Goal: Navigation & Orientation: Find specific page/section

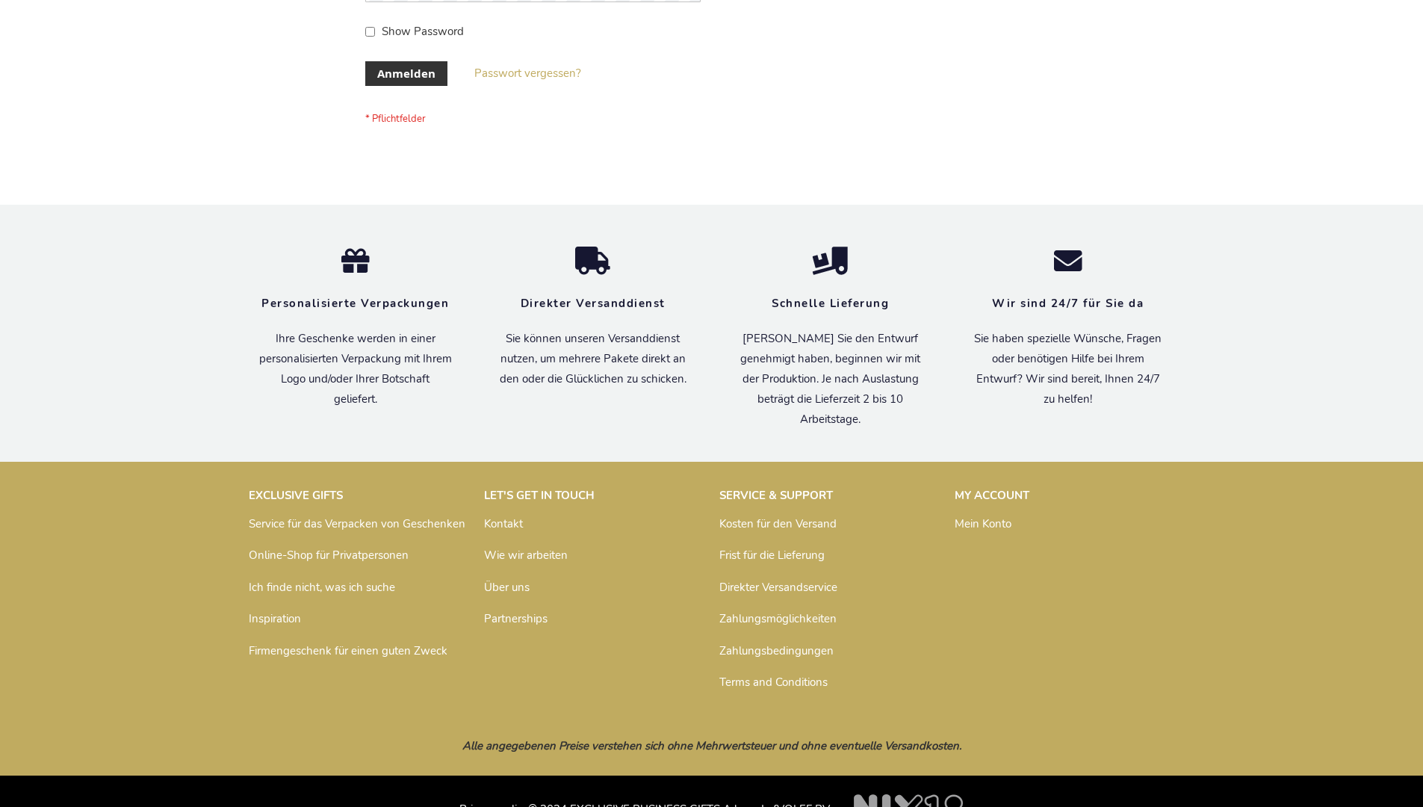
scroll to position [500, 0]
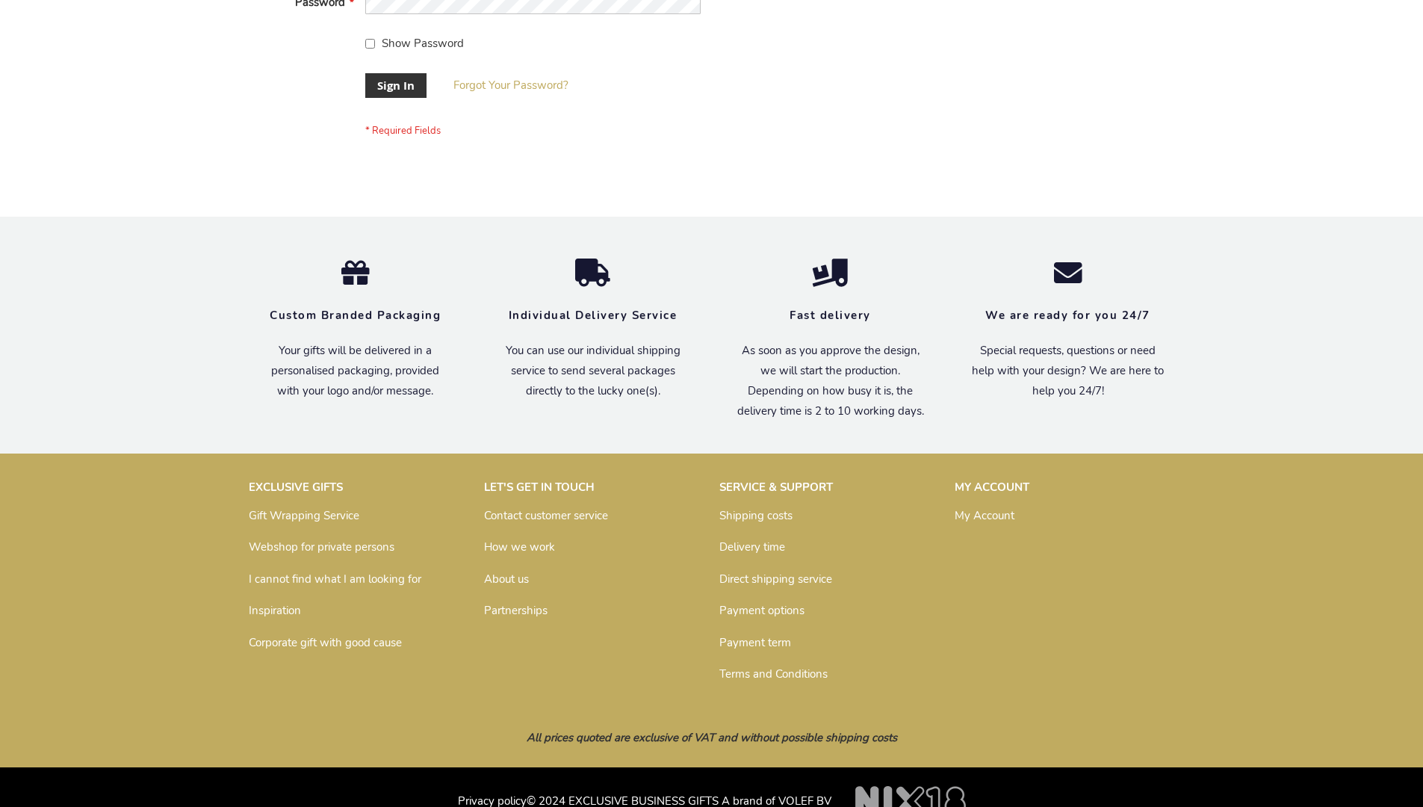
scroll to position [480, 0]
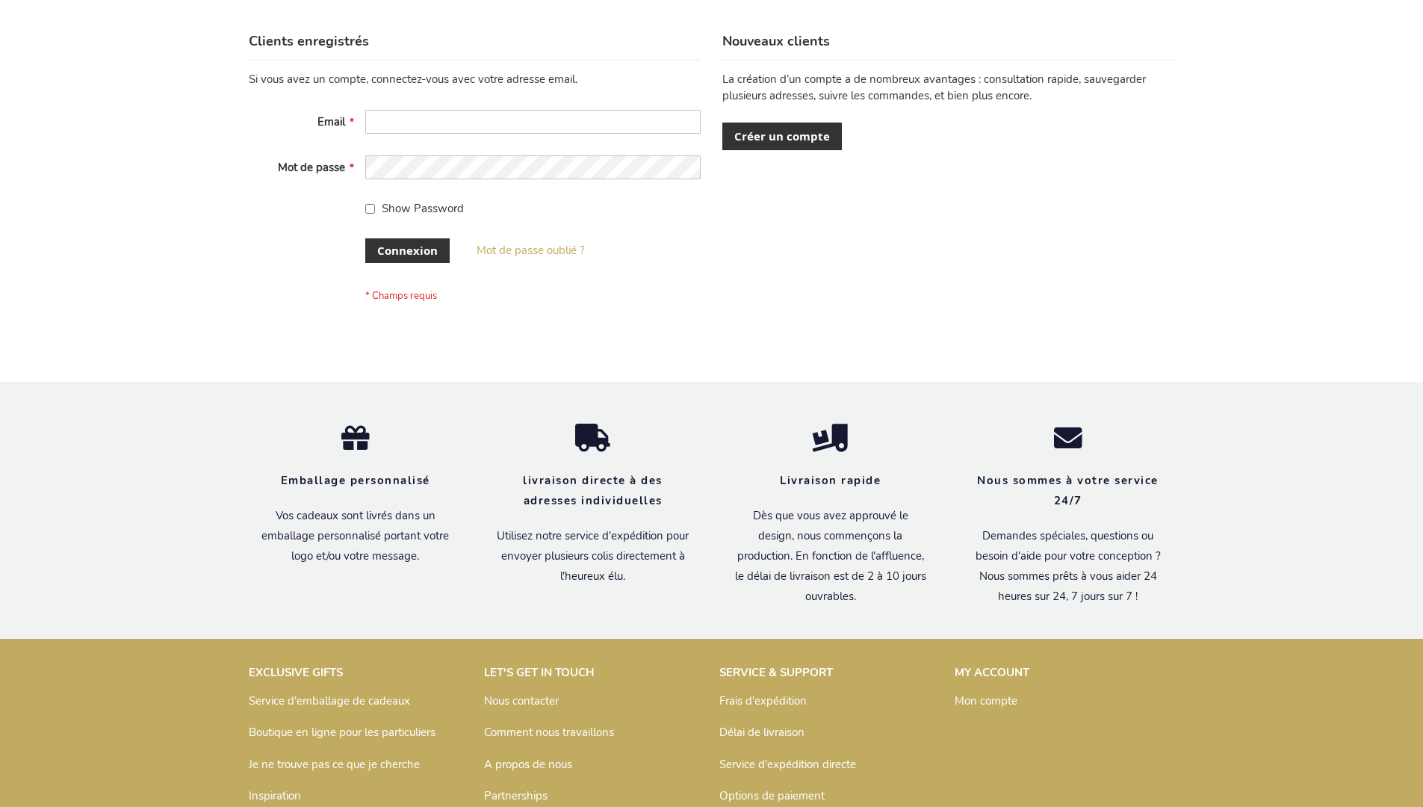
scroll to position [515, 0]
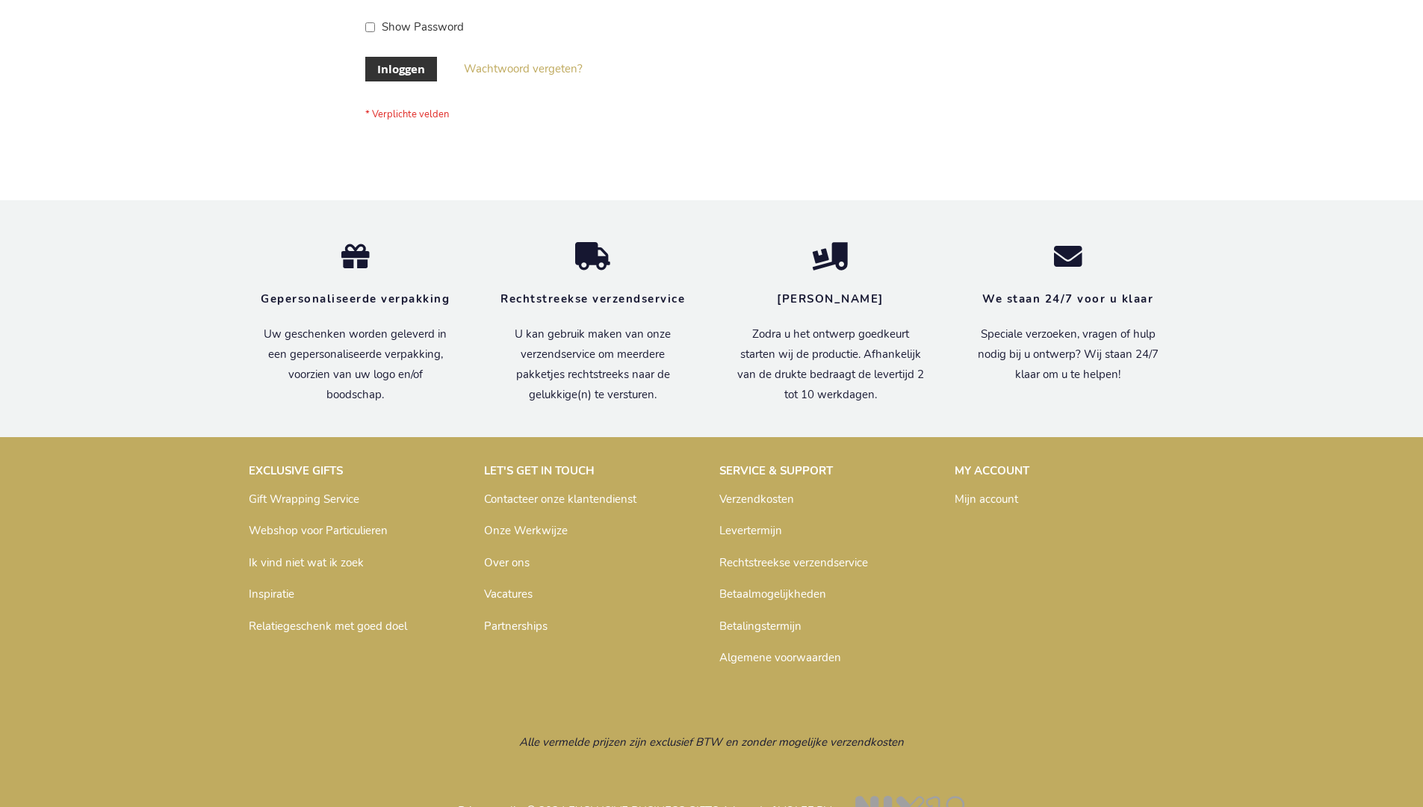
scroll to position [507, 0]
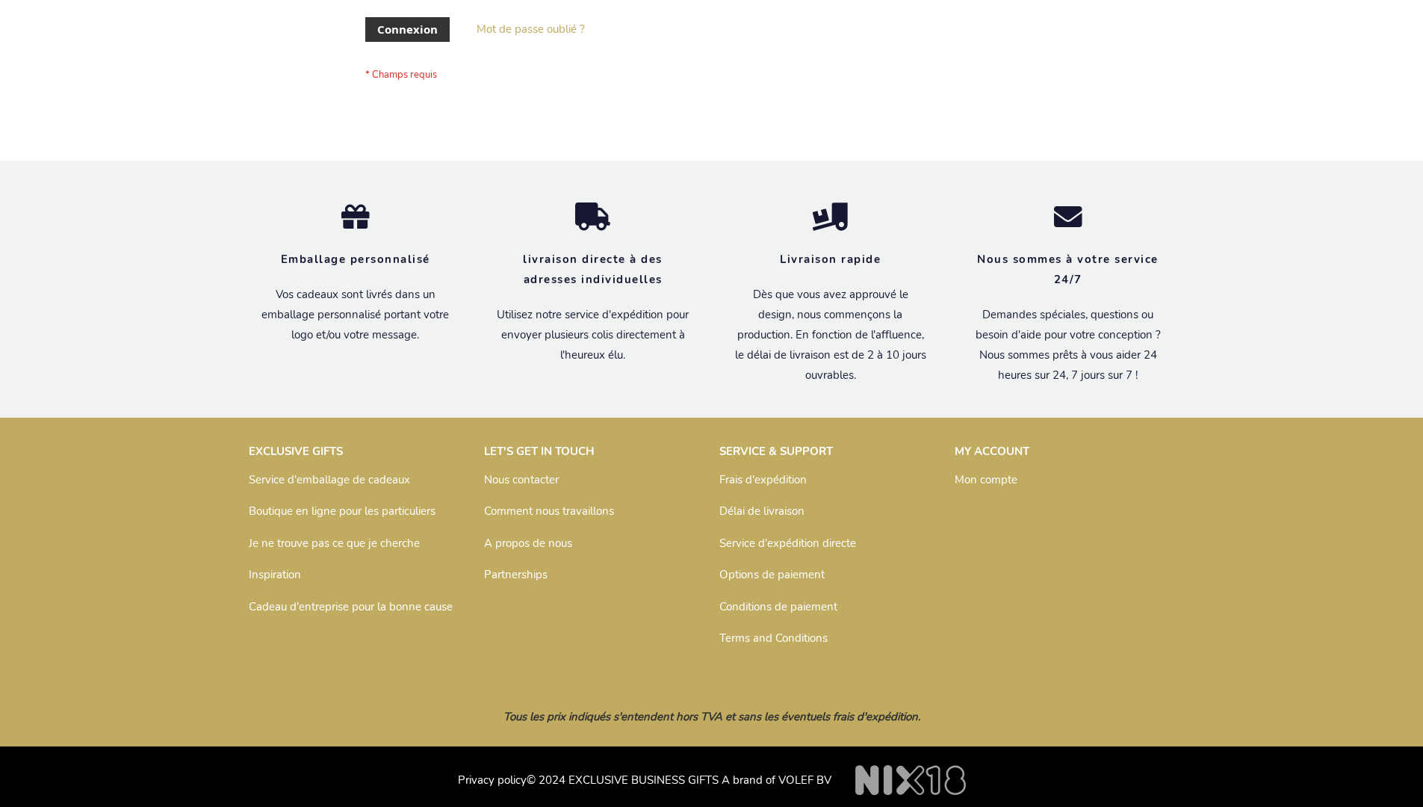
scroll to position [515, 0]
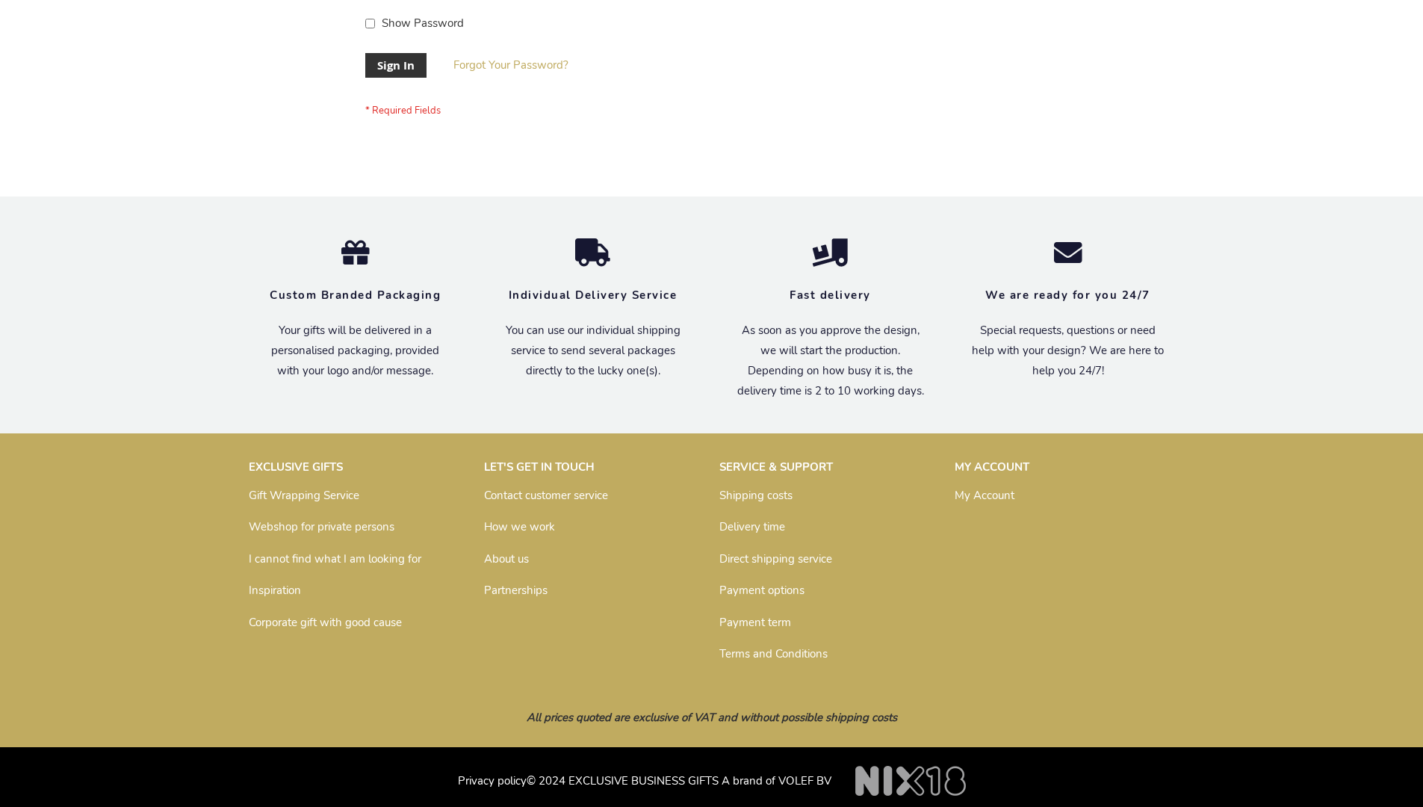
scroll to position [480, 0]
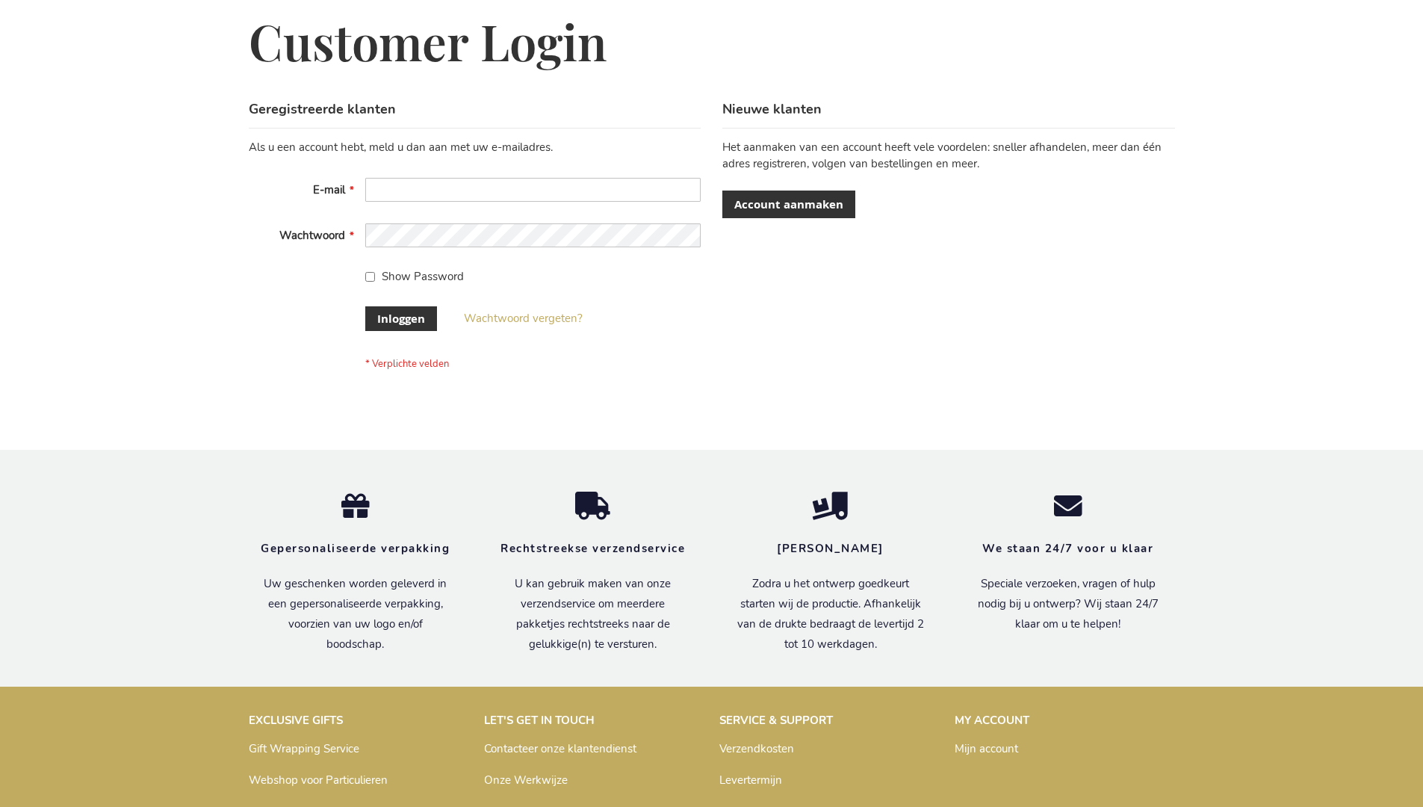
scroll to position [507, 0]
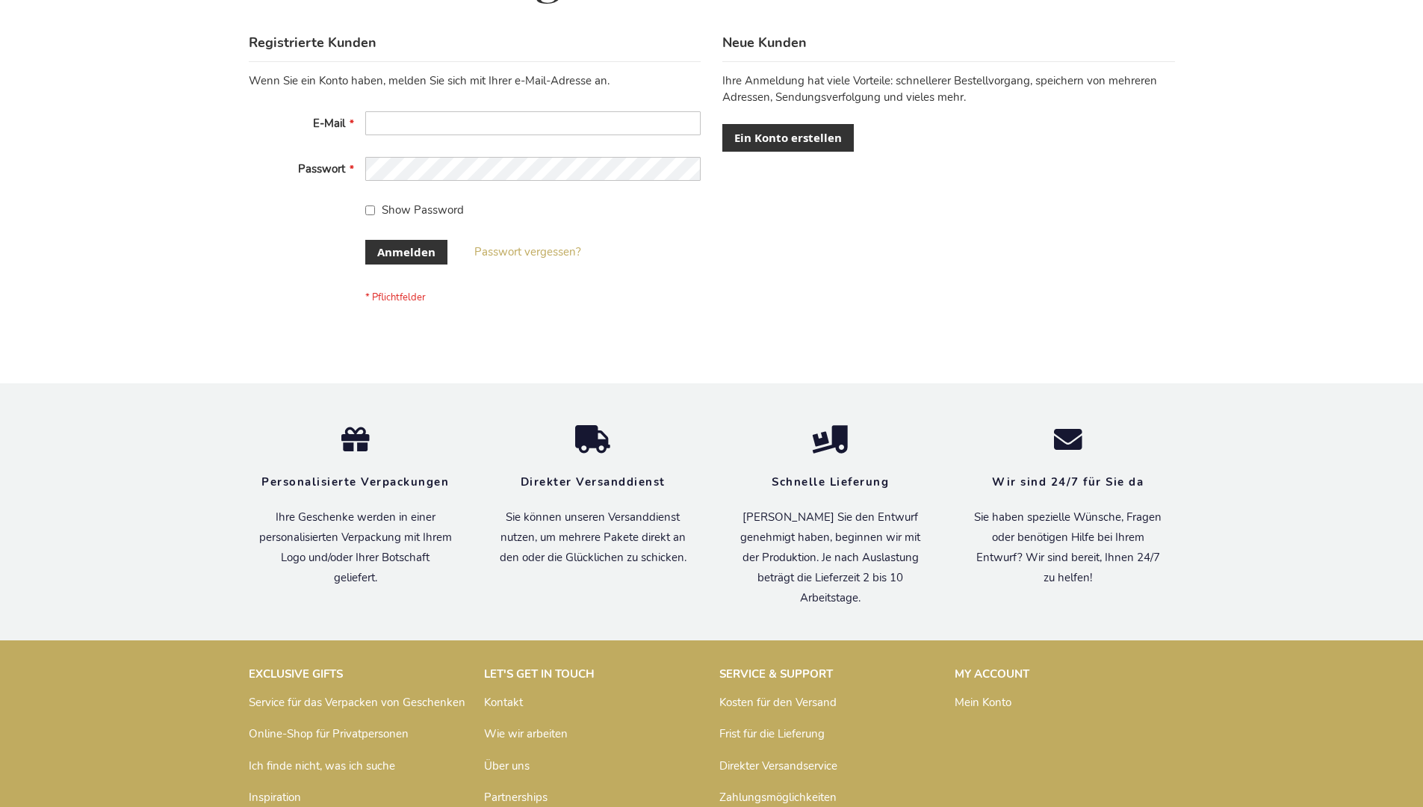
scroll to position [500, 0]
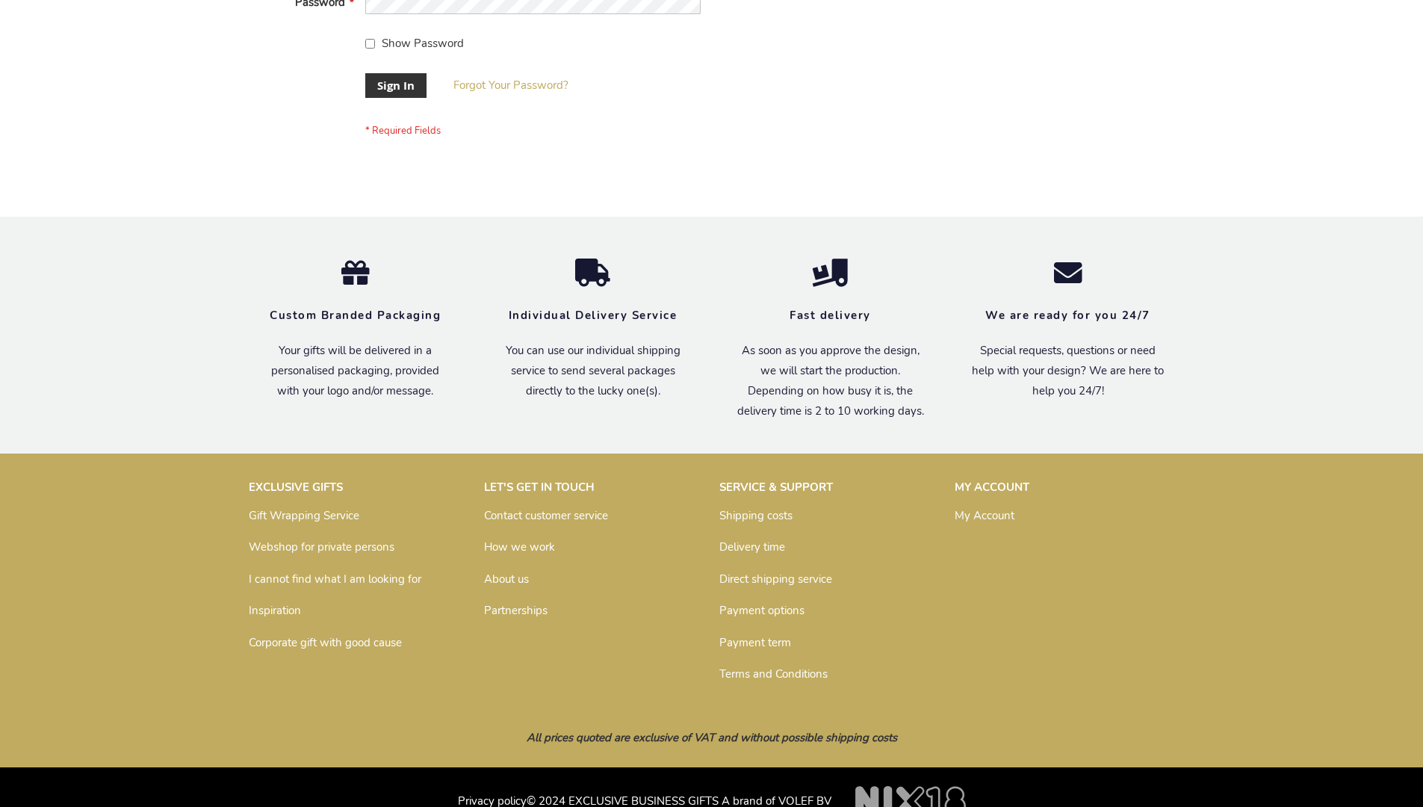
scroll to position [480, 0]
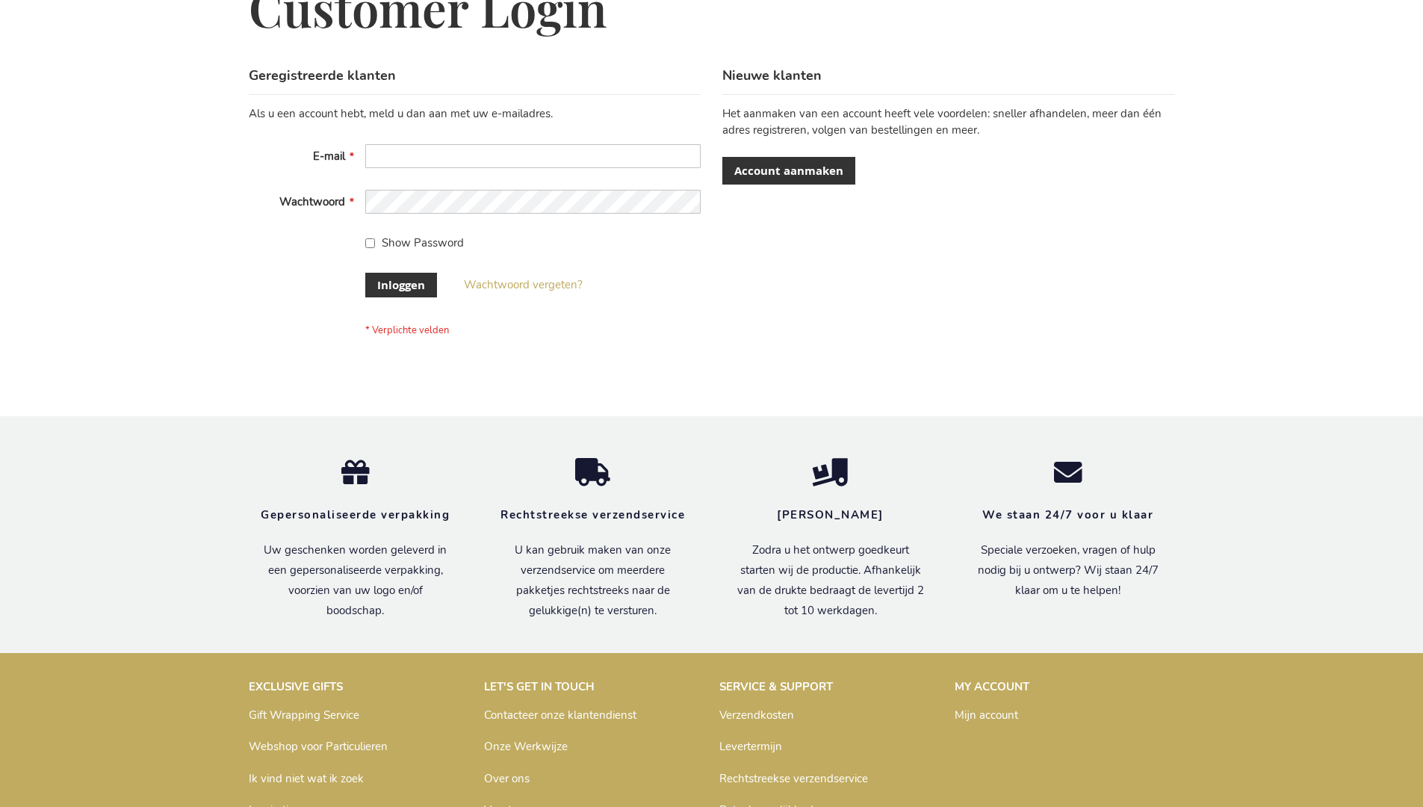
scroll to position [507, 0]
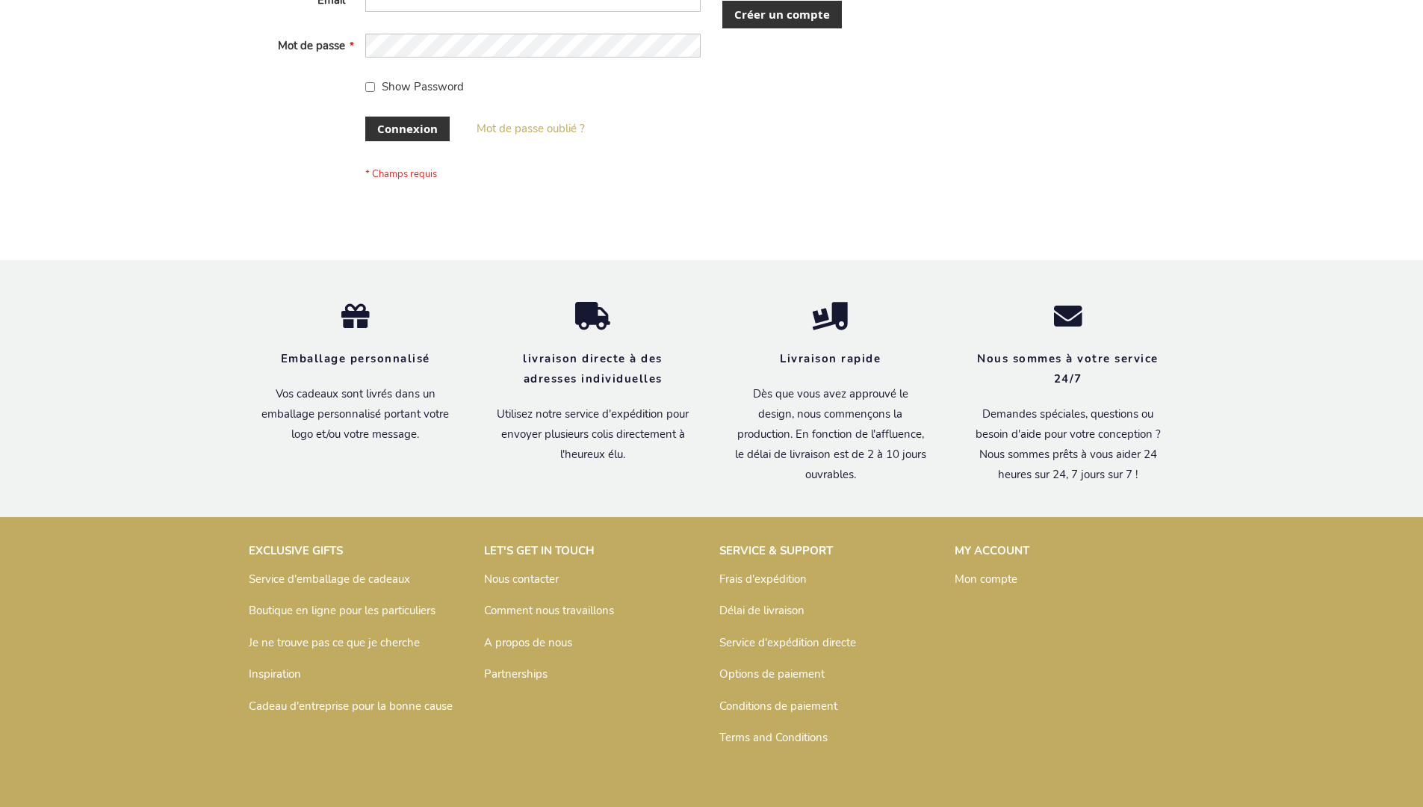
scroll to position [515, 0]
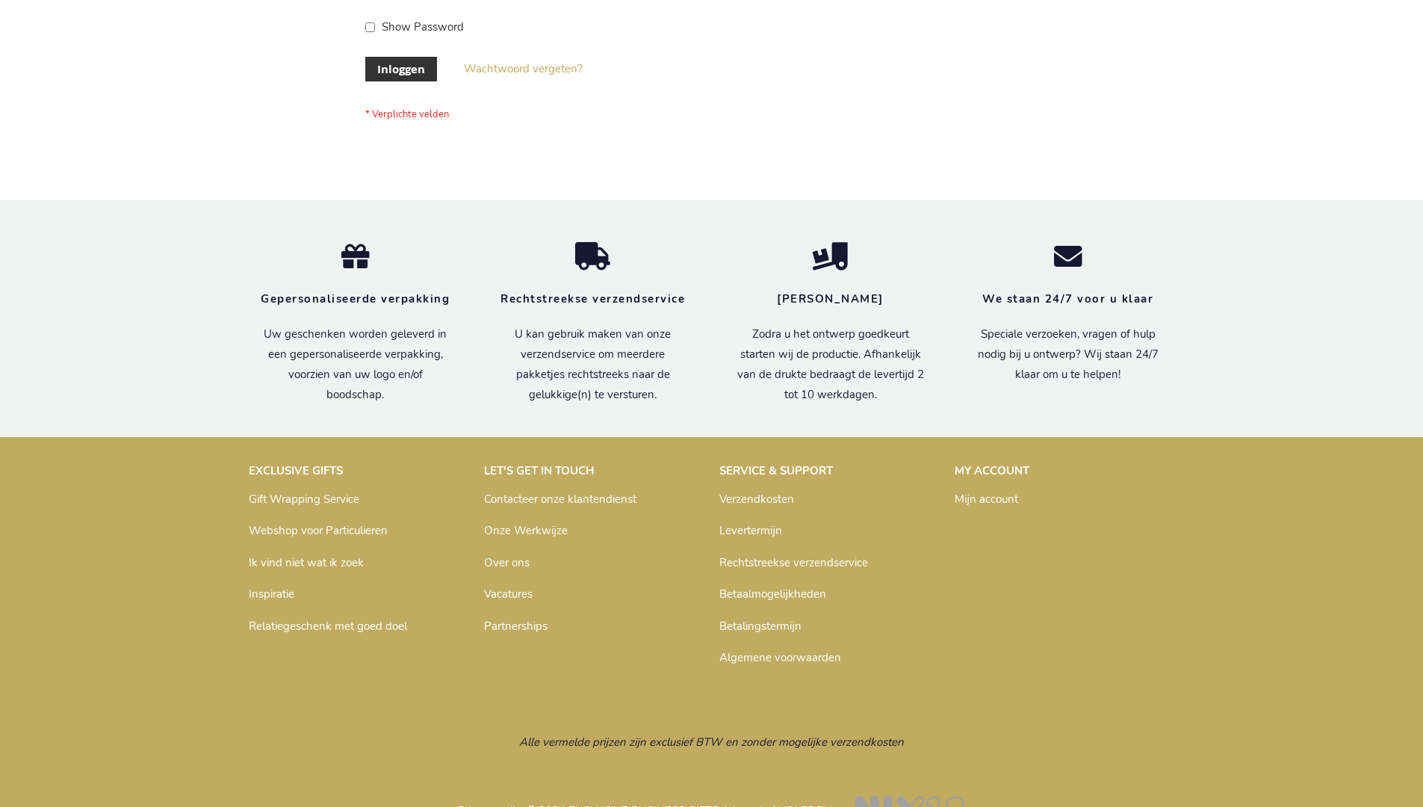
scroll to position [507, 0]
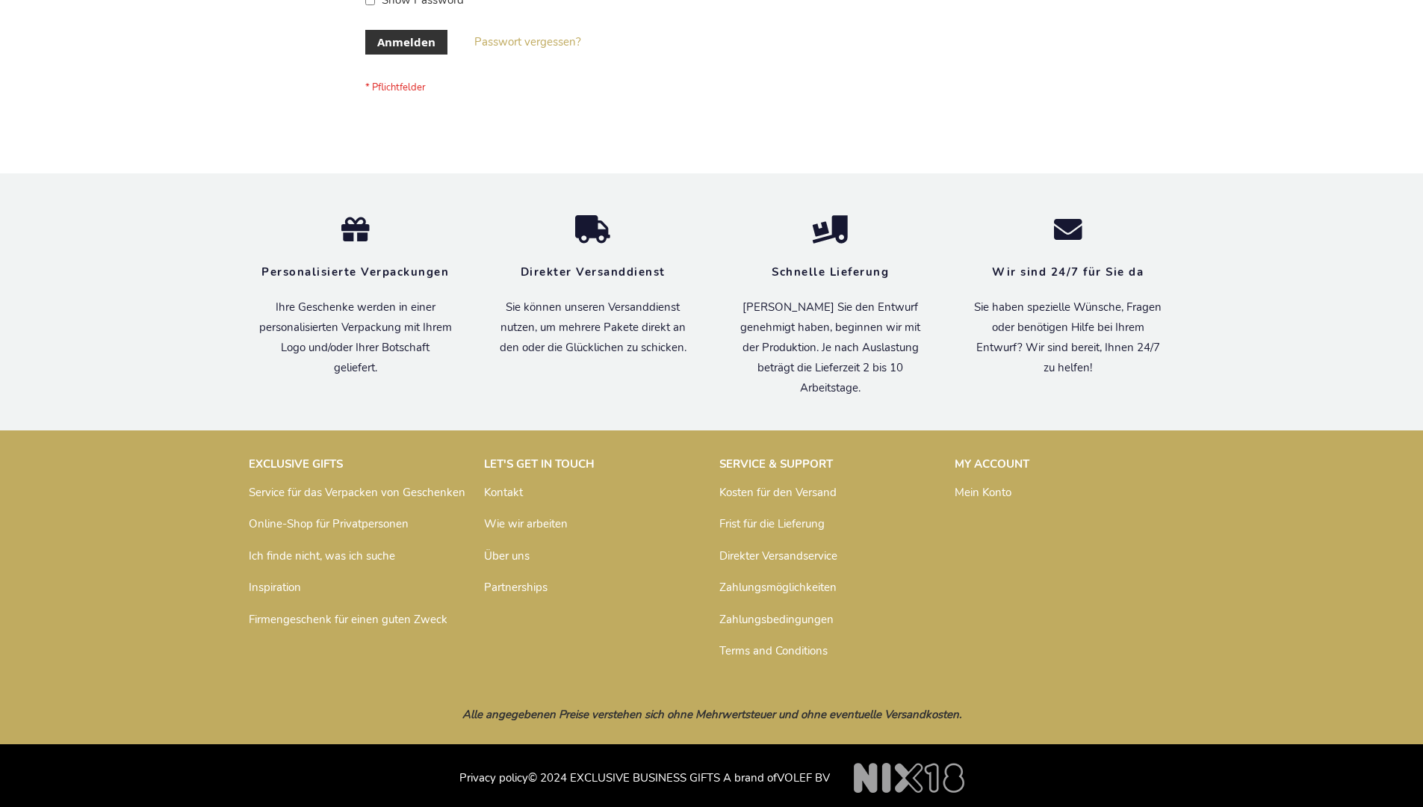
scroll to position [500, 0]
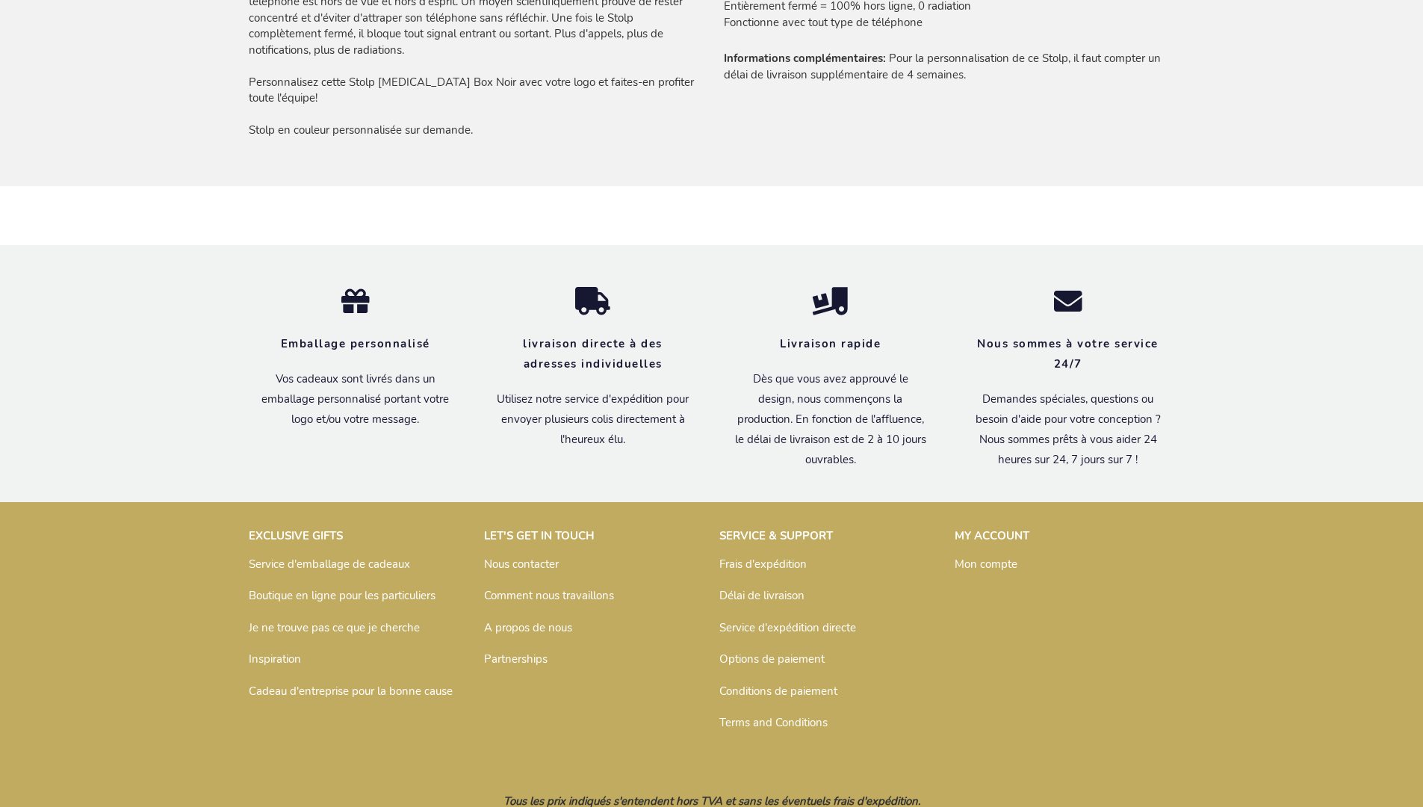
scroll to position [1258, 0]
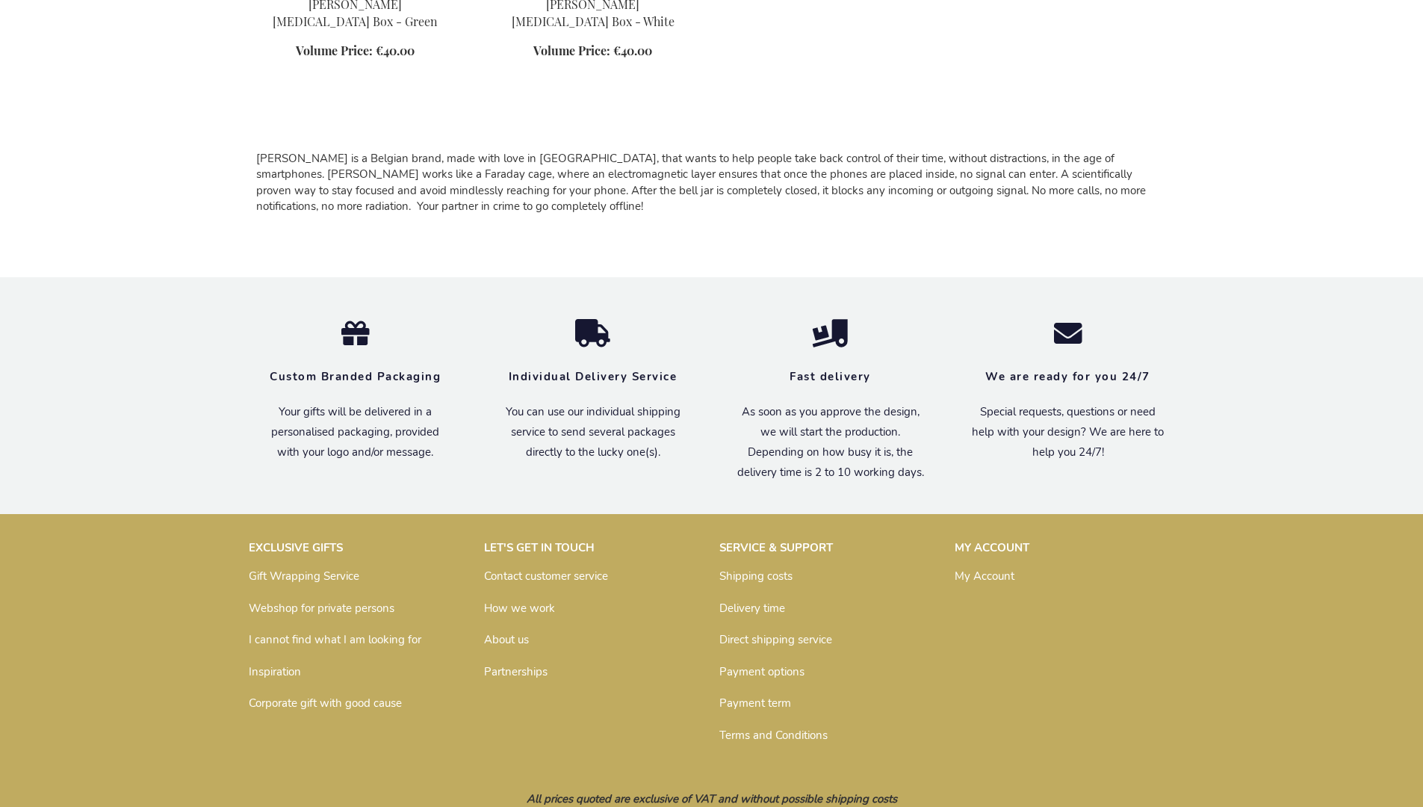
scroll to position [1328, 0]
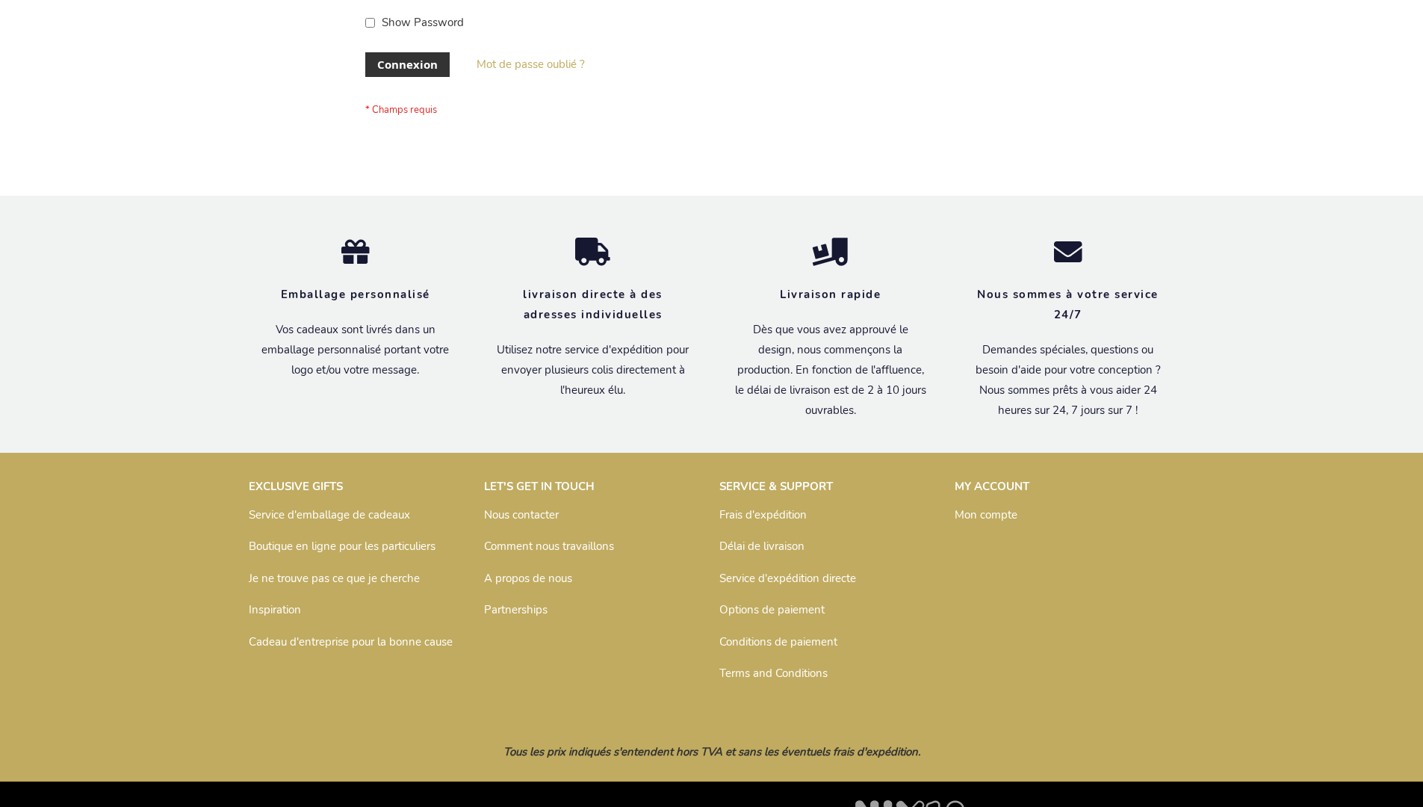
scroll to position [515, 0]
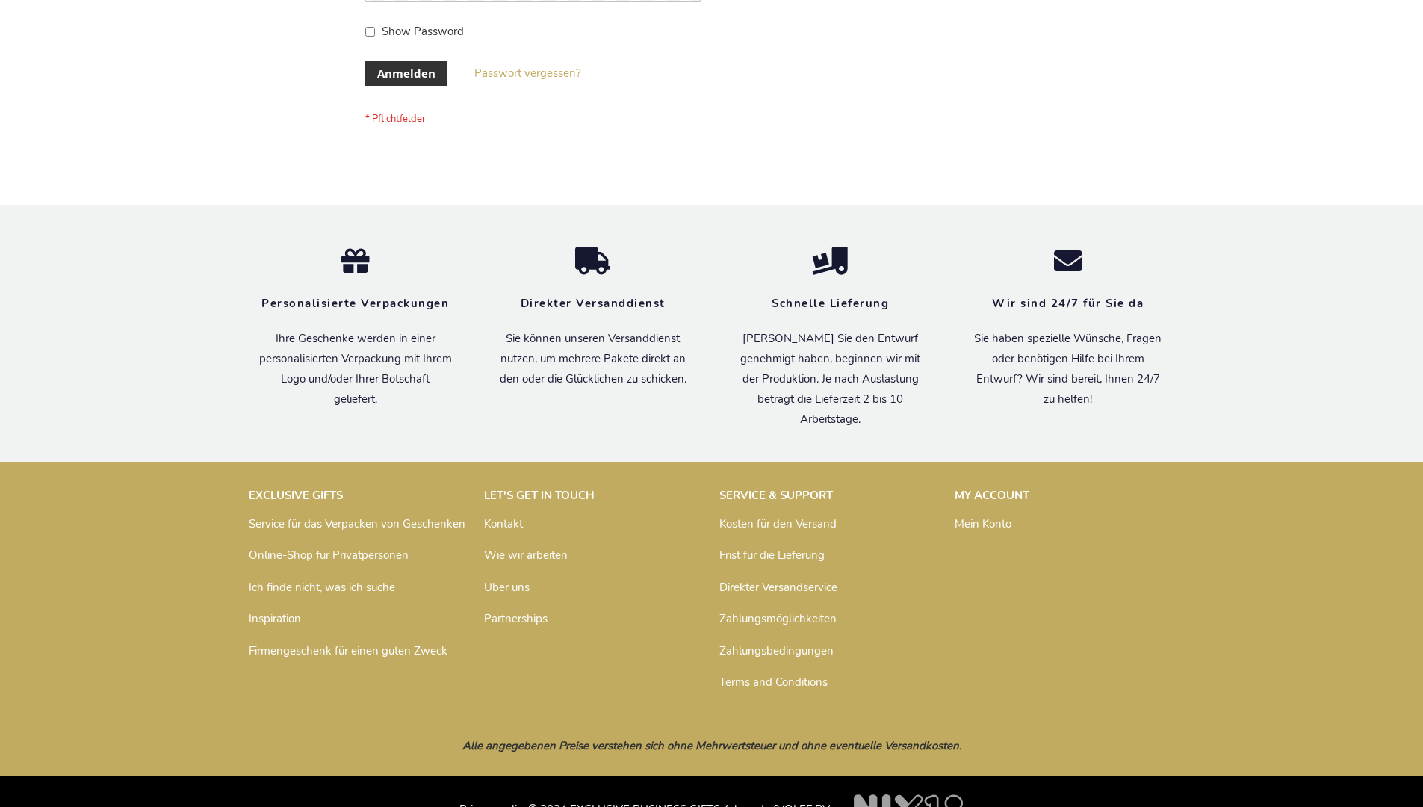
scroll to position [500, 0]
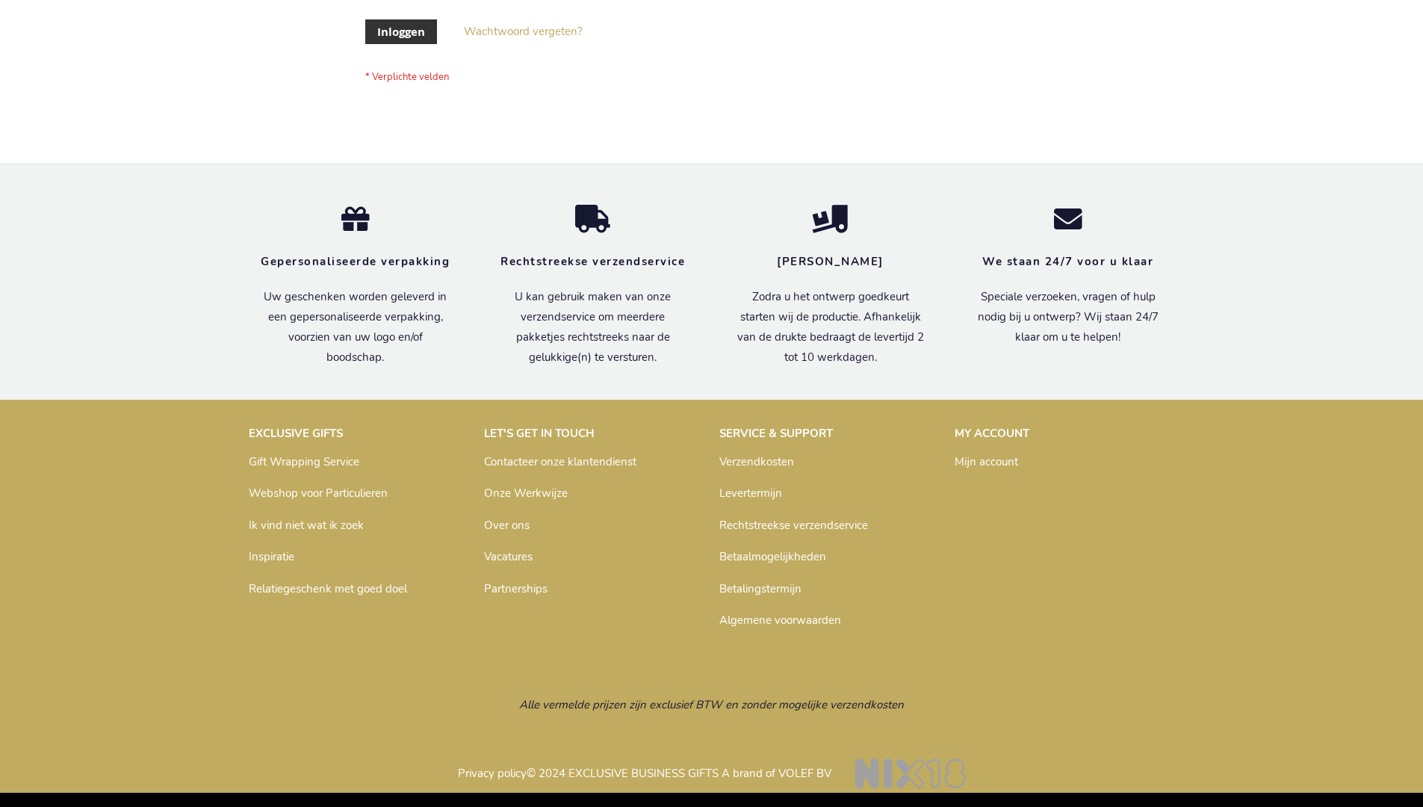
scroll to position [507, 0]
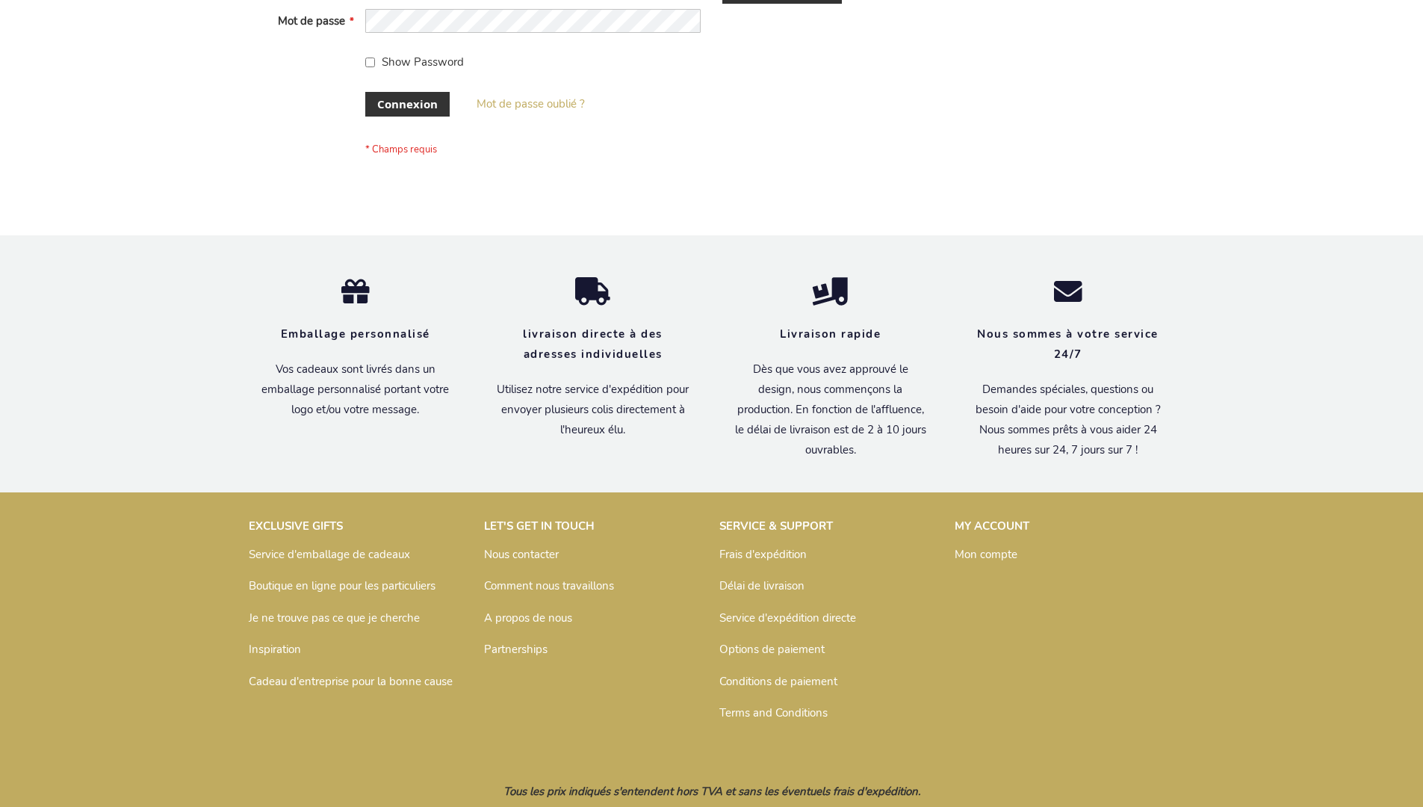
scroll to position [515, 0]
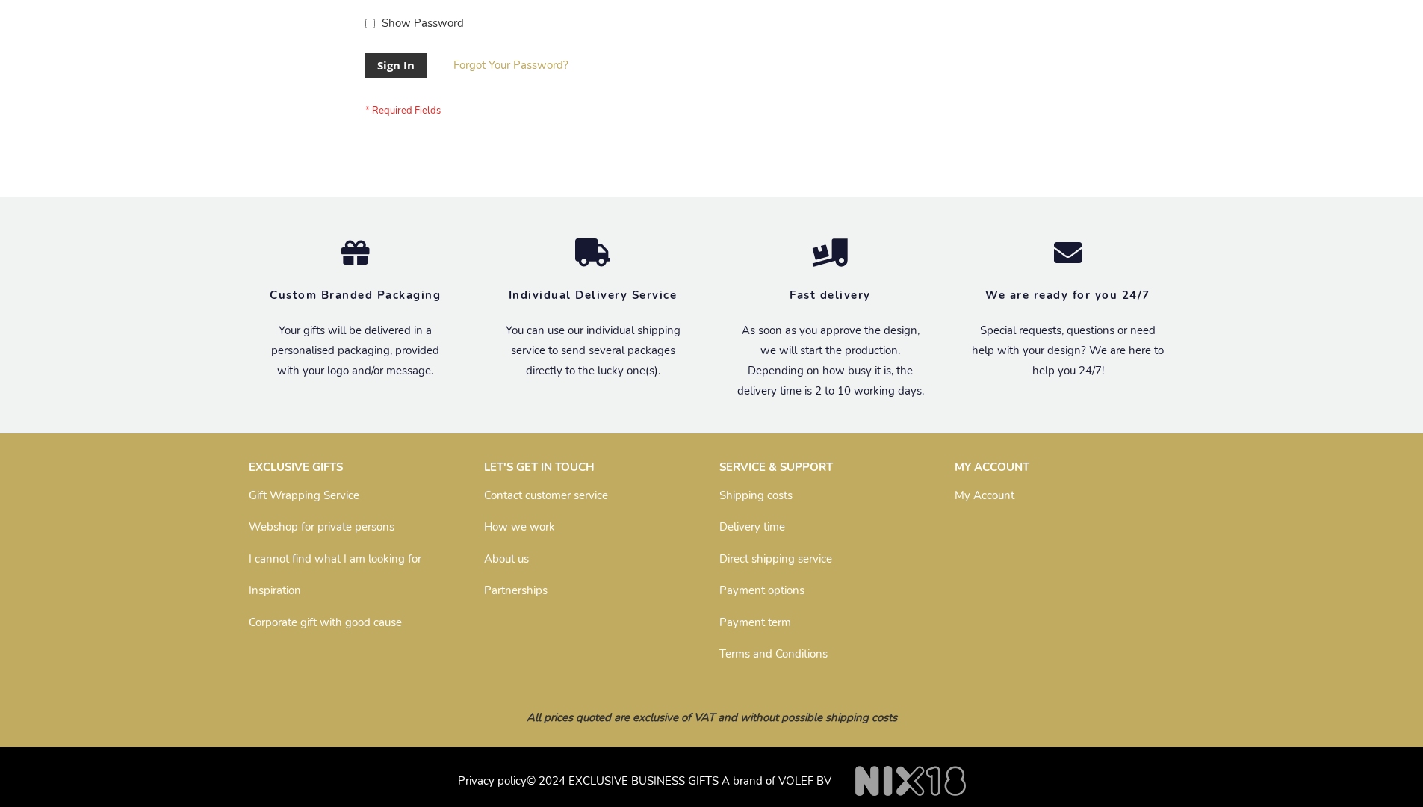
scroll to position [480, 0]
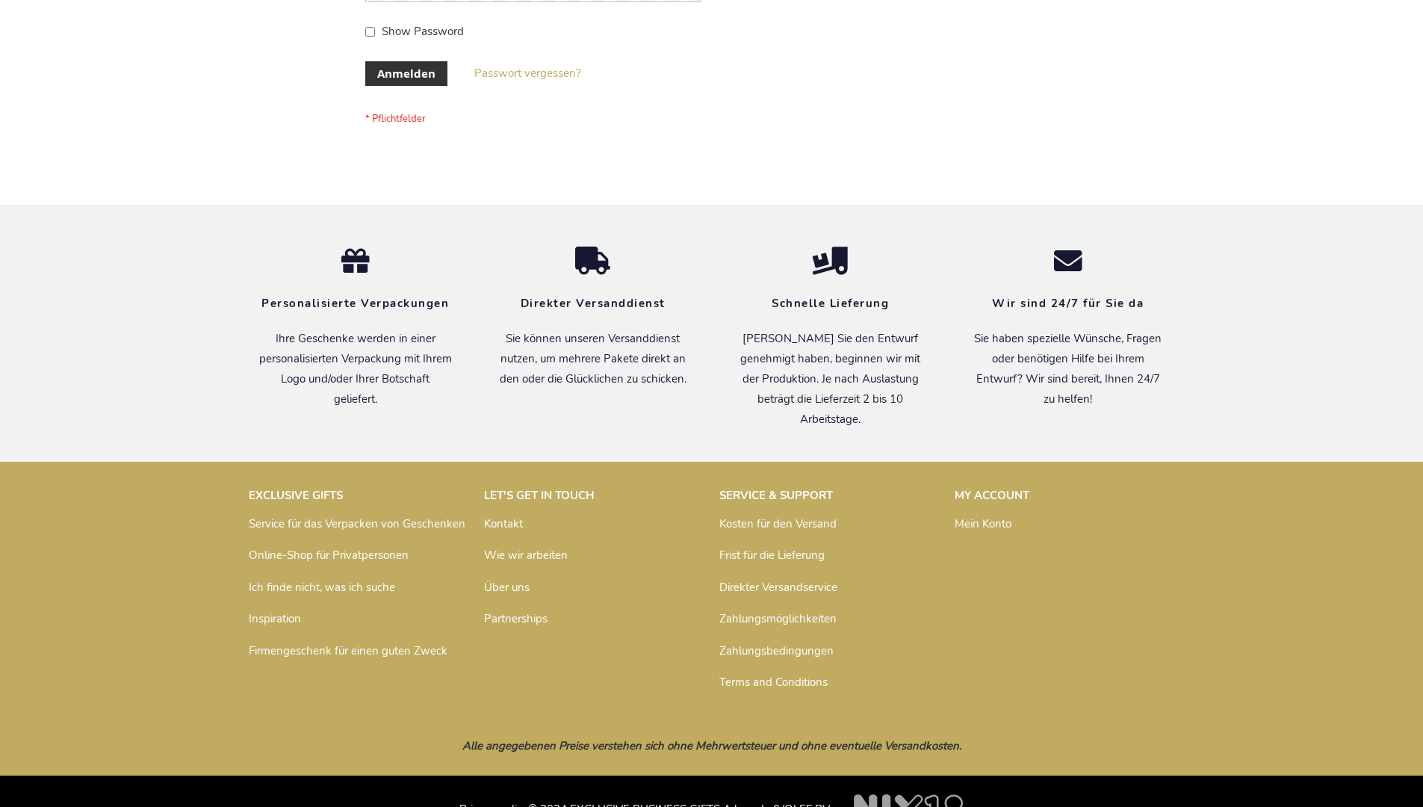
scroll to position [500, 0]
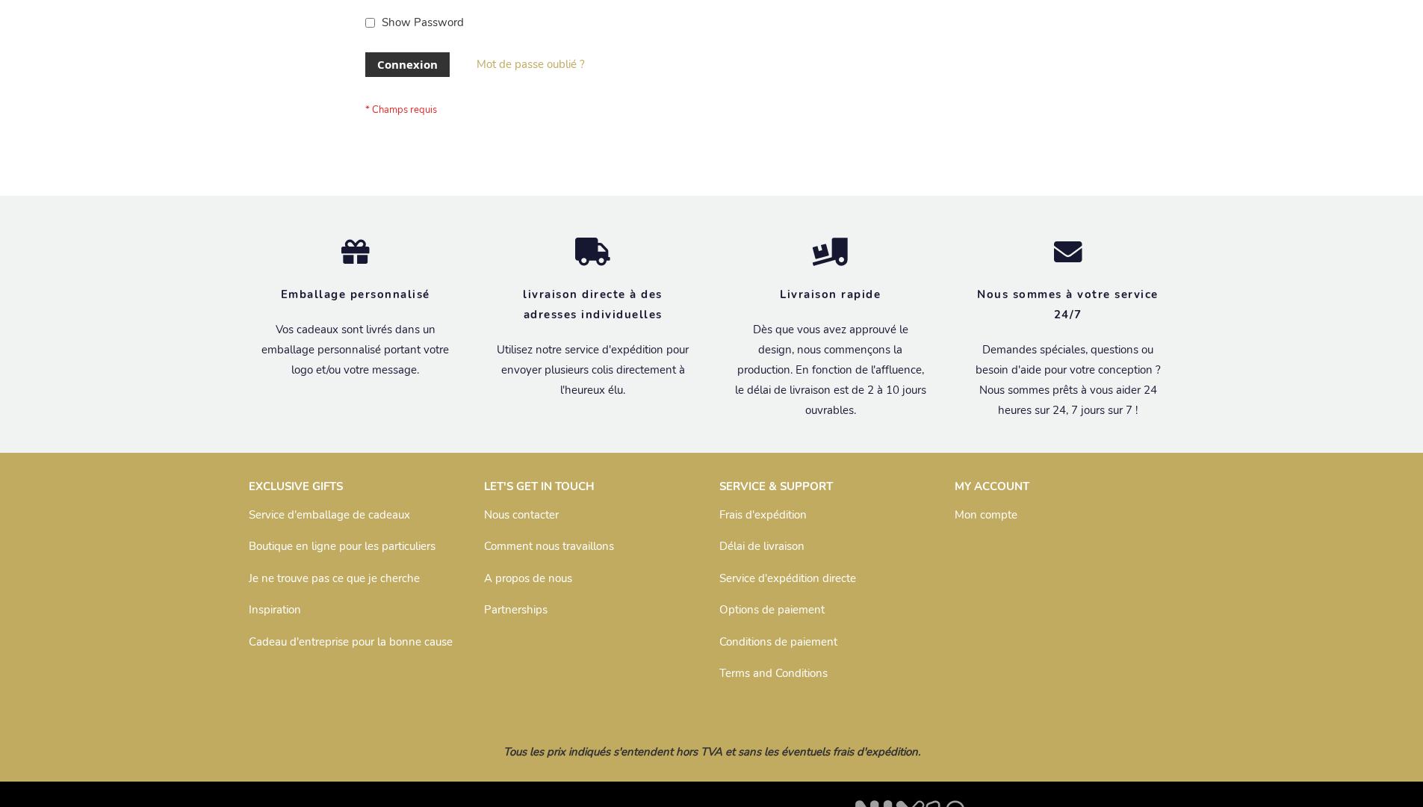
scroll to position [515, 0]
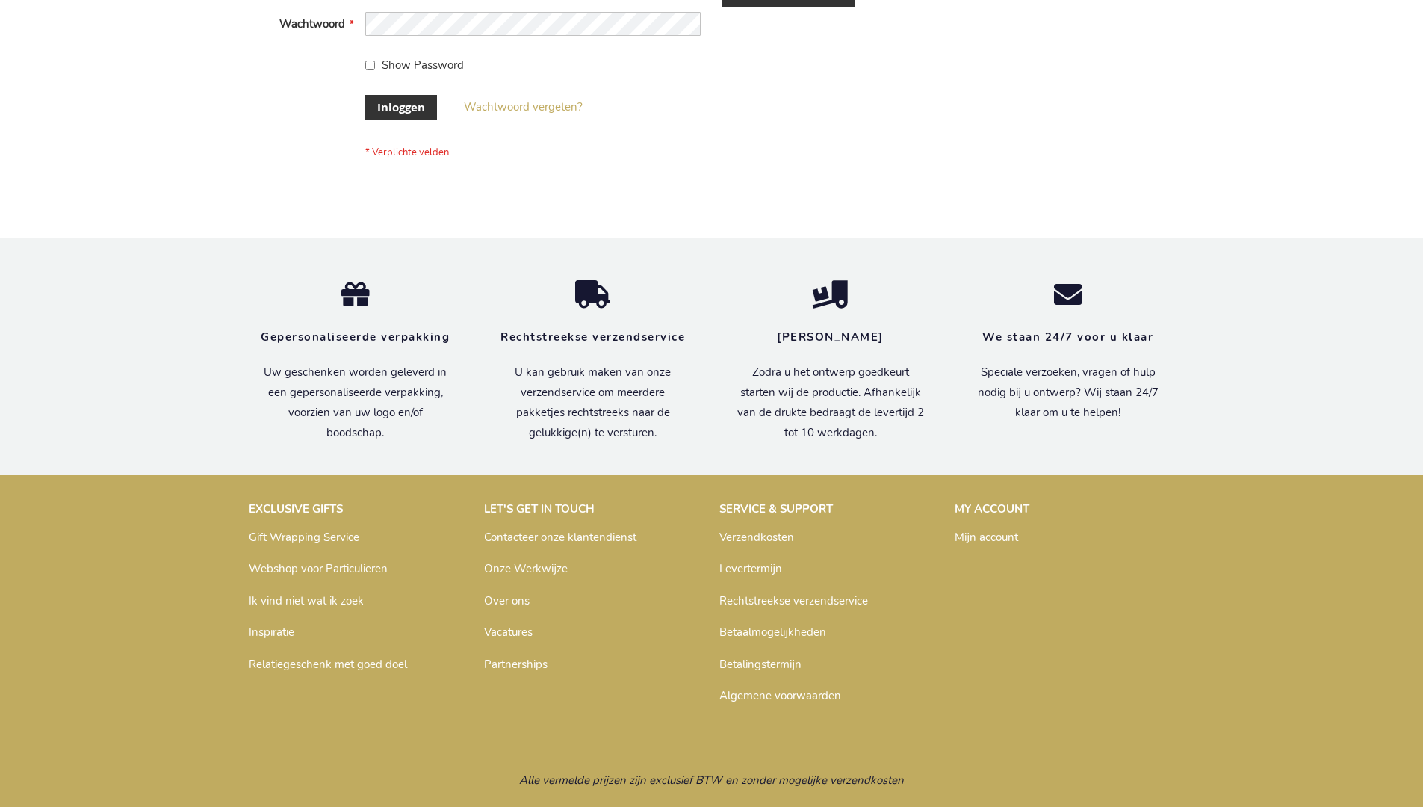
scroll to position [507, 0]
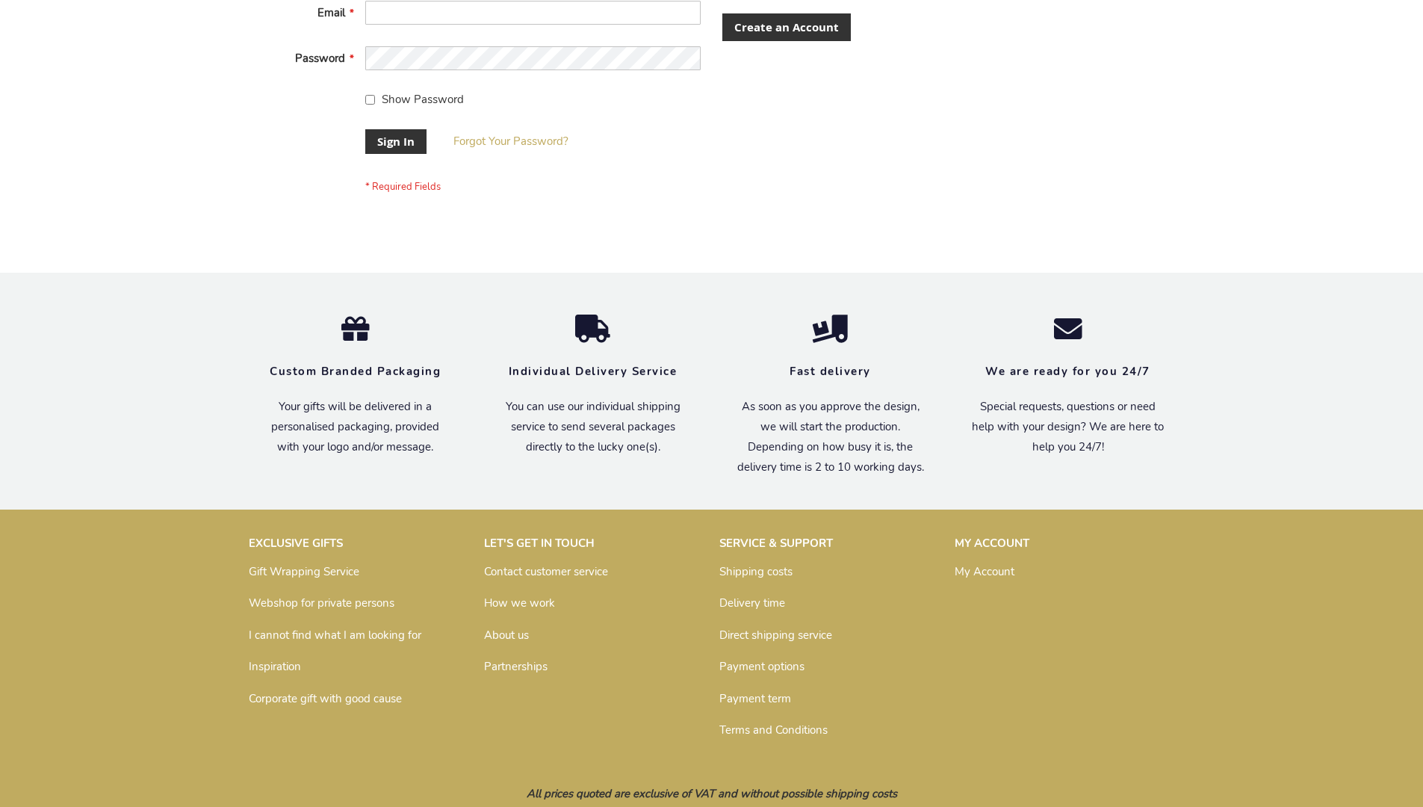
scroll to position [480, 0]
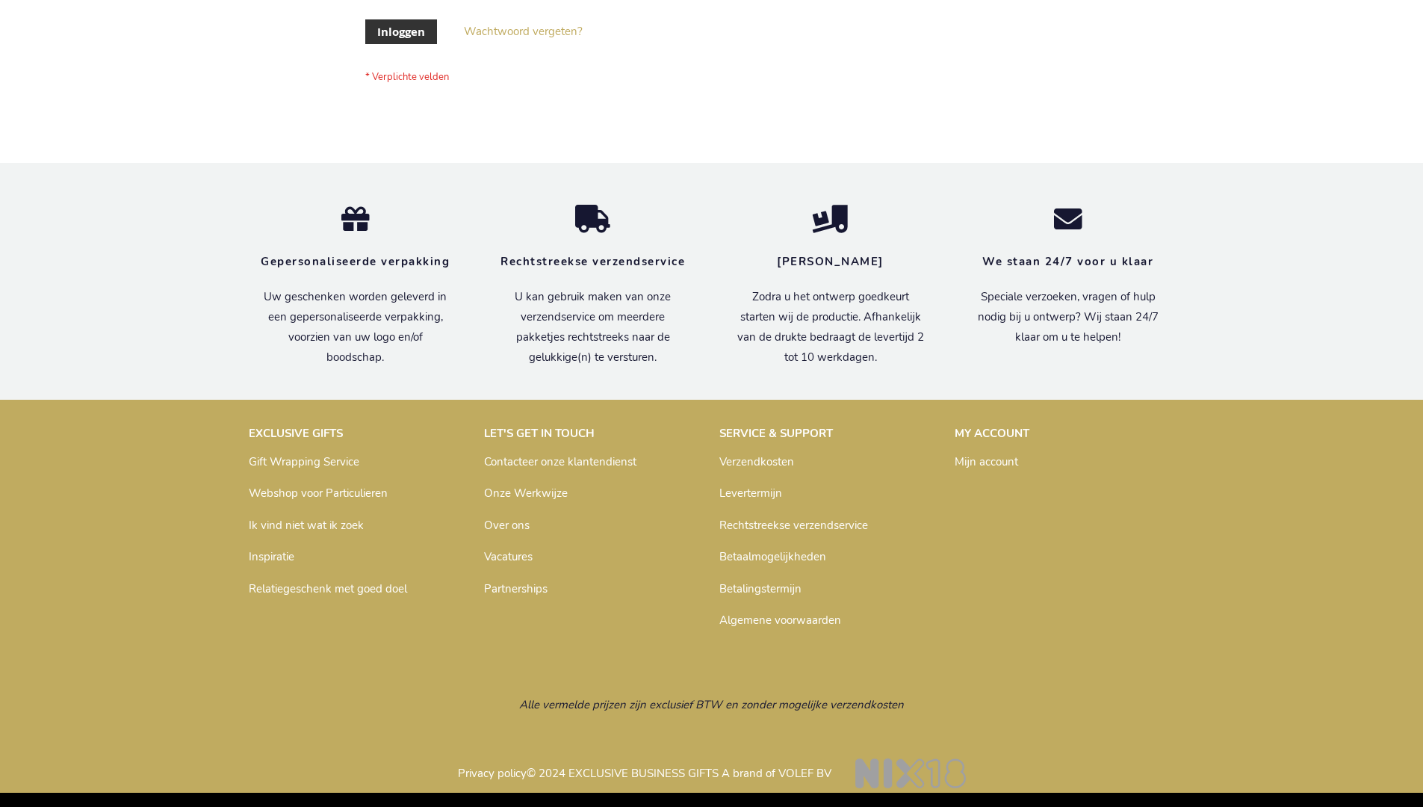
scroll to position [507, 0]
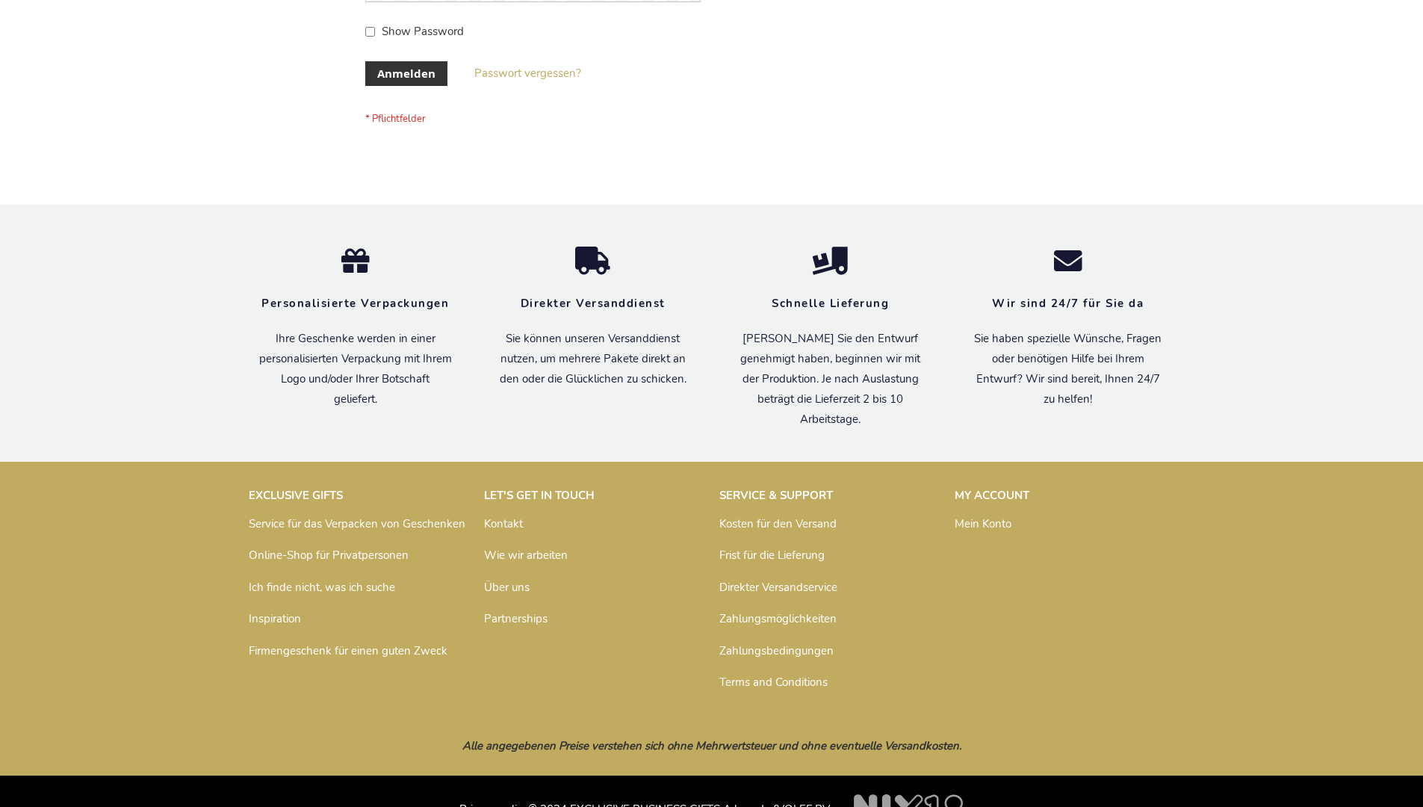
scroll to position [500, 0]
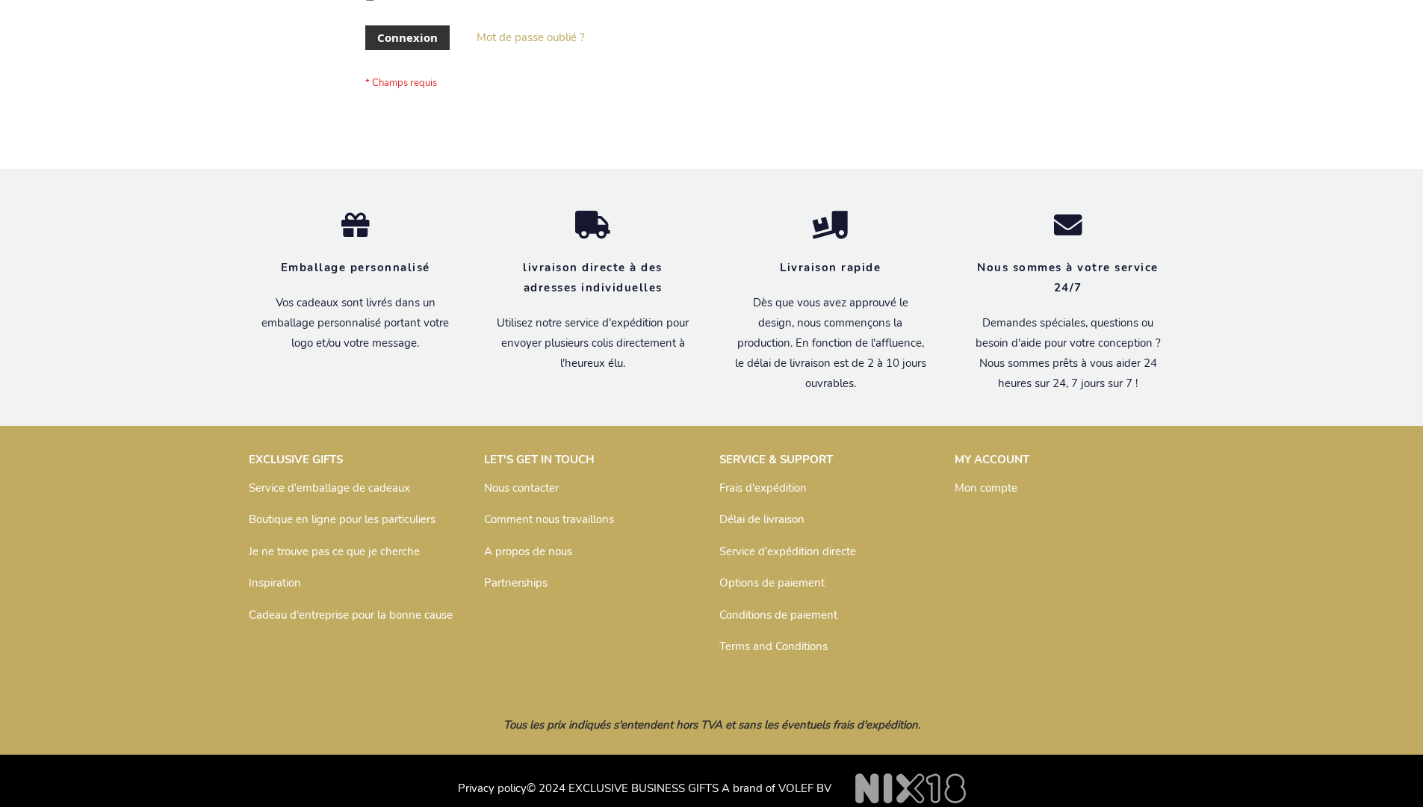
scroll to position [515, 0]
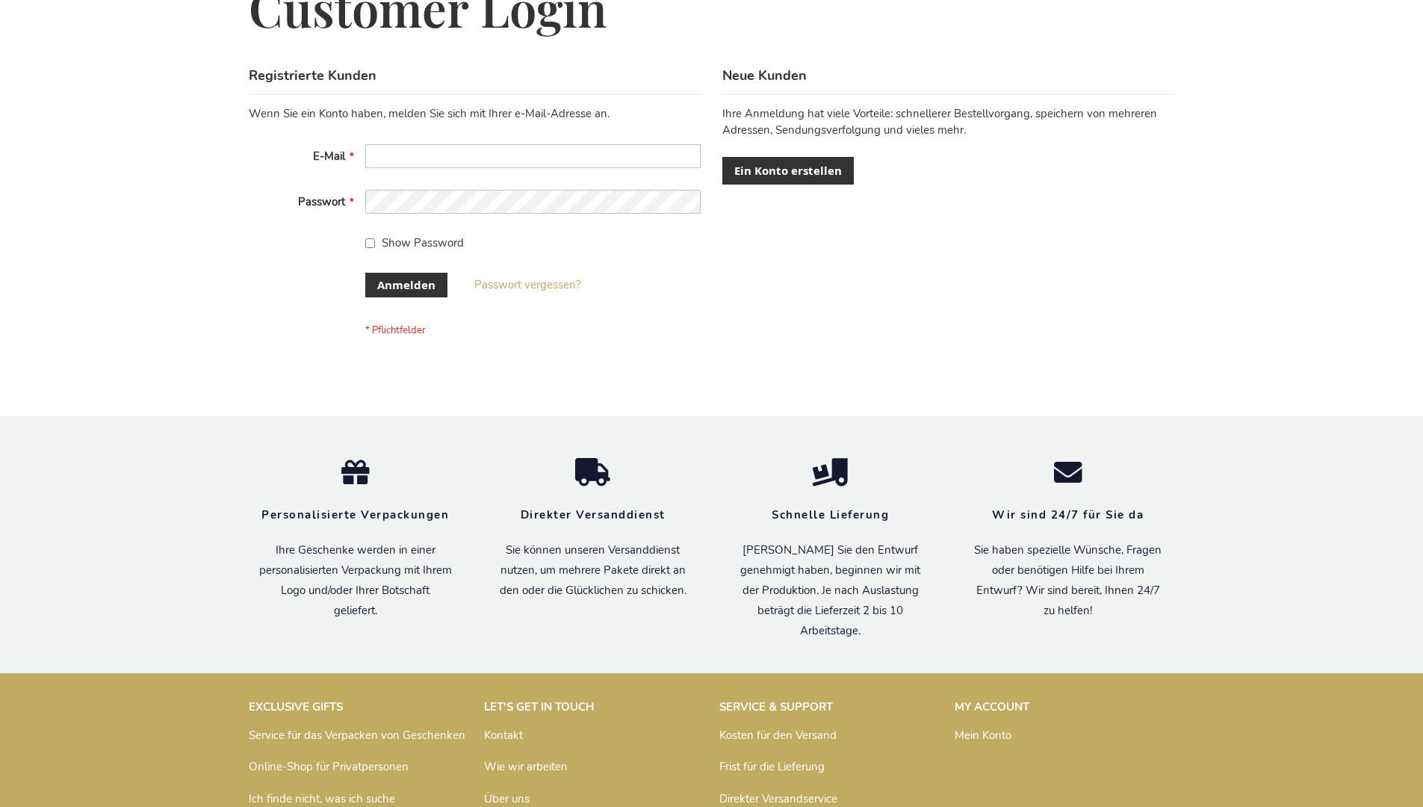
scroll to position [500, 0]
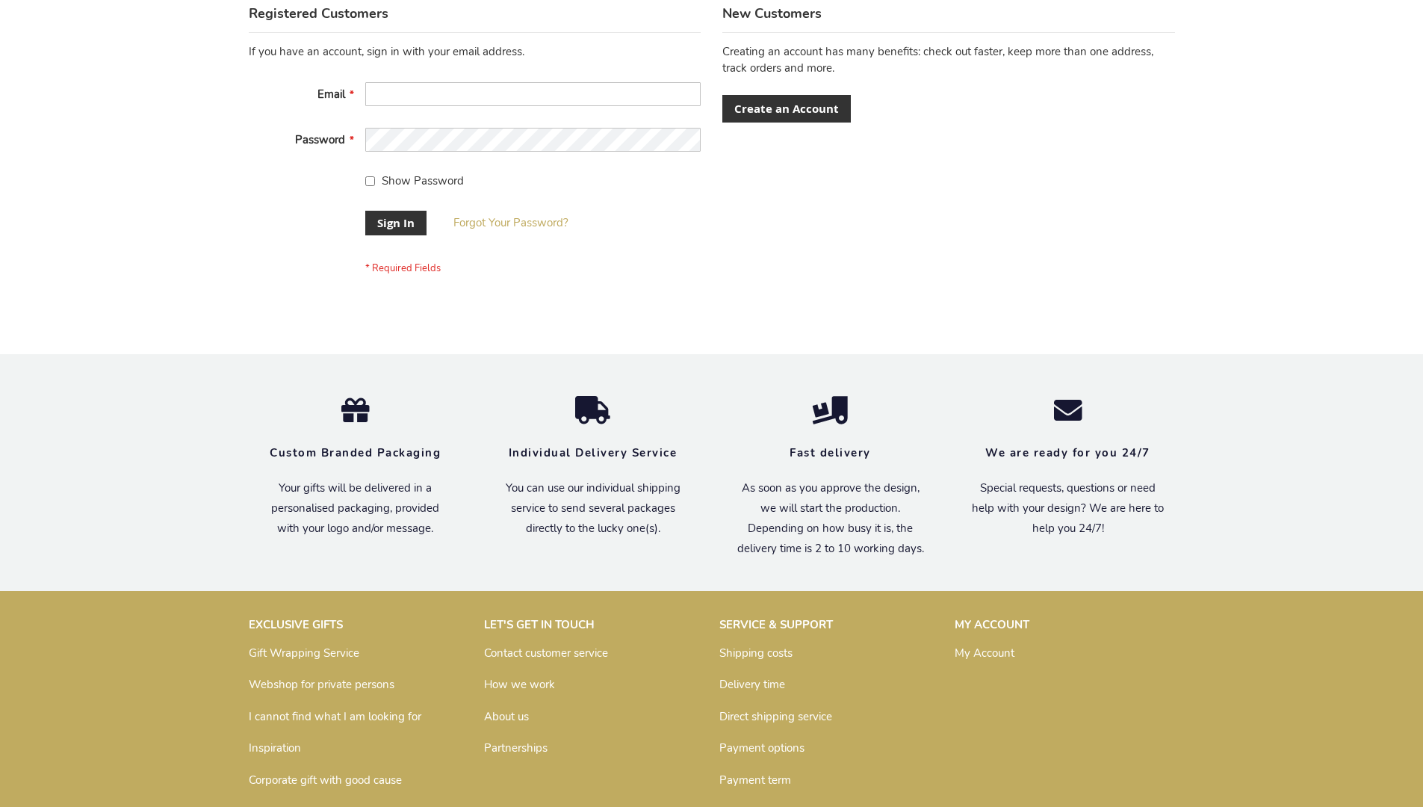
scroll to position [480, 0]
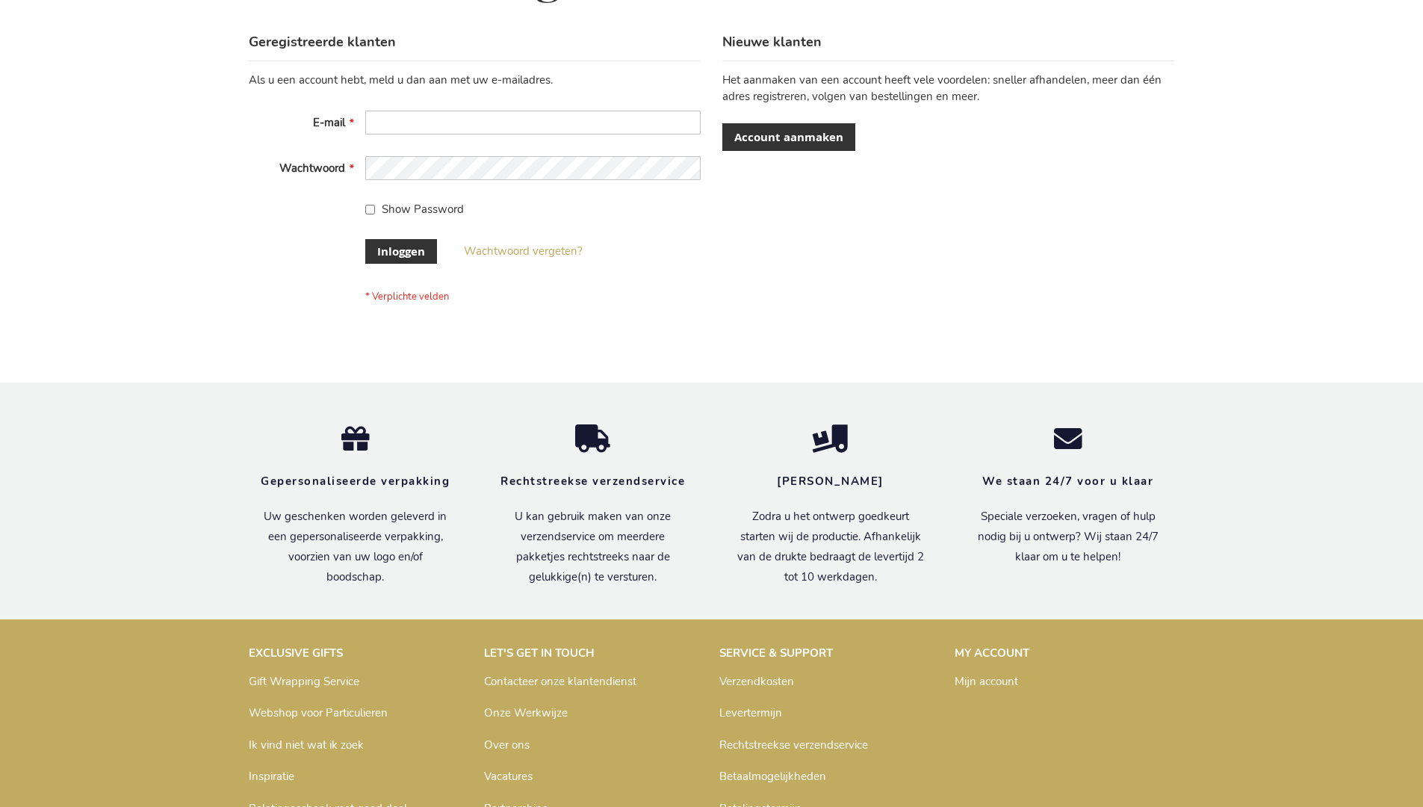
scroll to position [507, 0]
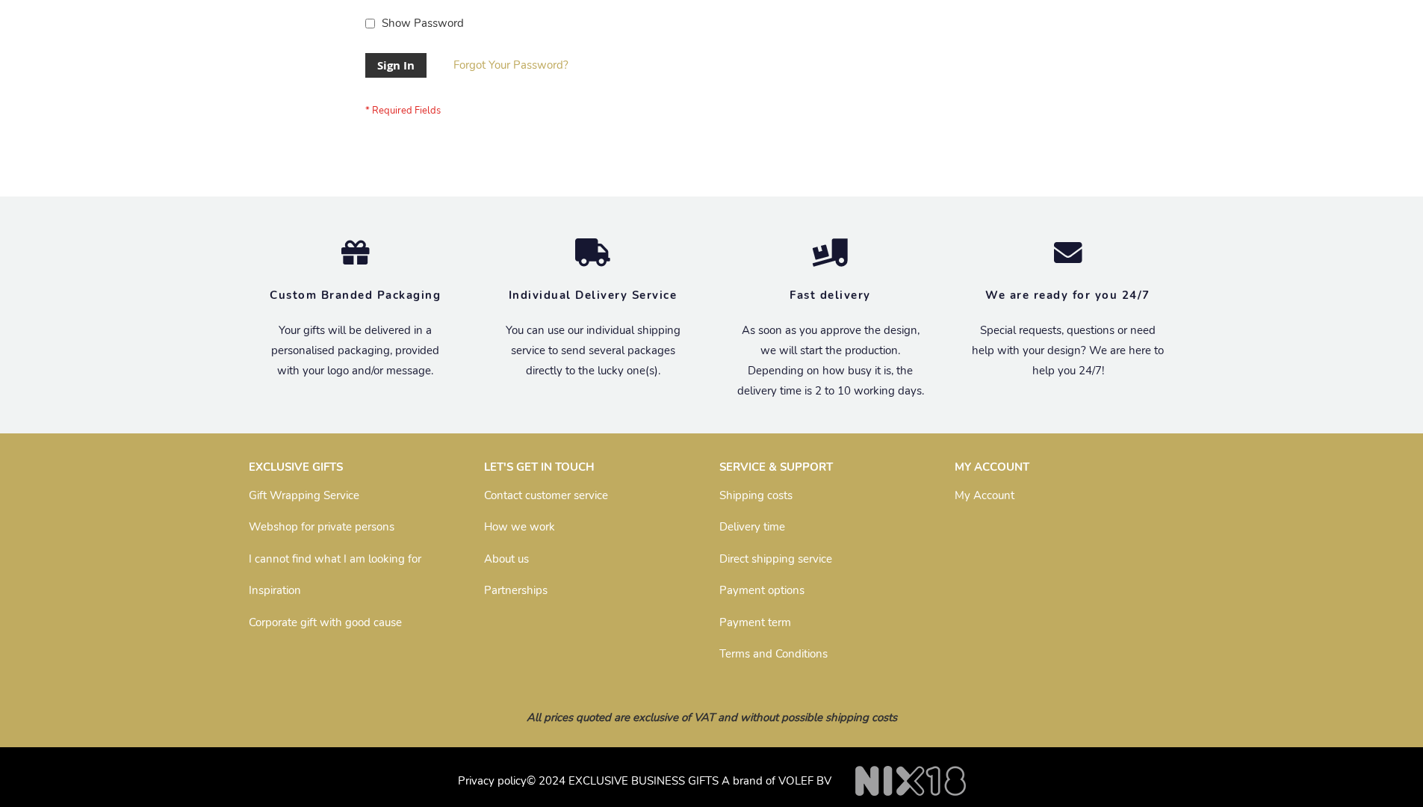
scroll to position [480, 0]
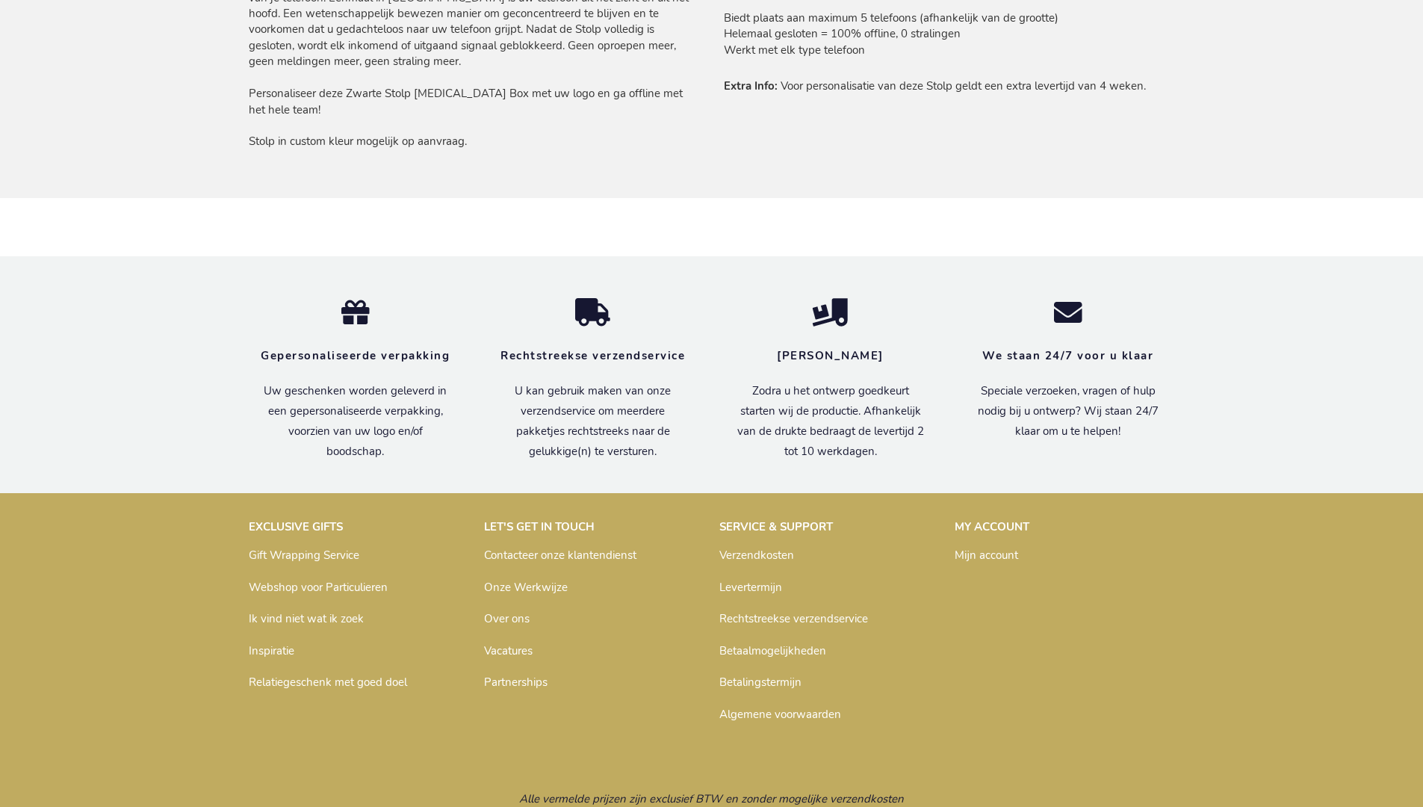
scroll to position [1251, 0]
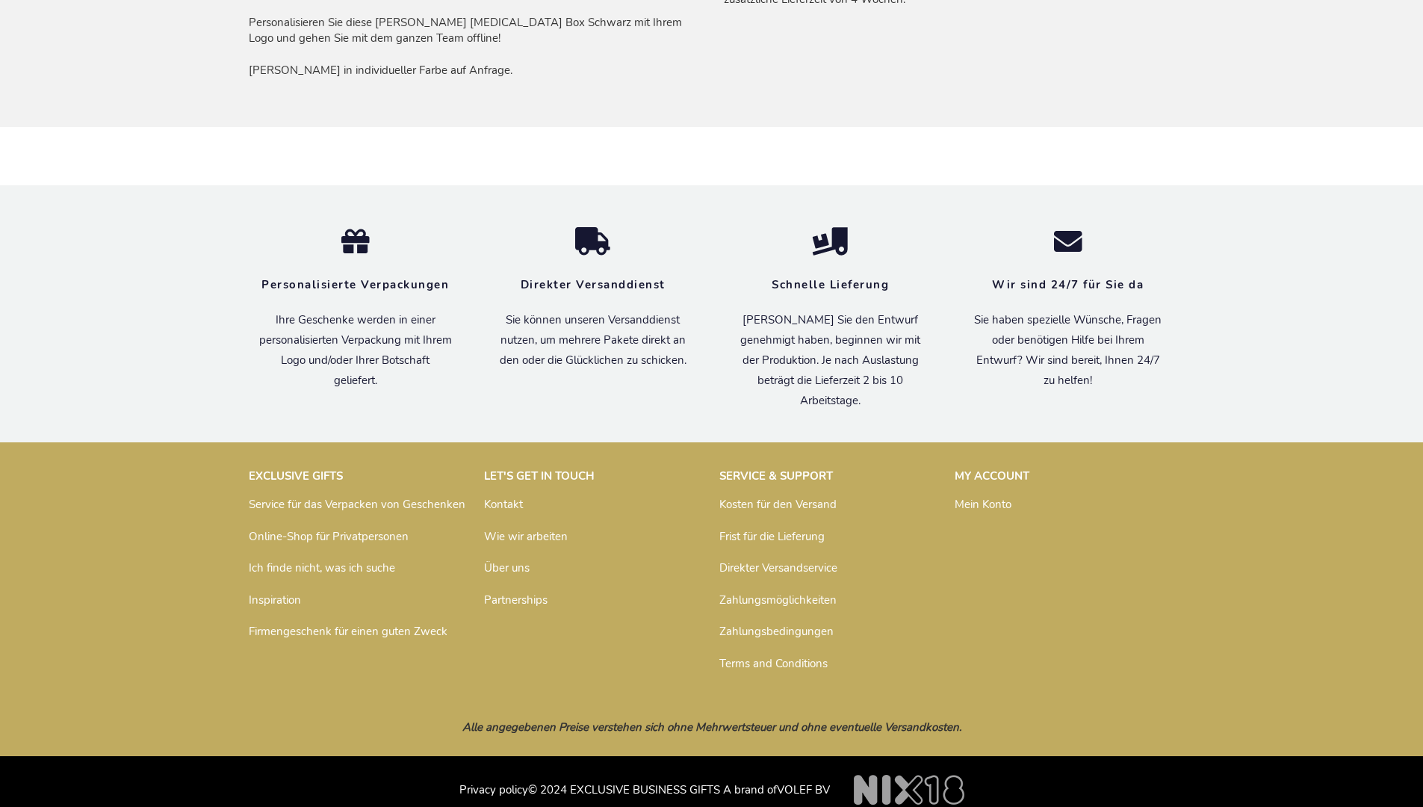
scroll to position [1260, 0]
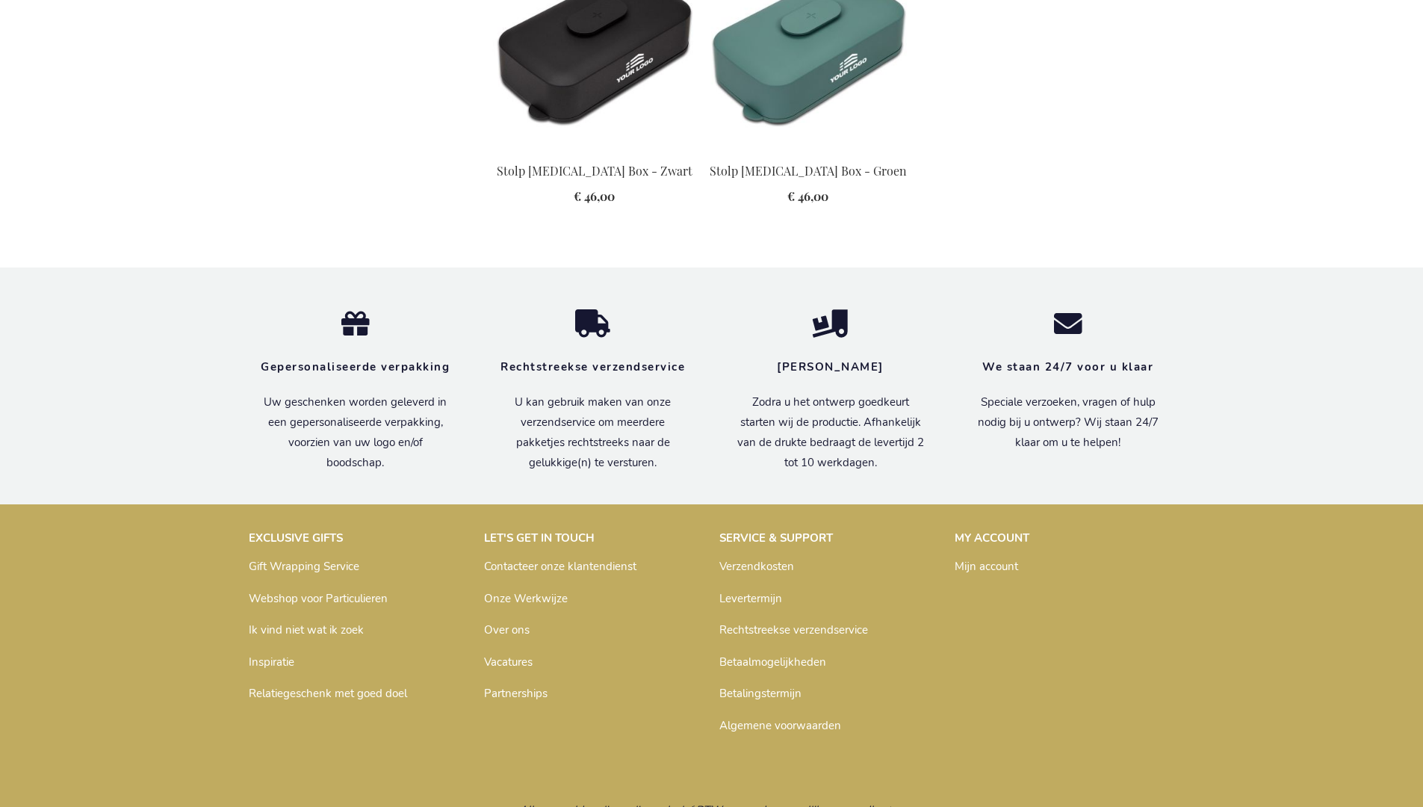
scroll to position [1609, 0]
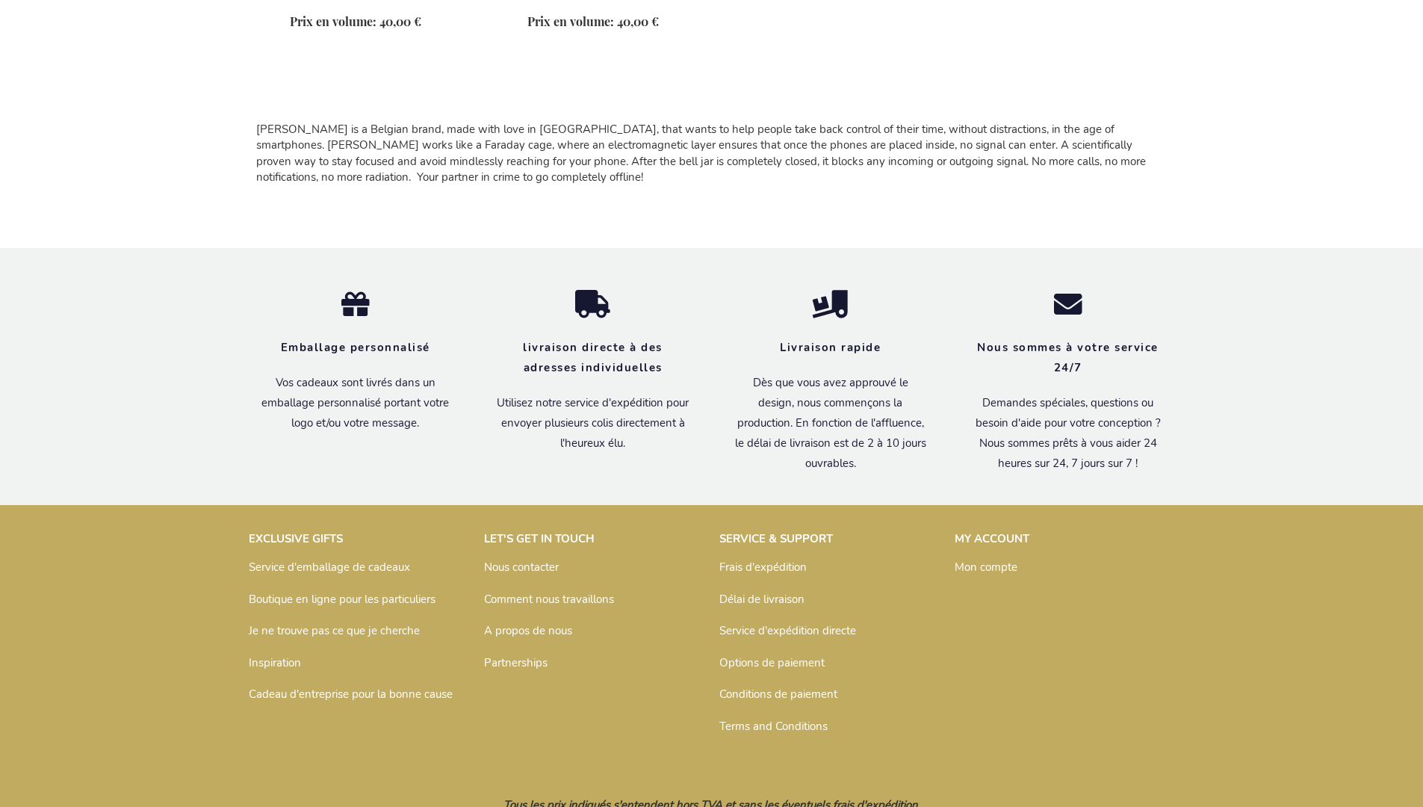
scroll to position [1380, 0]
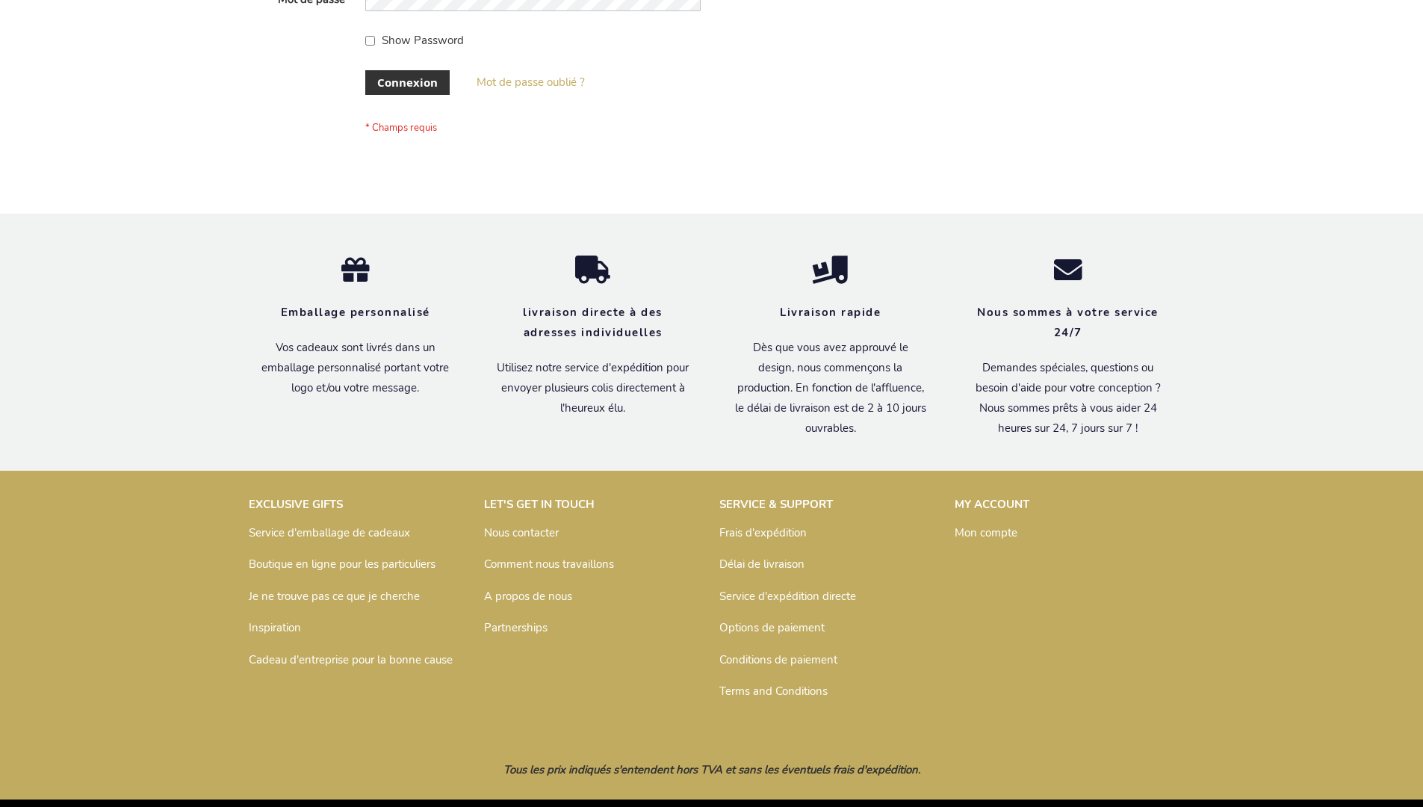
scroll to position [515, 0]
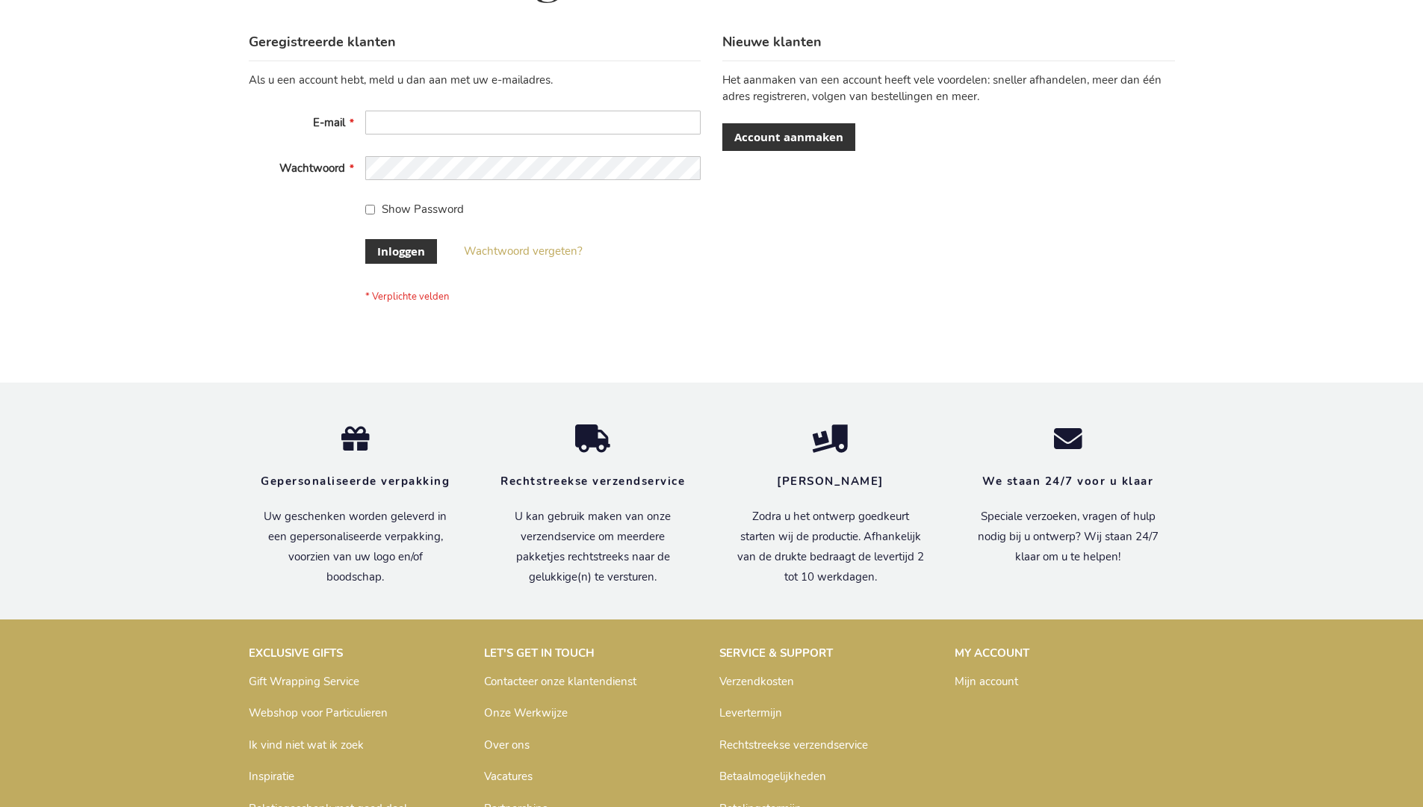
scroll to position [507, 0]
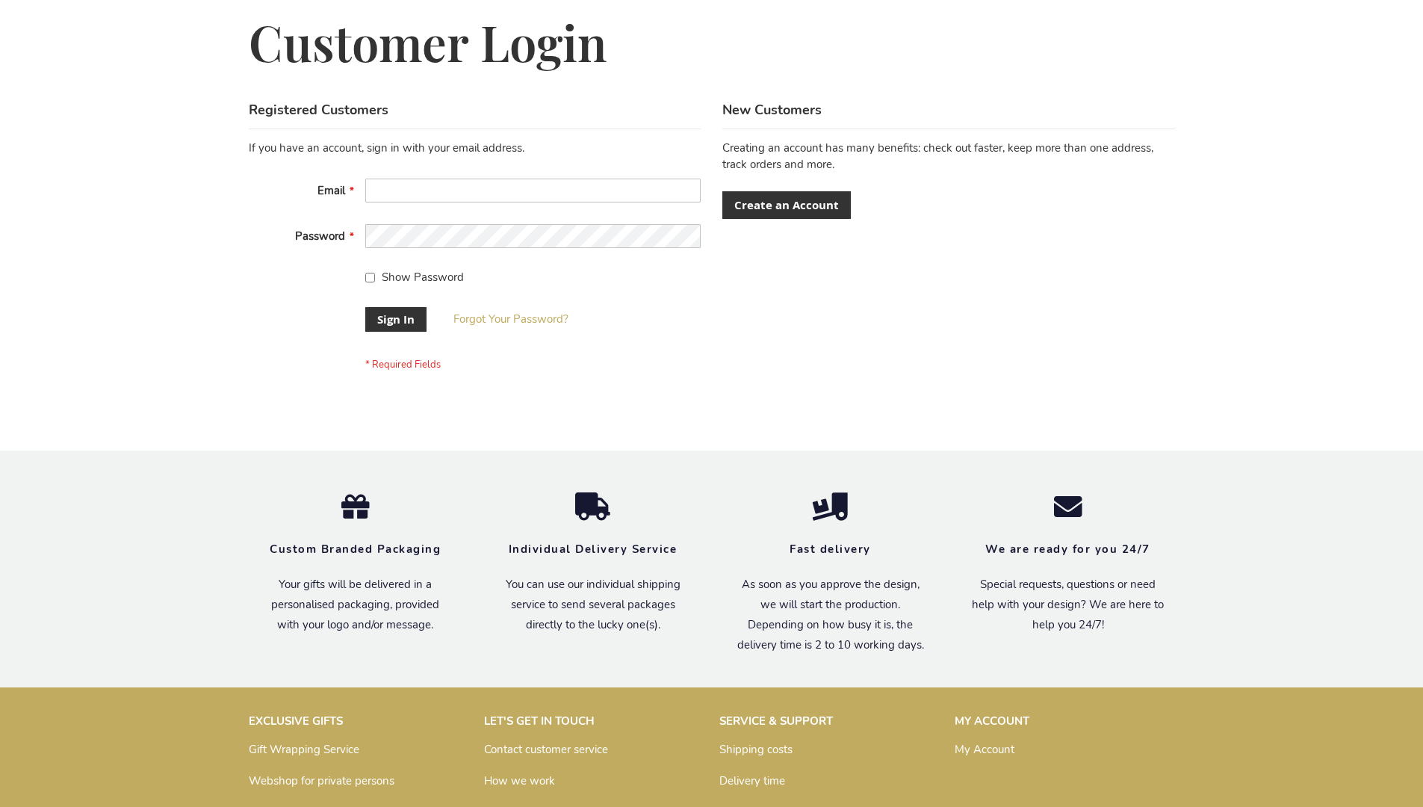
scroll to position [480, 0]
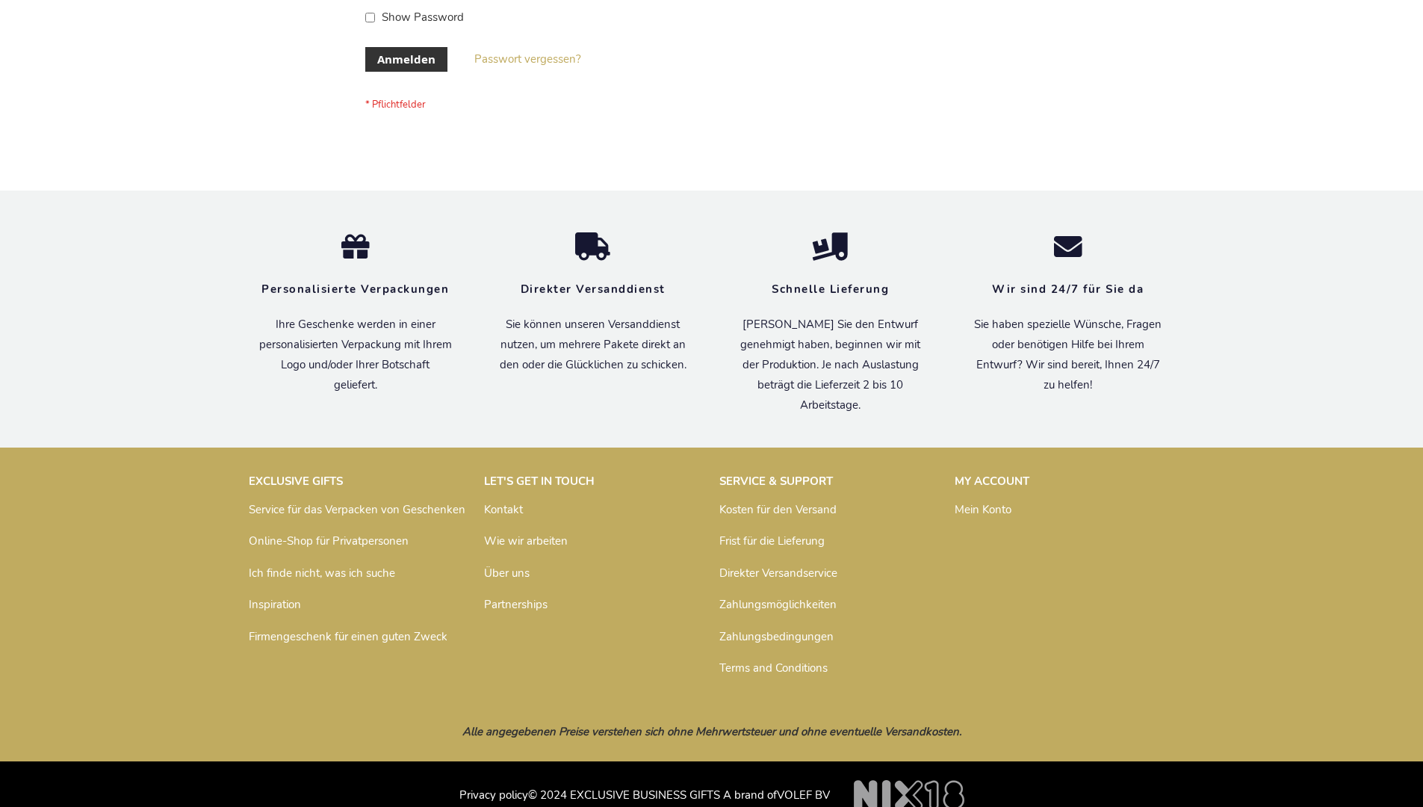
scroll to position [500, 0]
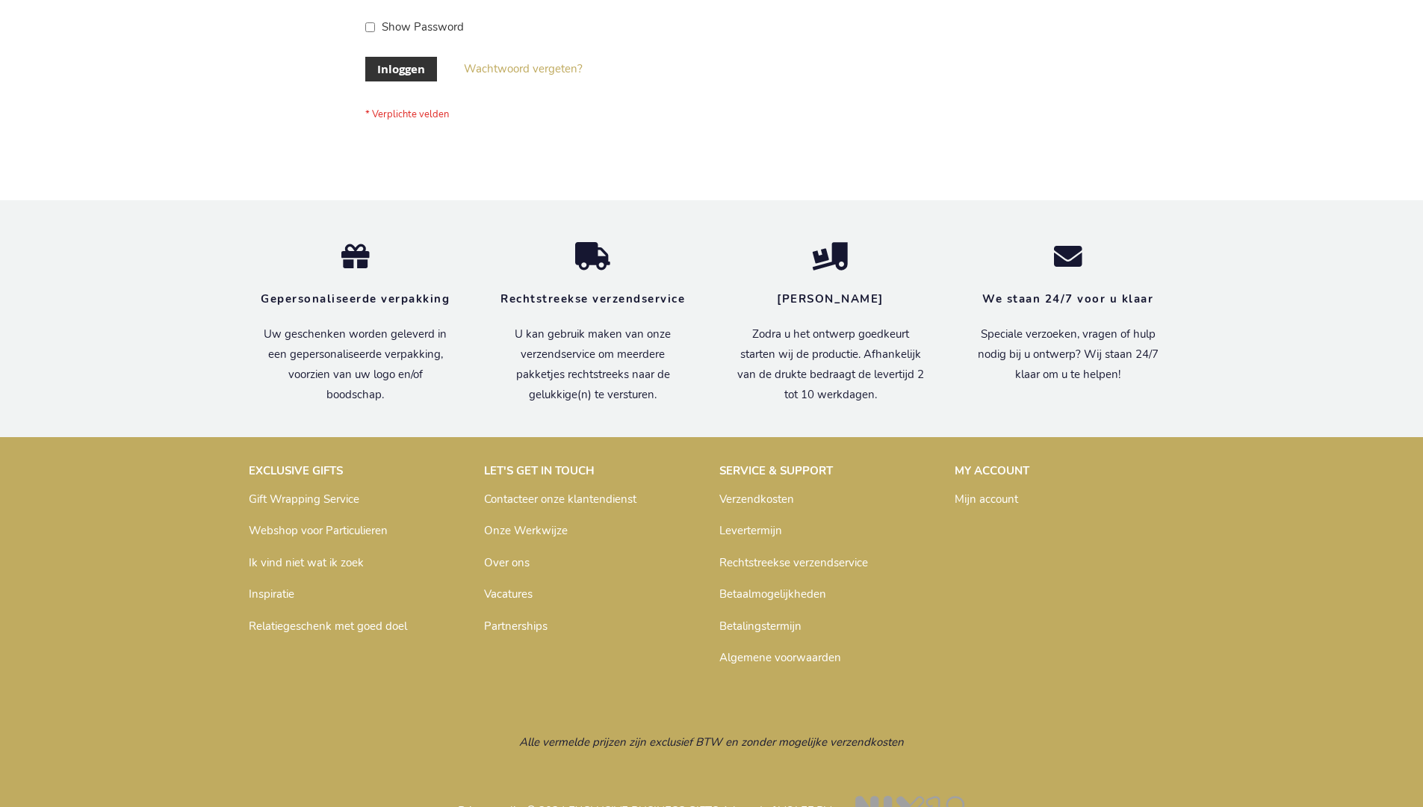
scroll to position [507, 0]
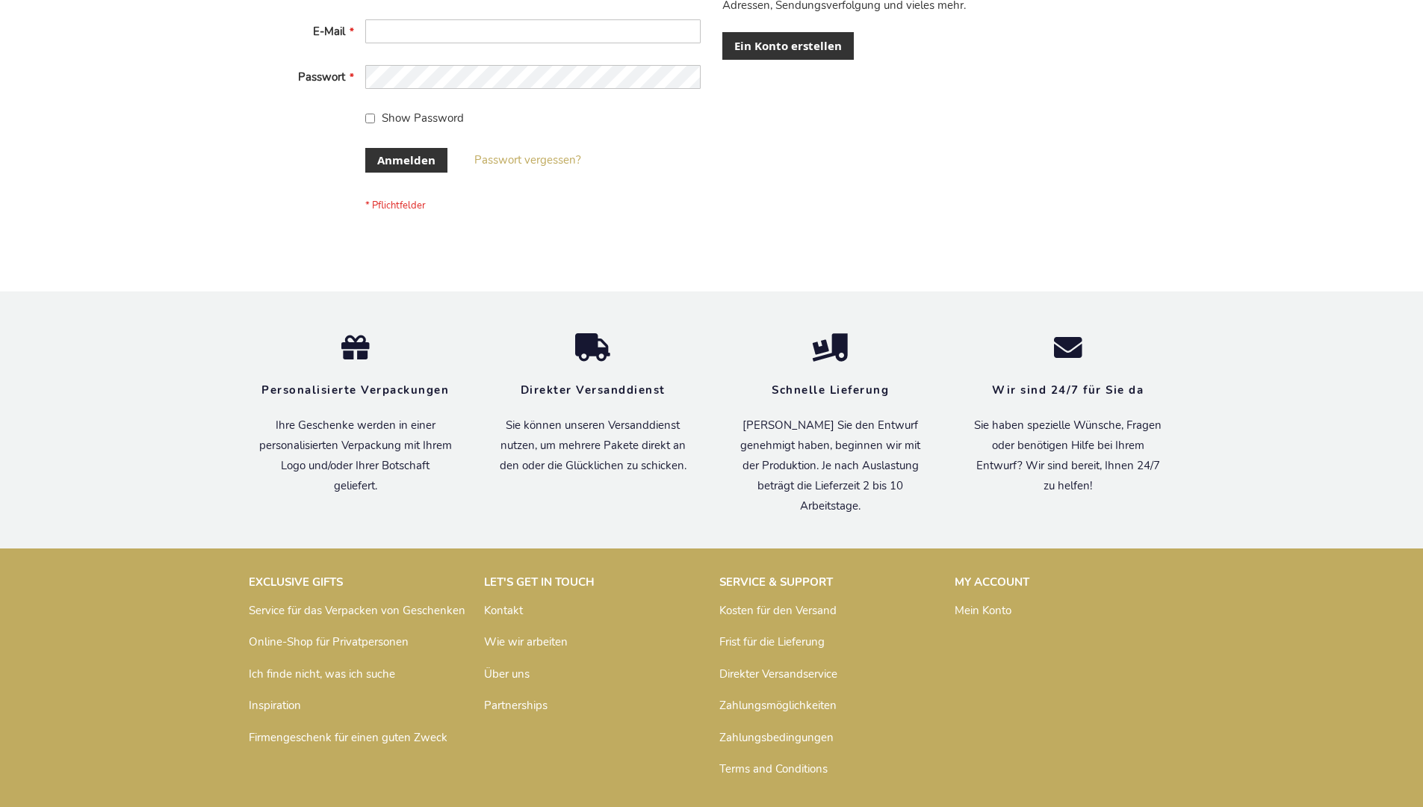
scroll to position [500, 0]
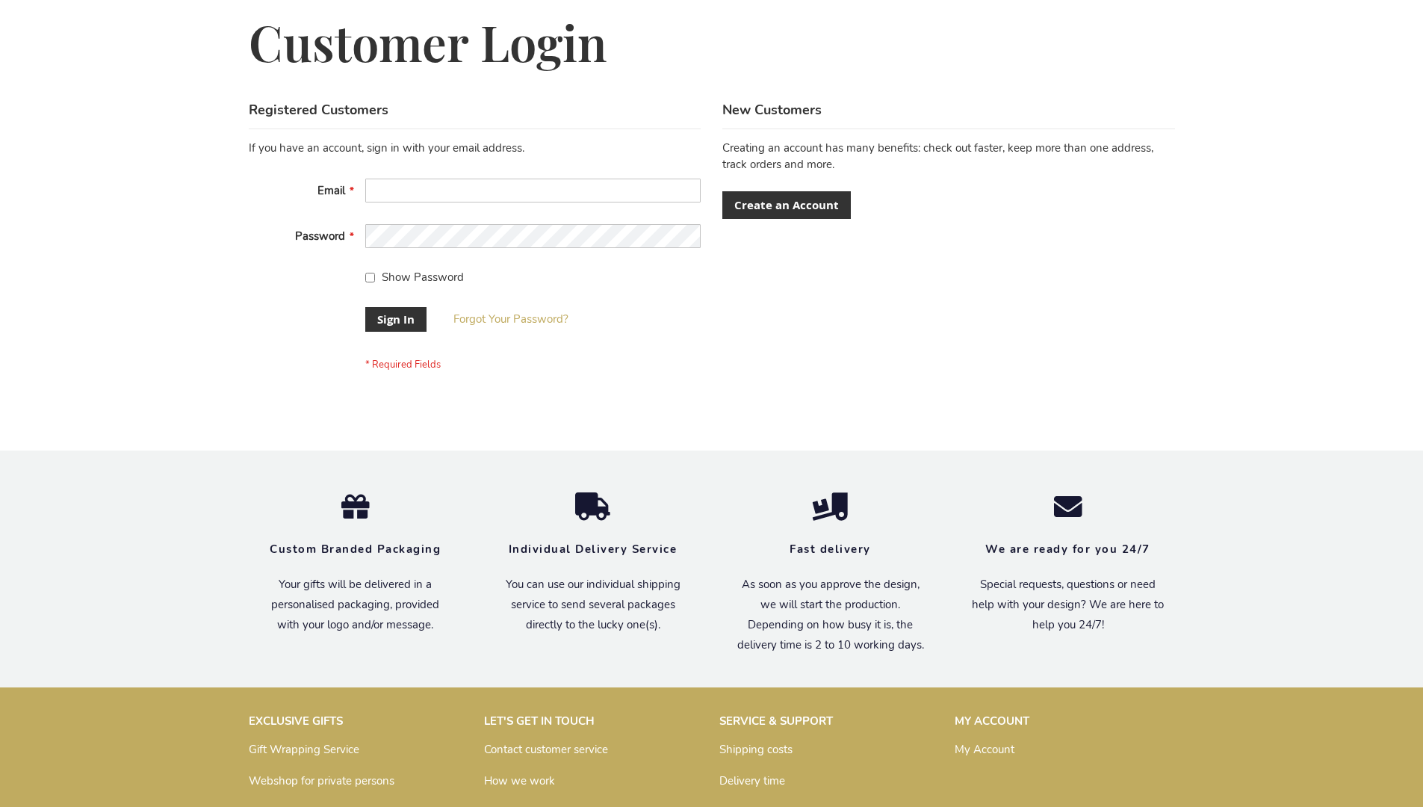
scroll to position [480, 0]
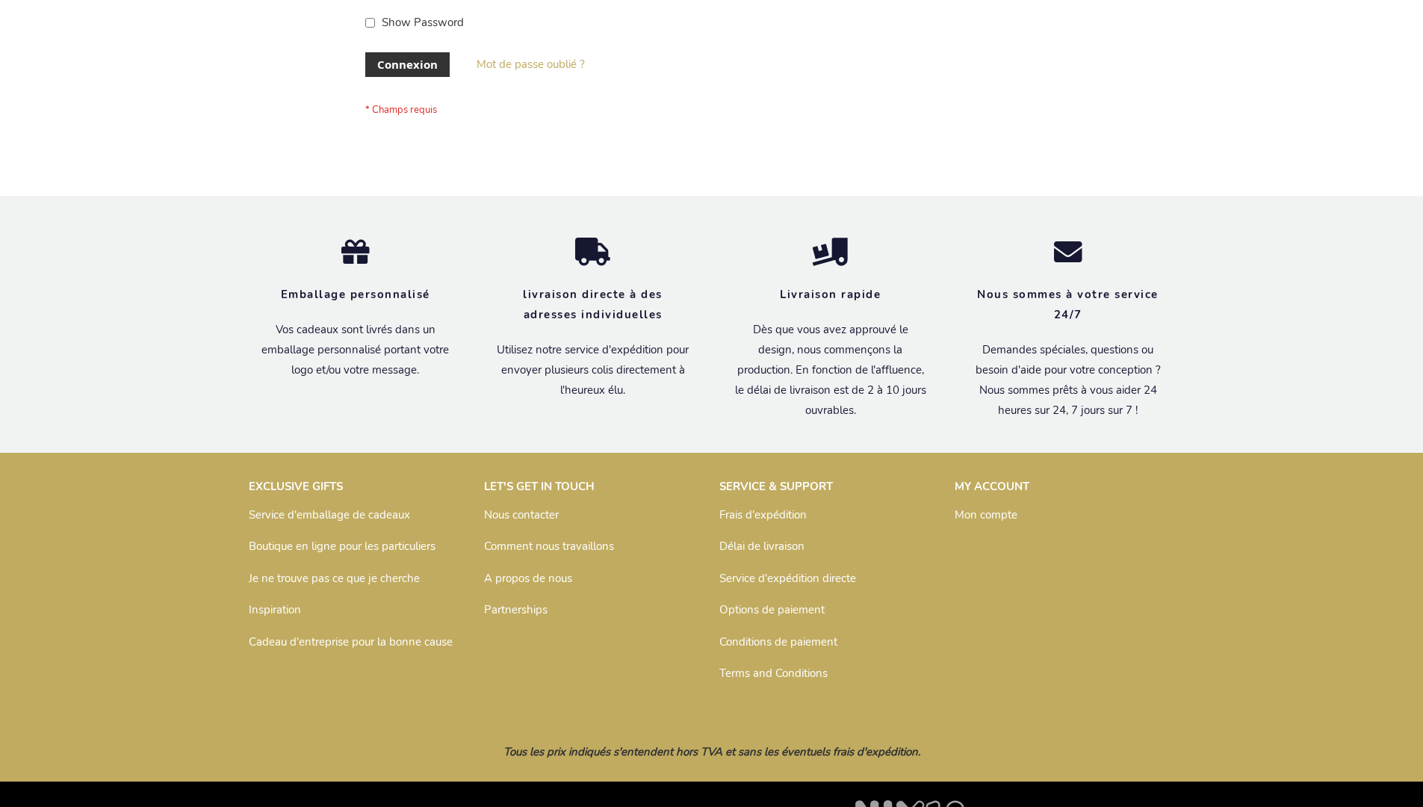
scroll to position [515, 0]
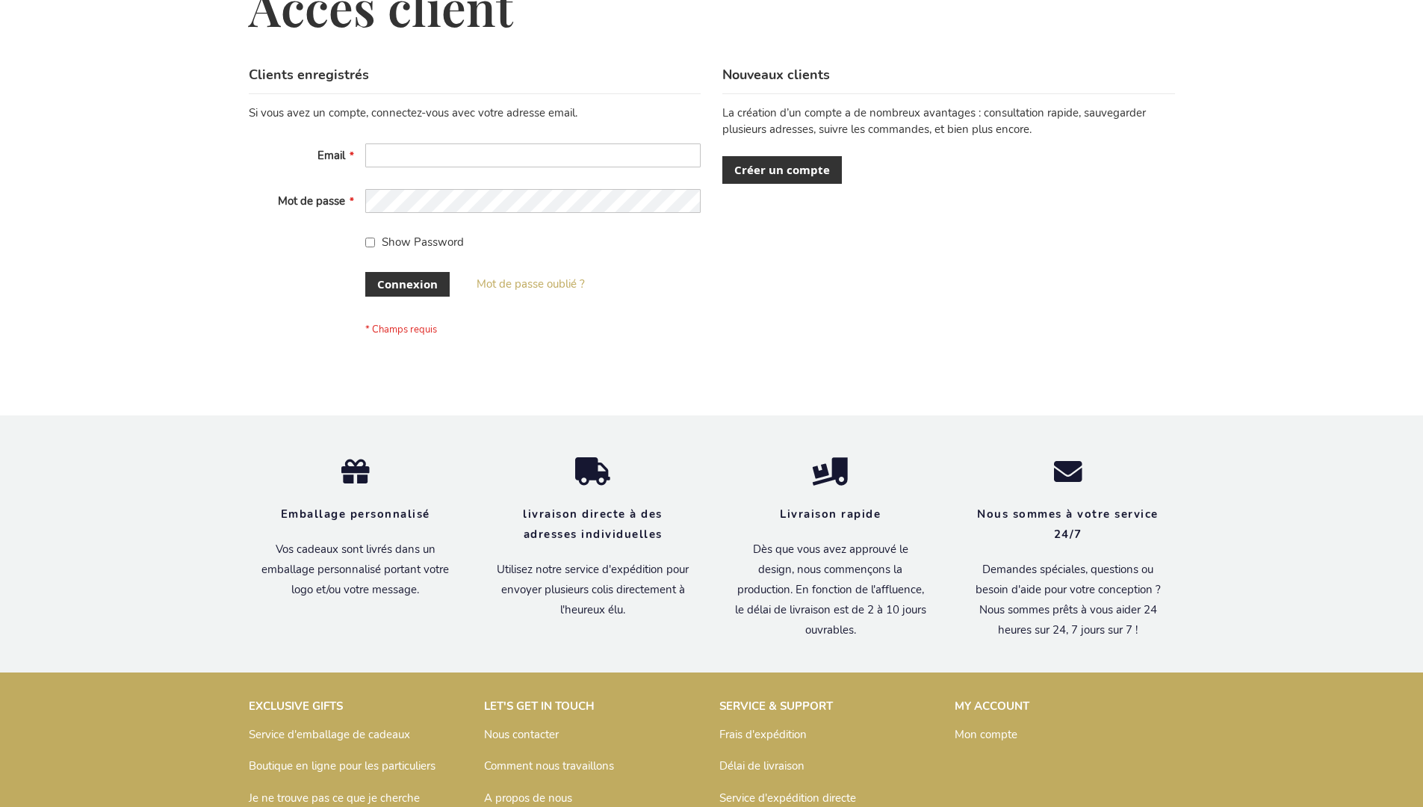
scroll to position [515, 0]
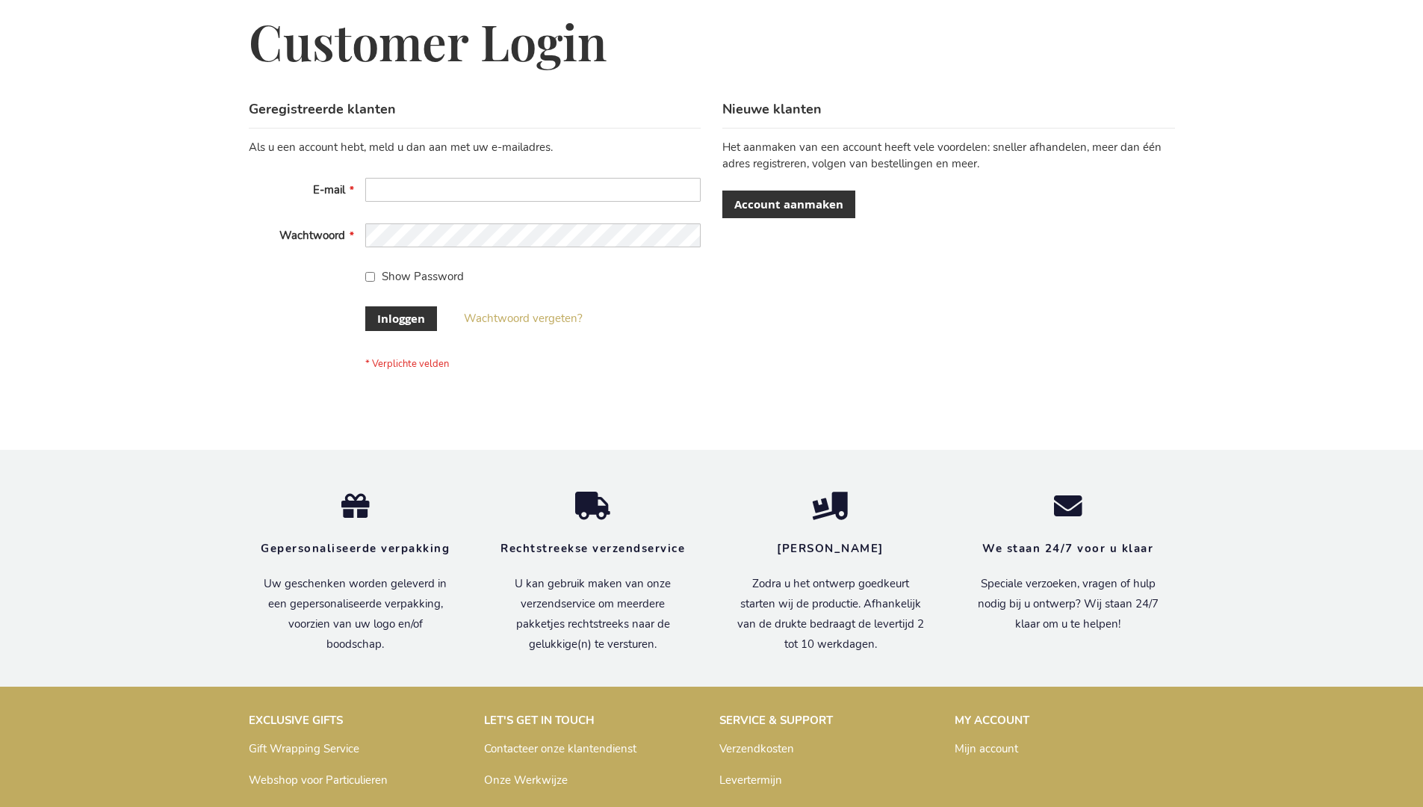
scroll to position [507, 0]
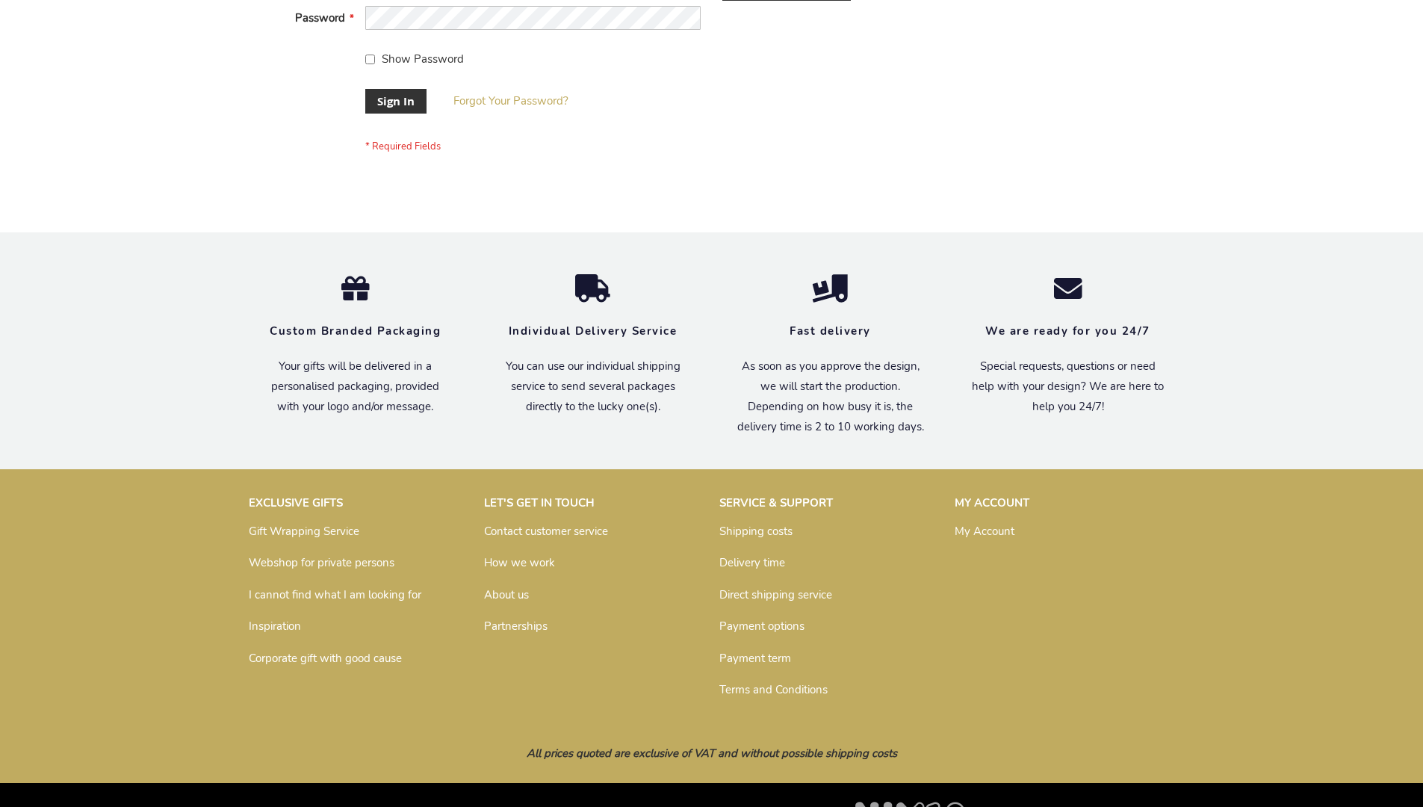
scroll to position [480, 0]
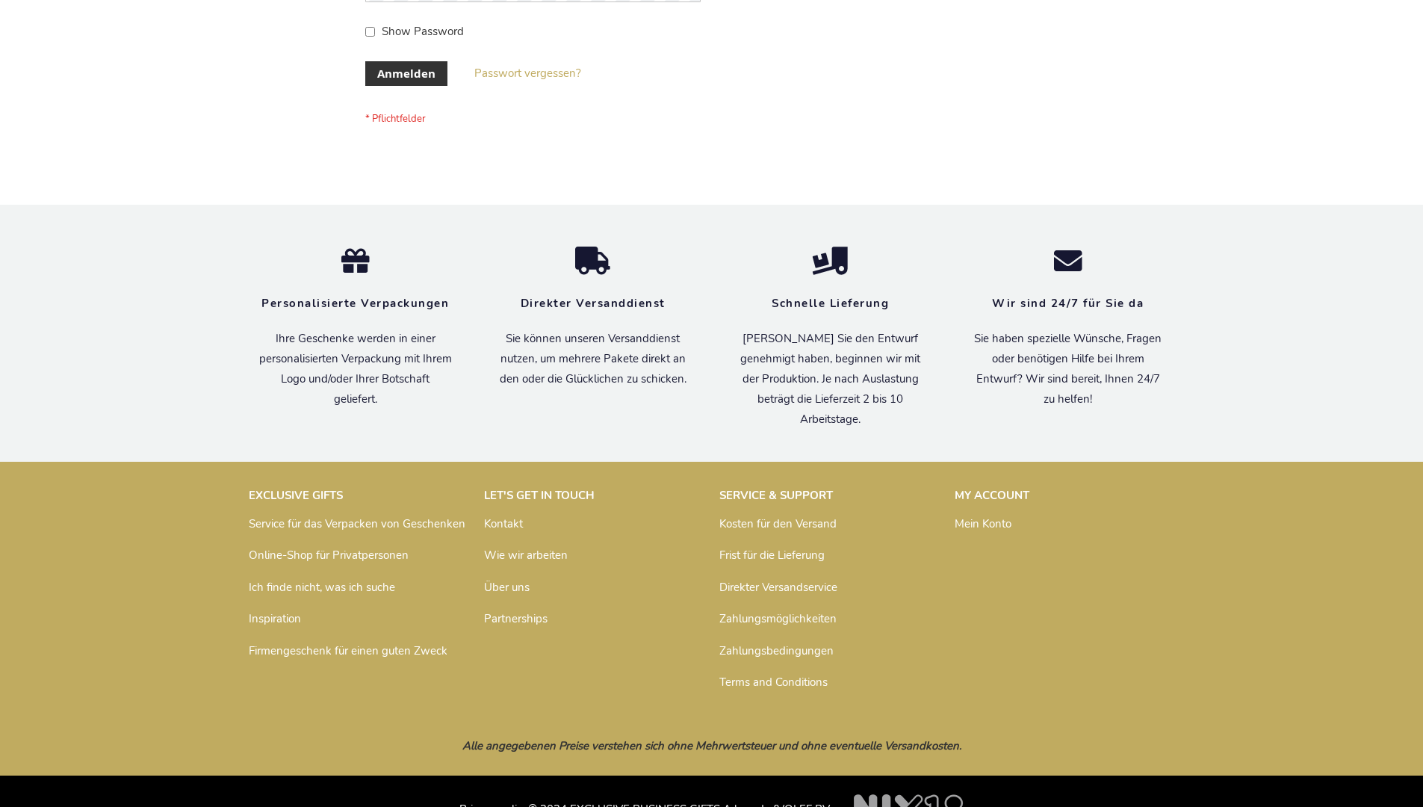
scroll to position [500, 0]
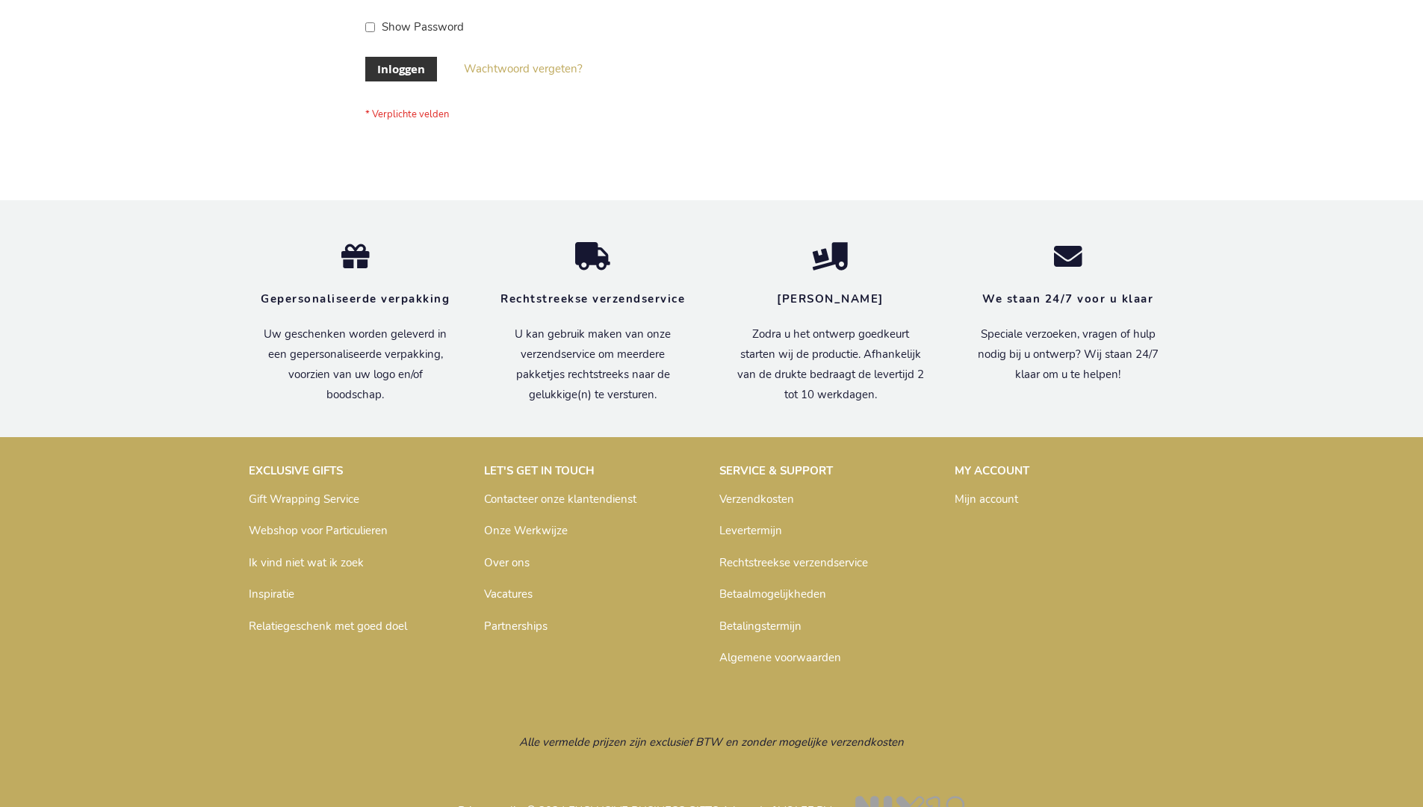
scroll to position [507, 0]
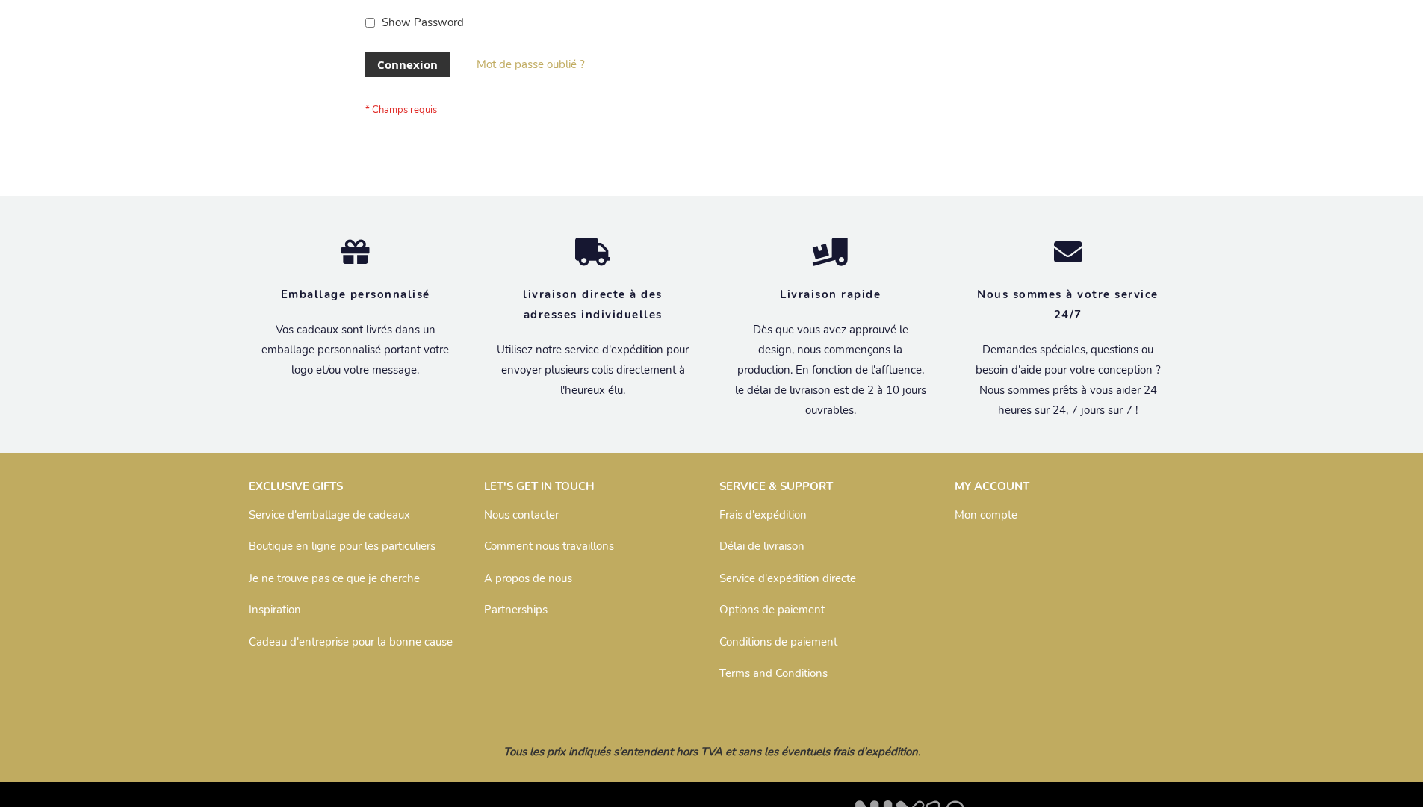
scroll to position [515, 0]
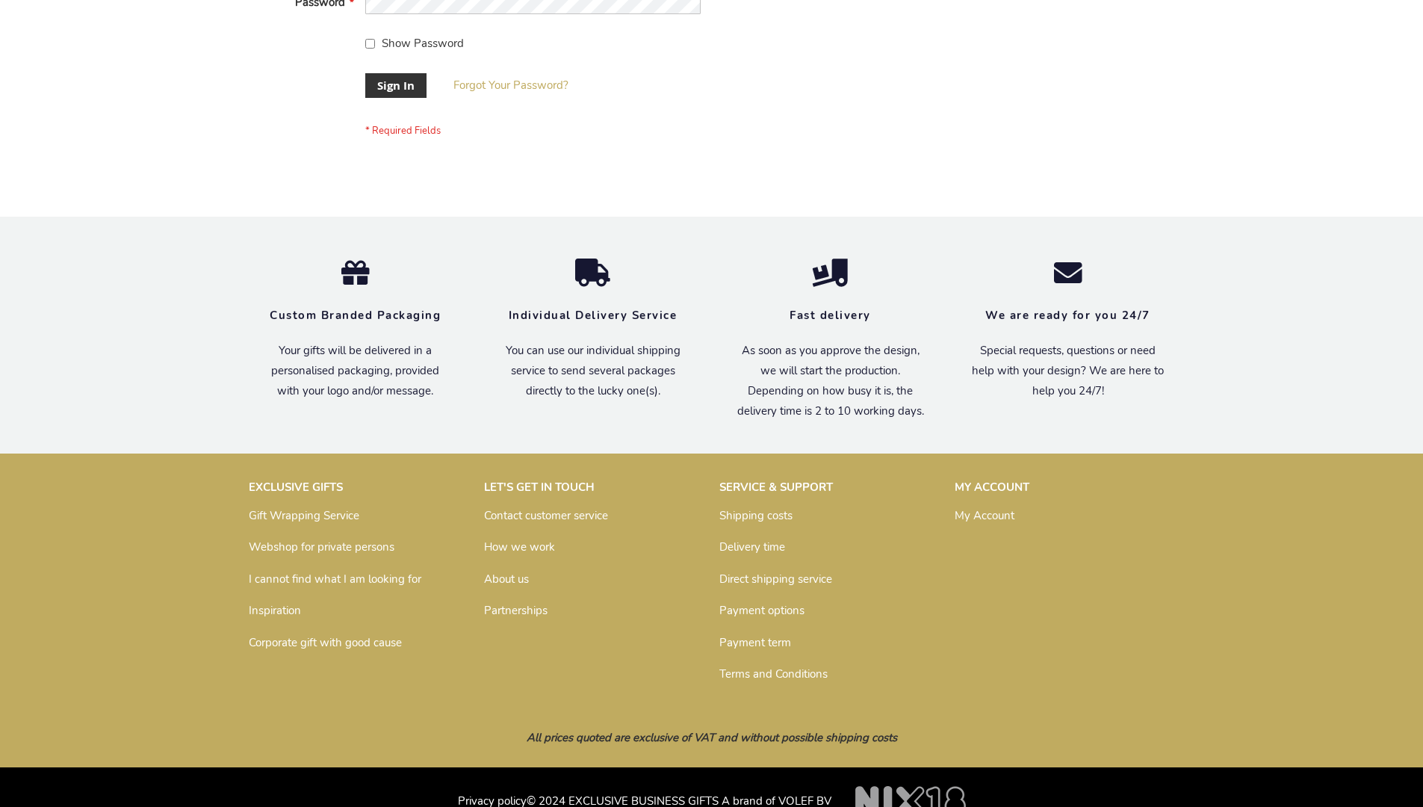
scroll to position [480, 0]
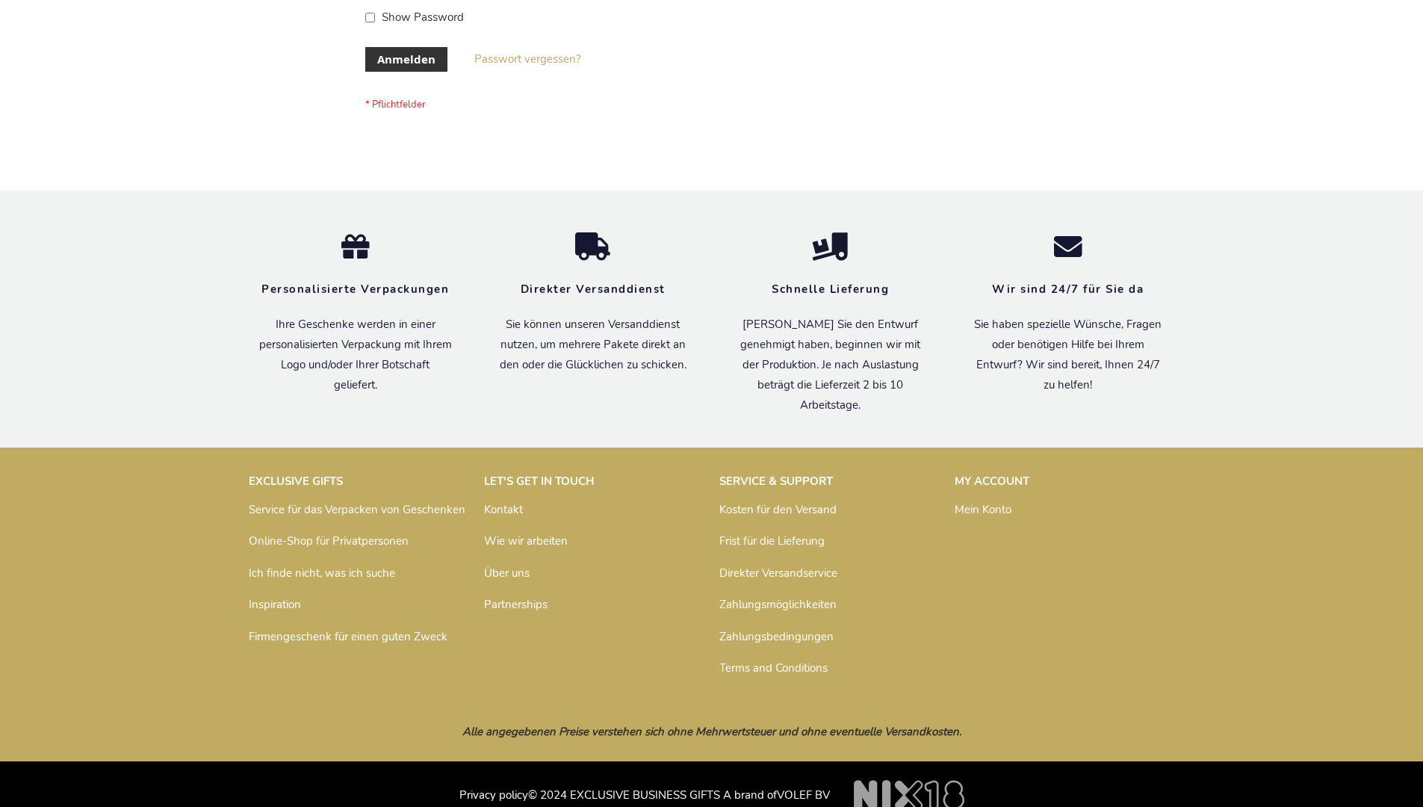
scroll to position [500, 0]
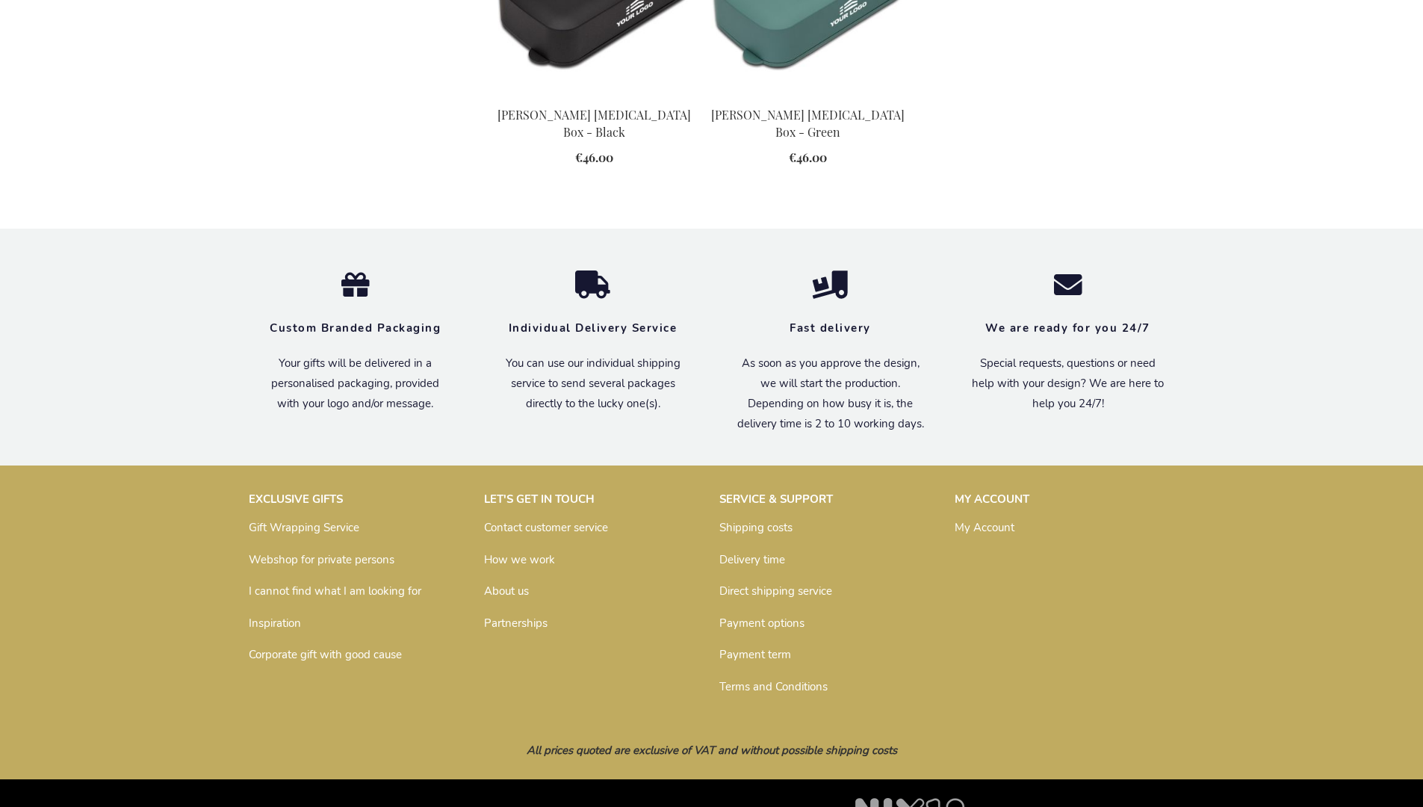
scroll to position [1570, 0]
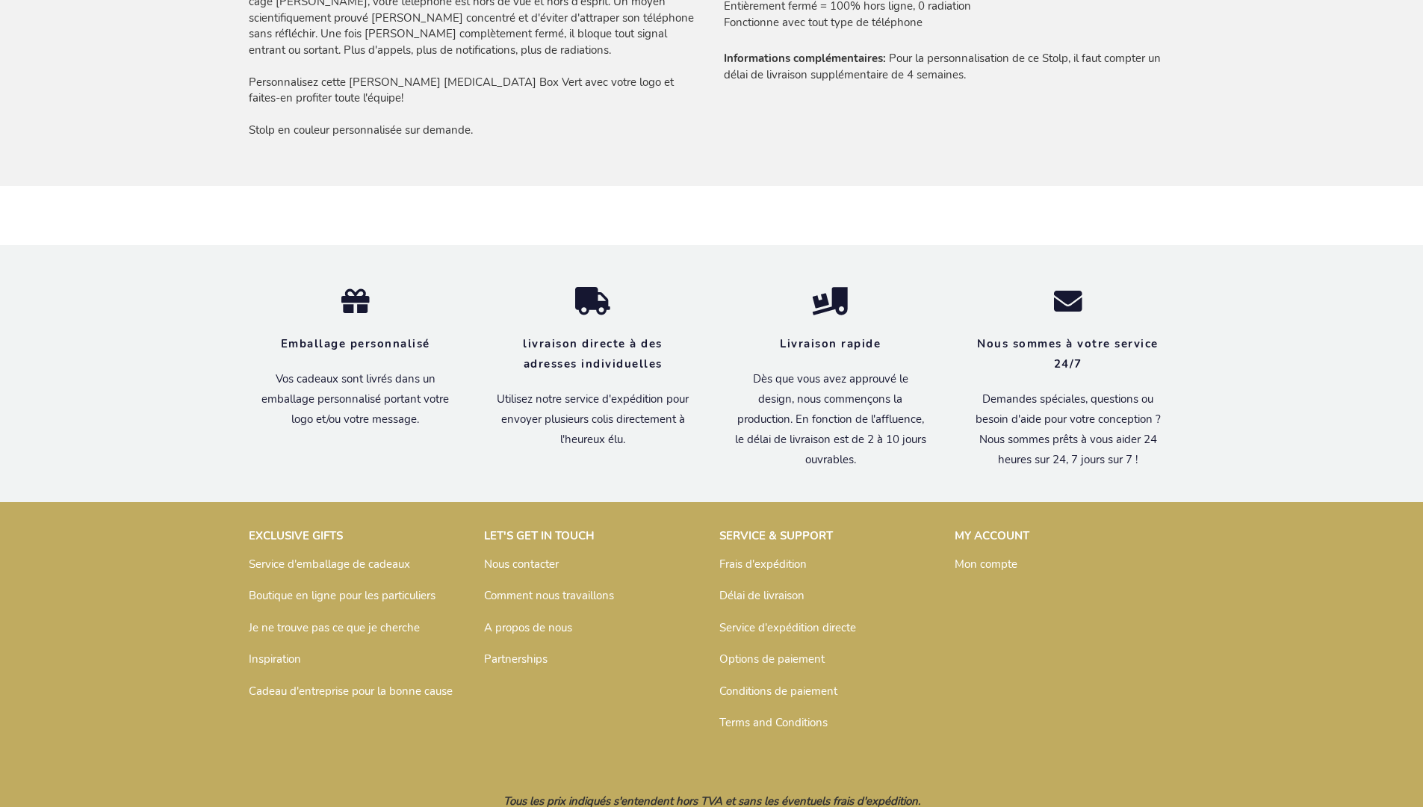
scroll to position [1258, 0]
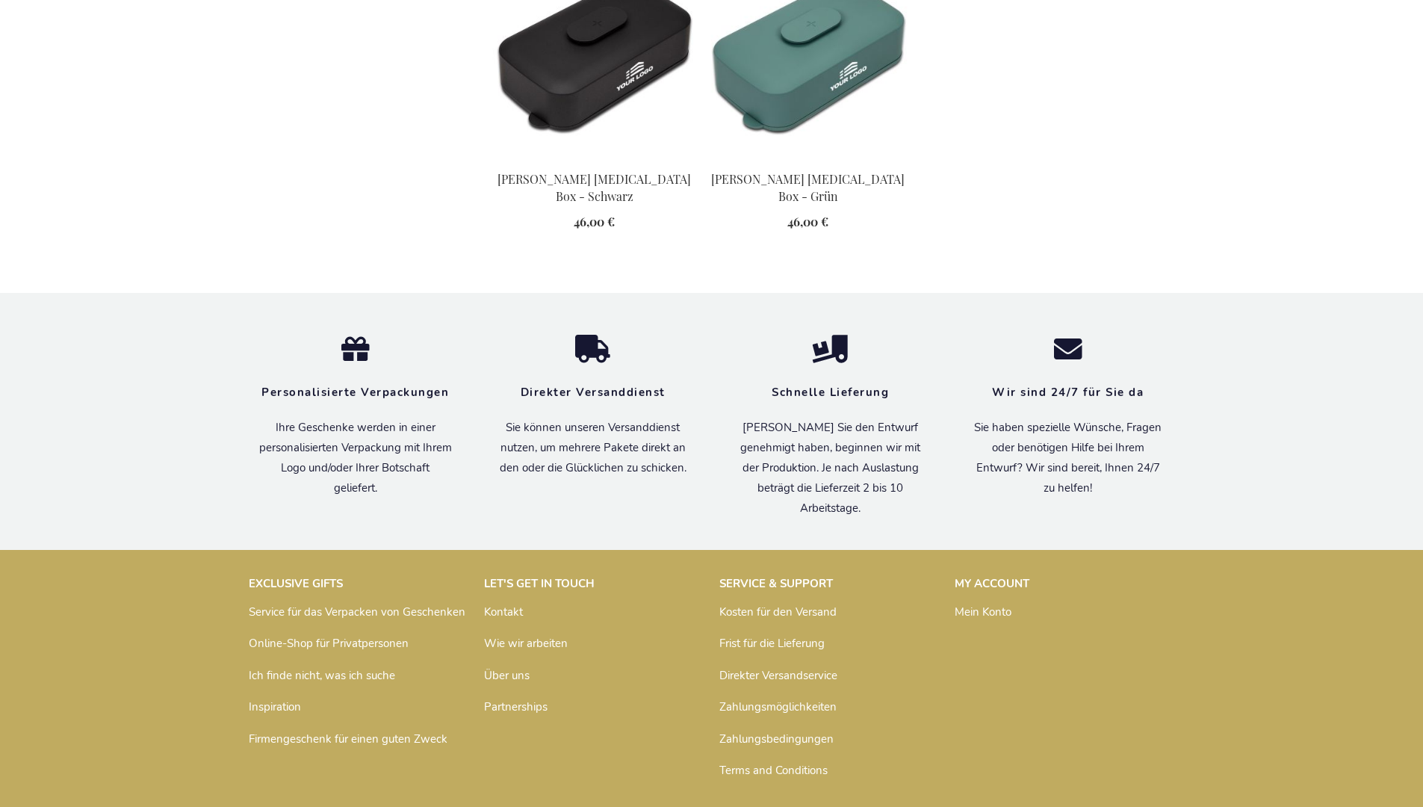
scroll to position [1634, 0]
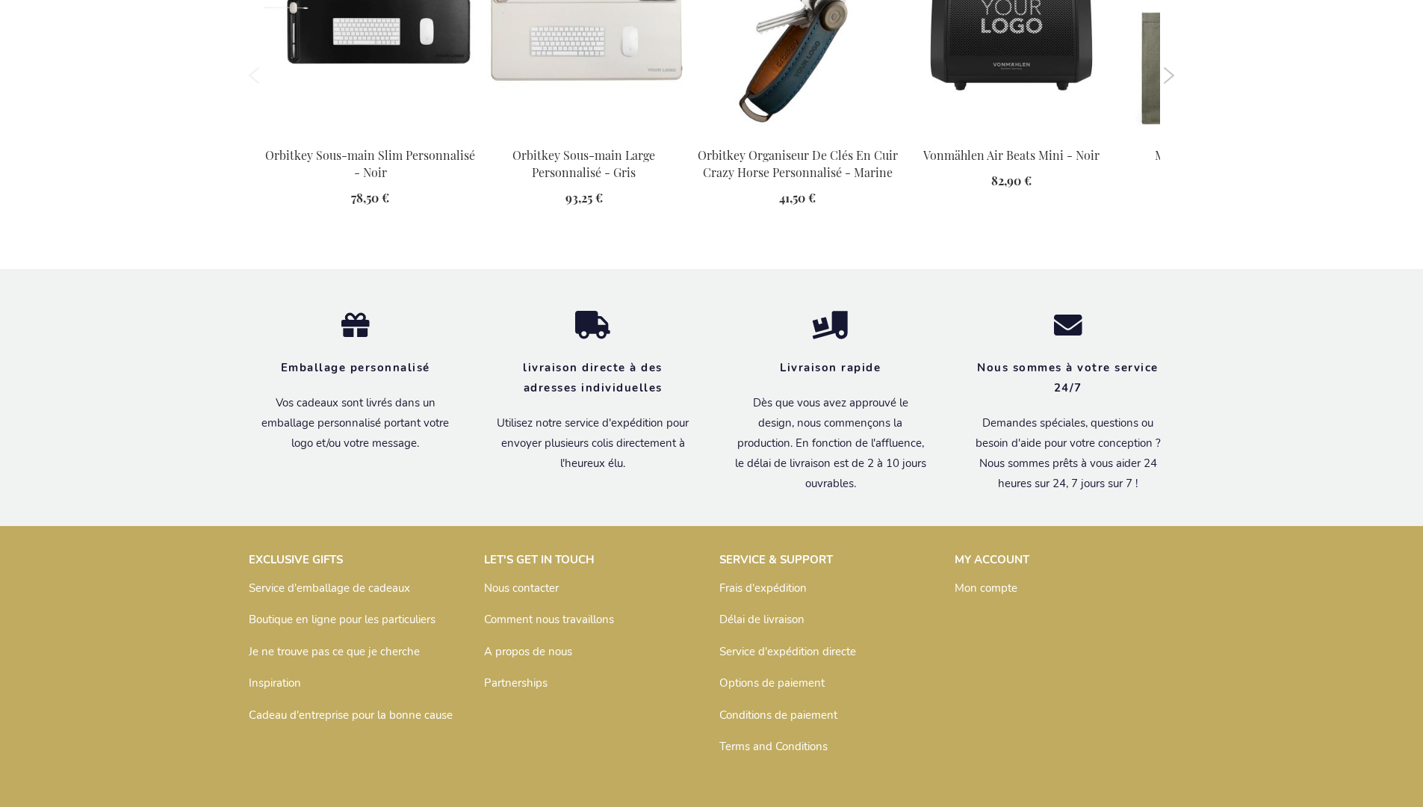
scroll to position [2062, 0]
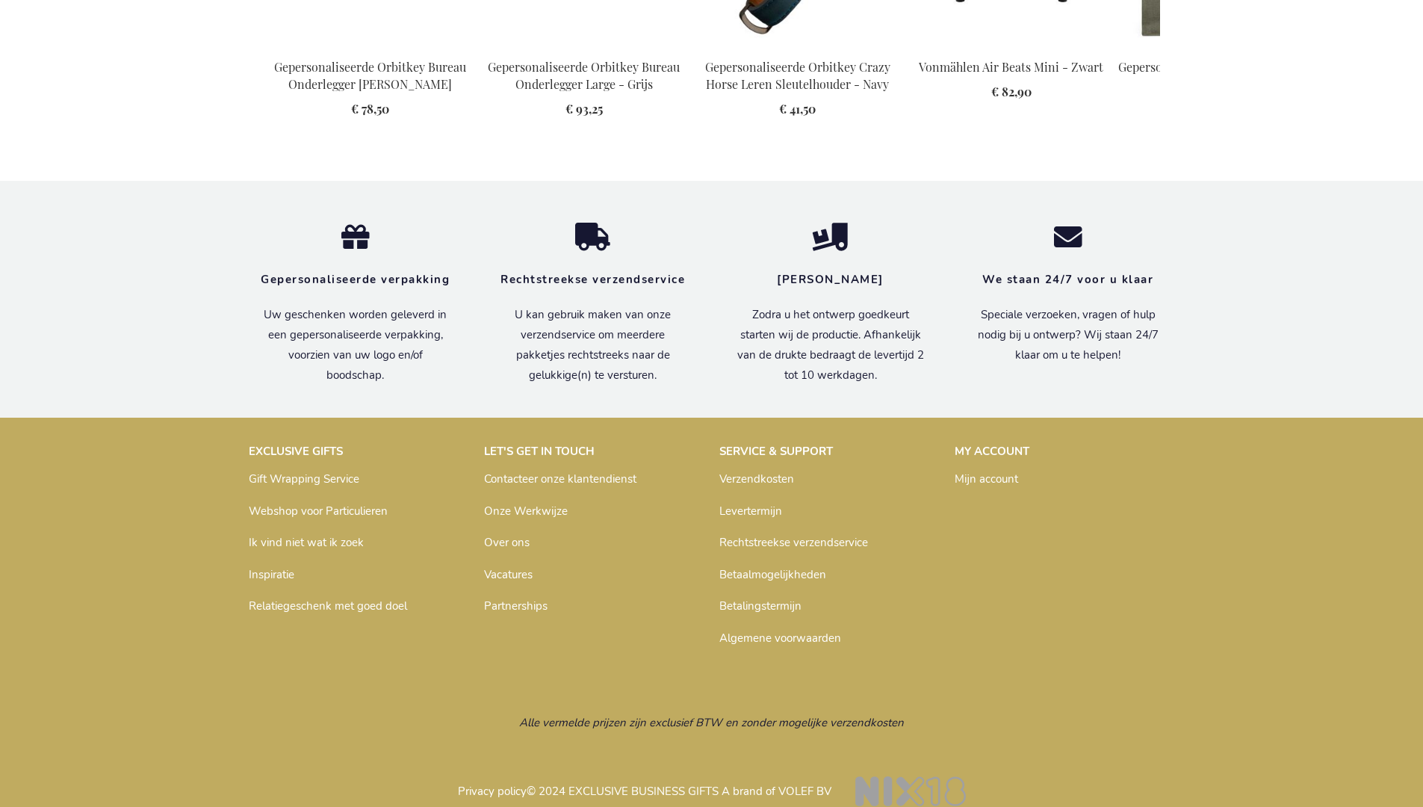
scroll to position [2037, 0]
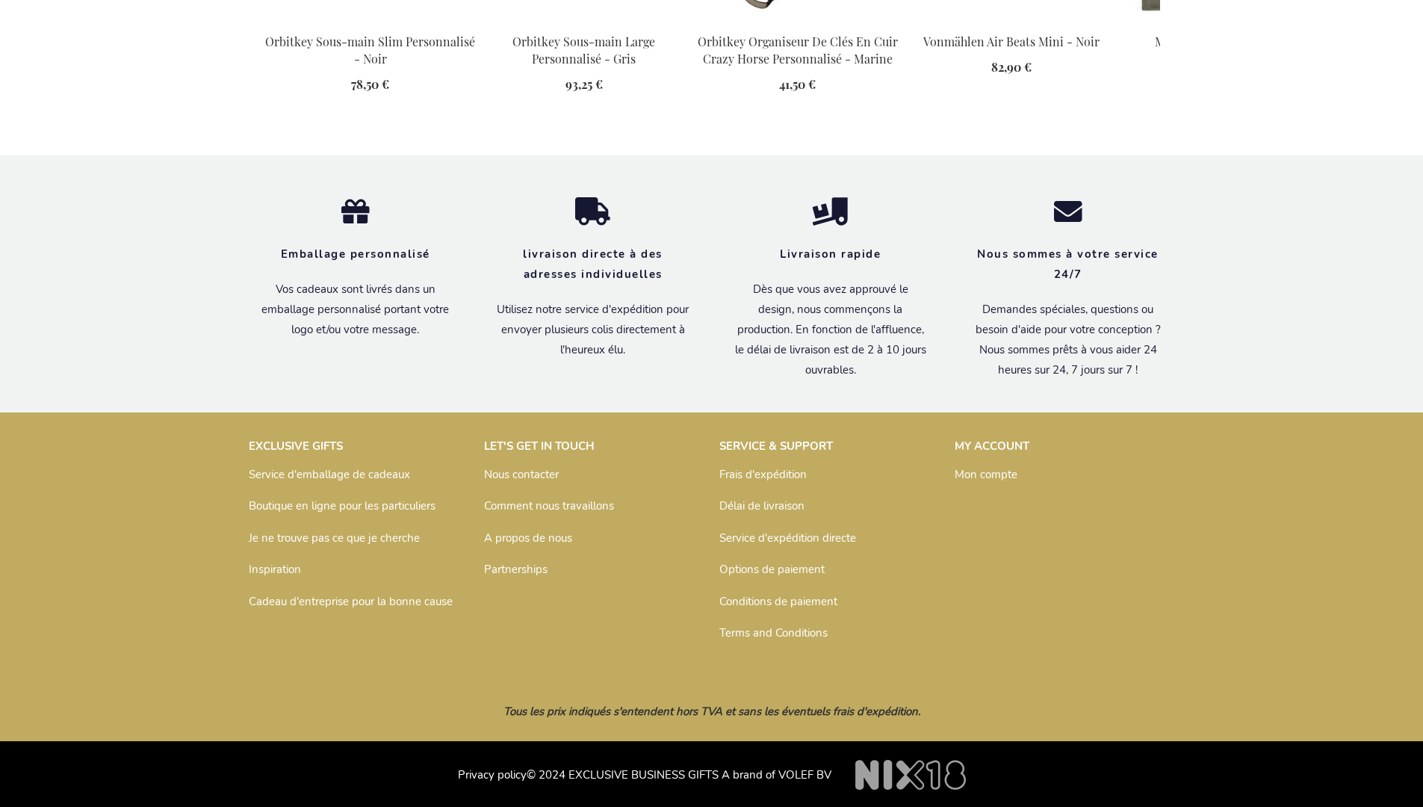
scroll to position [2062, 0]
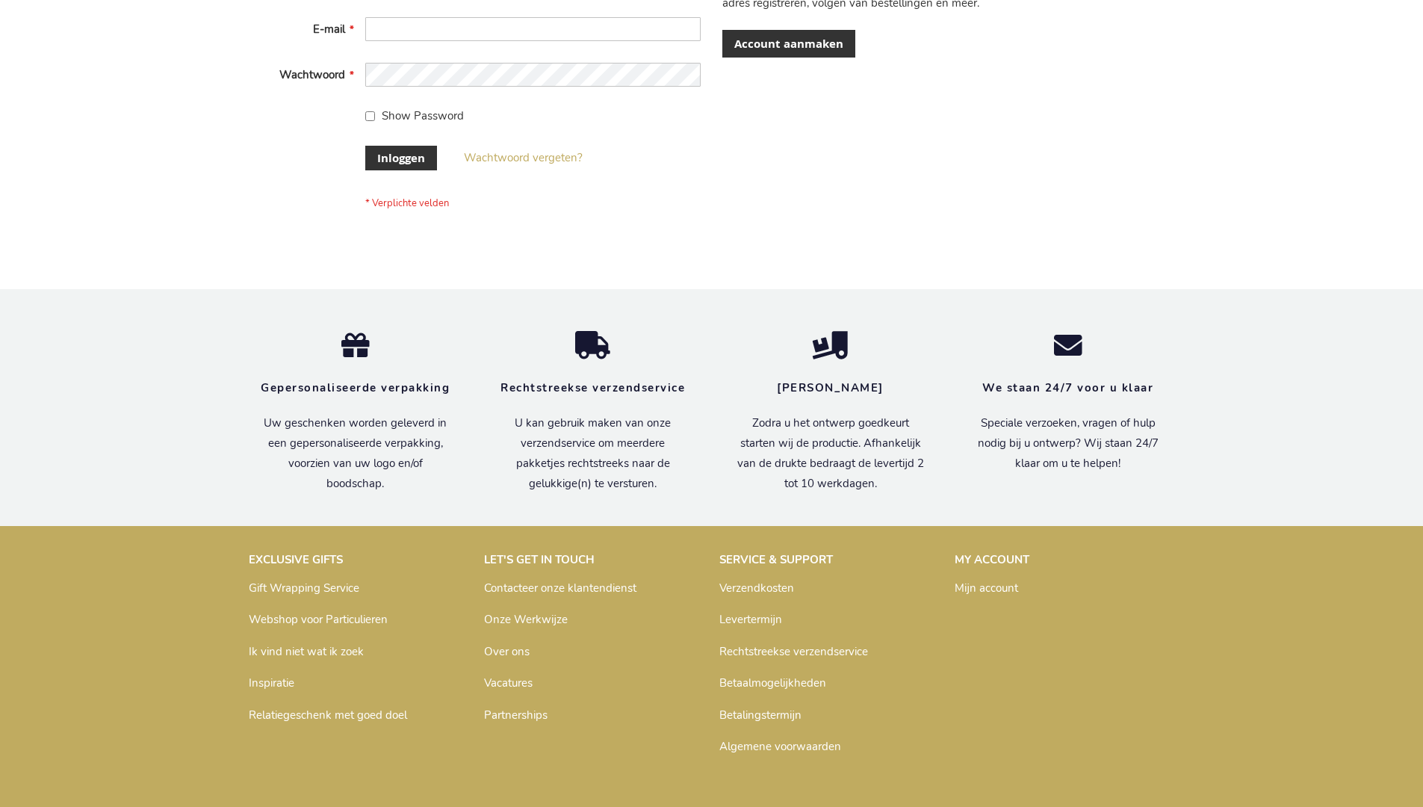
scroll to position [507, 0]
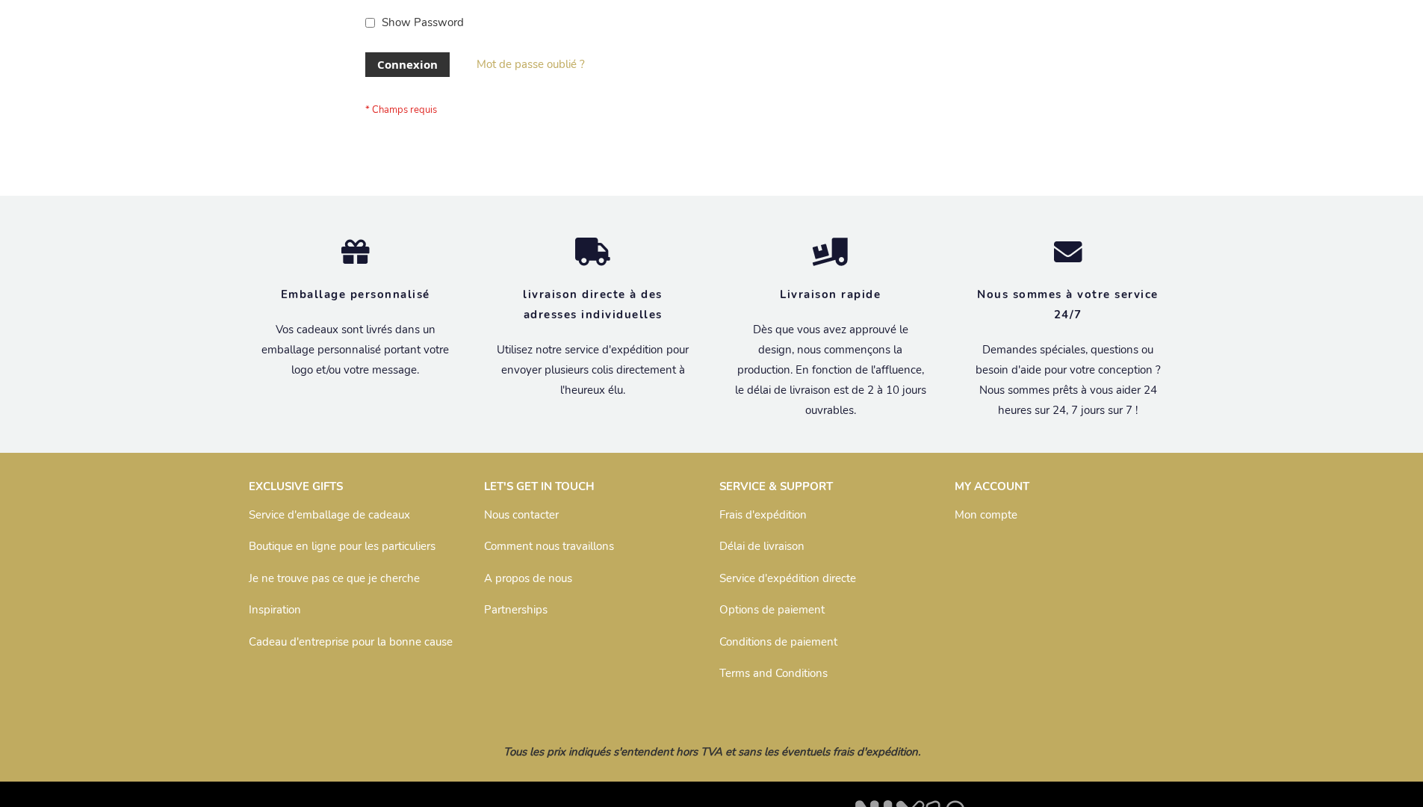
scroll to position [515, 0]
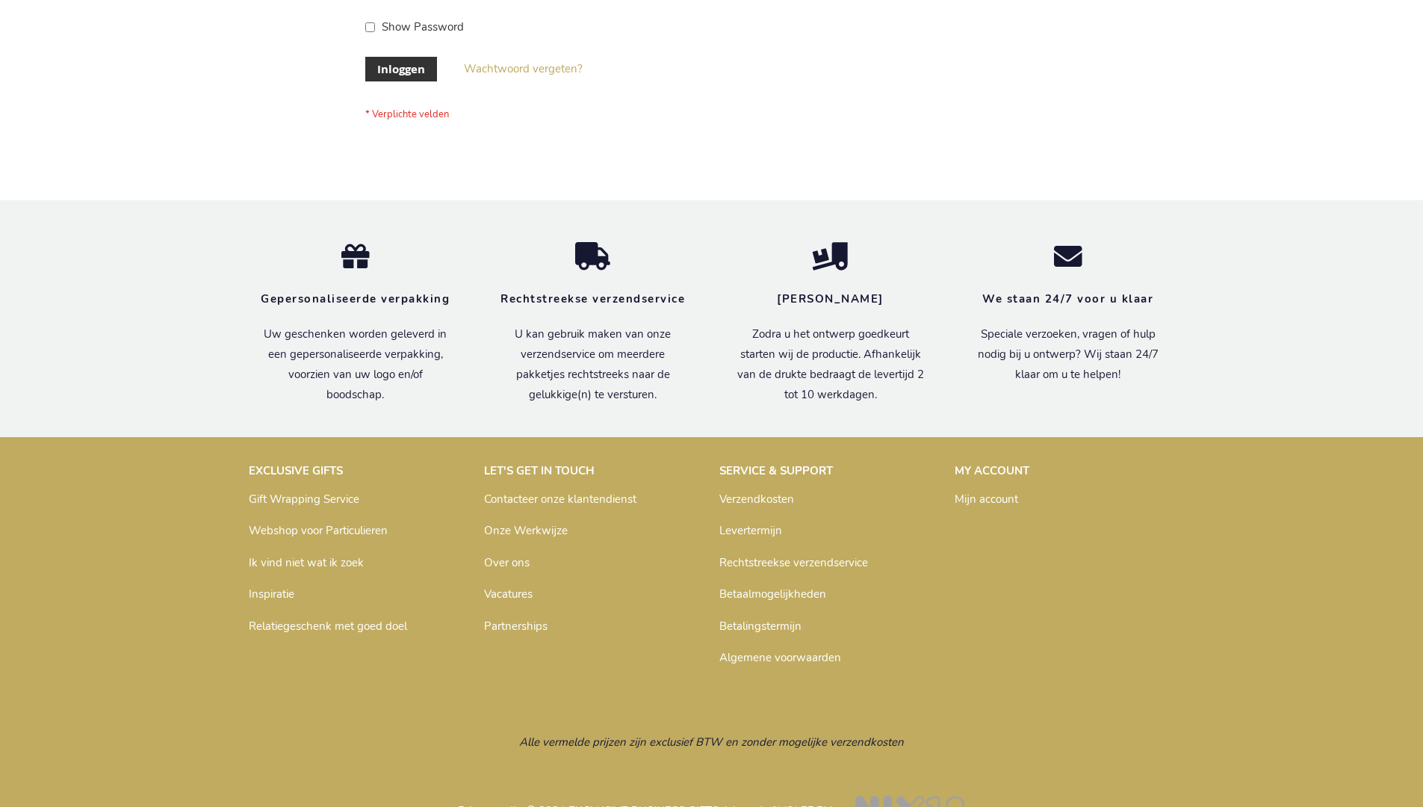
scroll to position [507, 0]
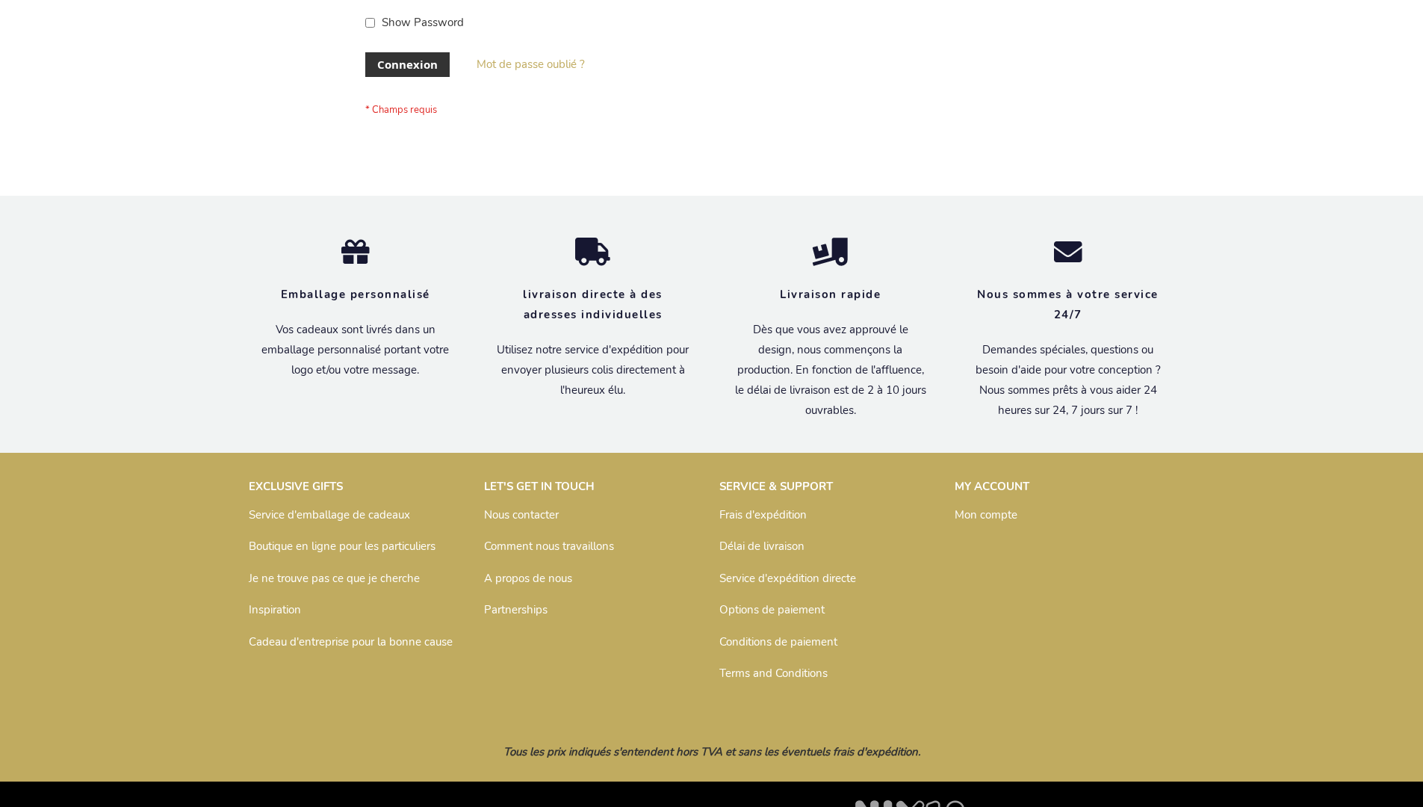
scroll to position [515, 0]
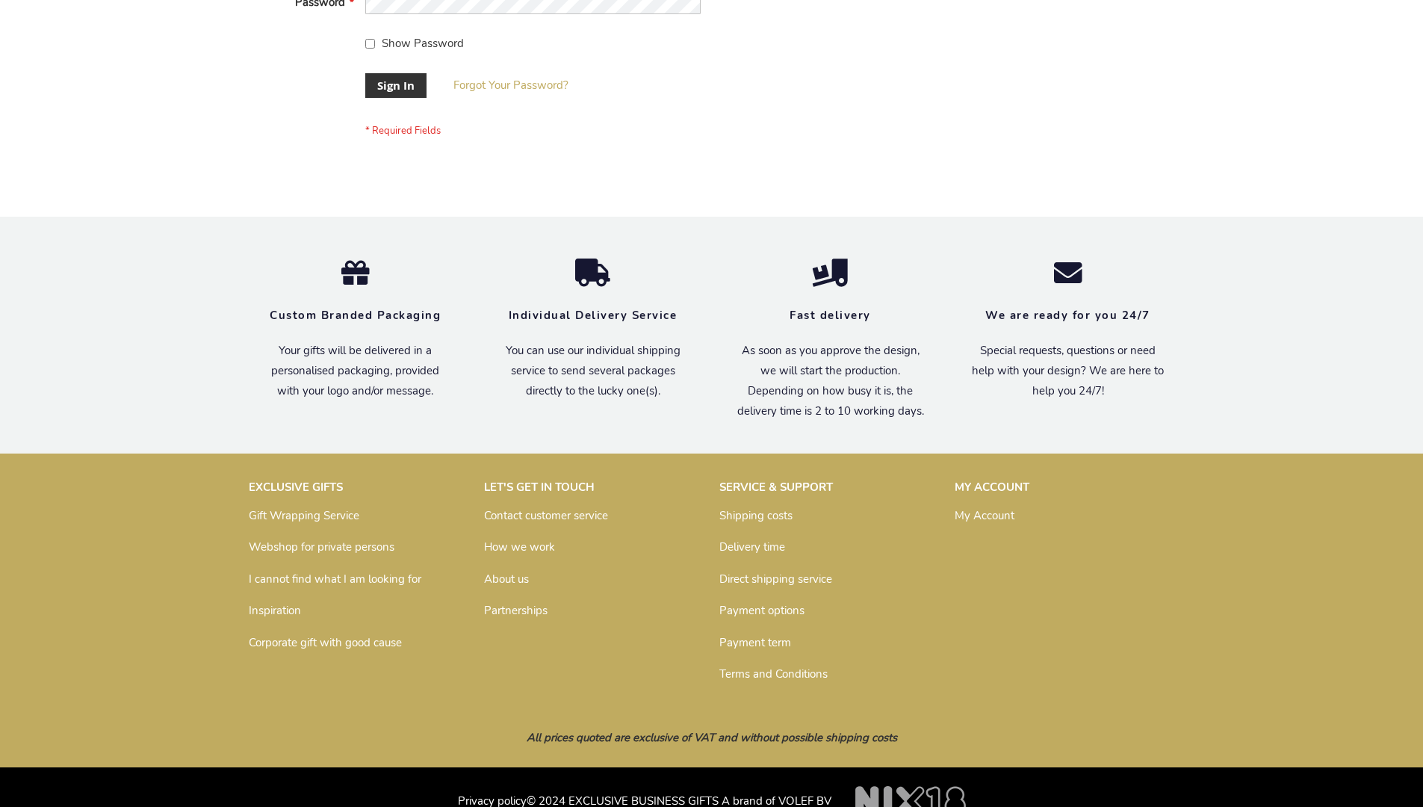
scroll to position [480, 0]
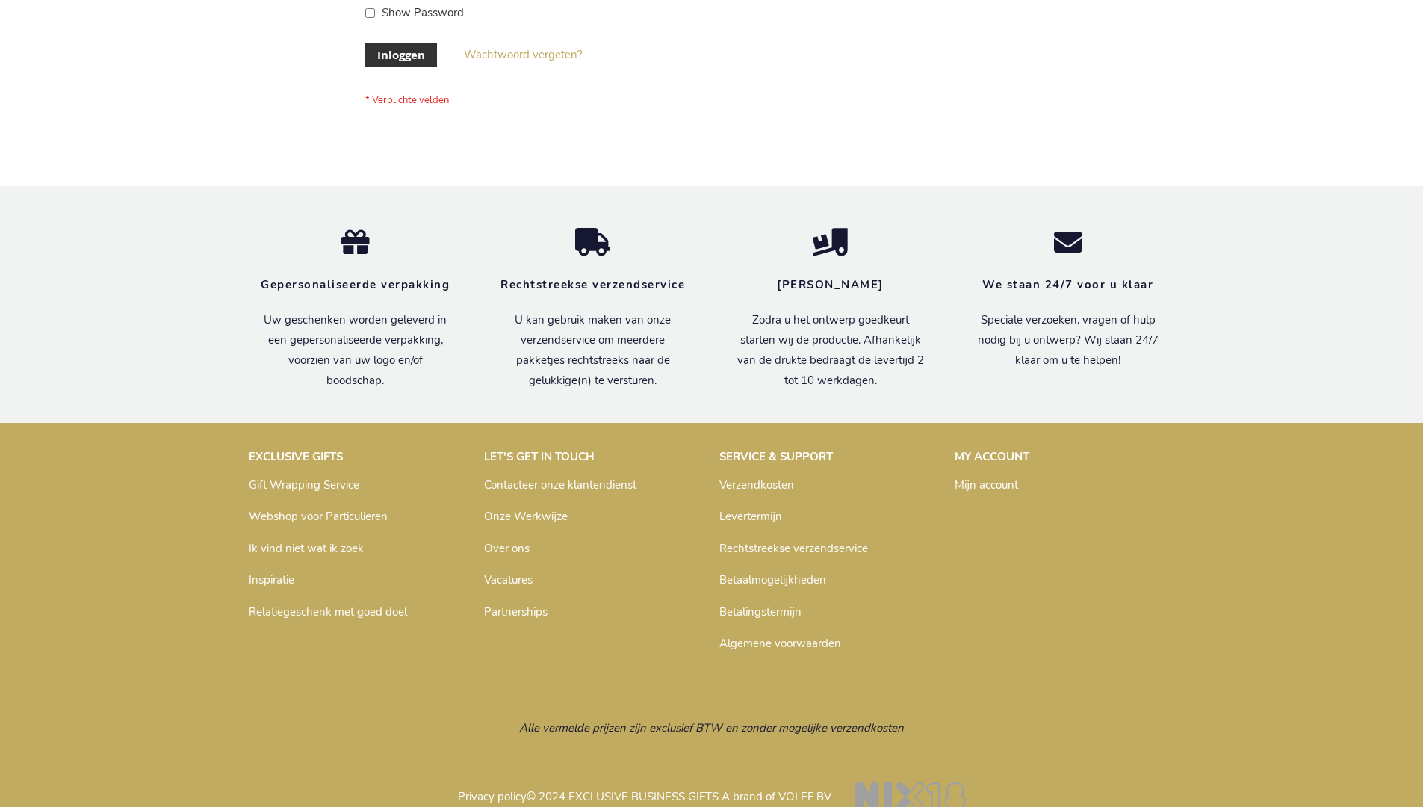
scroll to position [507, 0]
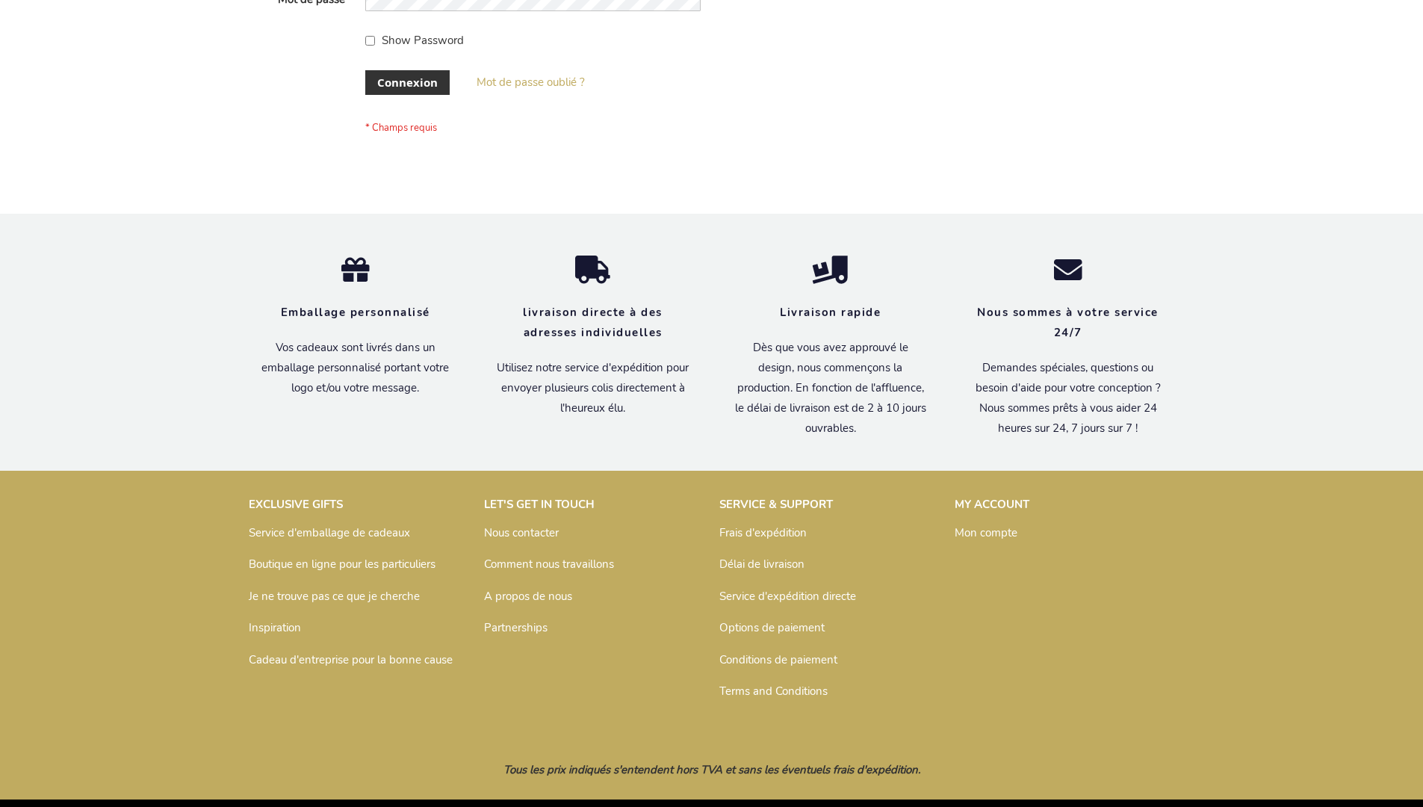
scroll to position [515, 0]
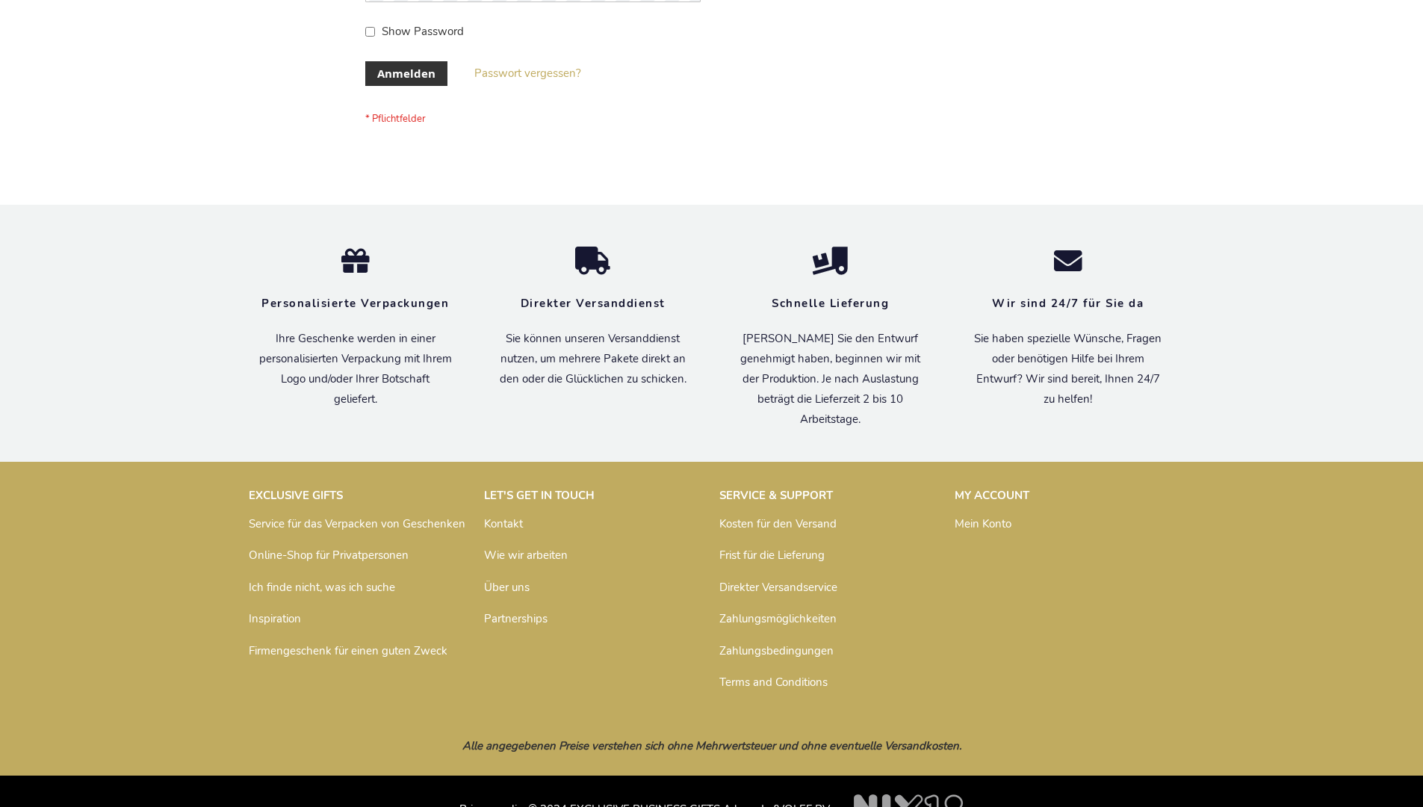
scroll to position [500, 0]
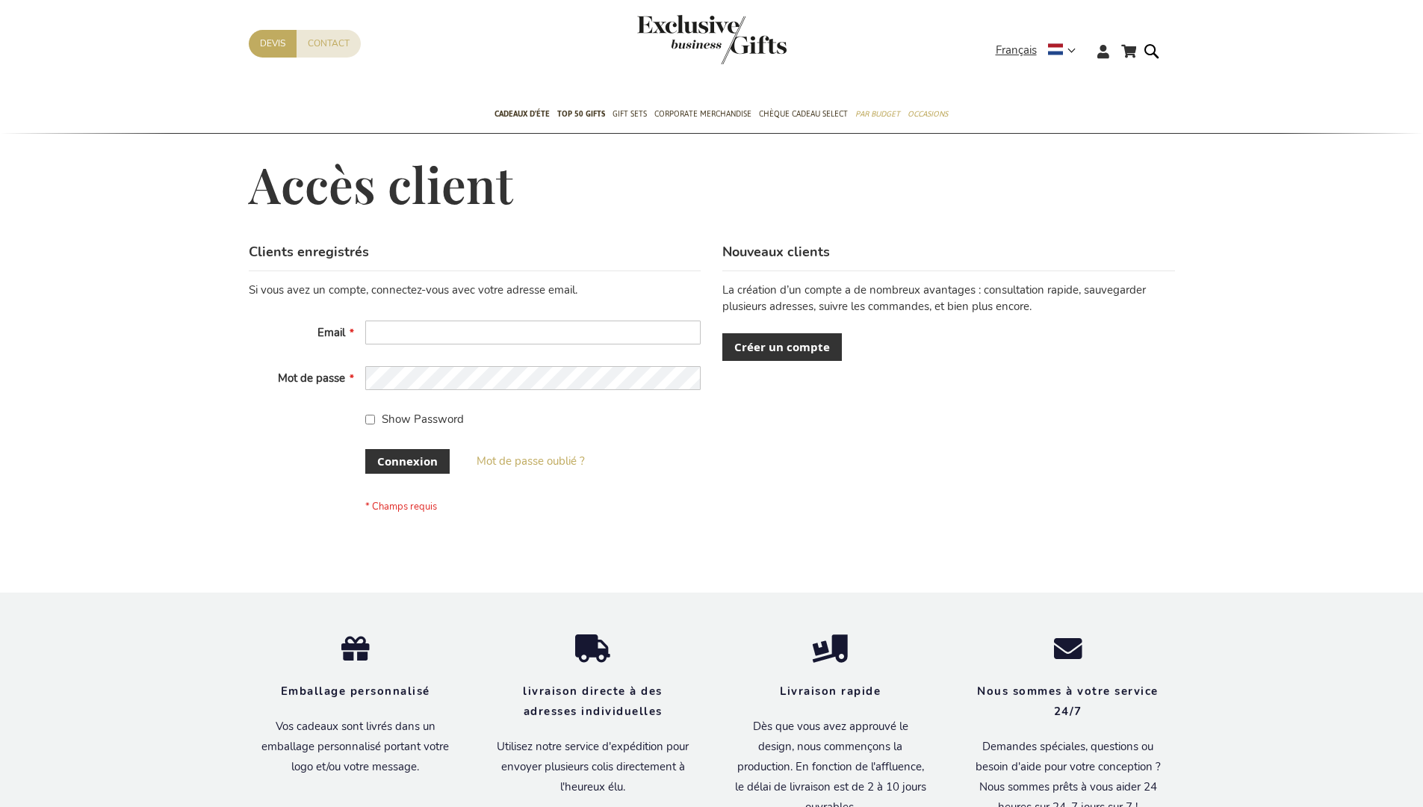
scroll to position [515, 0]
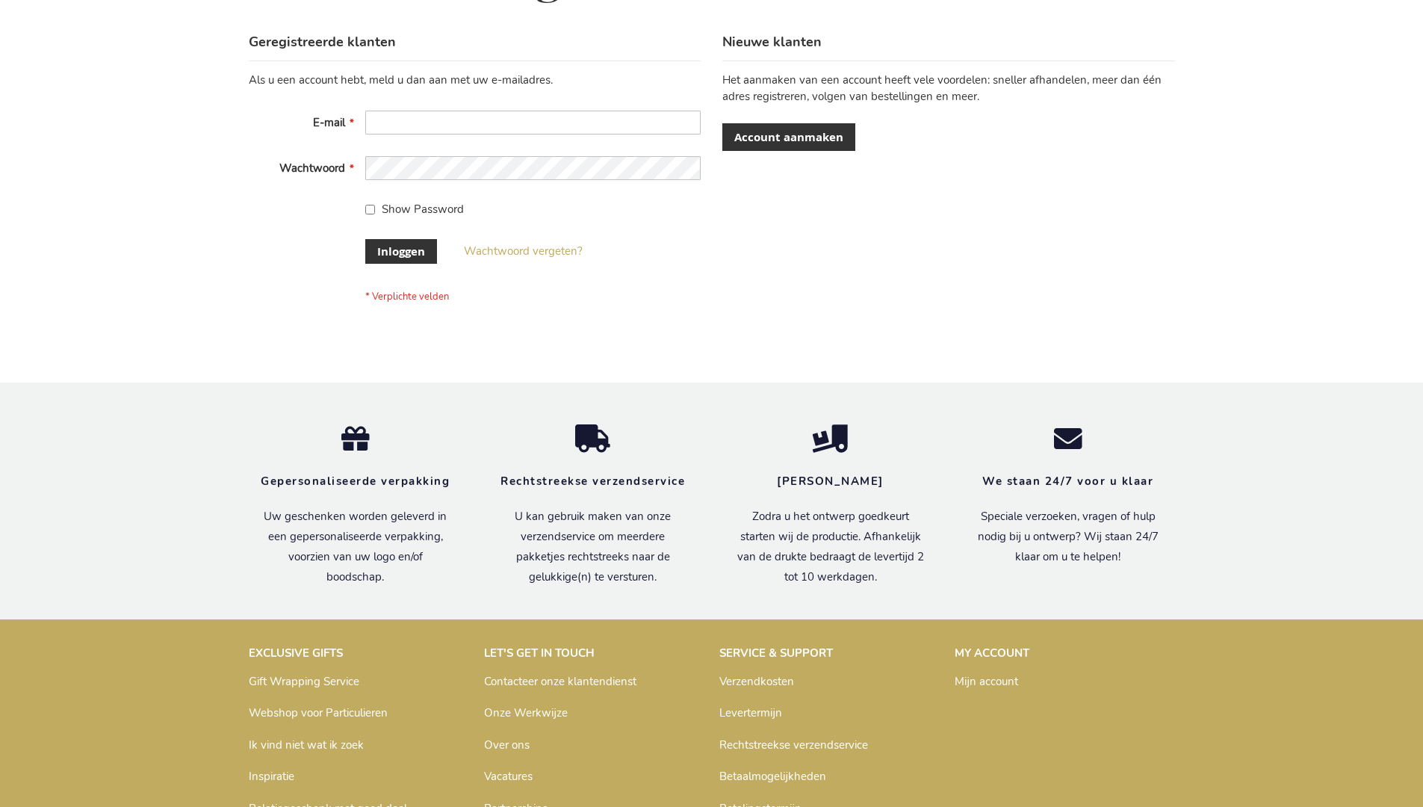
scroll to position [507, 0]
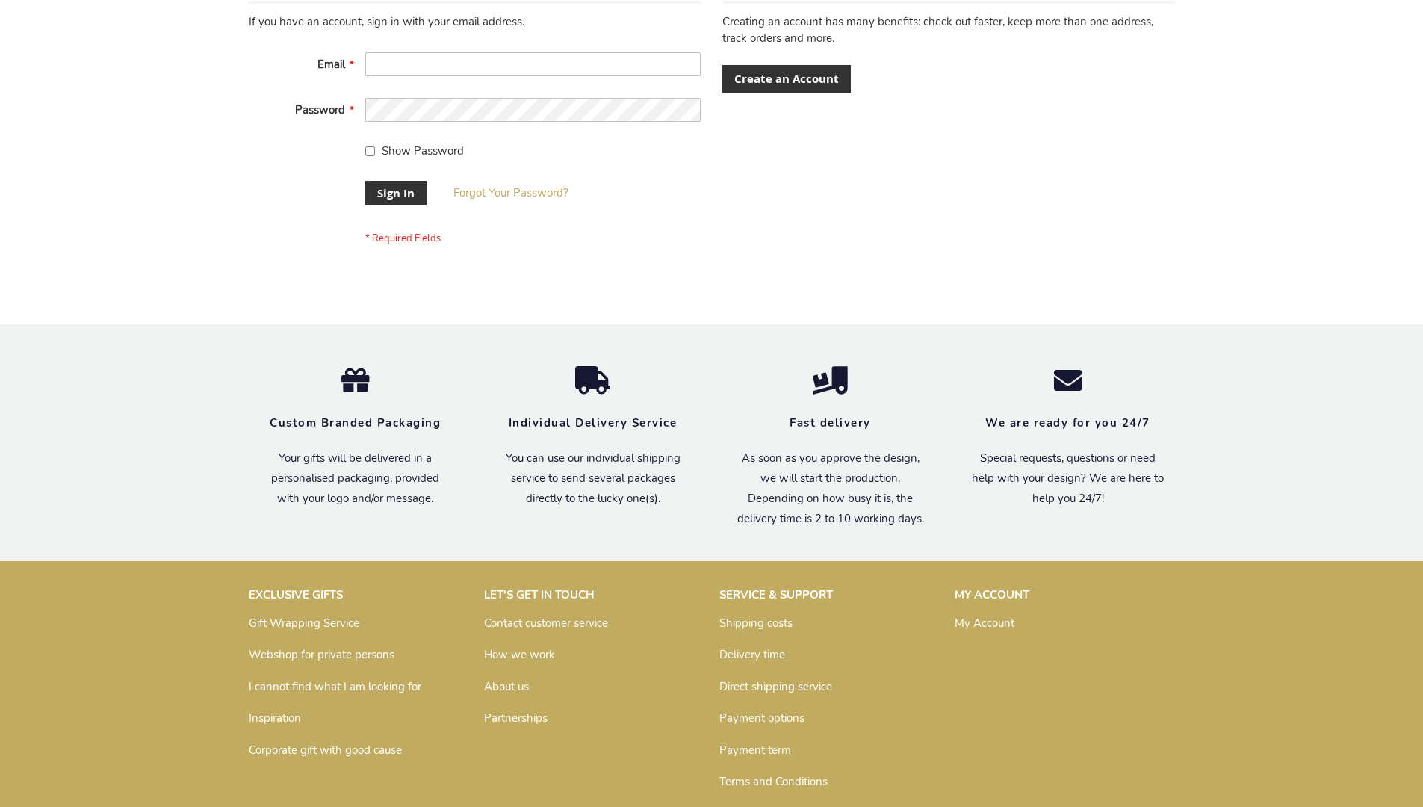
scroll to position [480, 0]
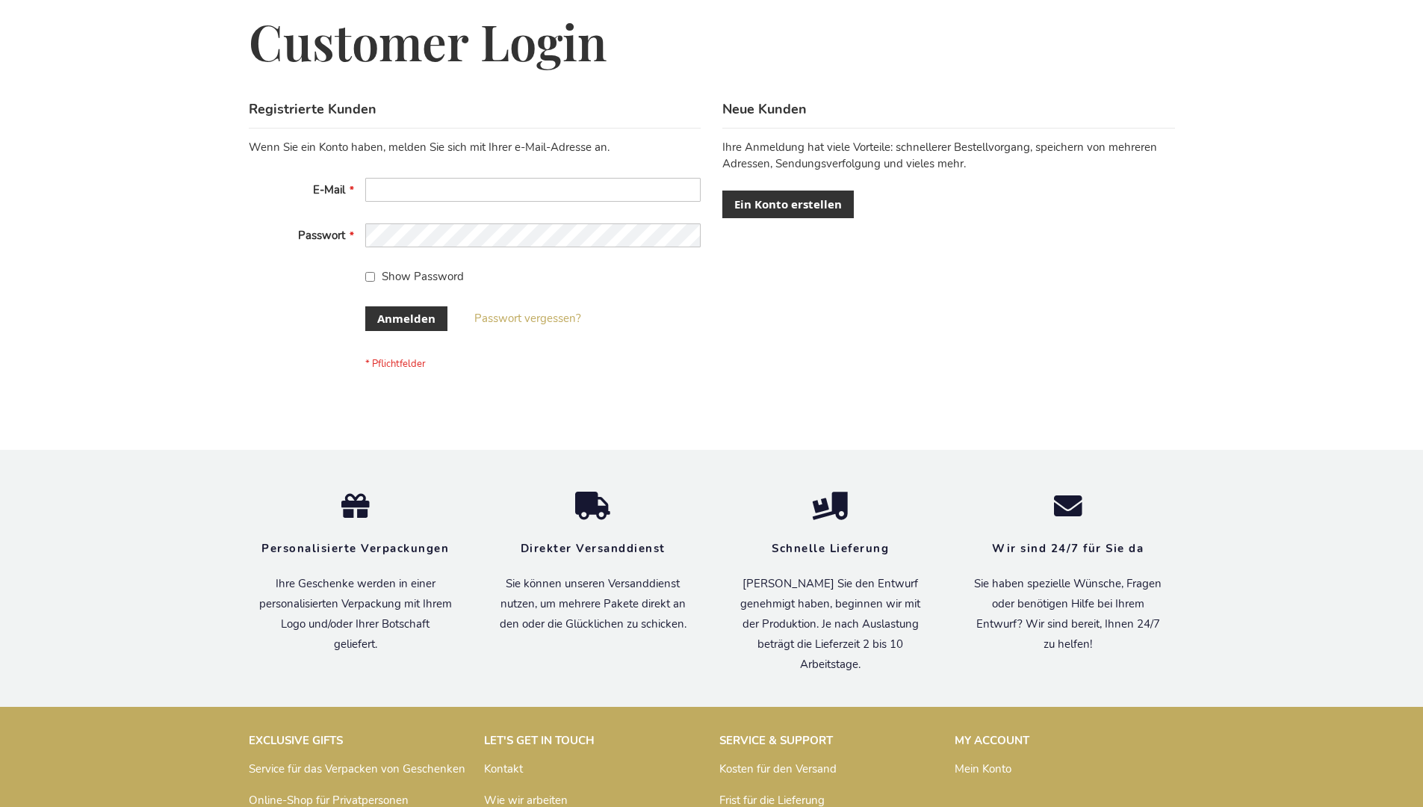
scroll to position [500, 0]
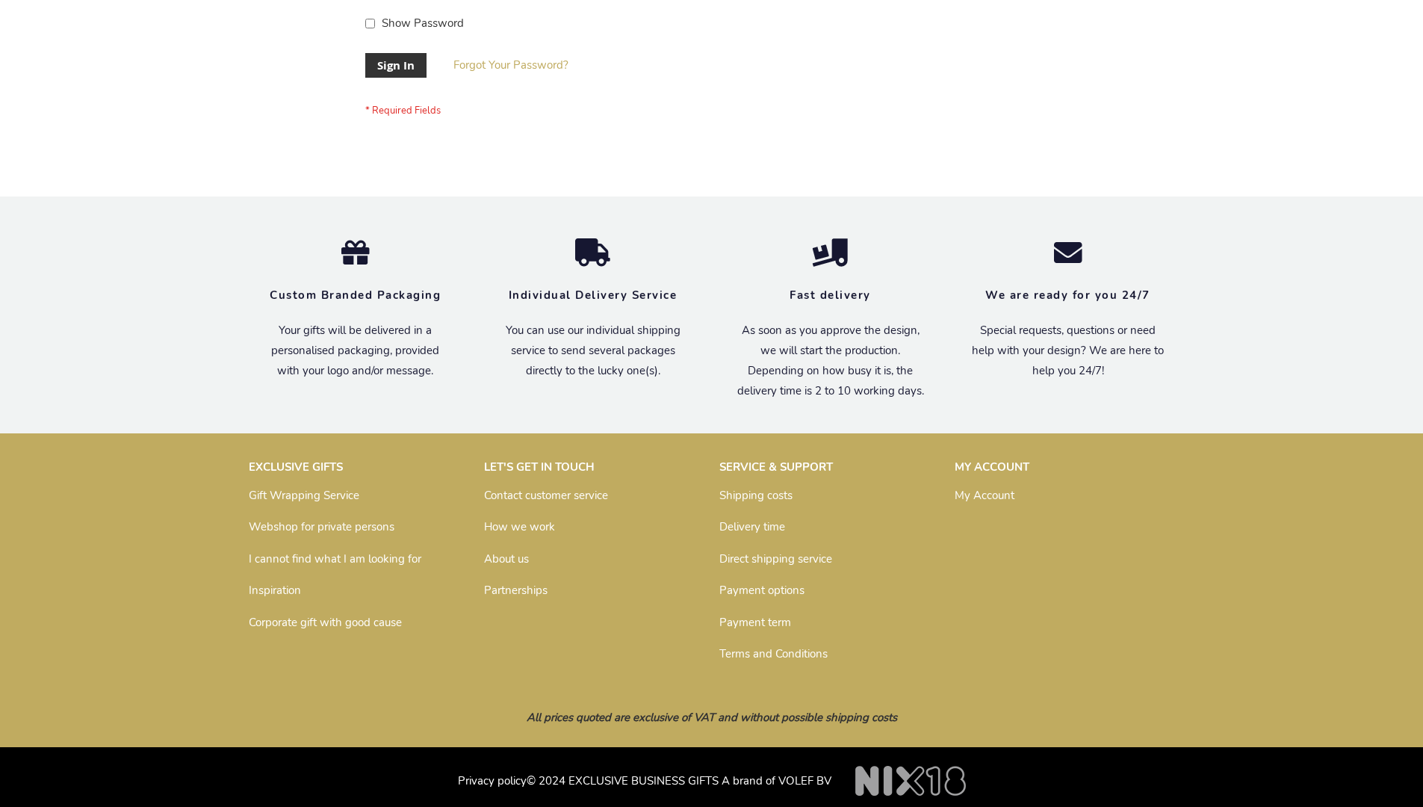
scroll to position [480, 0]
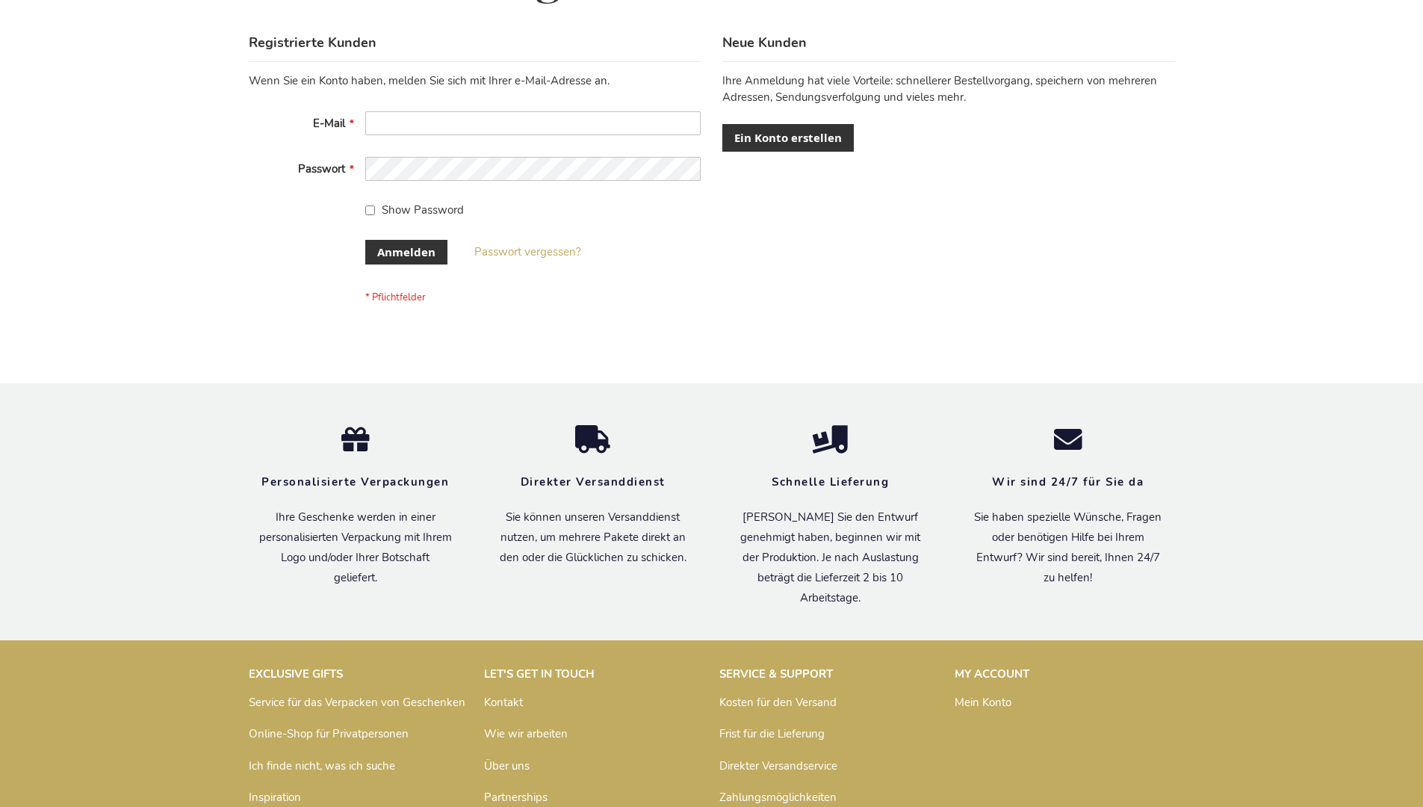
scroll to position [500, 0]
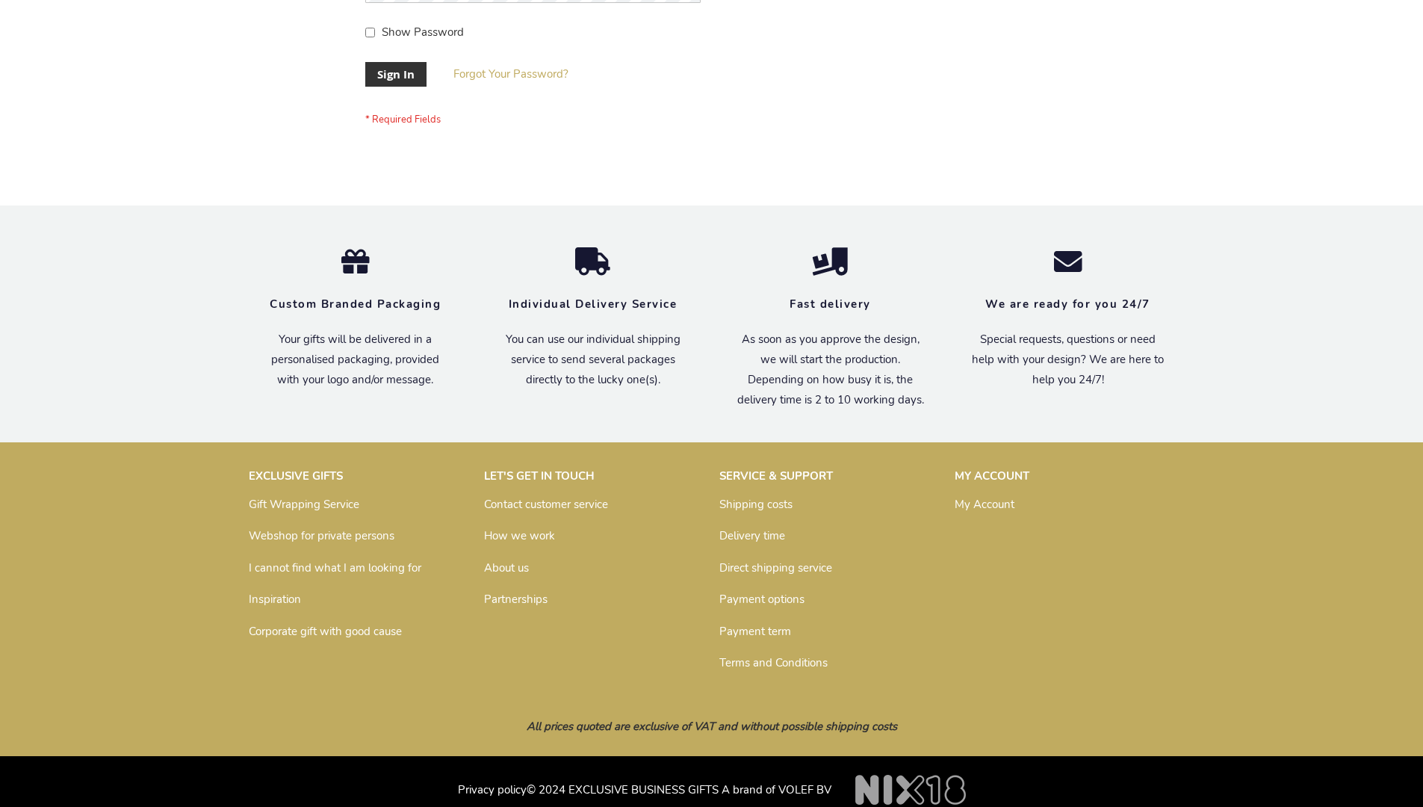
scroll to position [480, 0]
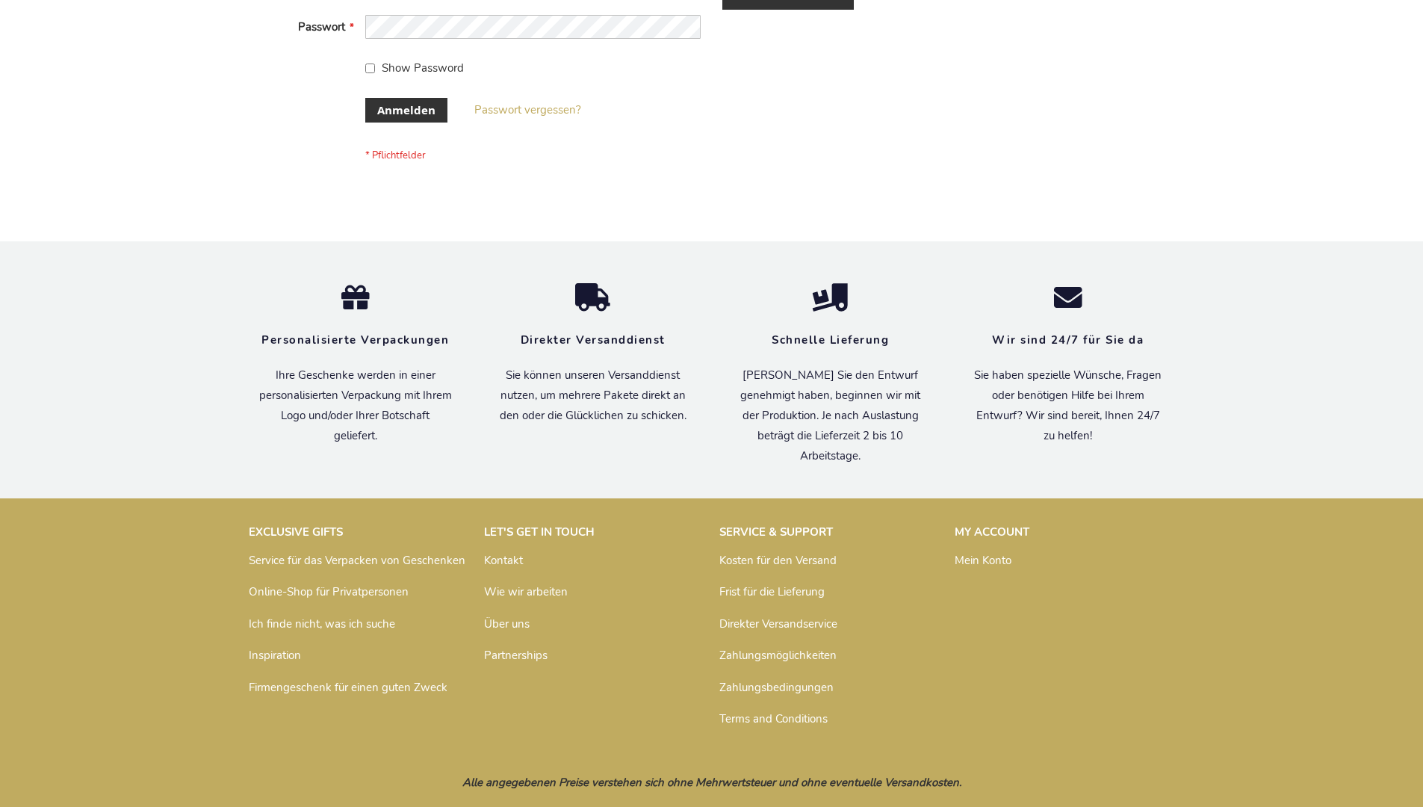
scroll to position [500, 0]
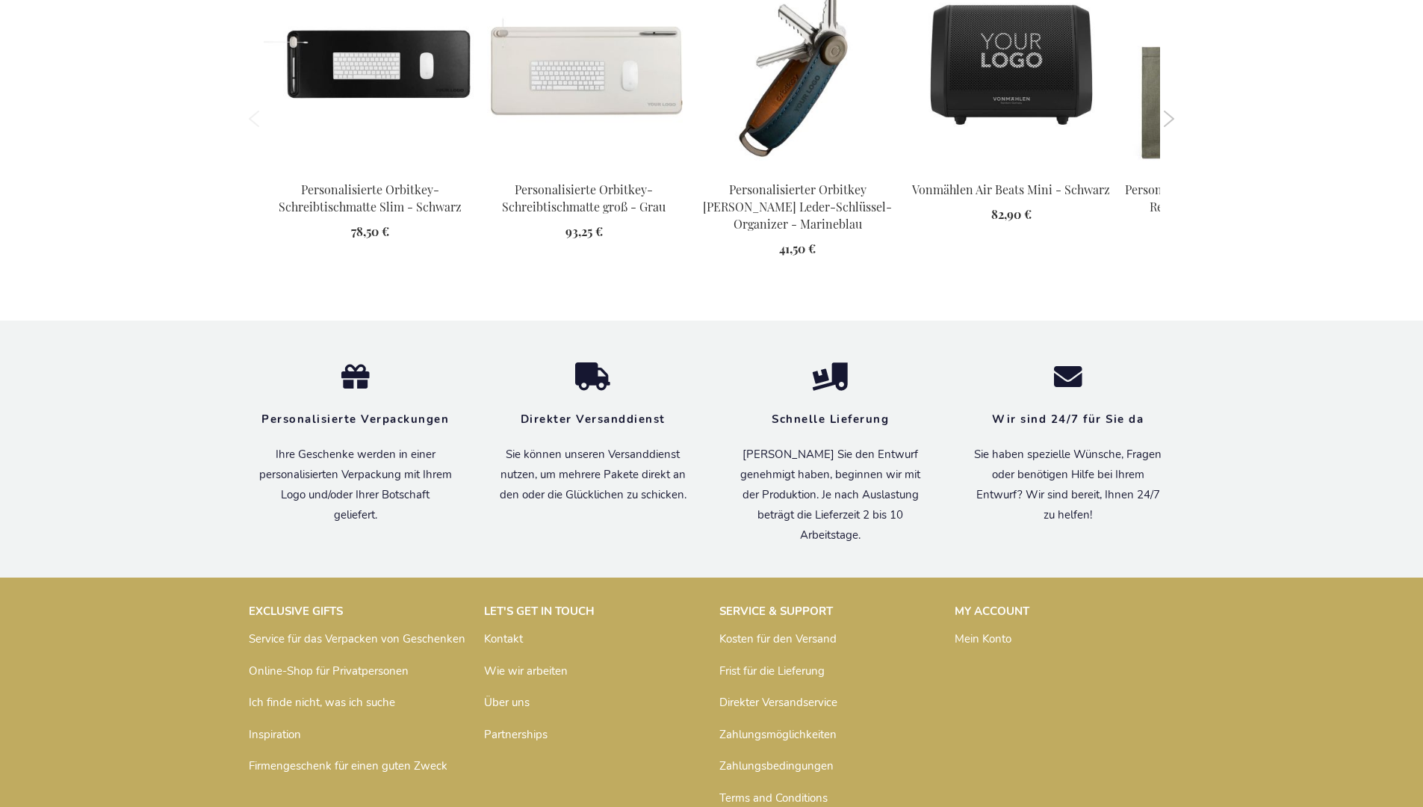
scroll to position [2048, 0]
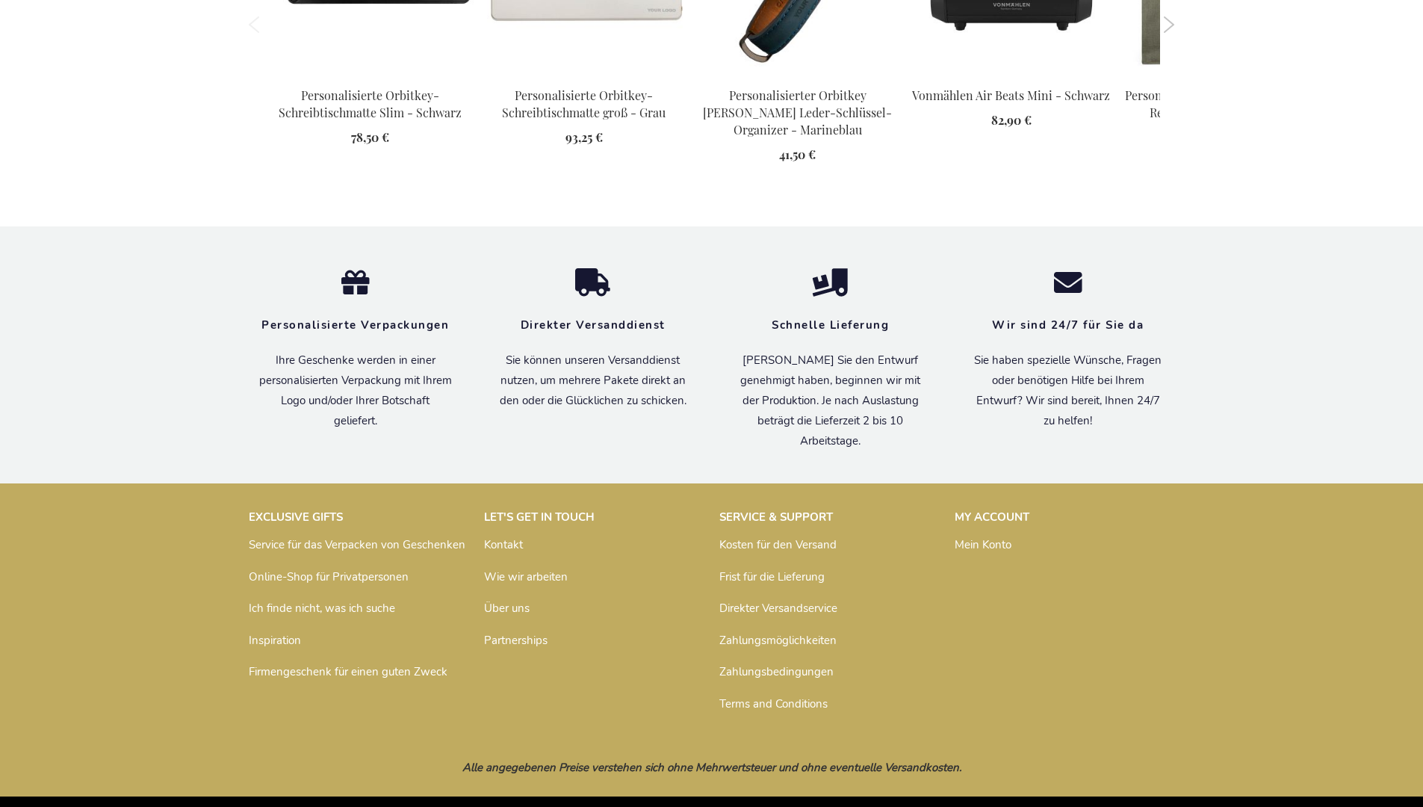
scroll to position [2048, 0]
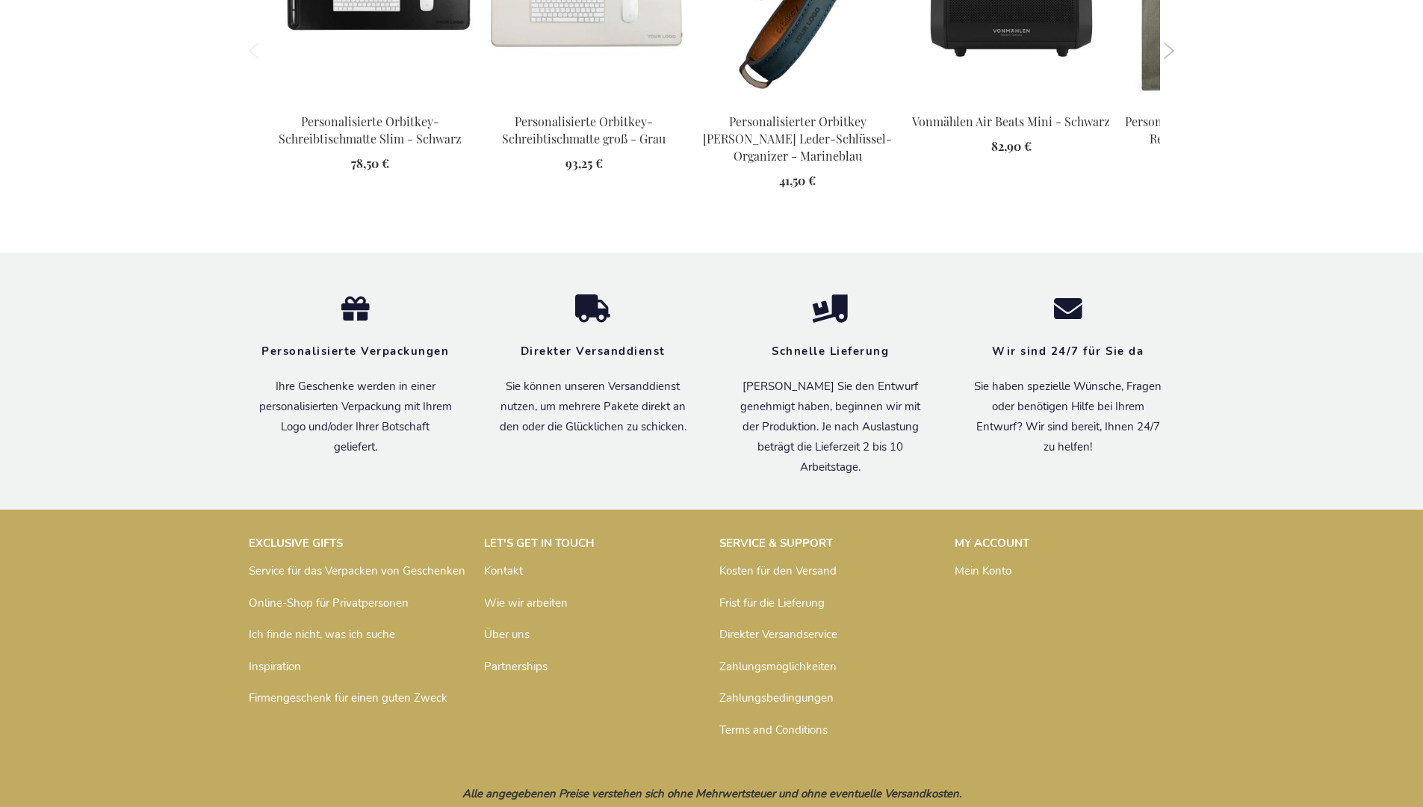
scroll to position [2048, 0]
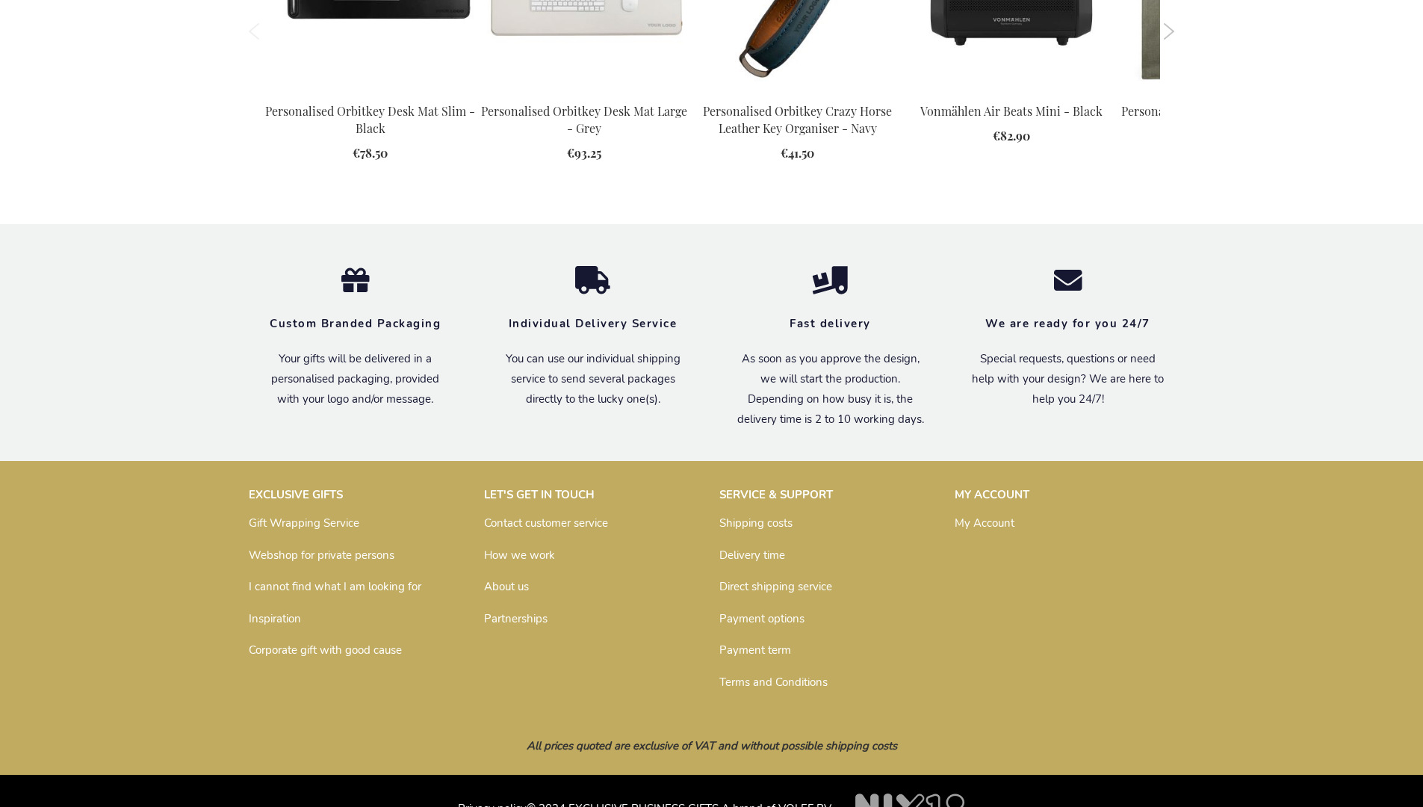
scroll to position [2028, 0]
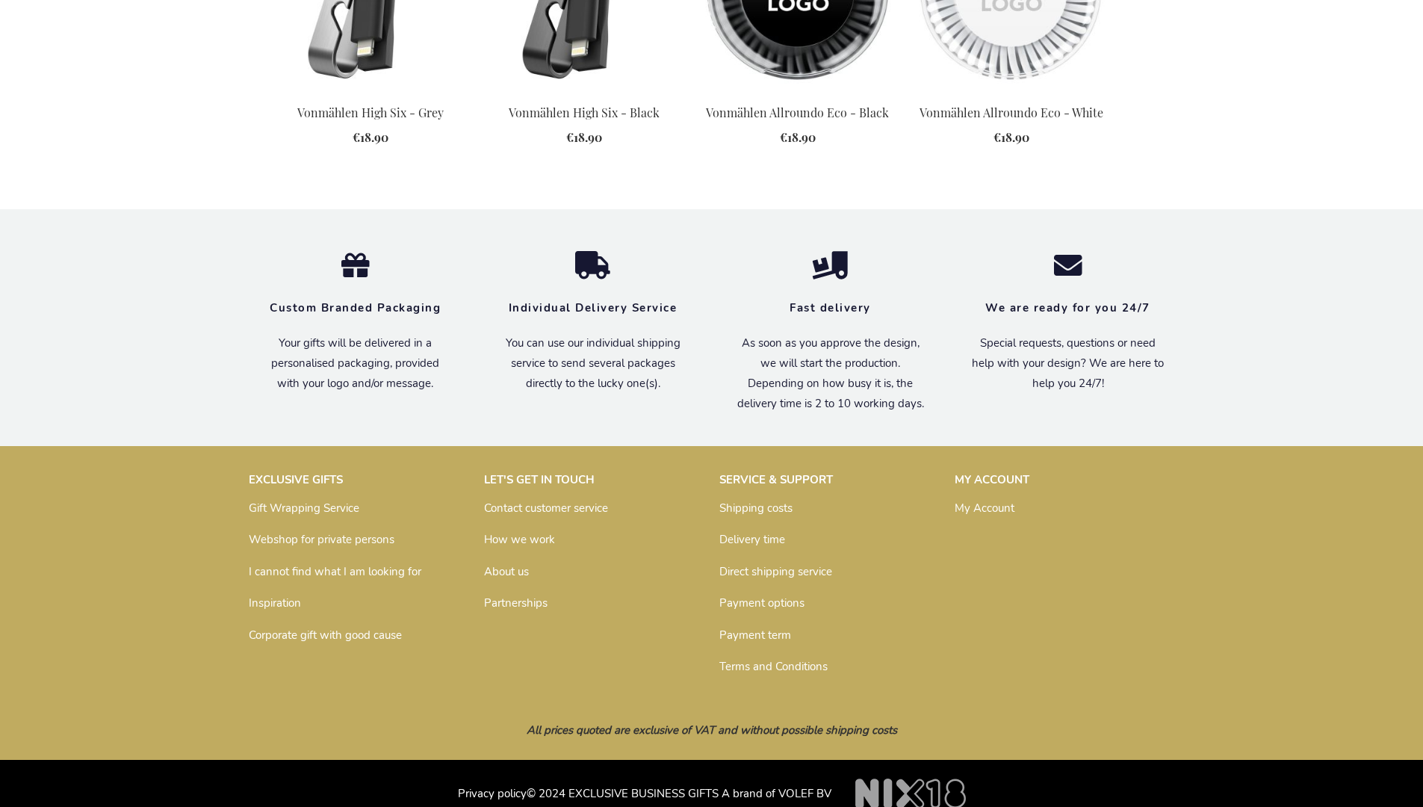
scroll to position [2075, 0]
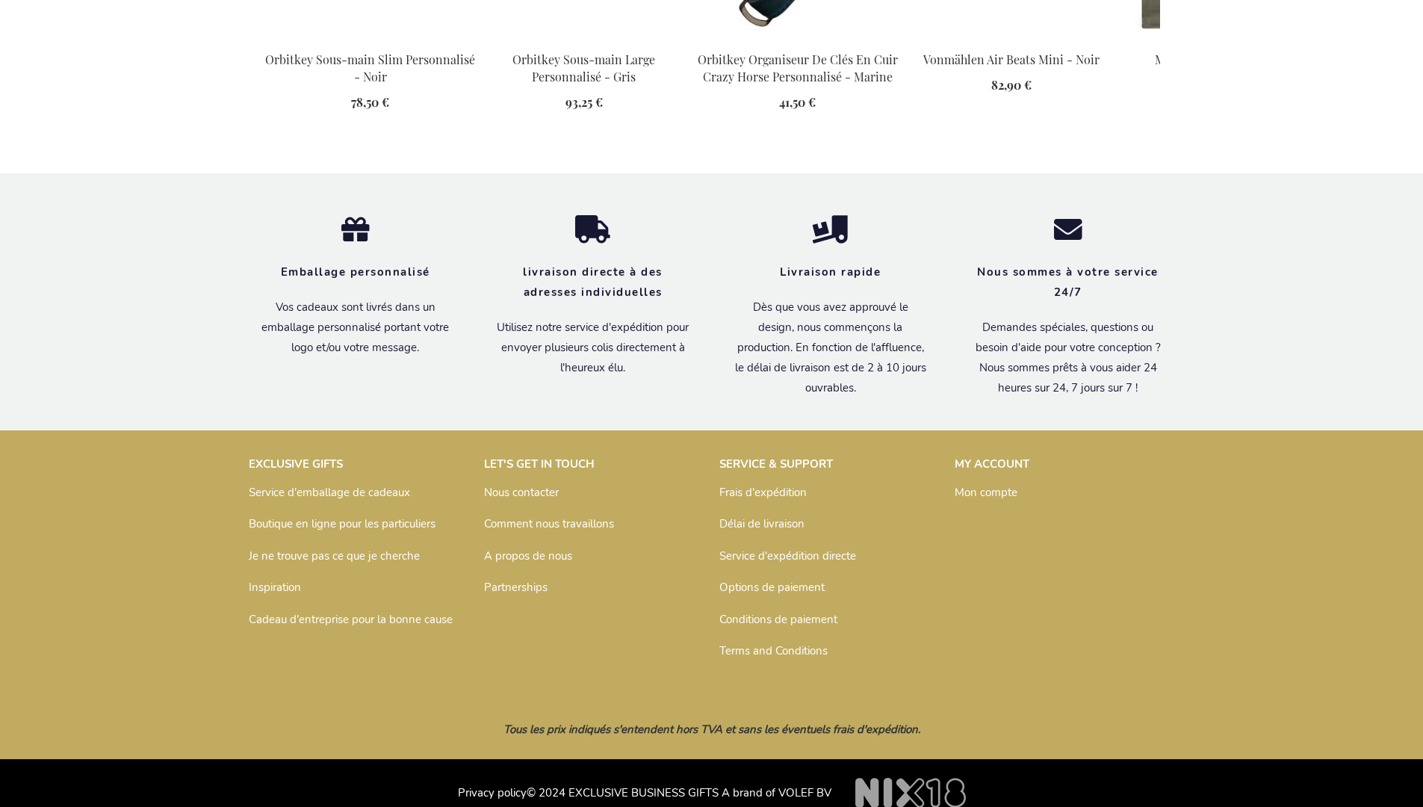
scroll to position [2045, 0]
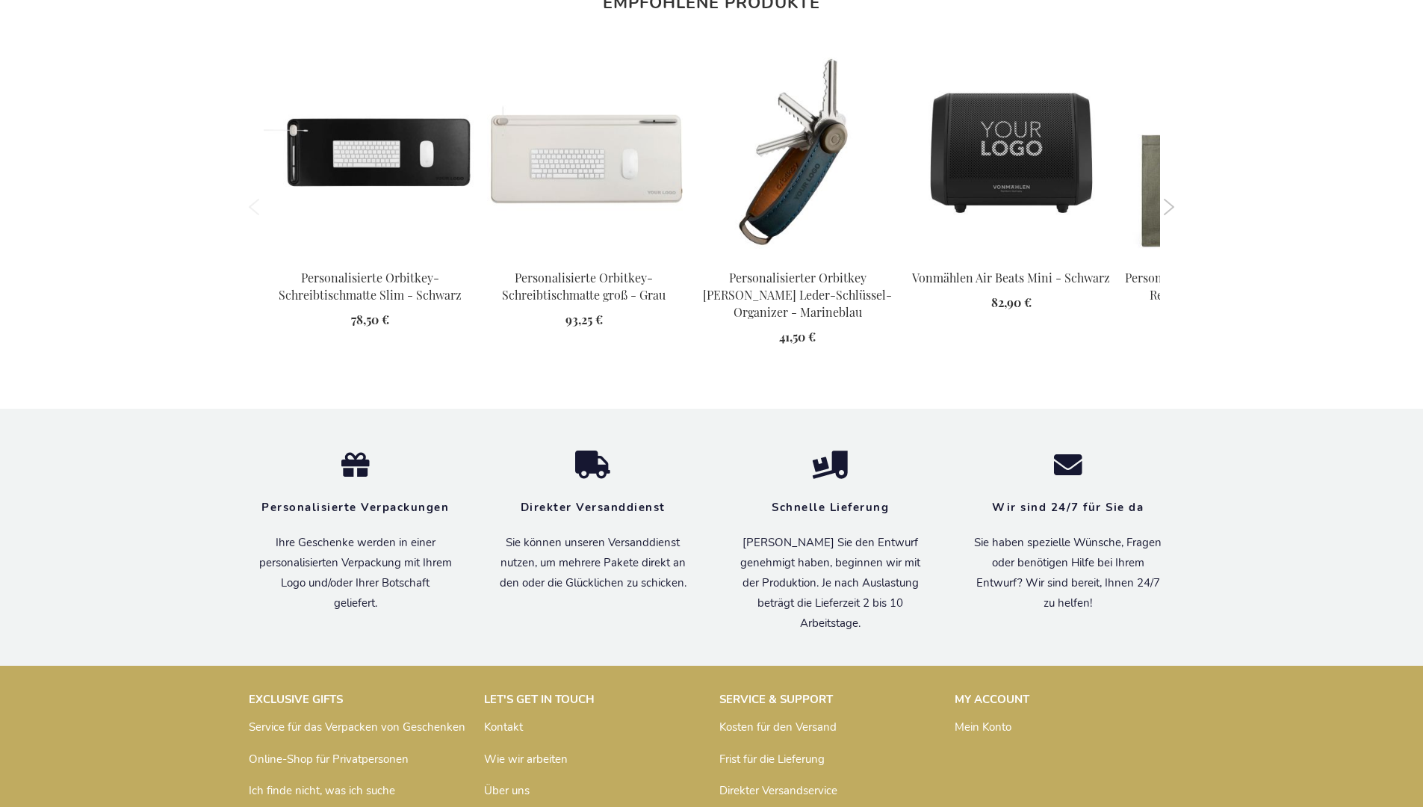
scroll to position [2048, 0]
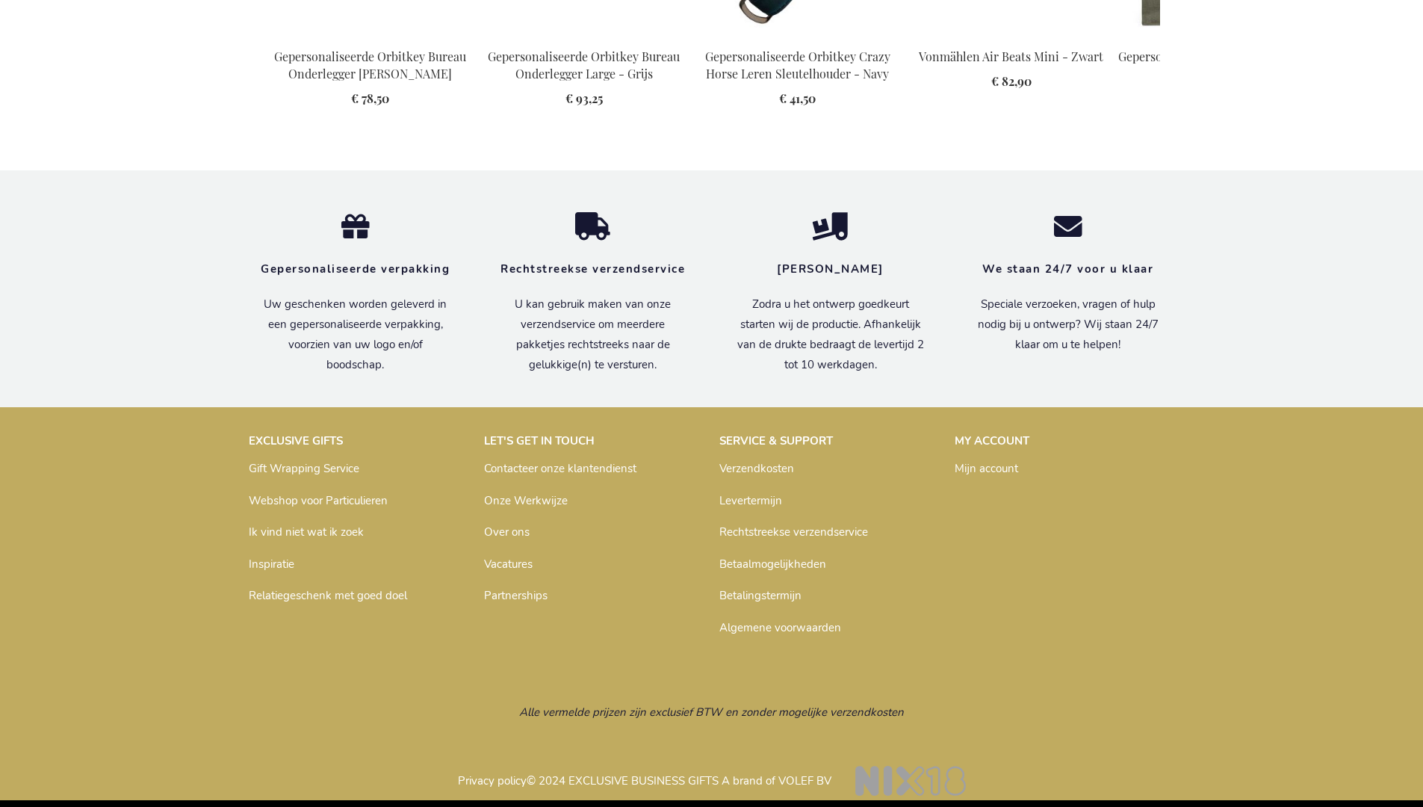
scroll to position [2037, 0]
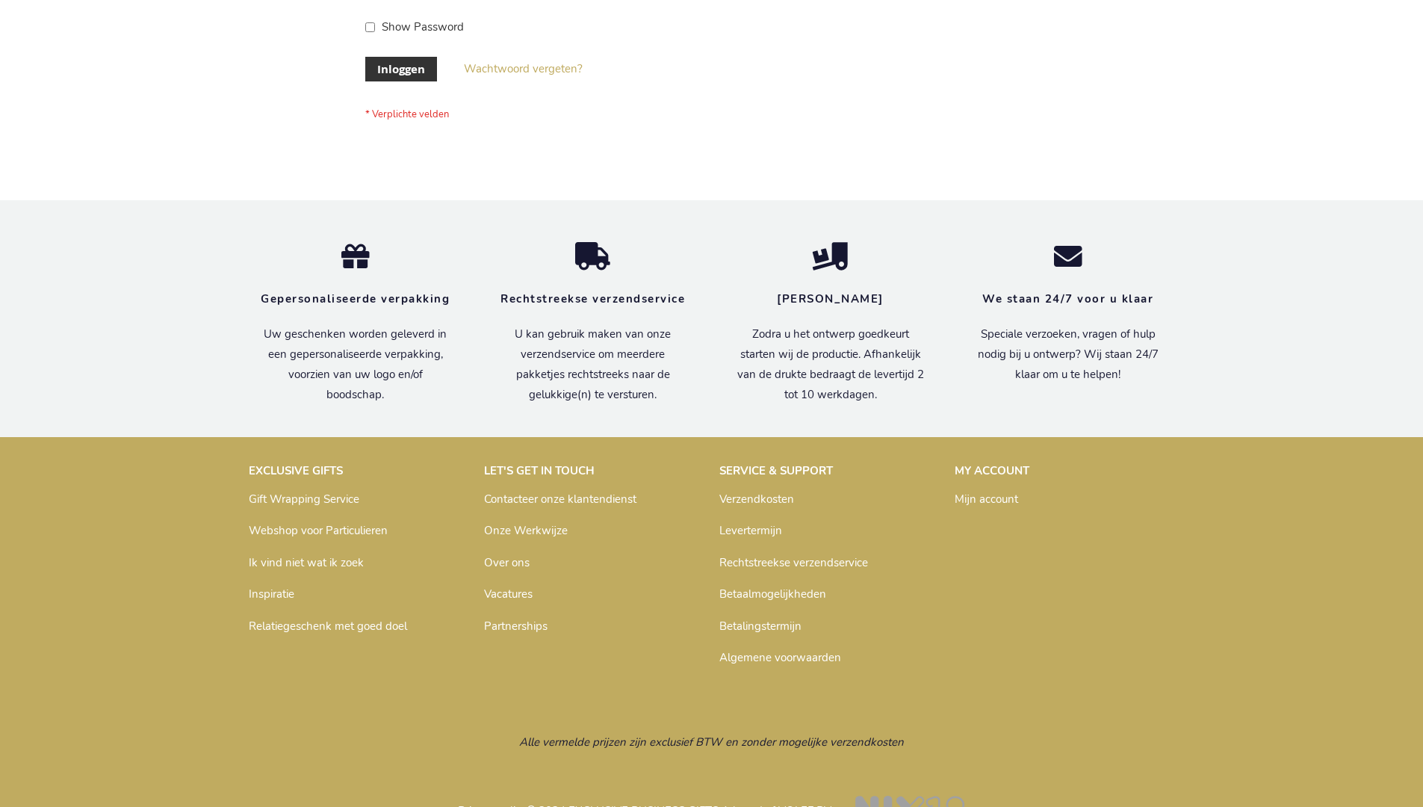
scroll to position [507, 0]
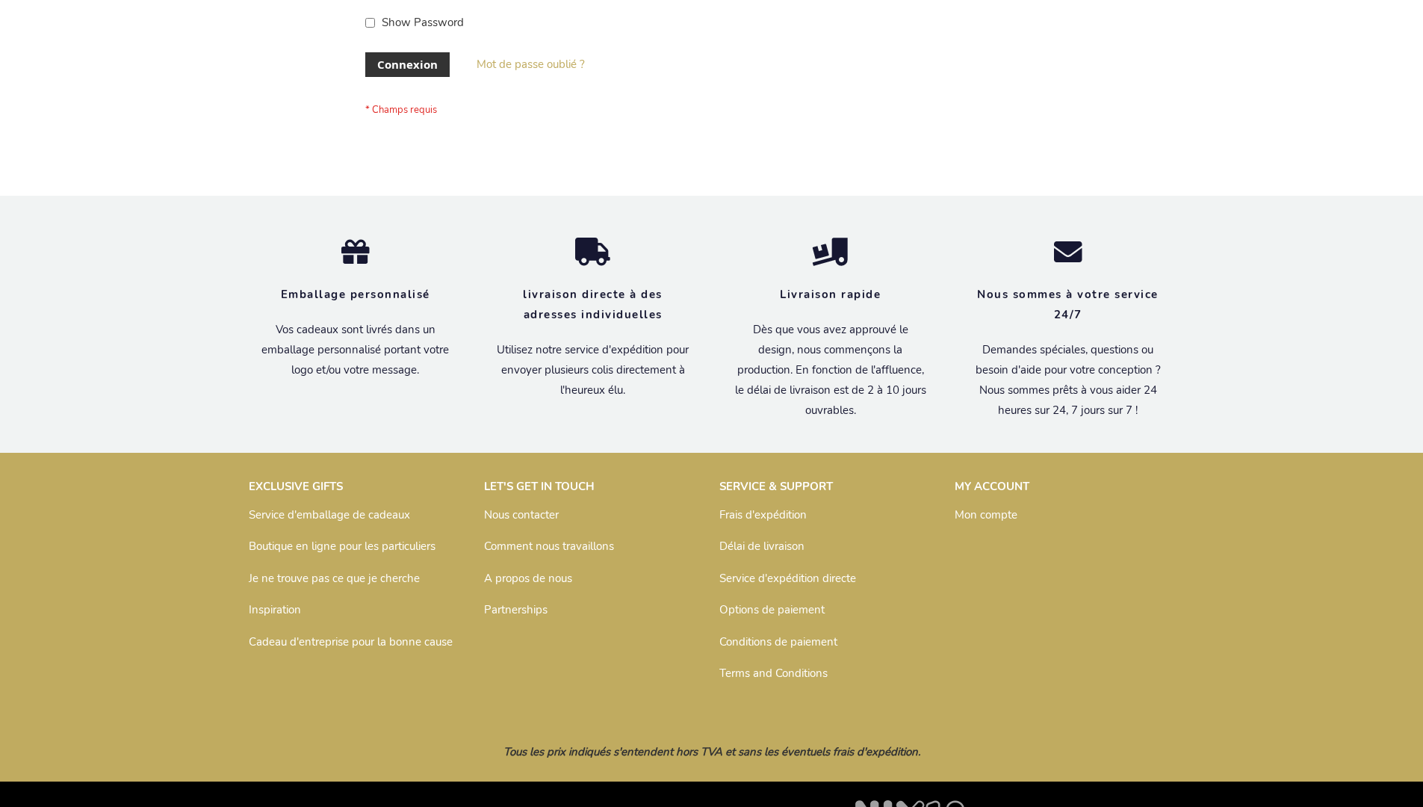
scroll to position [515, 0]
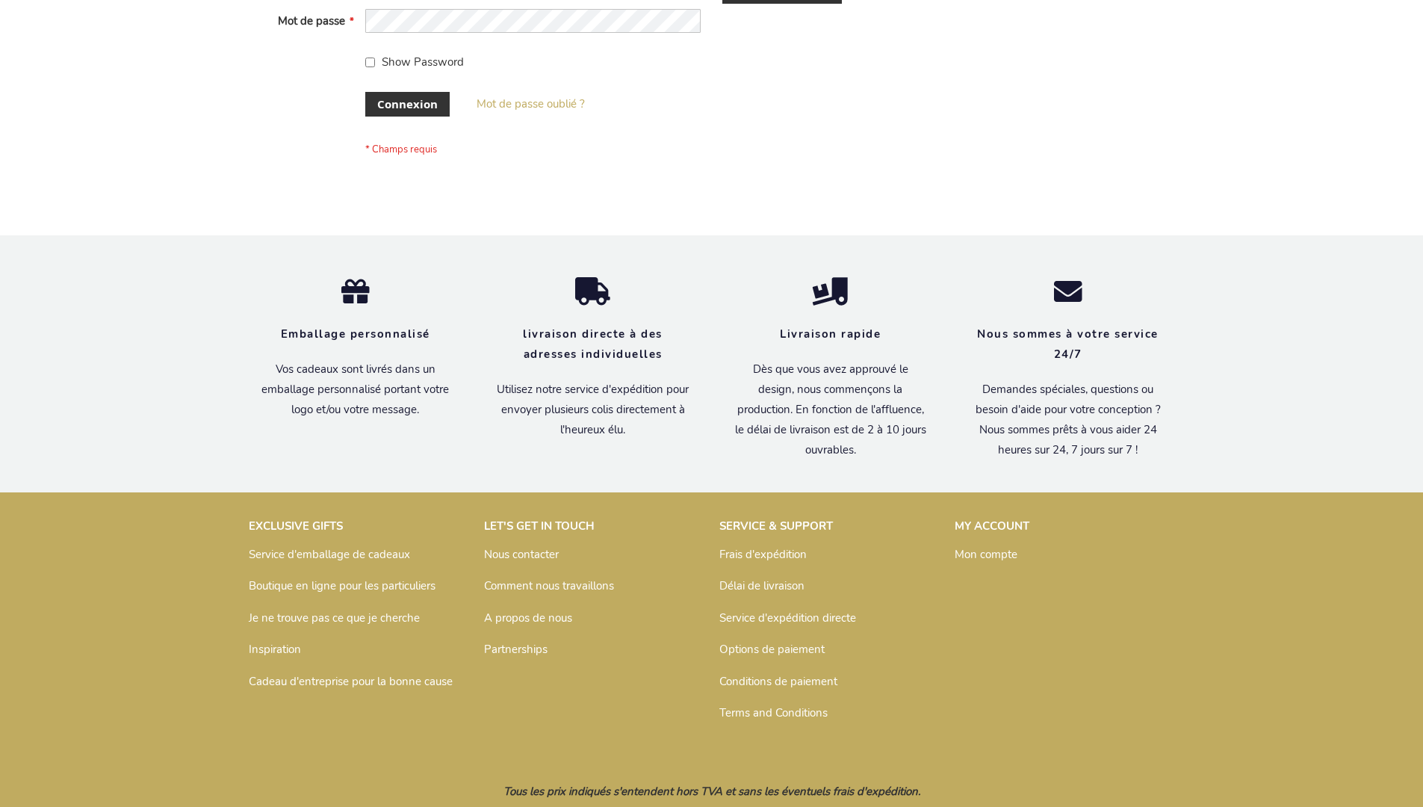
scroll to position [515, 0]
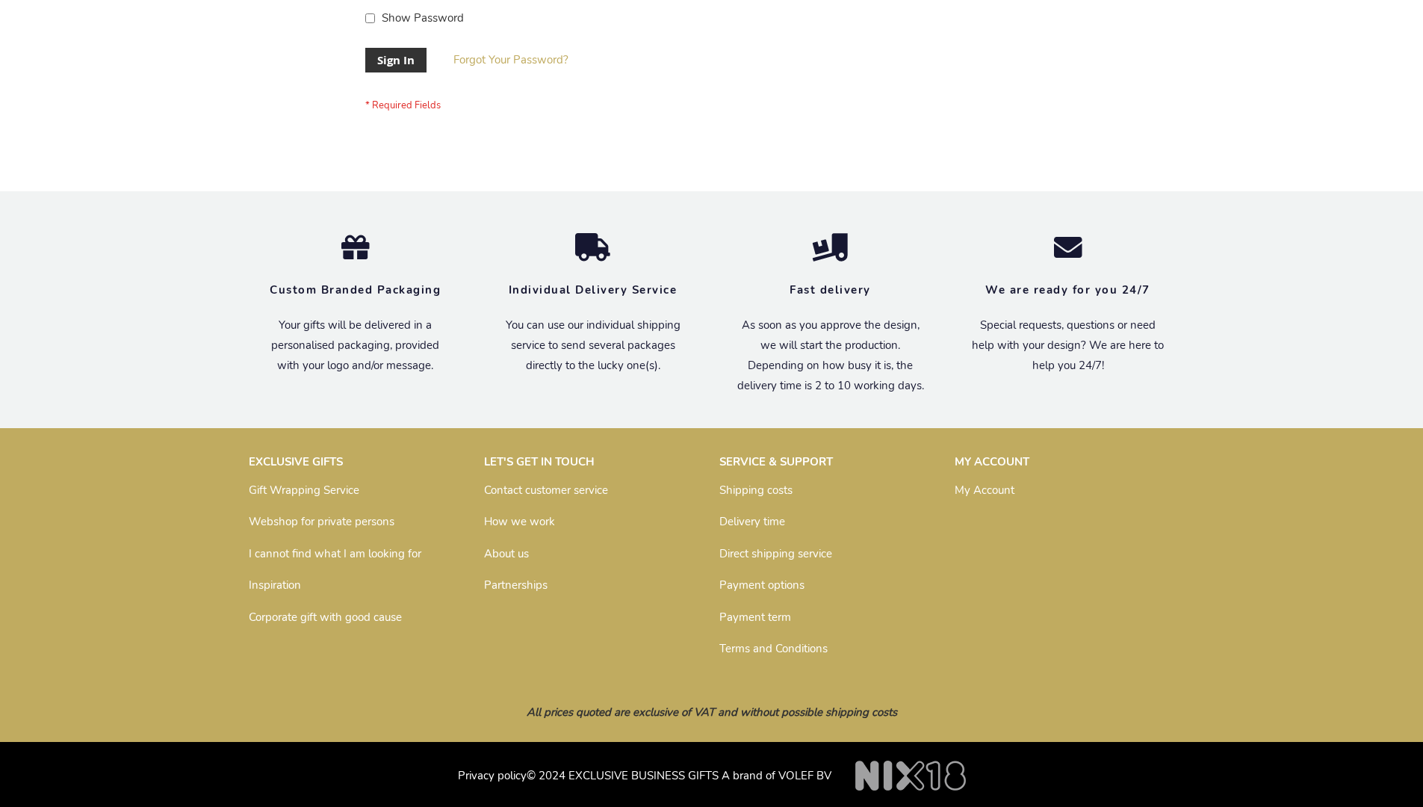
scroll to position [480, 0]
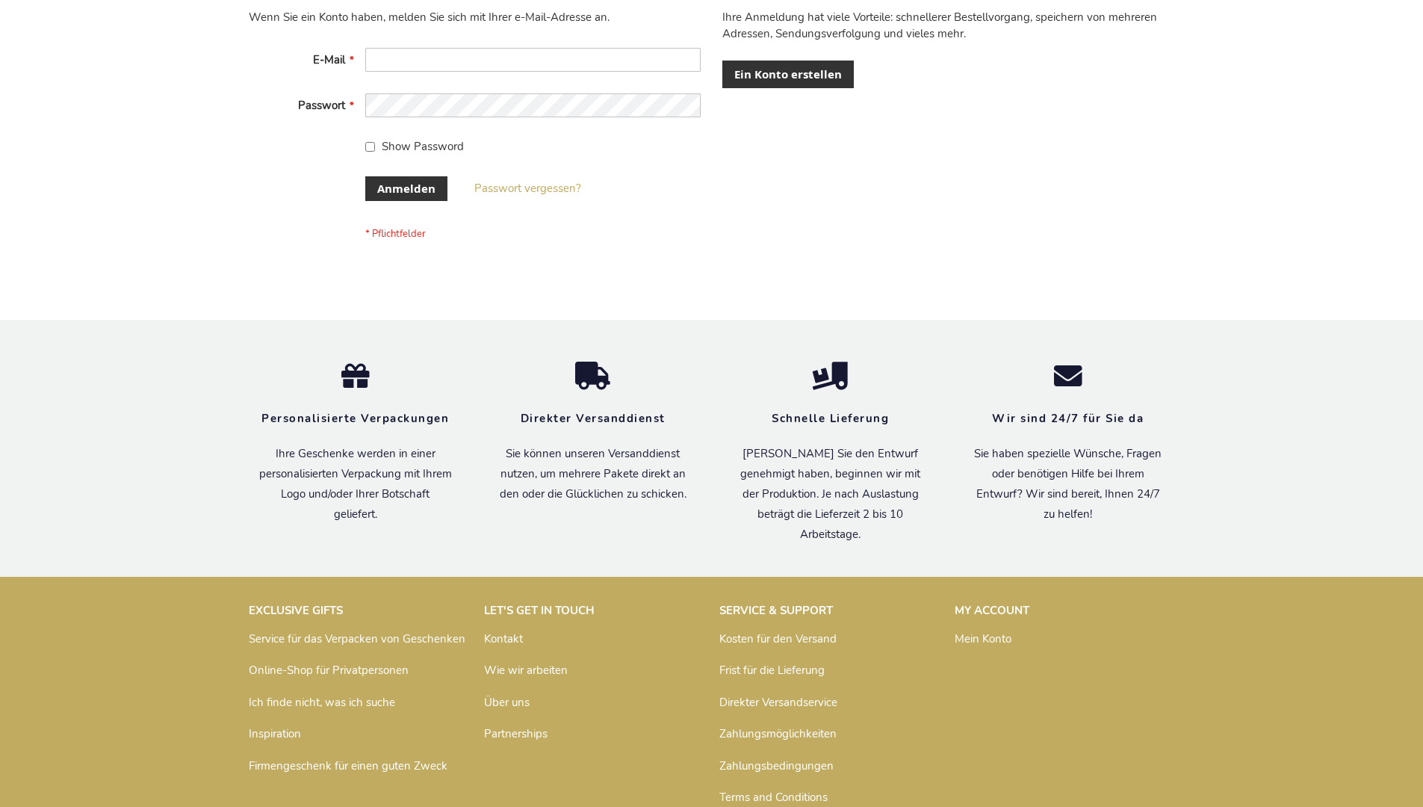
scroll to position [500, 0]
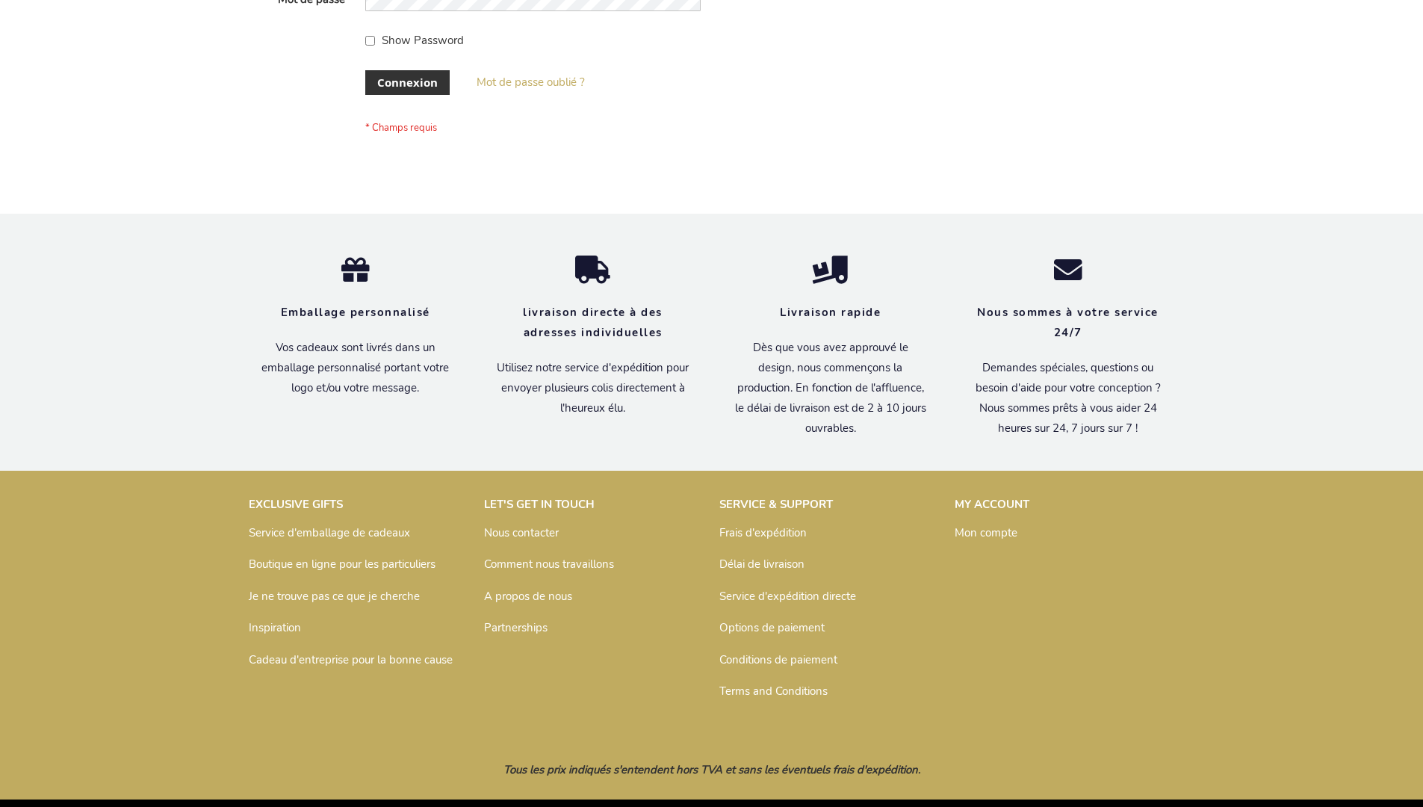
scroll to position [515, 0]
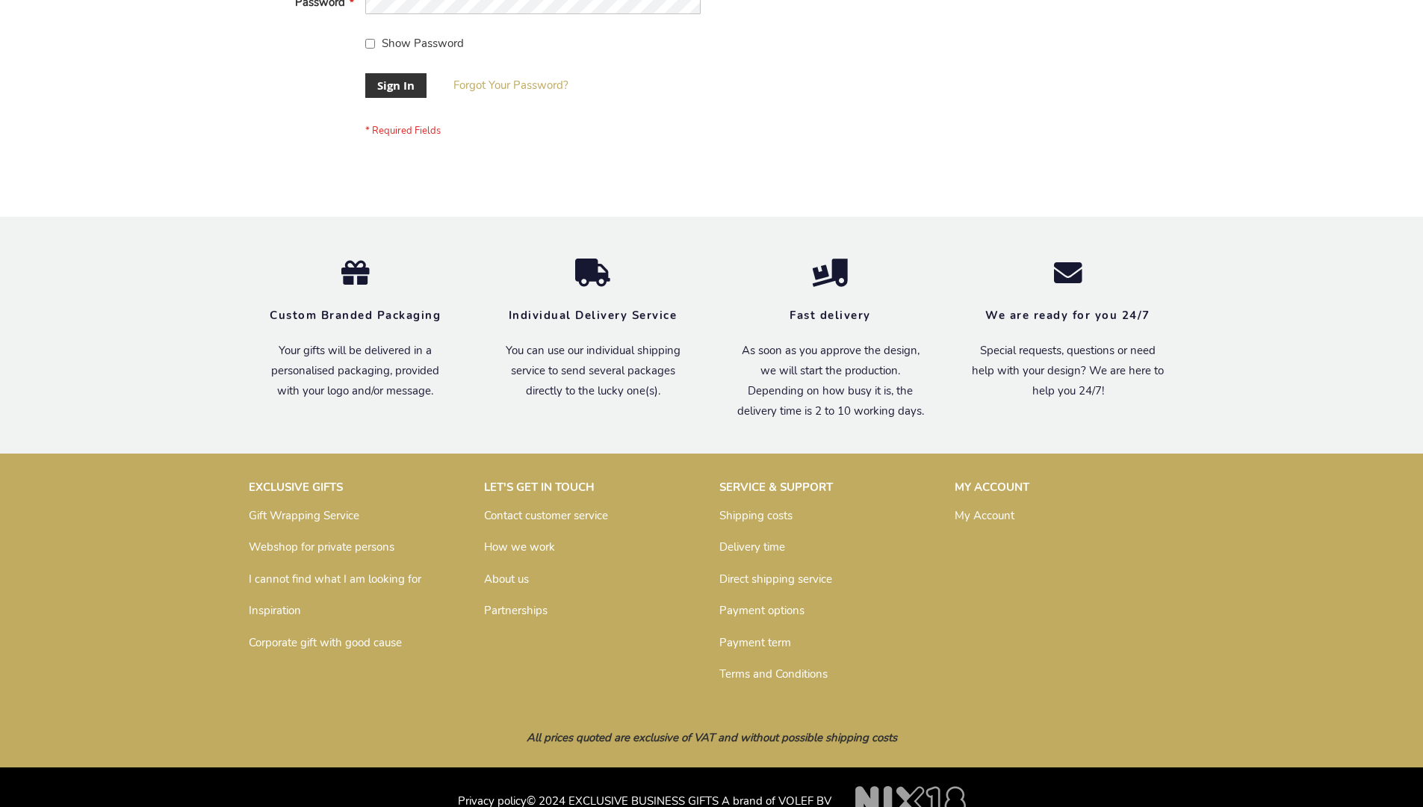
scroll to position [480, 0]
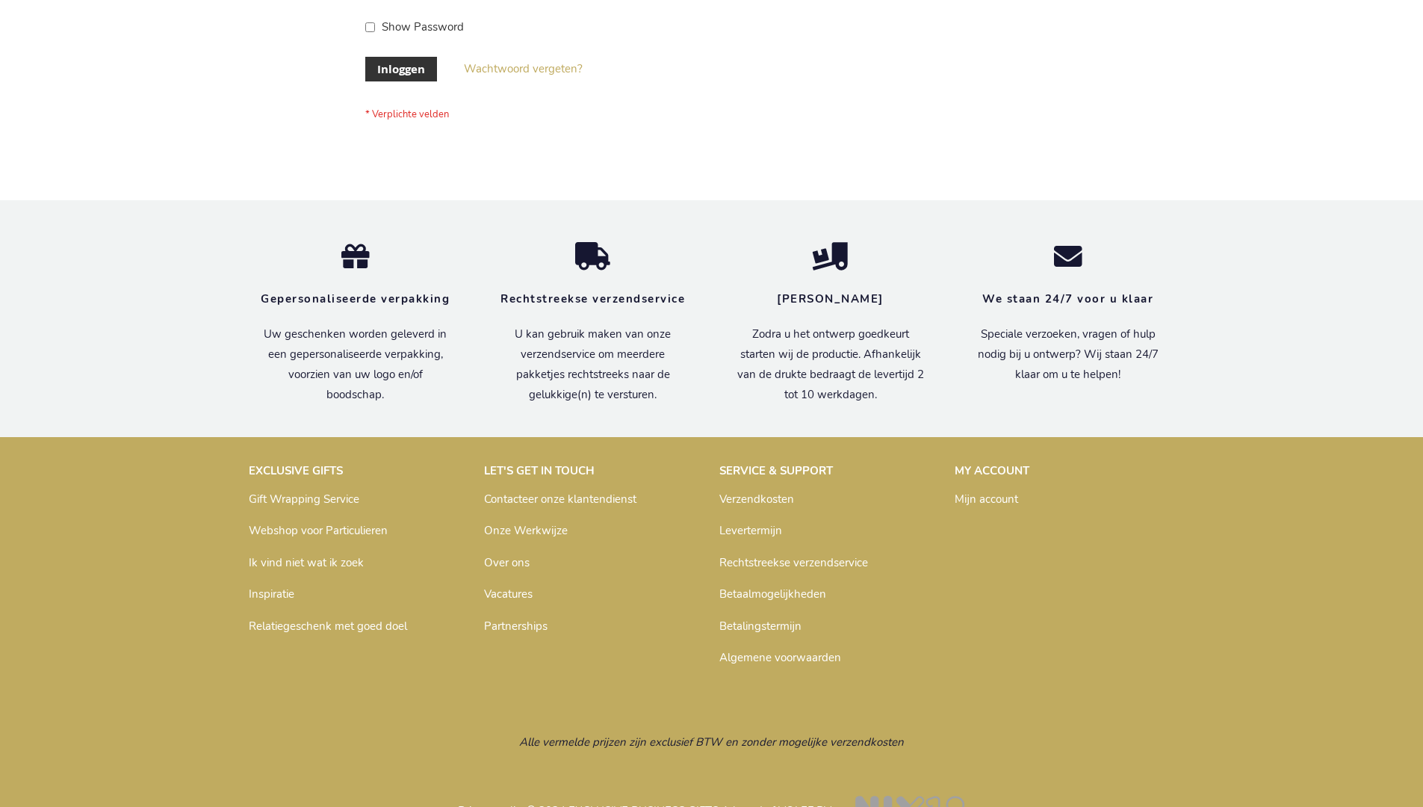
scroll to position [507, 0]
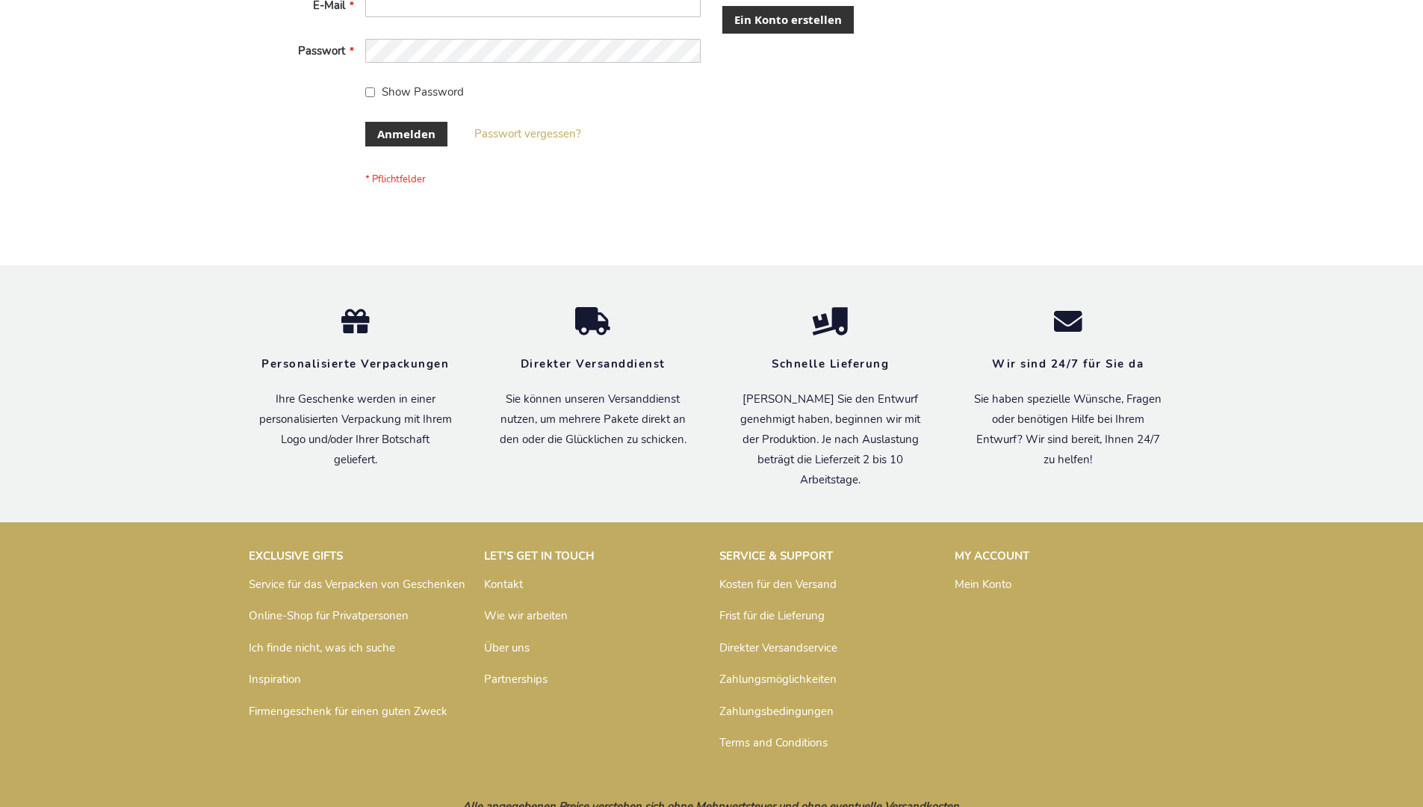
scroll to position [500, 0]
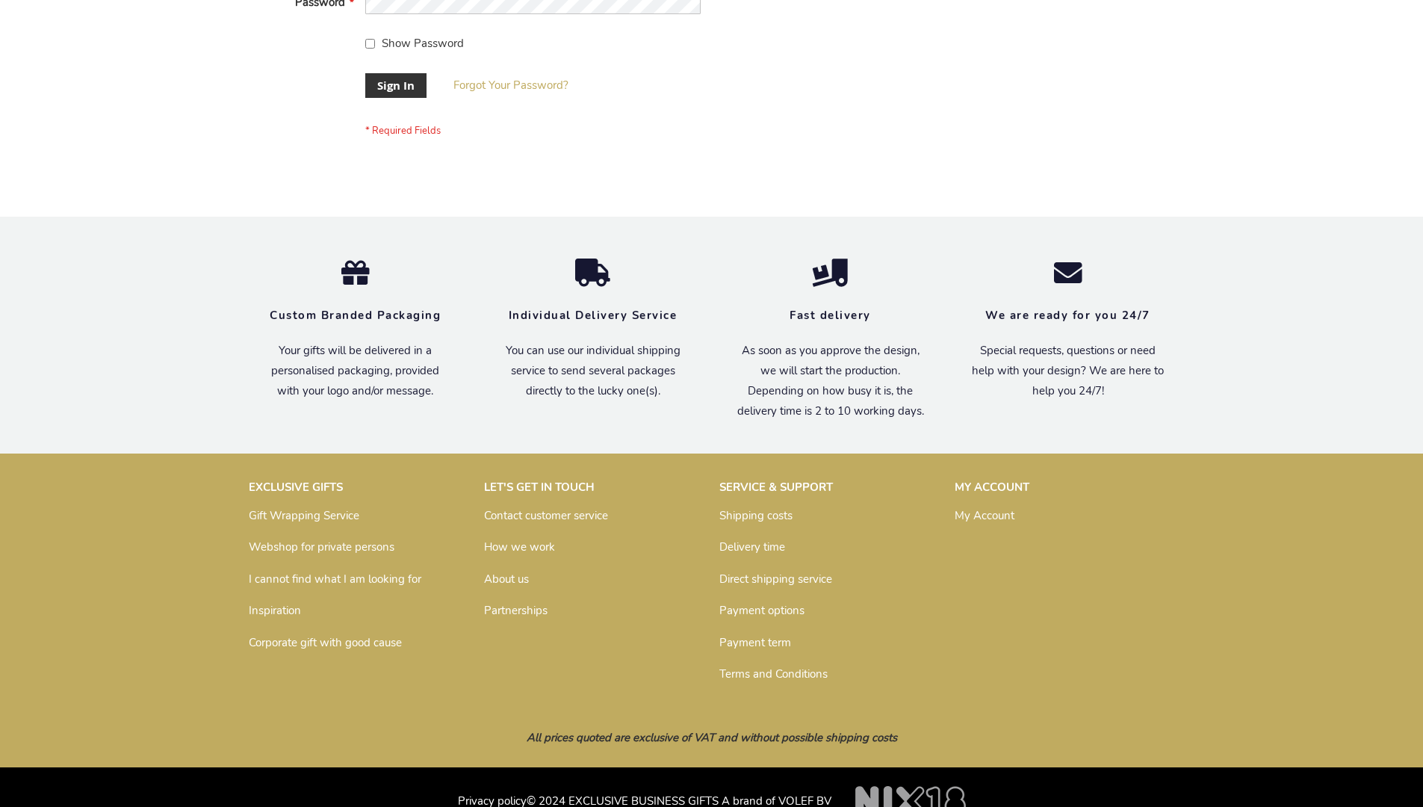
scroll to position [480, 0]
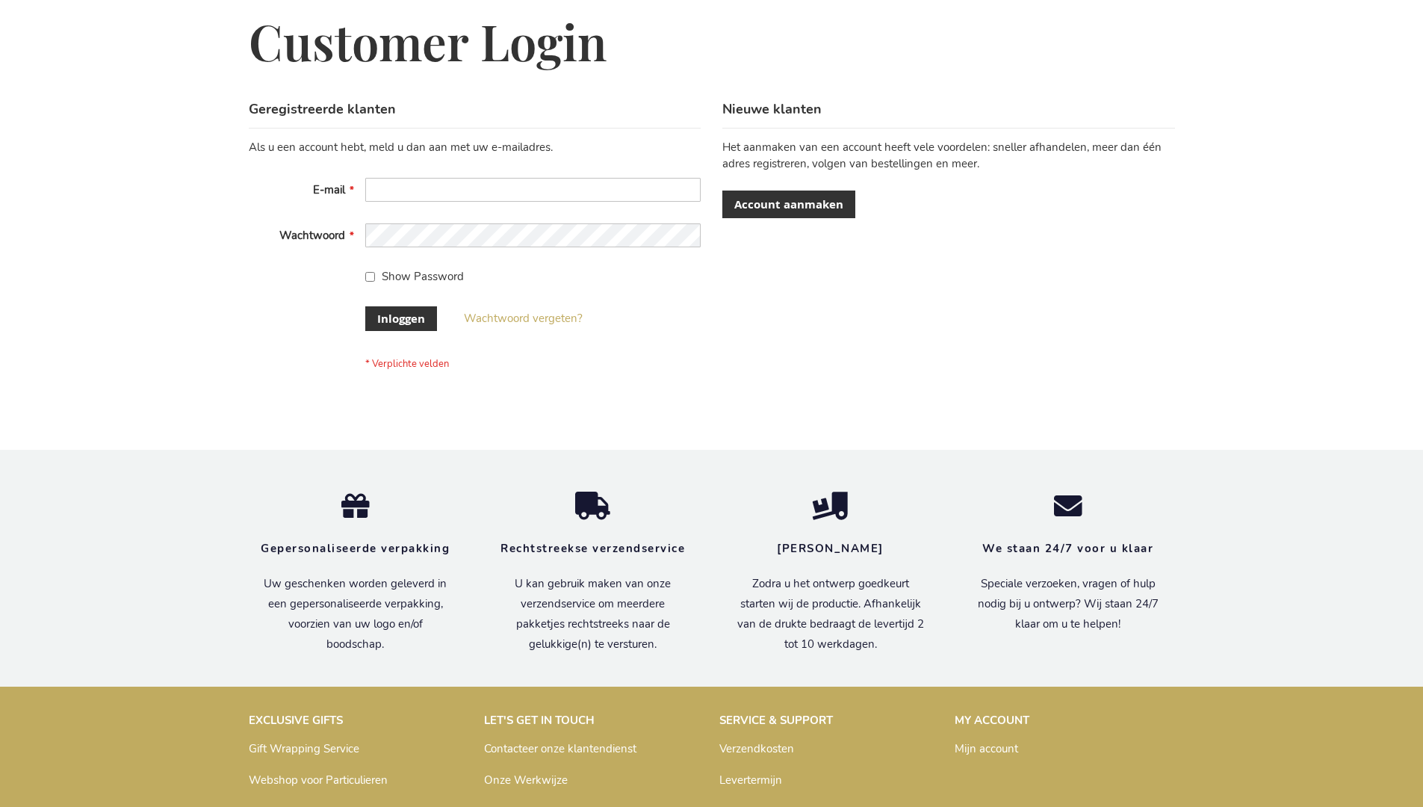
scroll to position [507, 0]
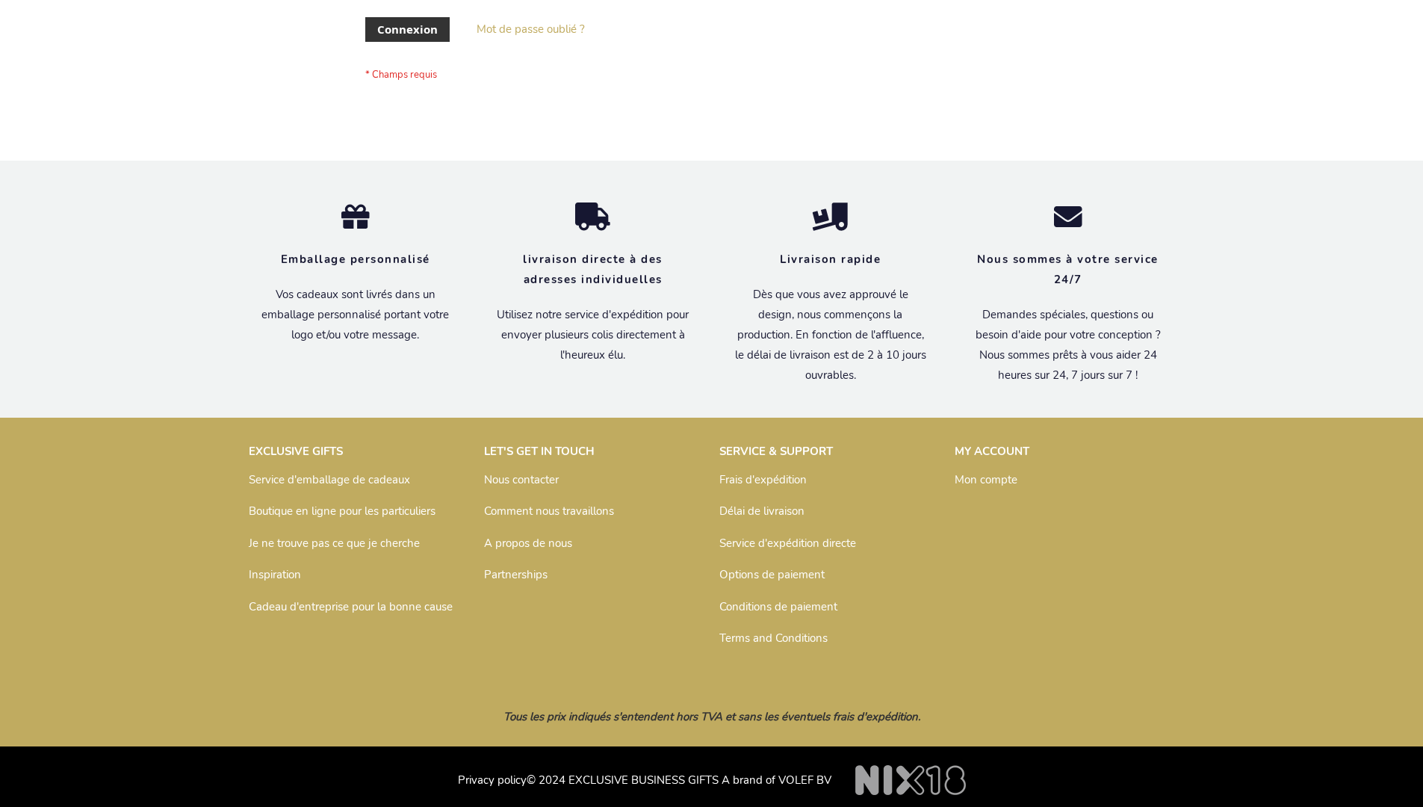
scroll to position [515, 0]
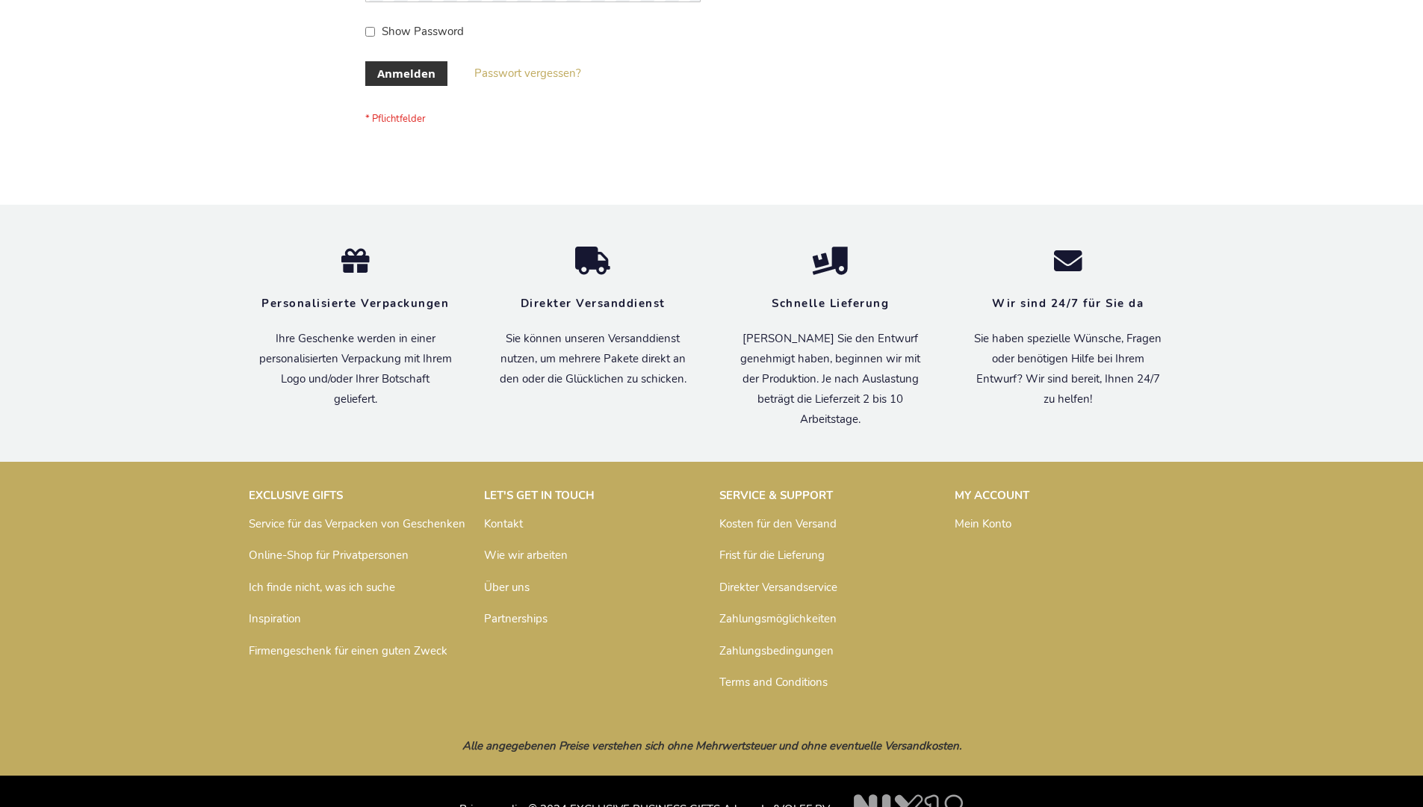
scroll to position [500, 0]
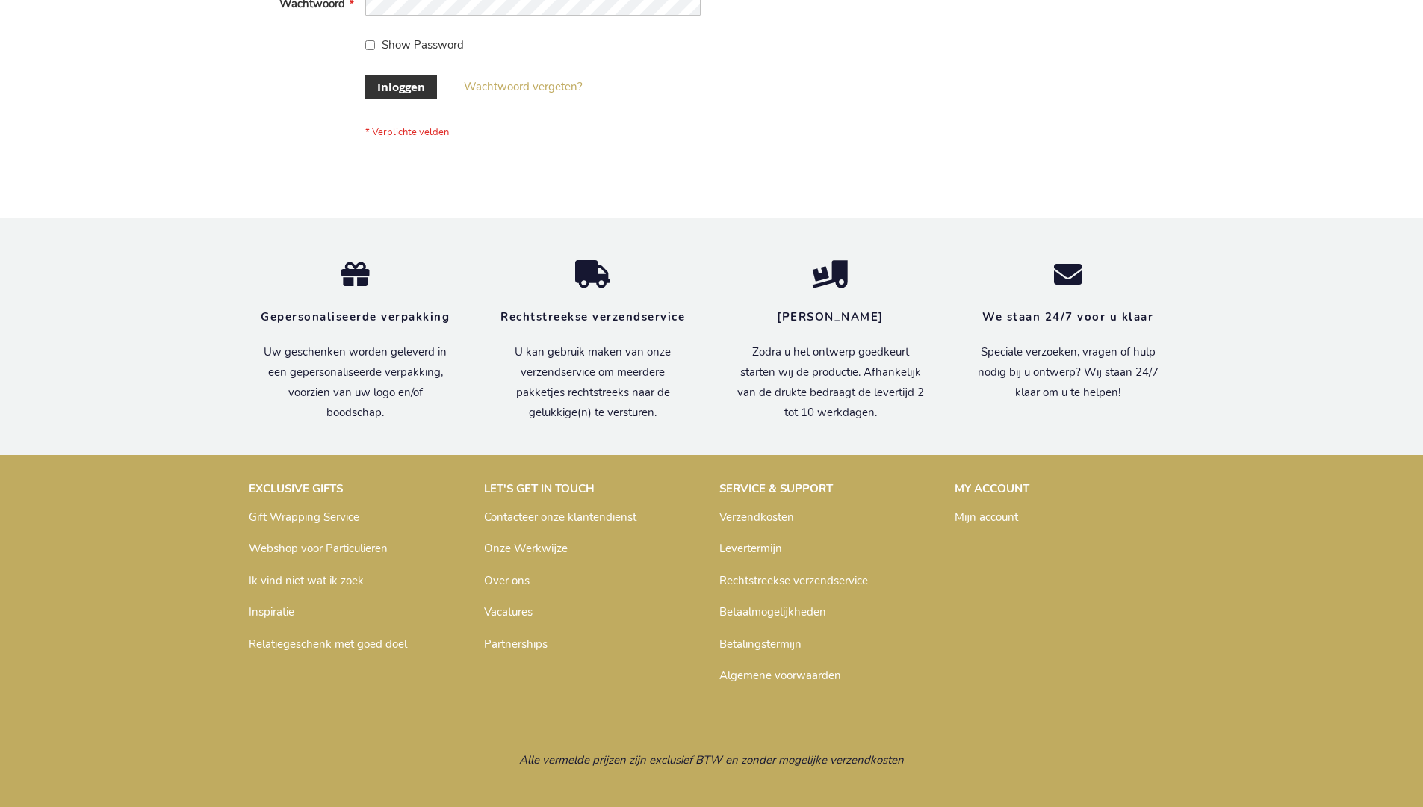
scroll to position [507, 0]
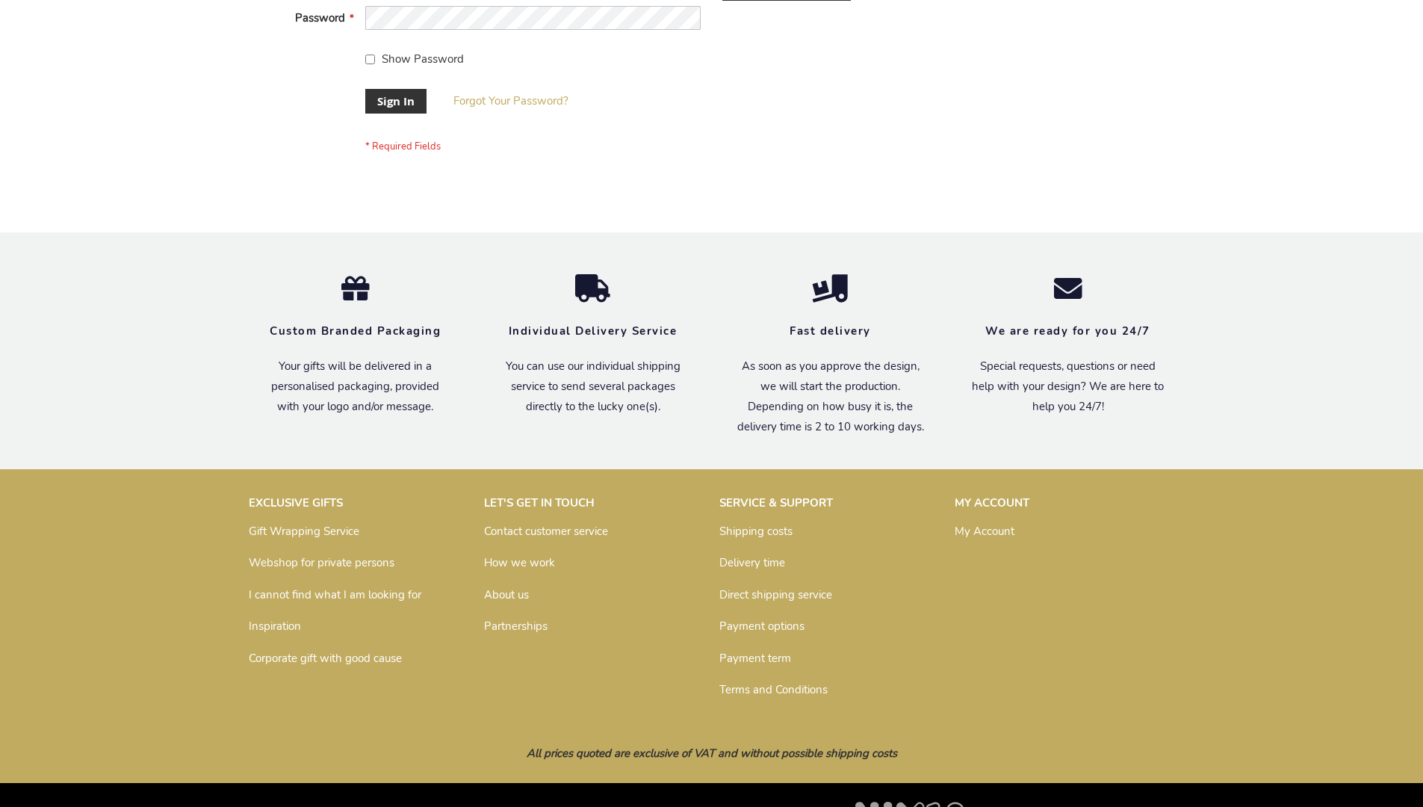
scroll to position [480, 0]
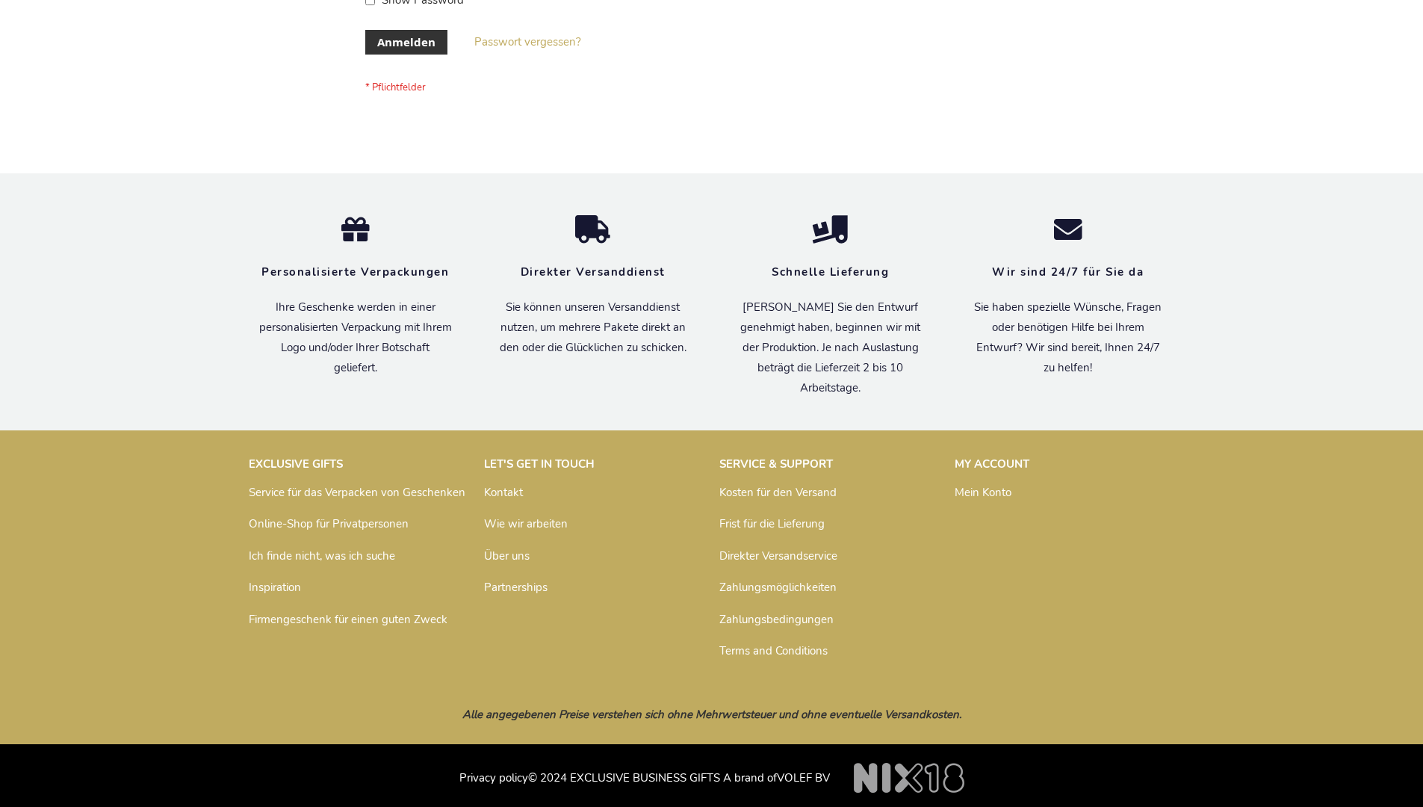
scroll to position [500, 0]
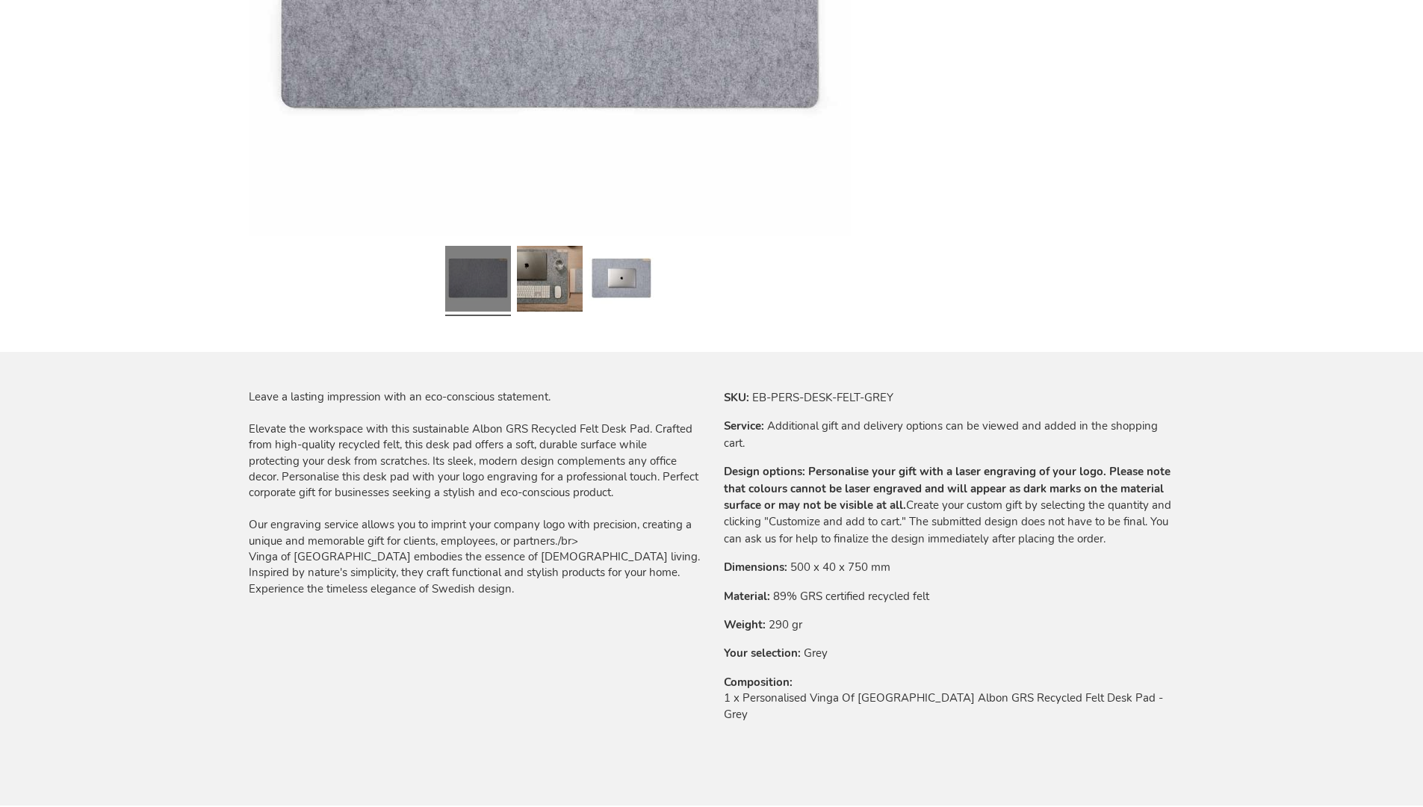
scroll to position [2028, 0]
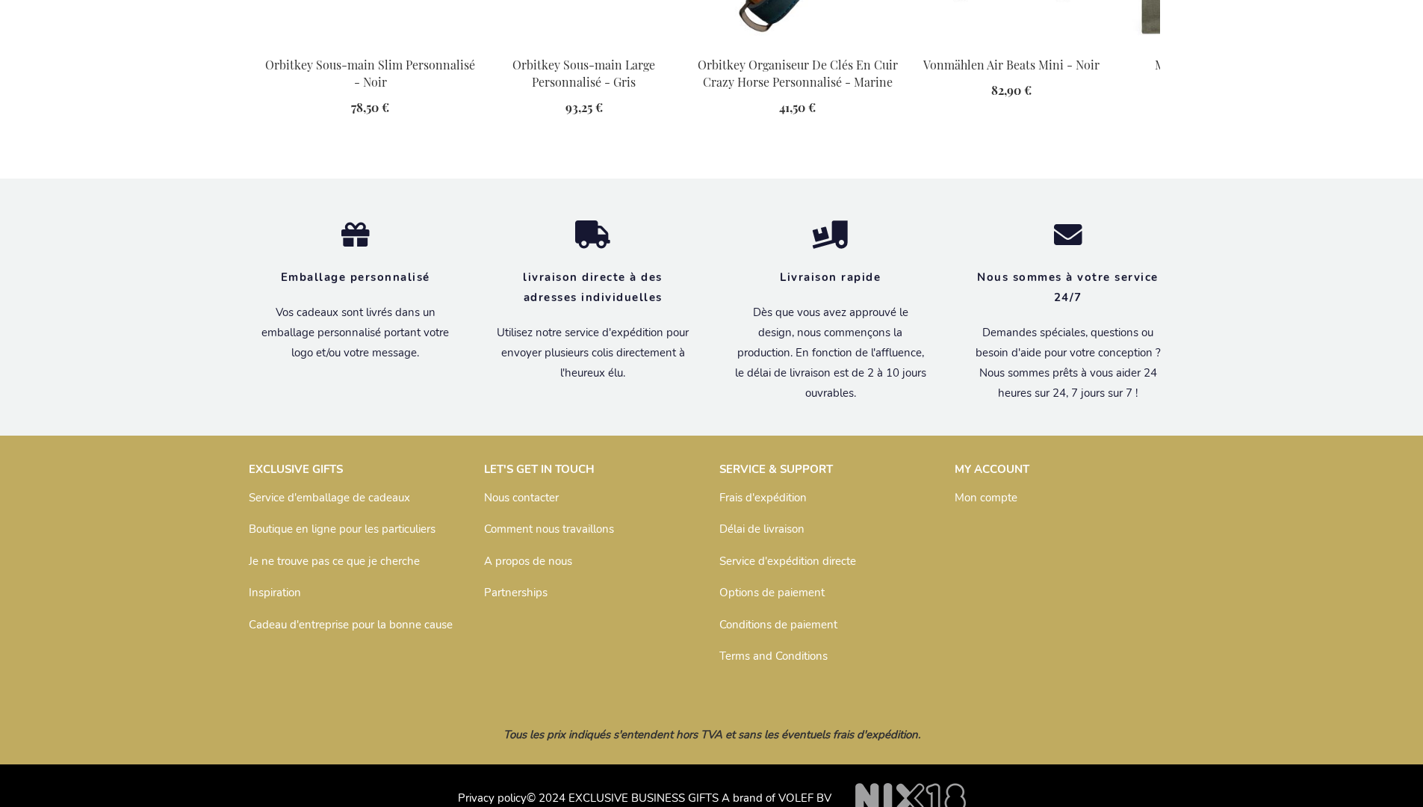
scroll to position [2045, 0]
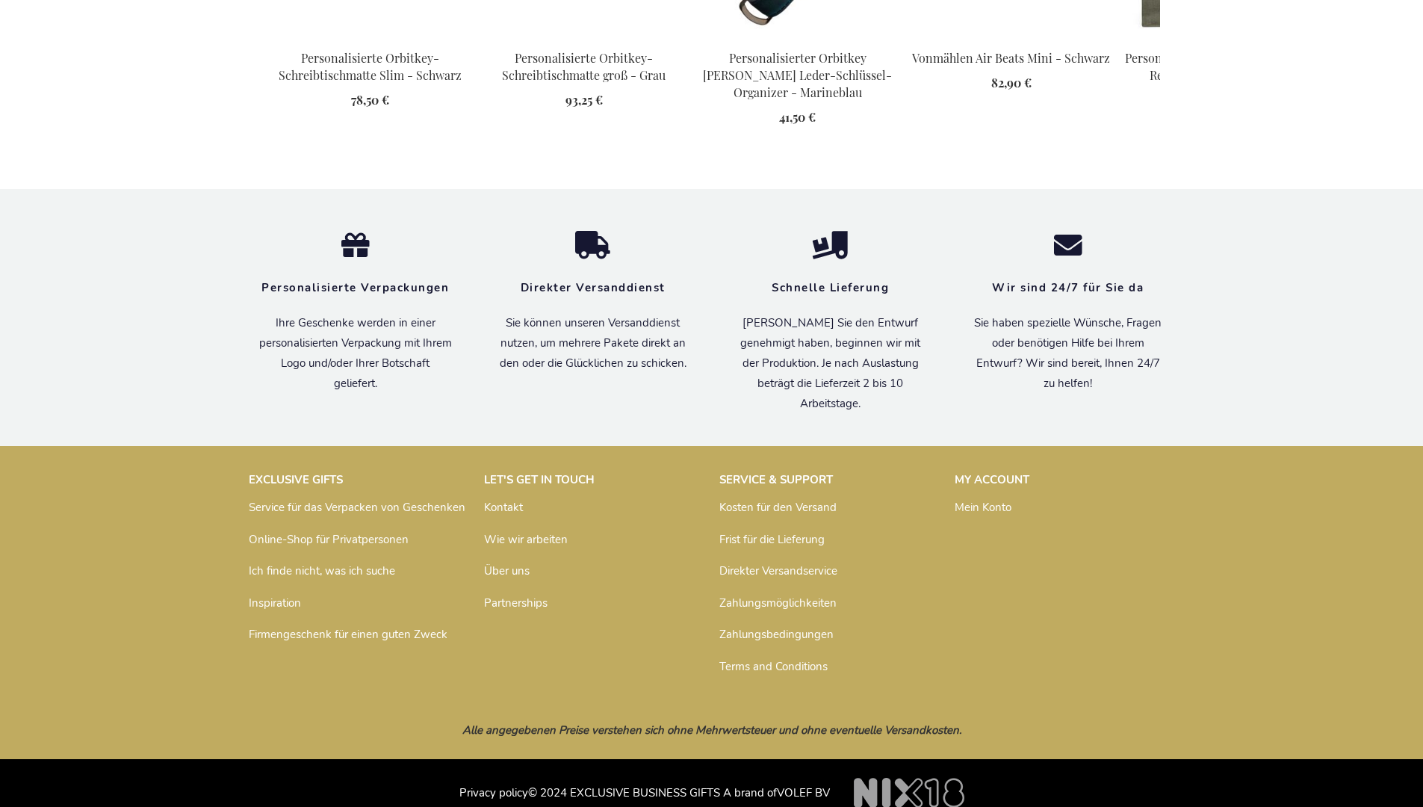
scroll to position [2048, 0]
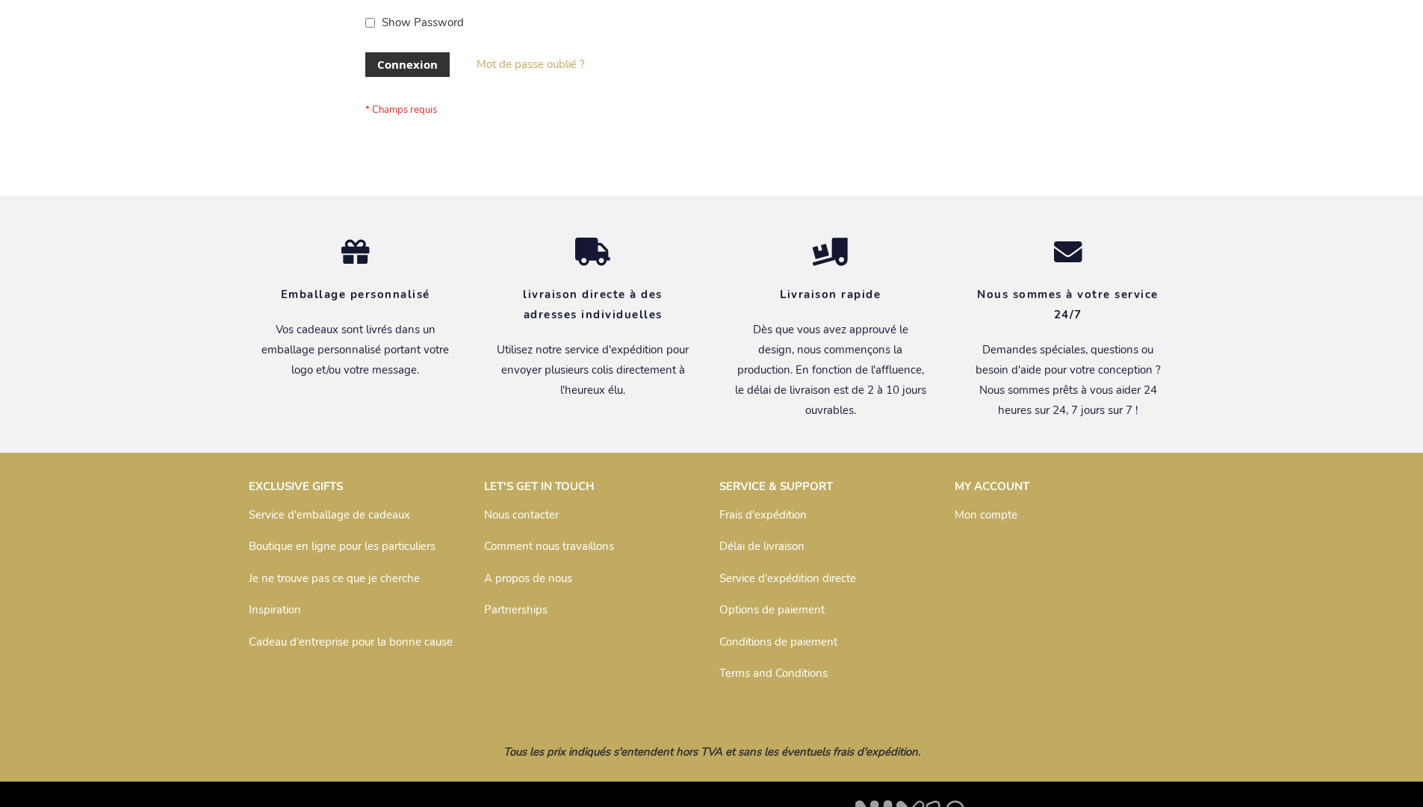
scroll to position [515, 0]
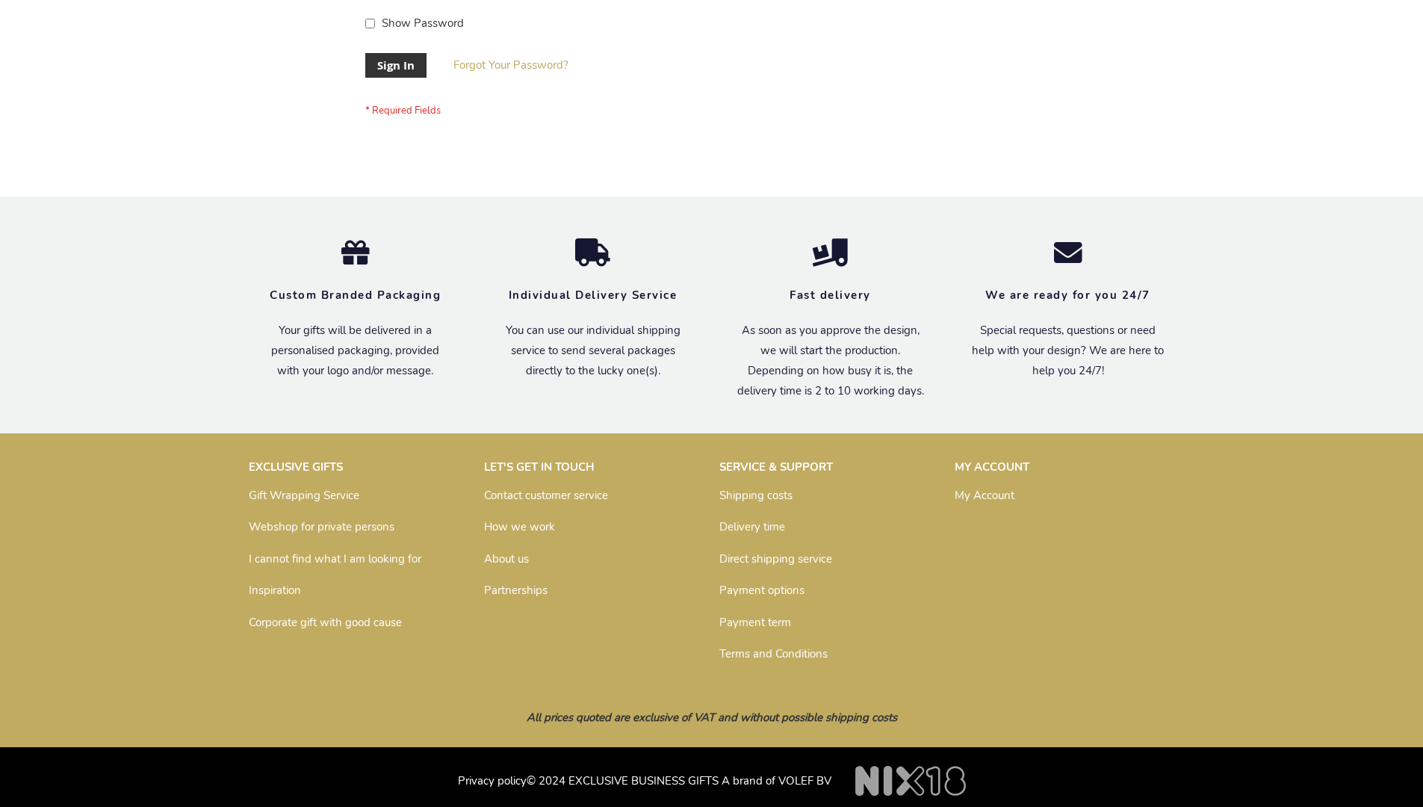
scroll to position [480, 0]
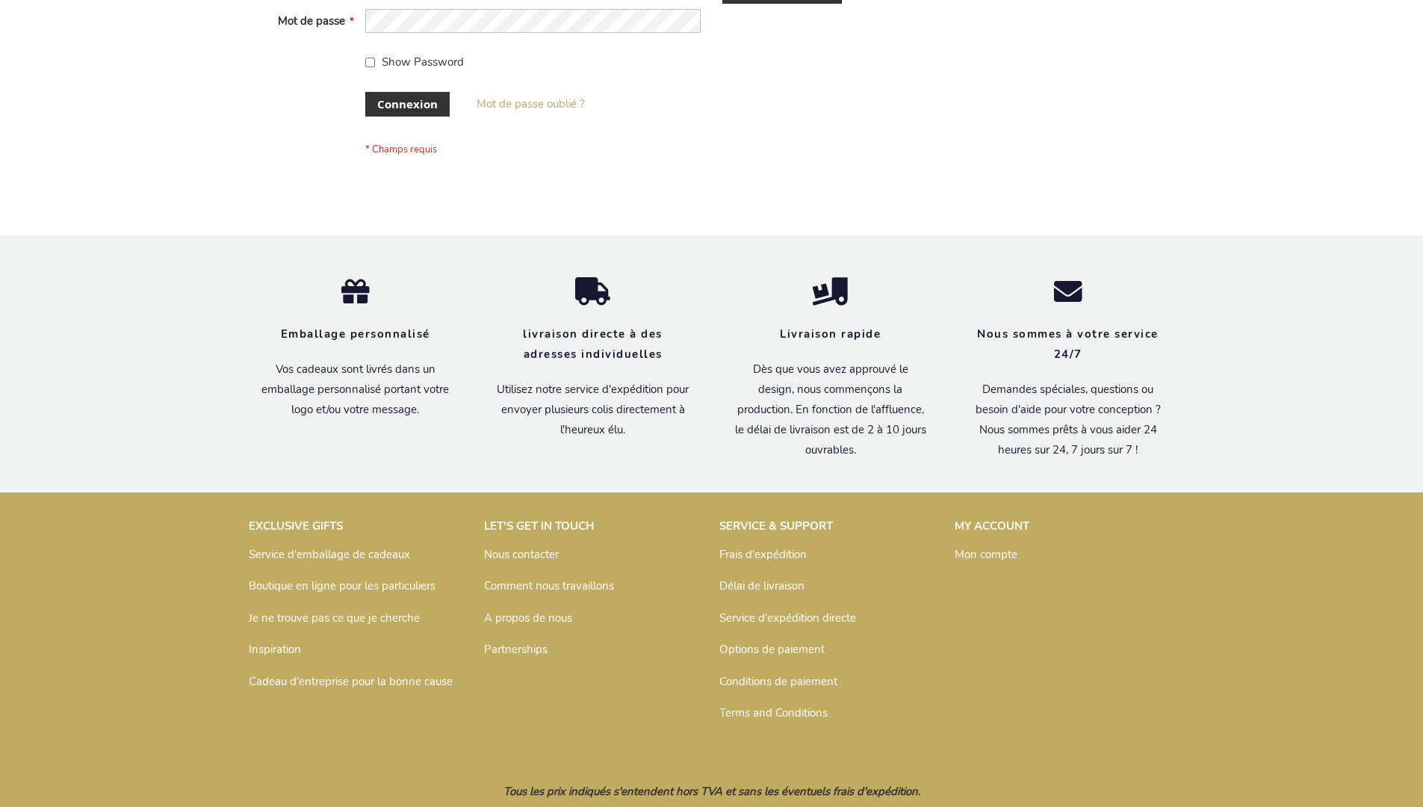
scroll to position [515, 0]
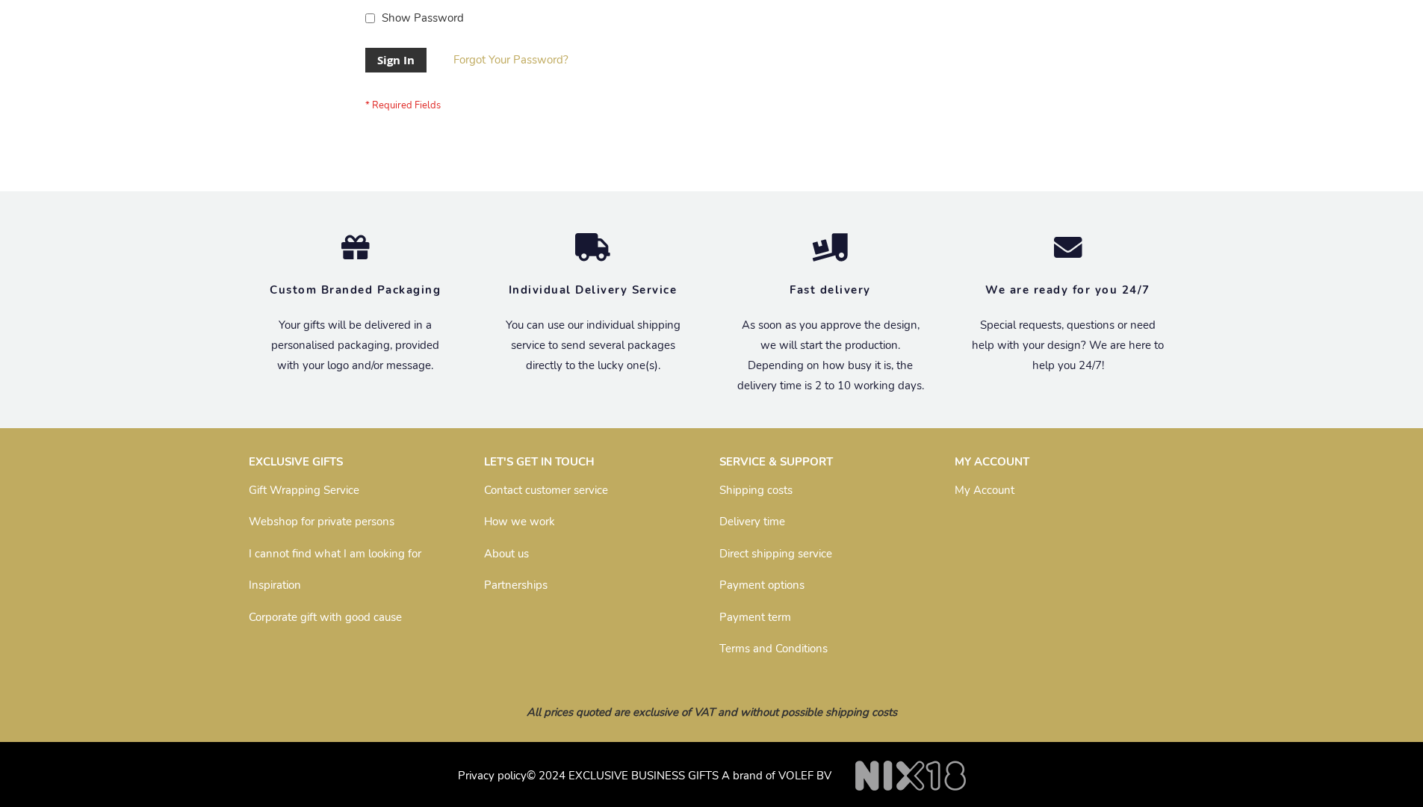
scroll to position [480, 0]
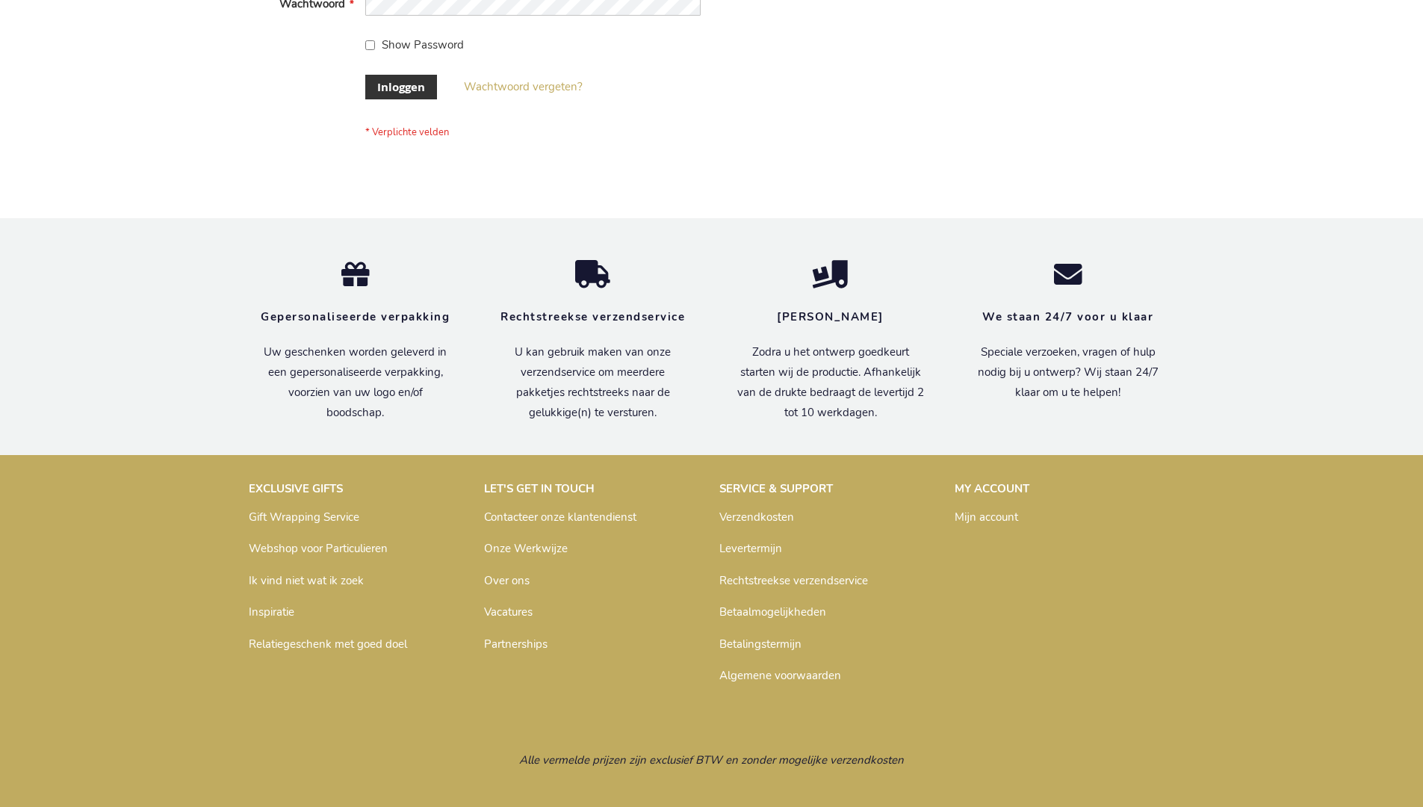
scroll to position [507, 0]
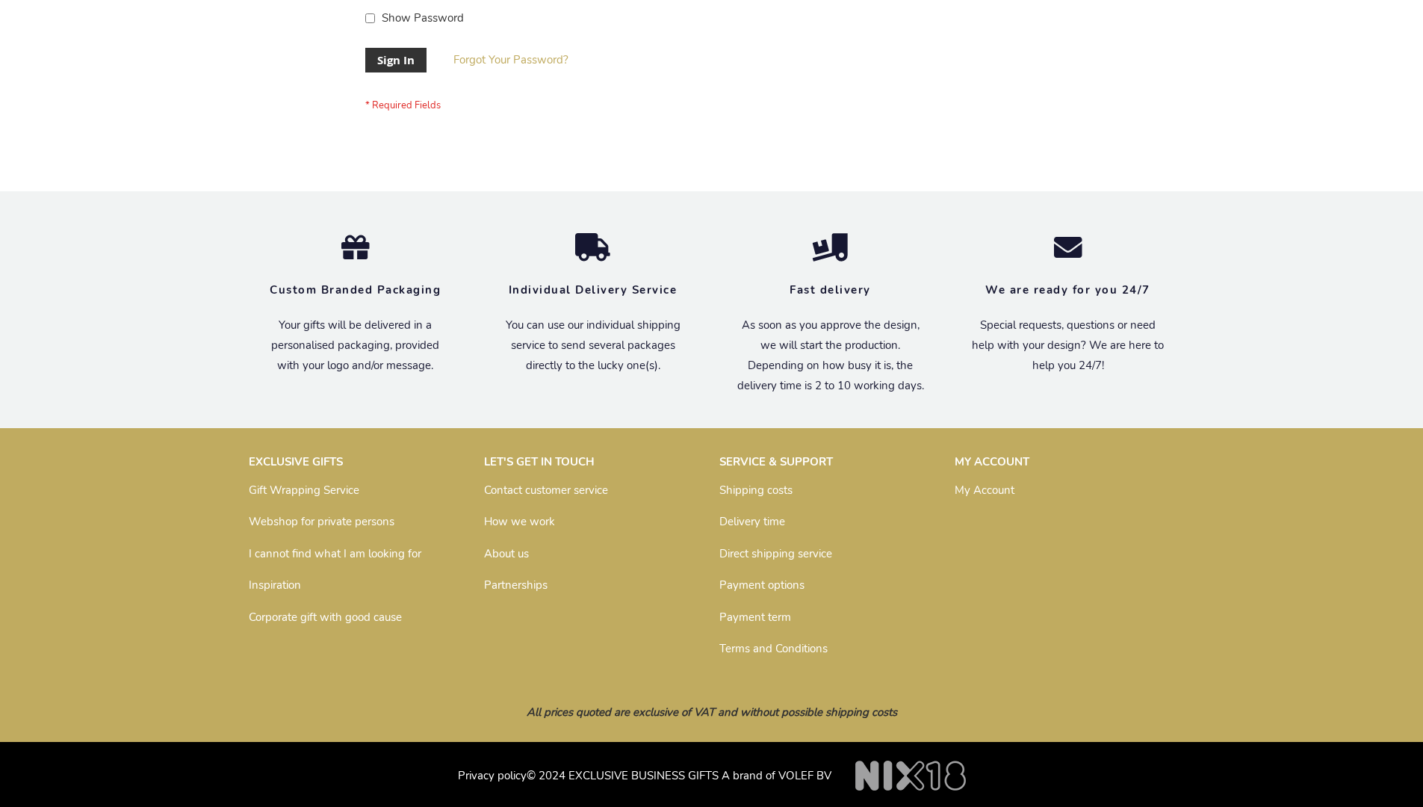
scroll to position [480, 0]
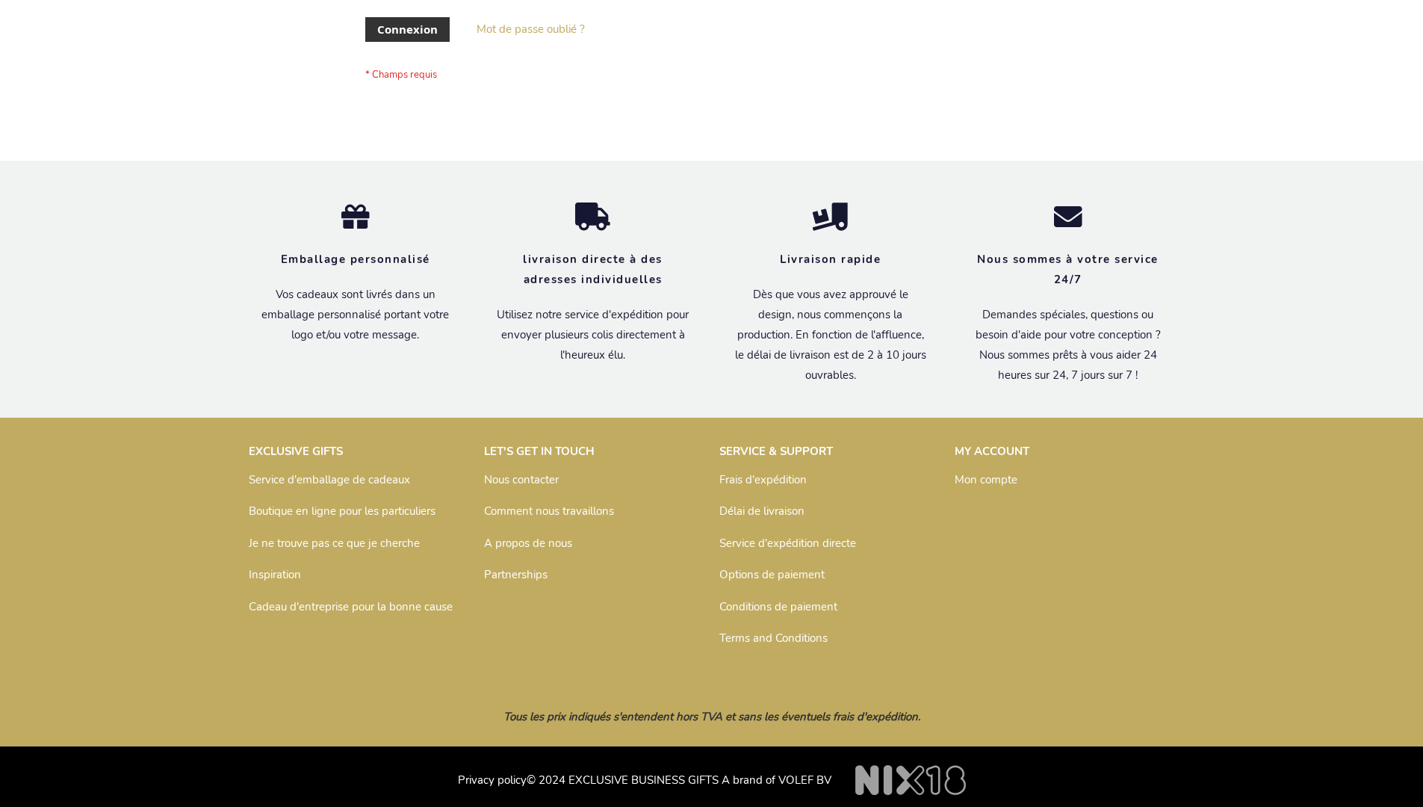
scroll to position [515, 0]
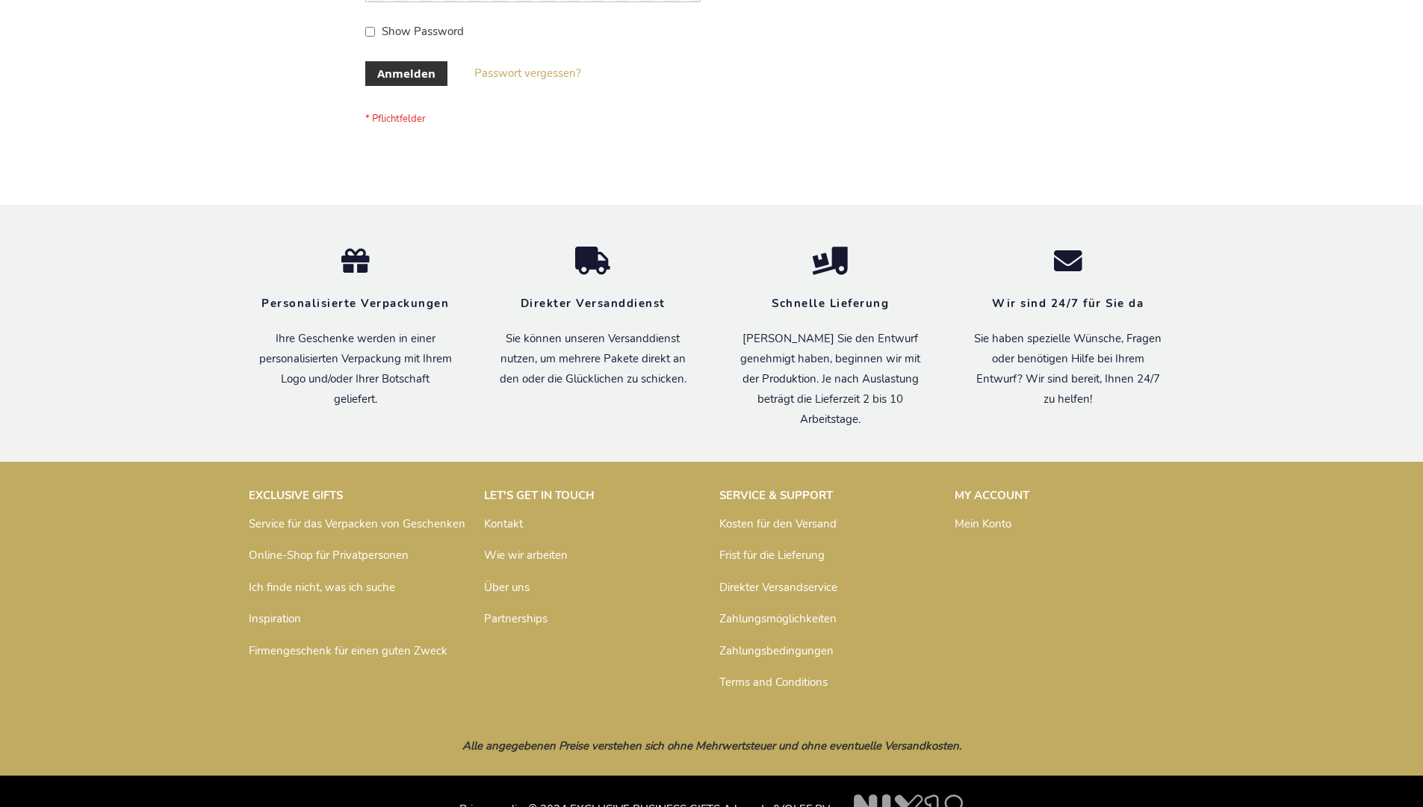
scroll to position [500, 0]
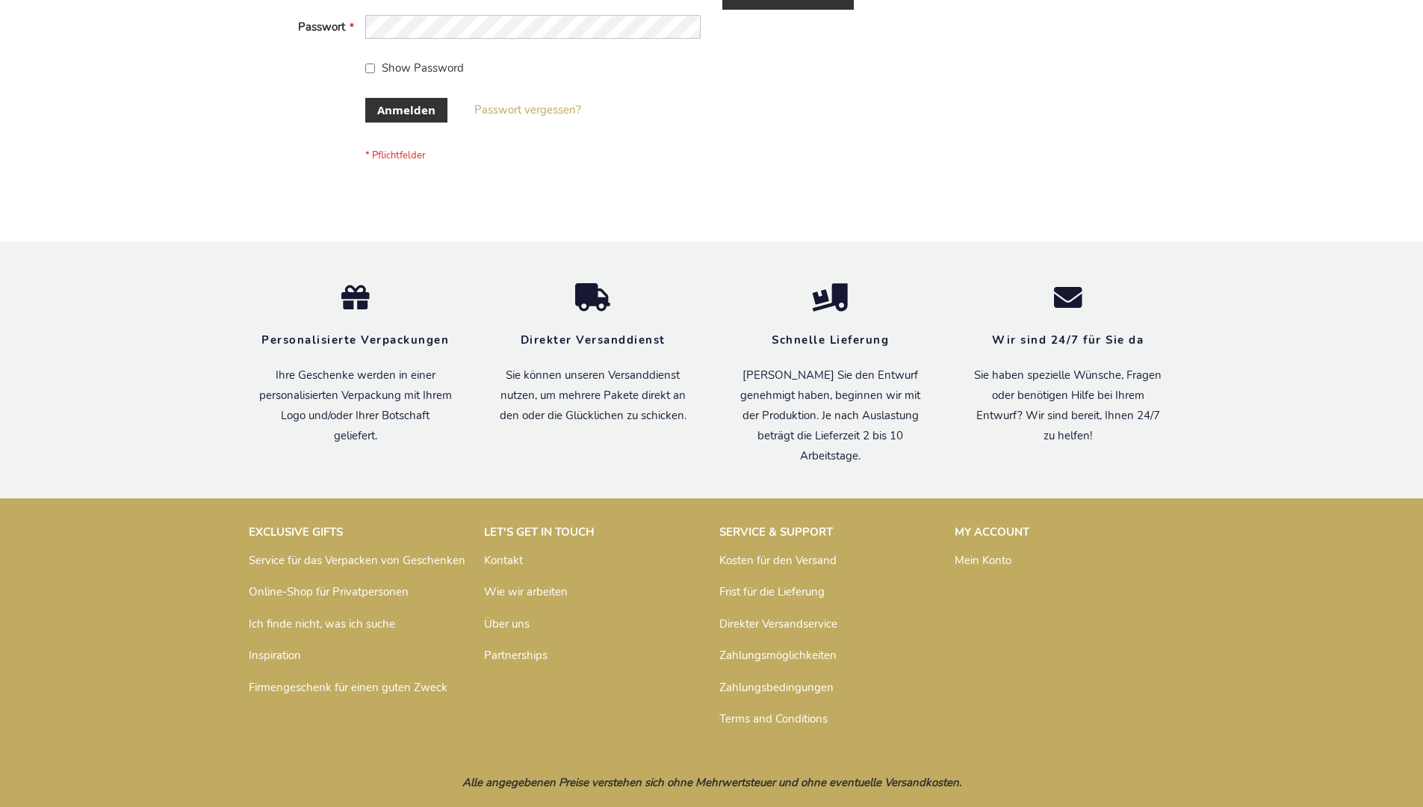
scroll to position [500, 0]
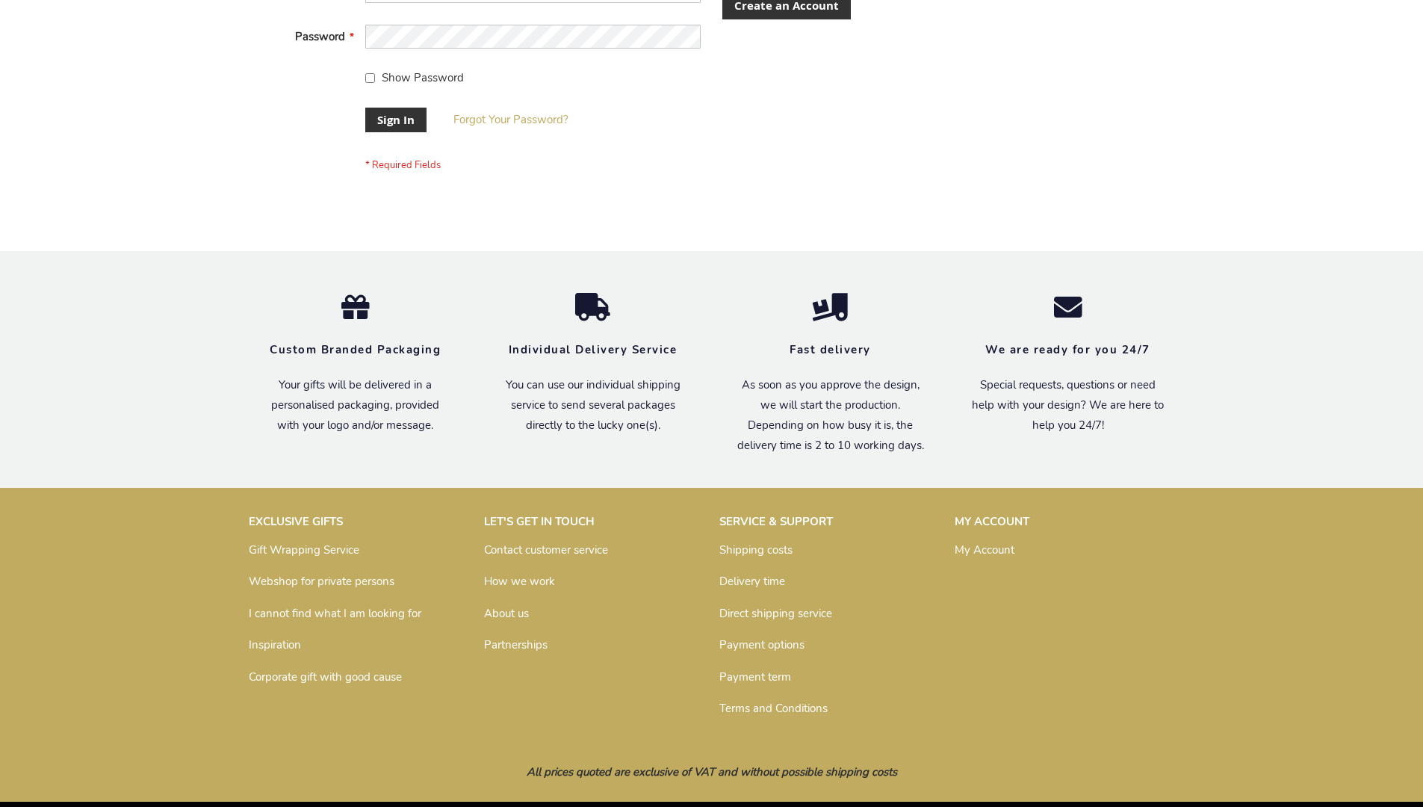
scroll to position [480, 0]
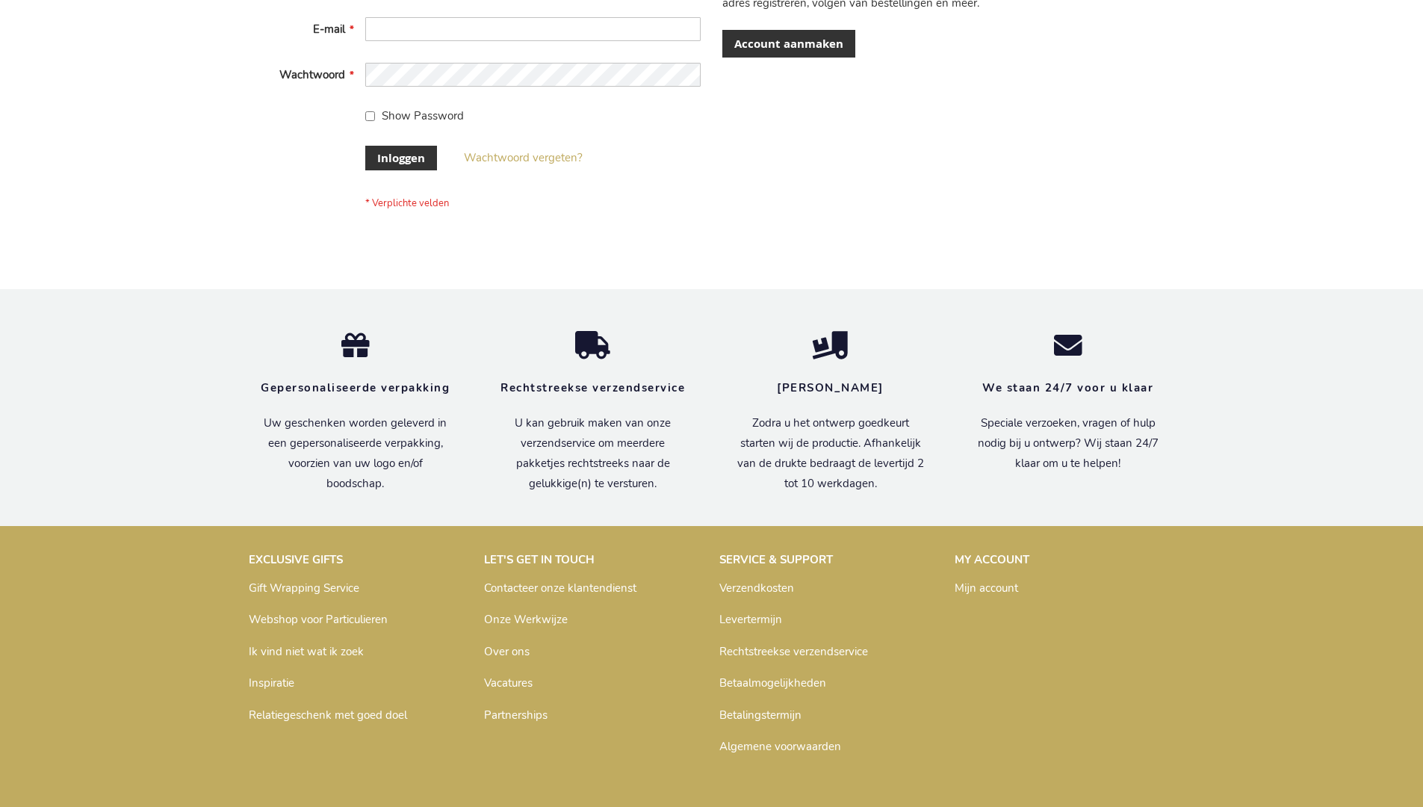
scroll to position [507, 0]
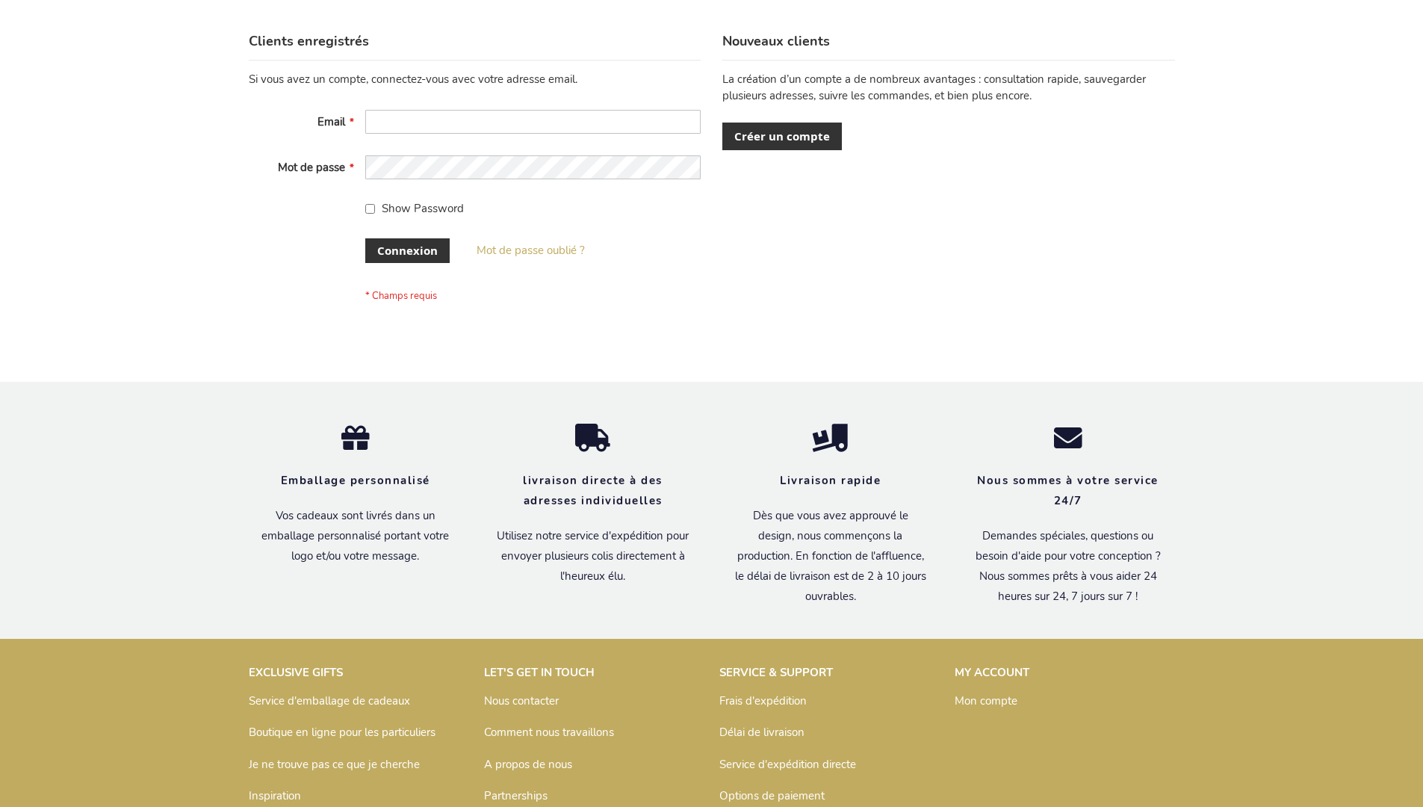
scroll to position [515, 0]
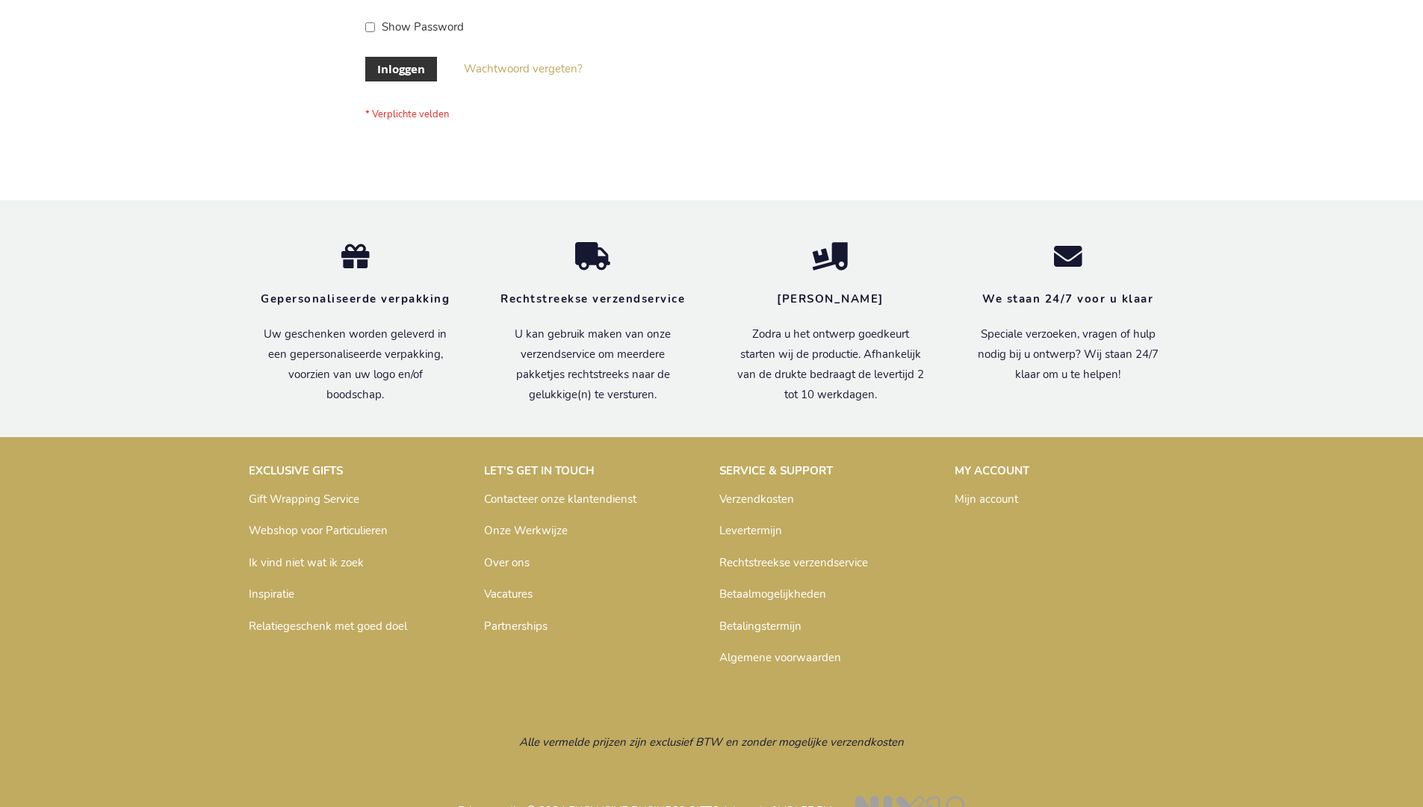
scroll to position [507, 0]
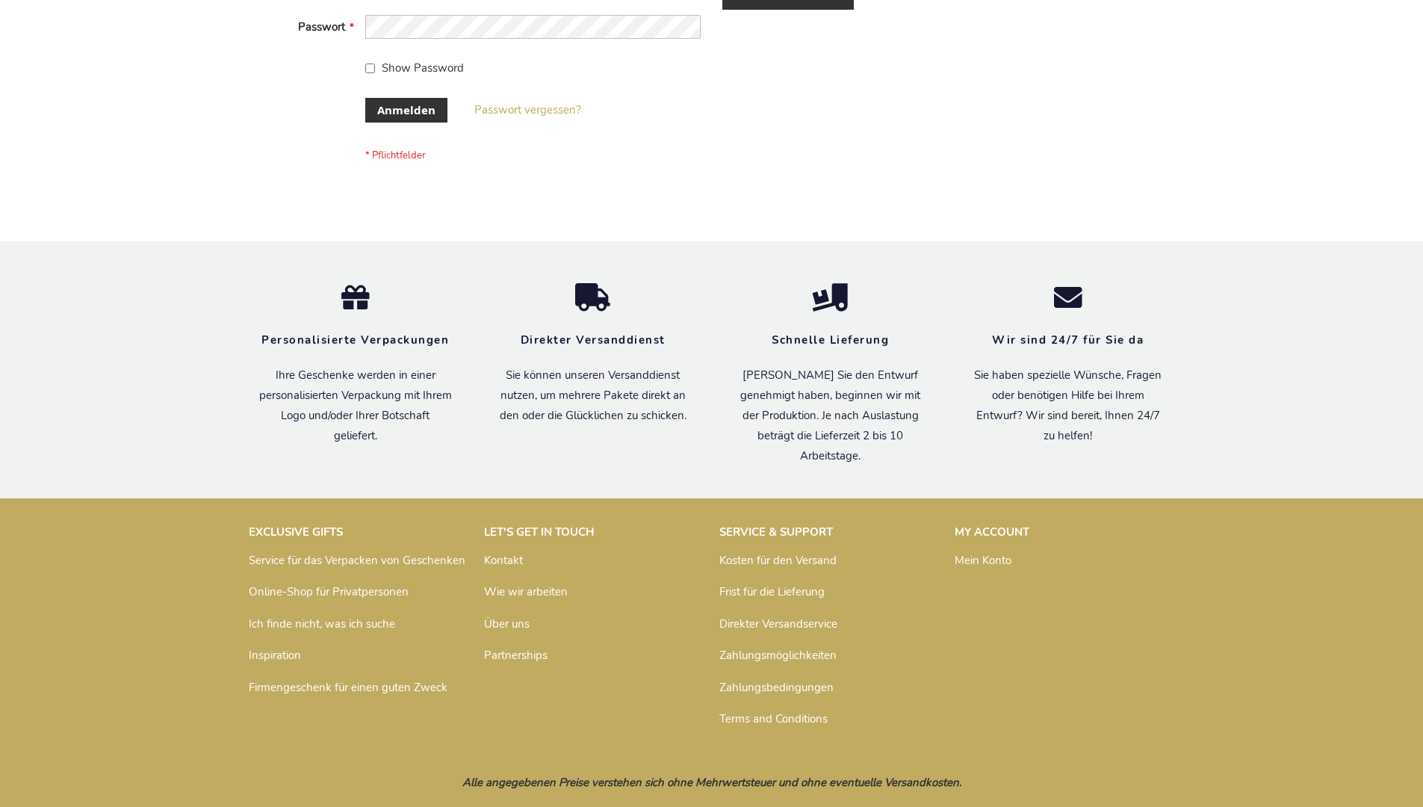
scroll to position [500, 0]
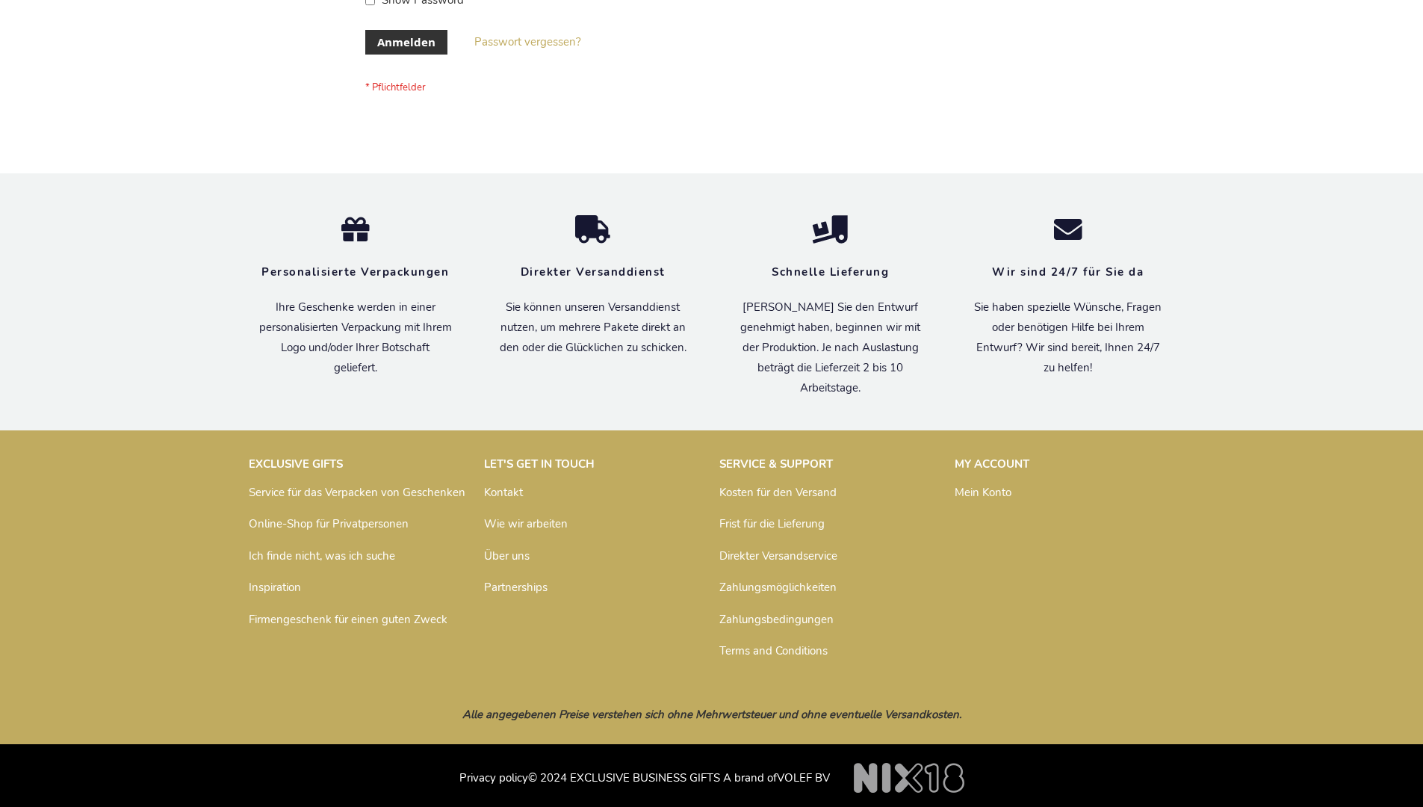
scroll to position [500, 0]
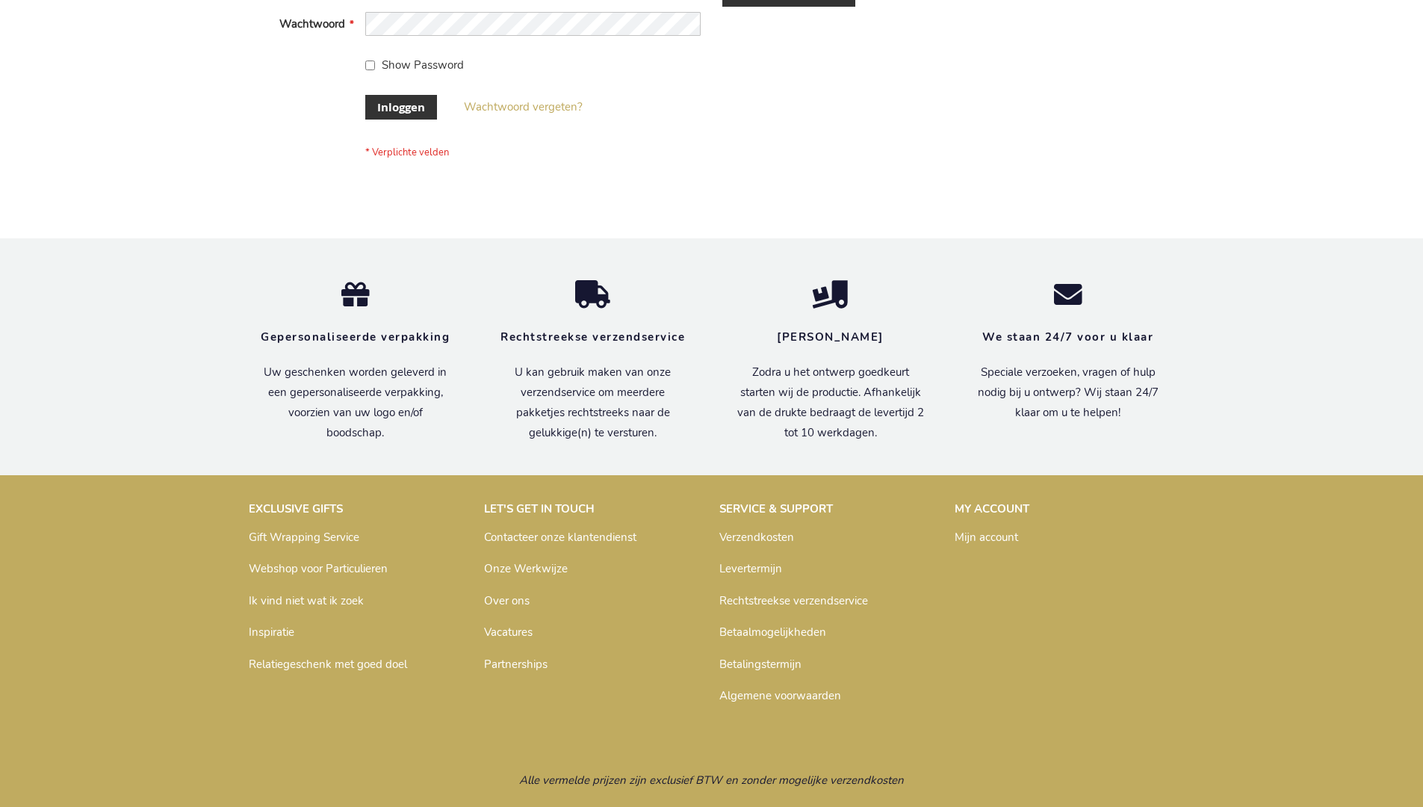
scroll to position [507, 0]
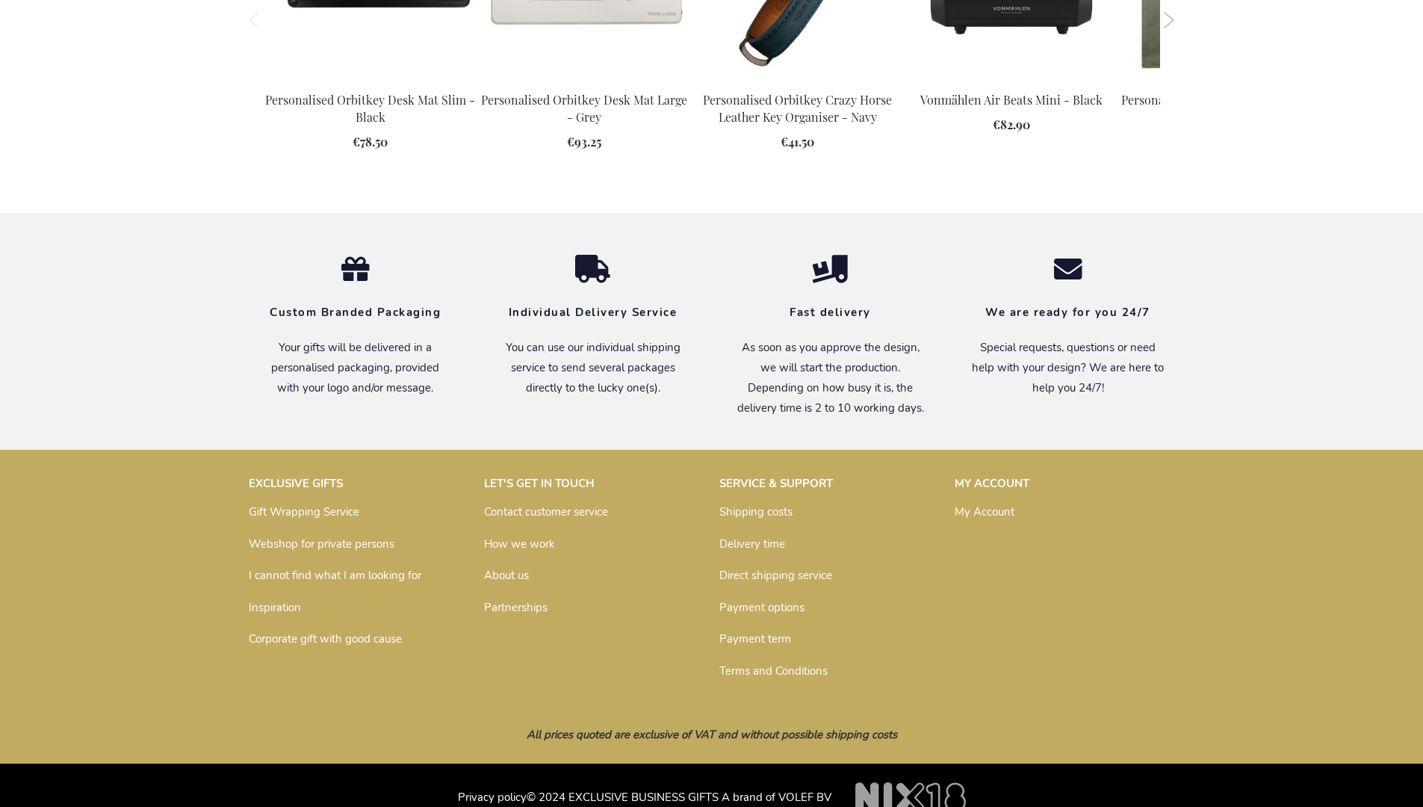
scroll to position [2028, 0]
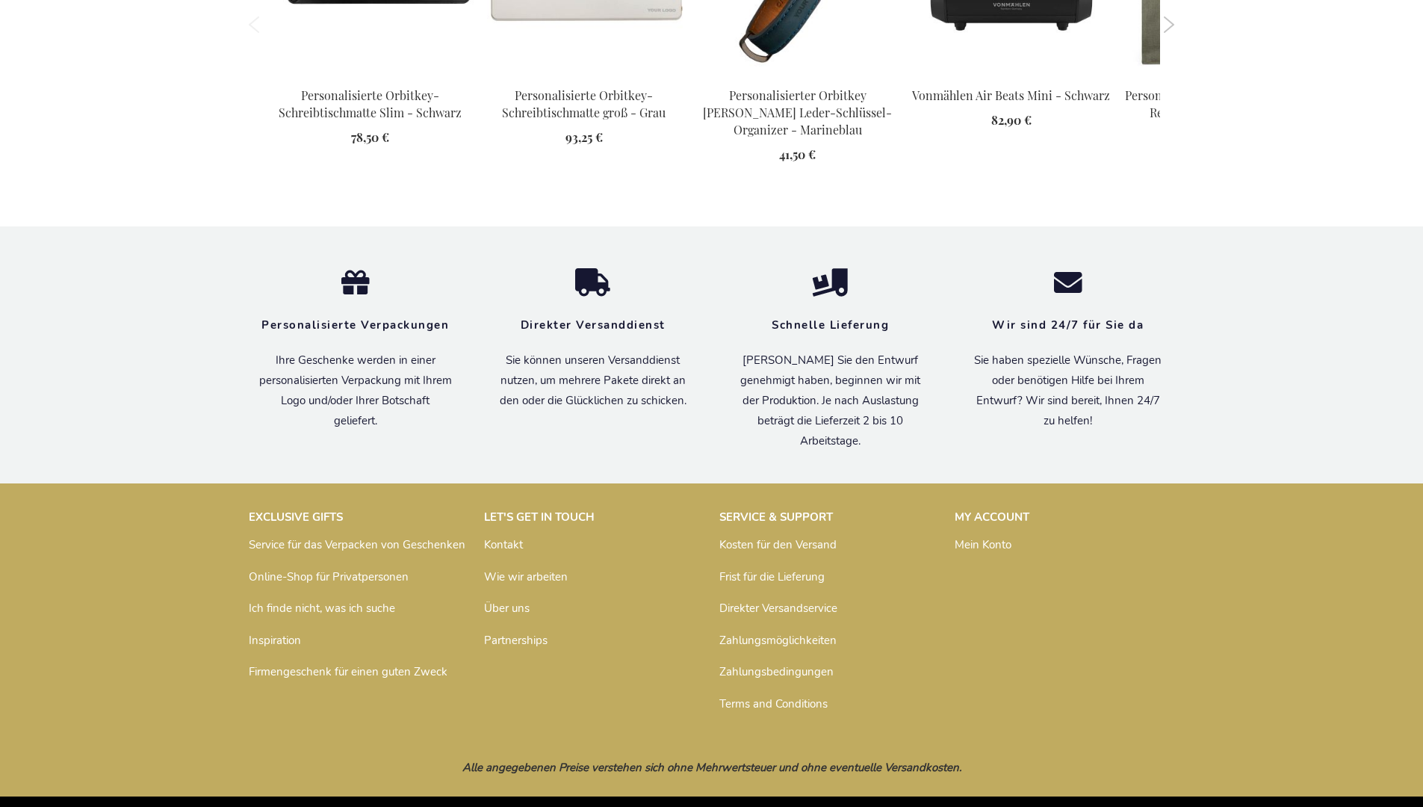
scroll to position [2048, 0]
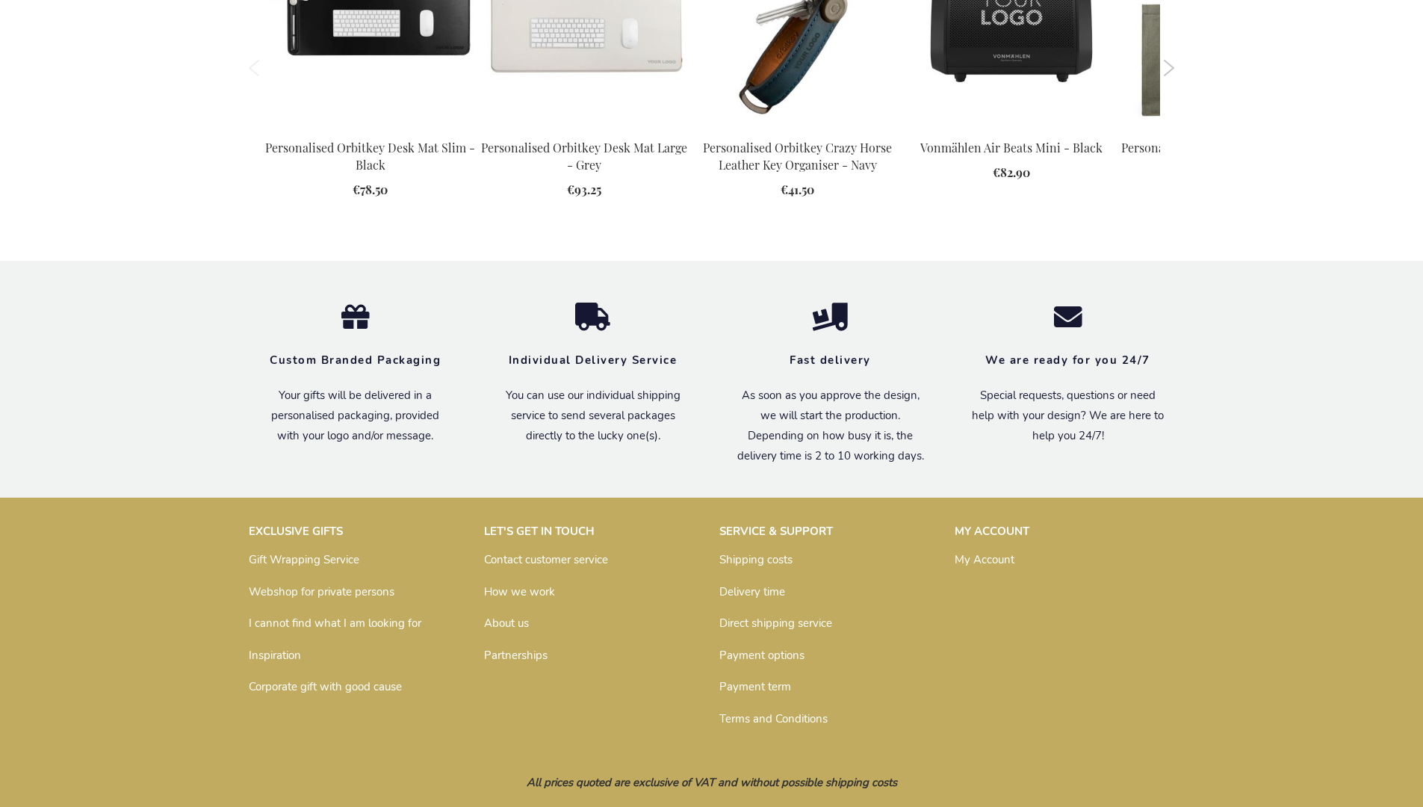
scroll to position [2028, 0]
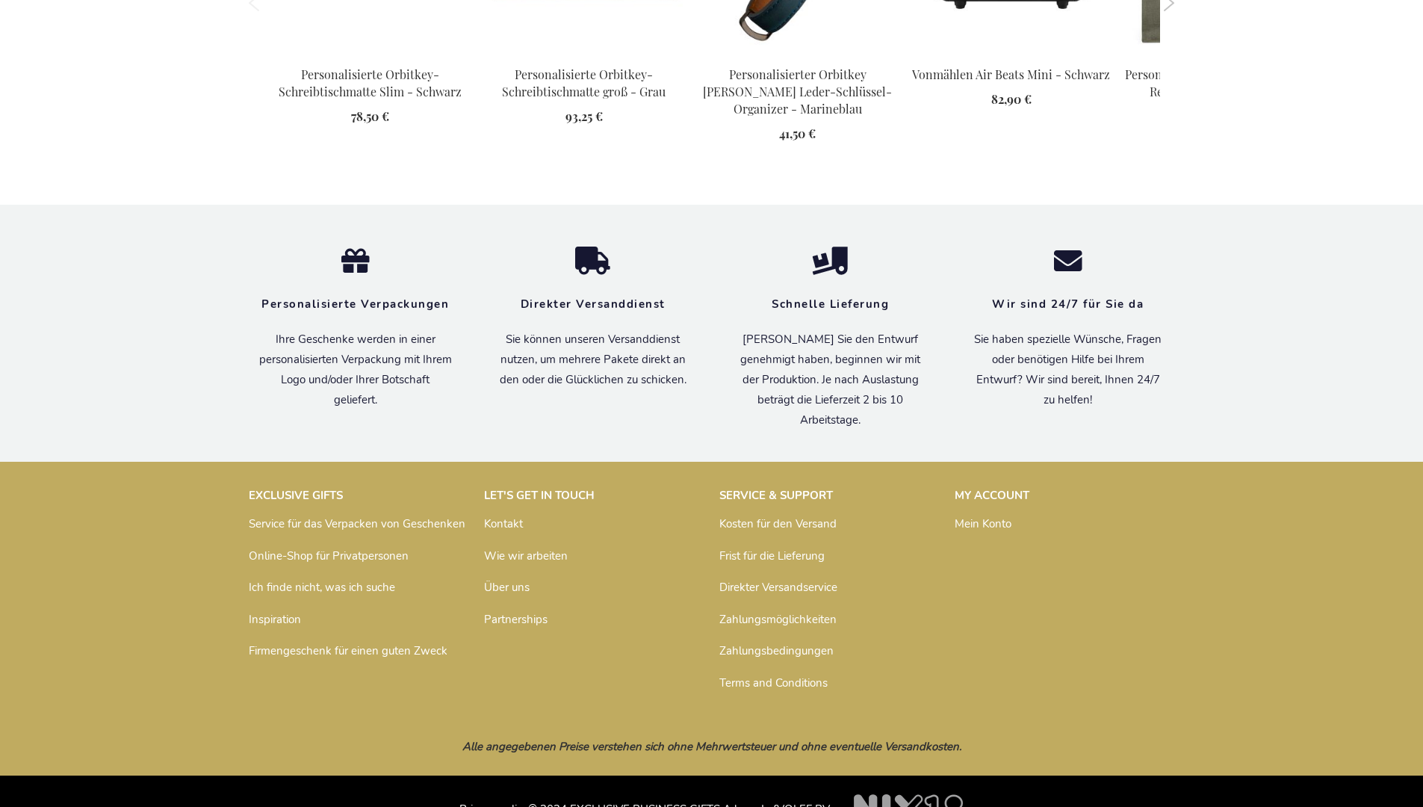
scroll to position [2064, 0]
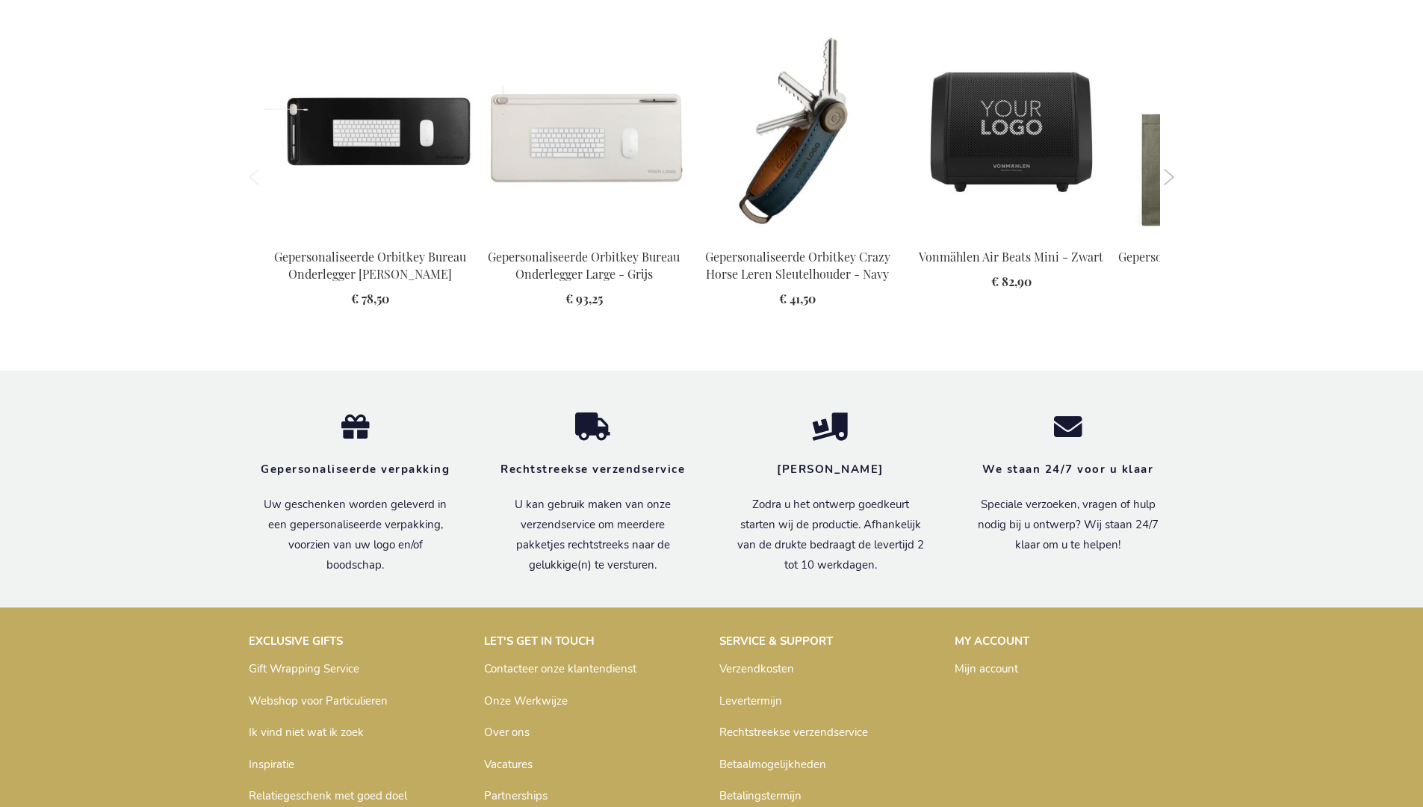
scroll to position [2037, 0]
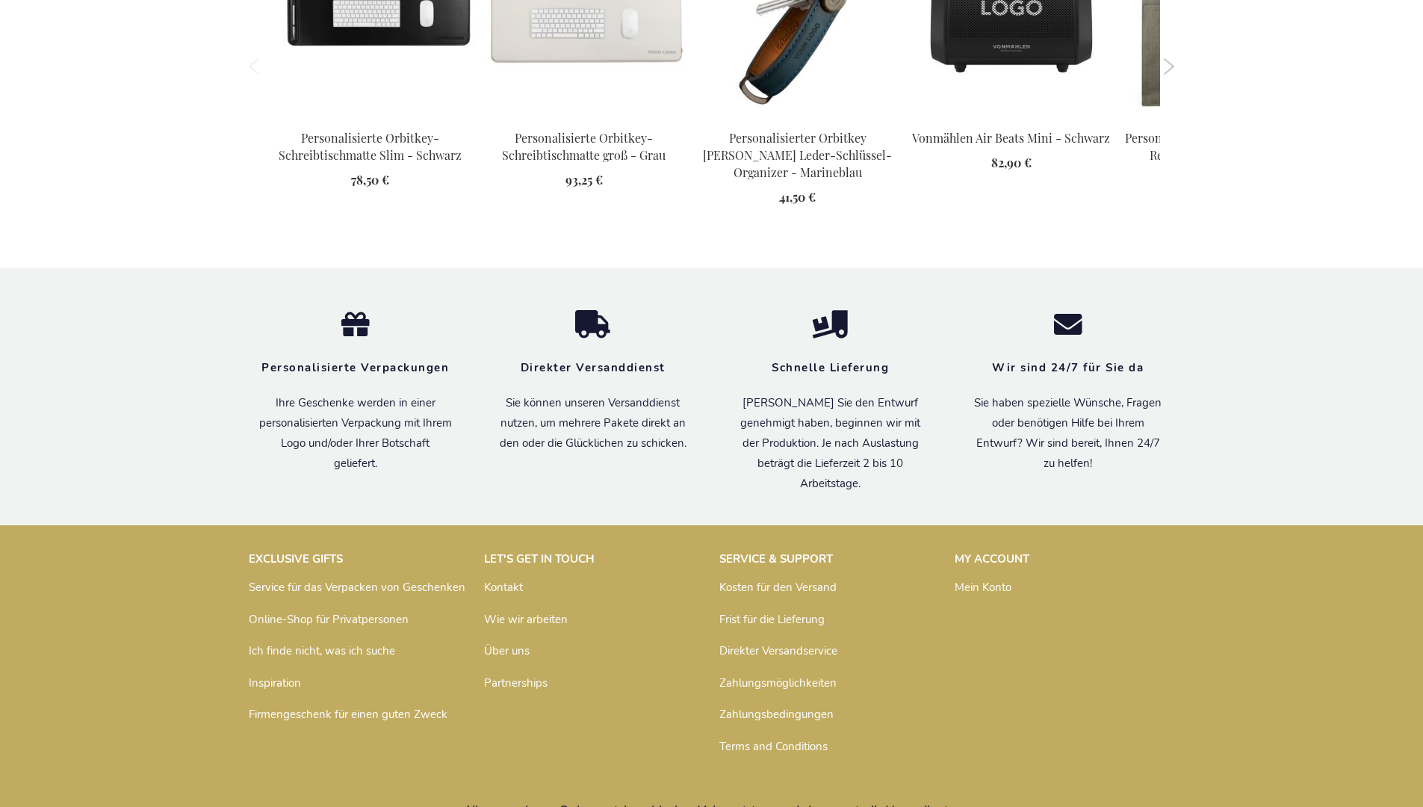
scroll to position [2064, 0]
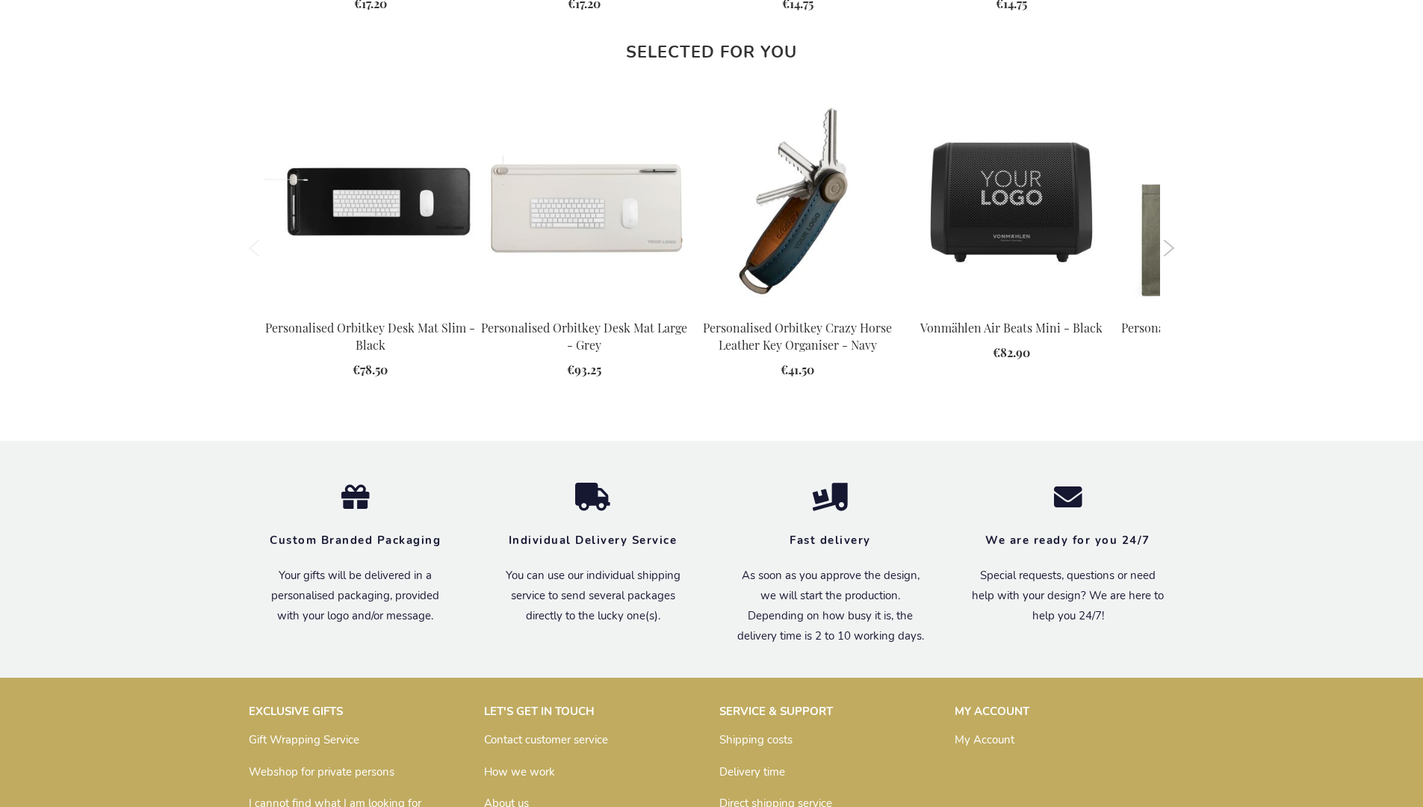
scroll to position [2028, 0]
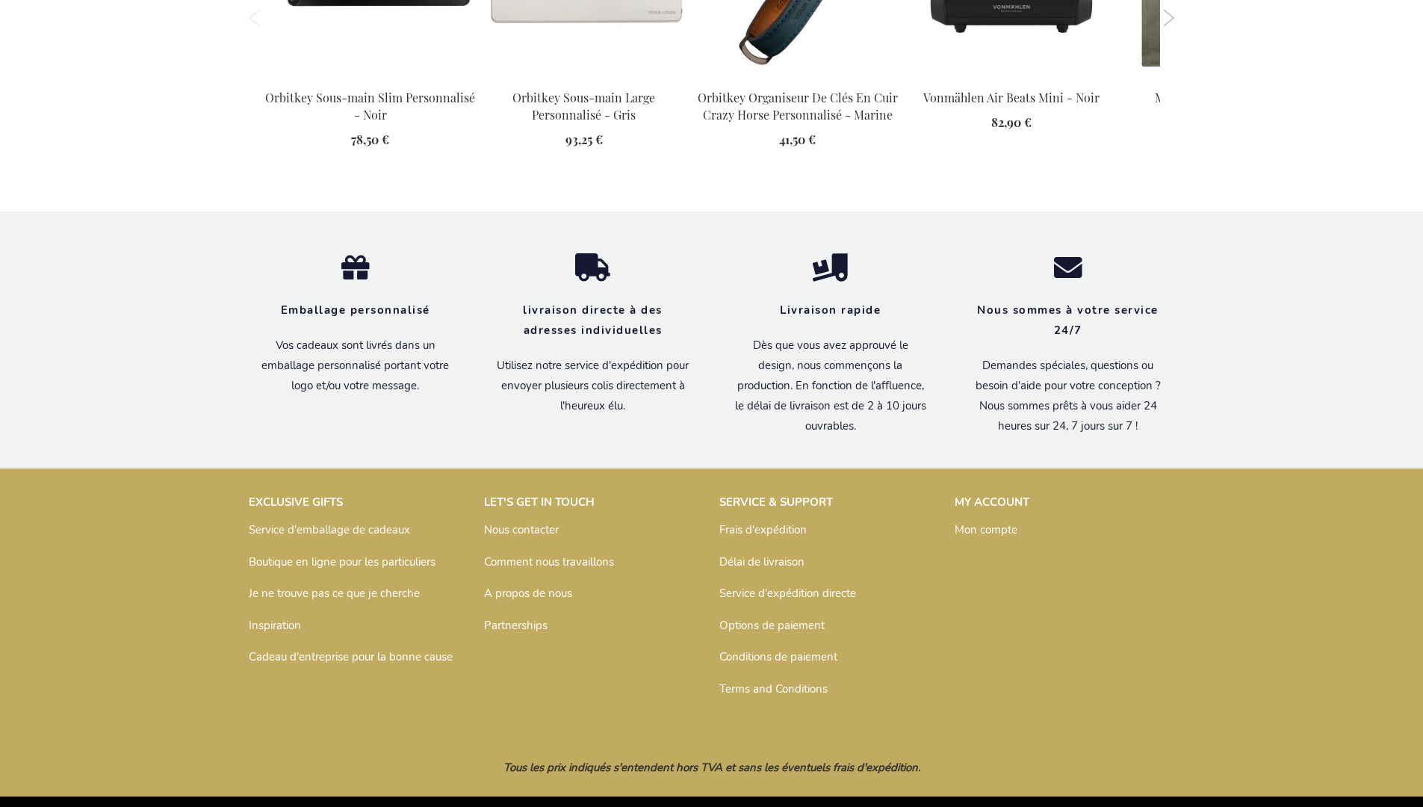
scroll to position [2045, 0]
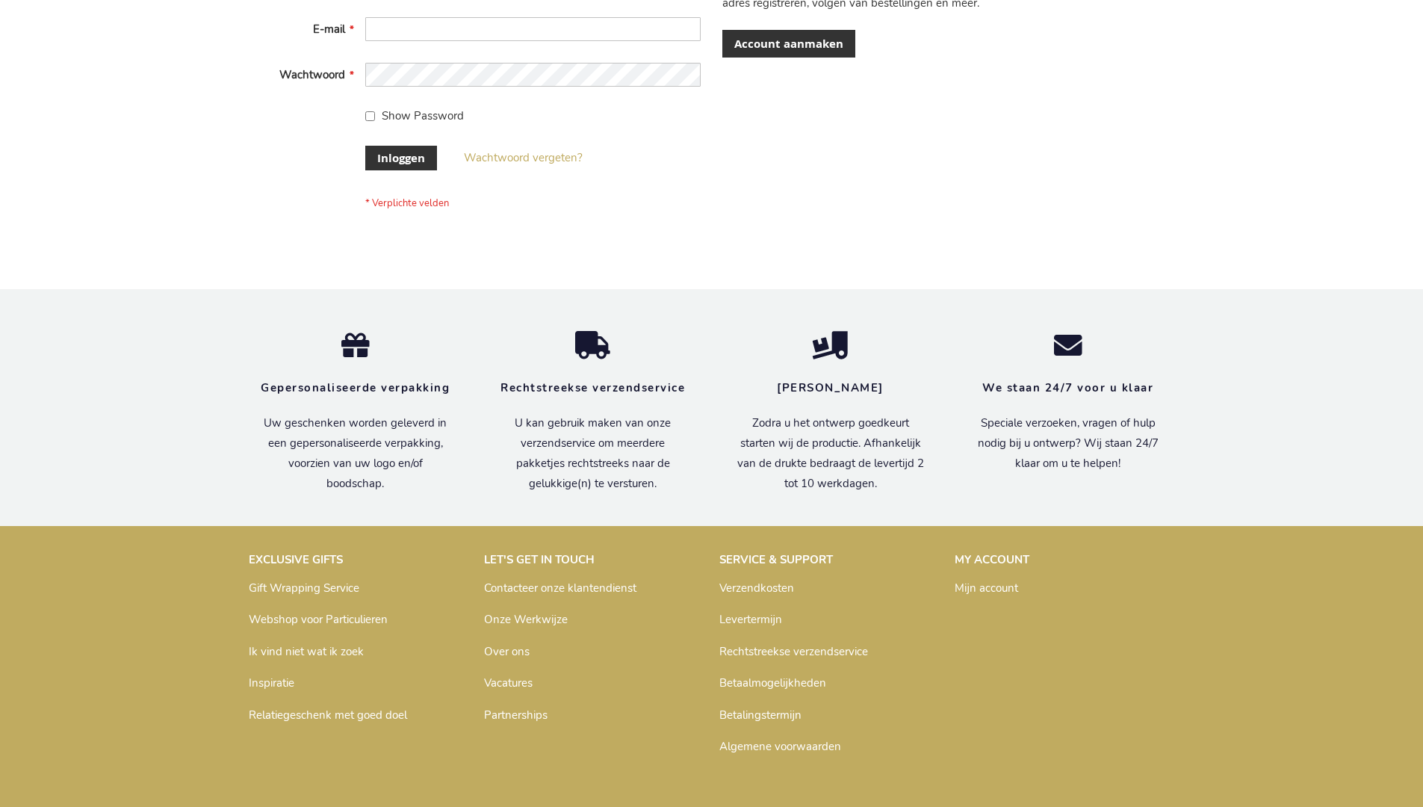
scroll to position [507, 0]
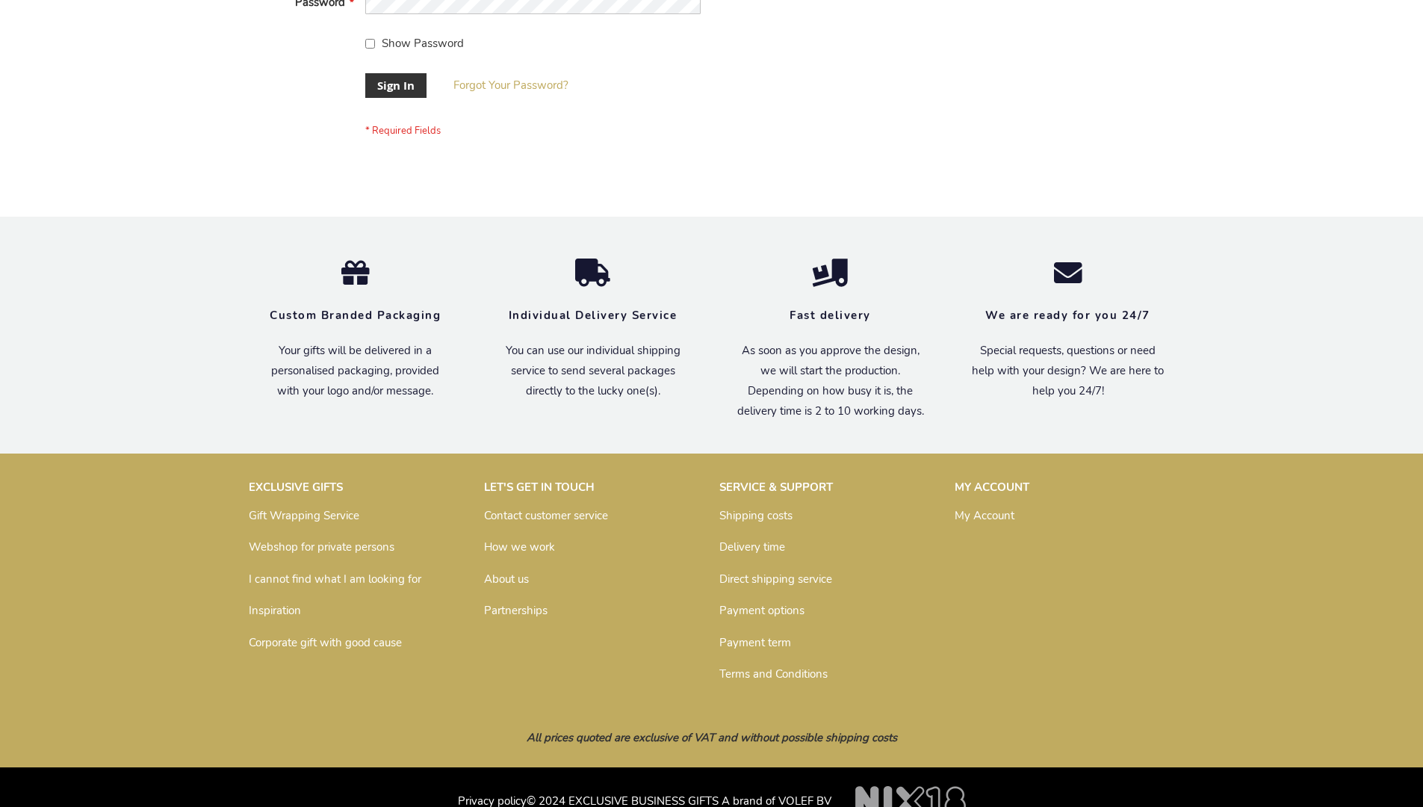
scroll to position [480, 0]
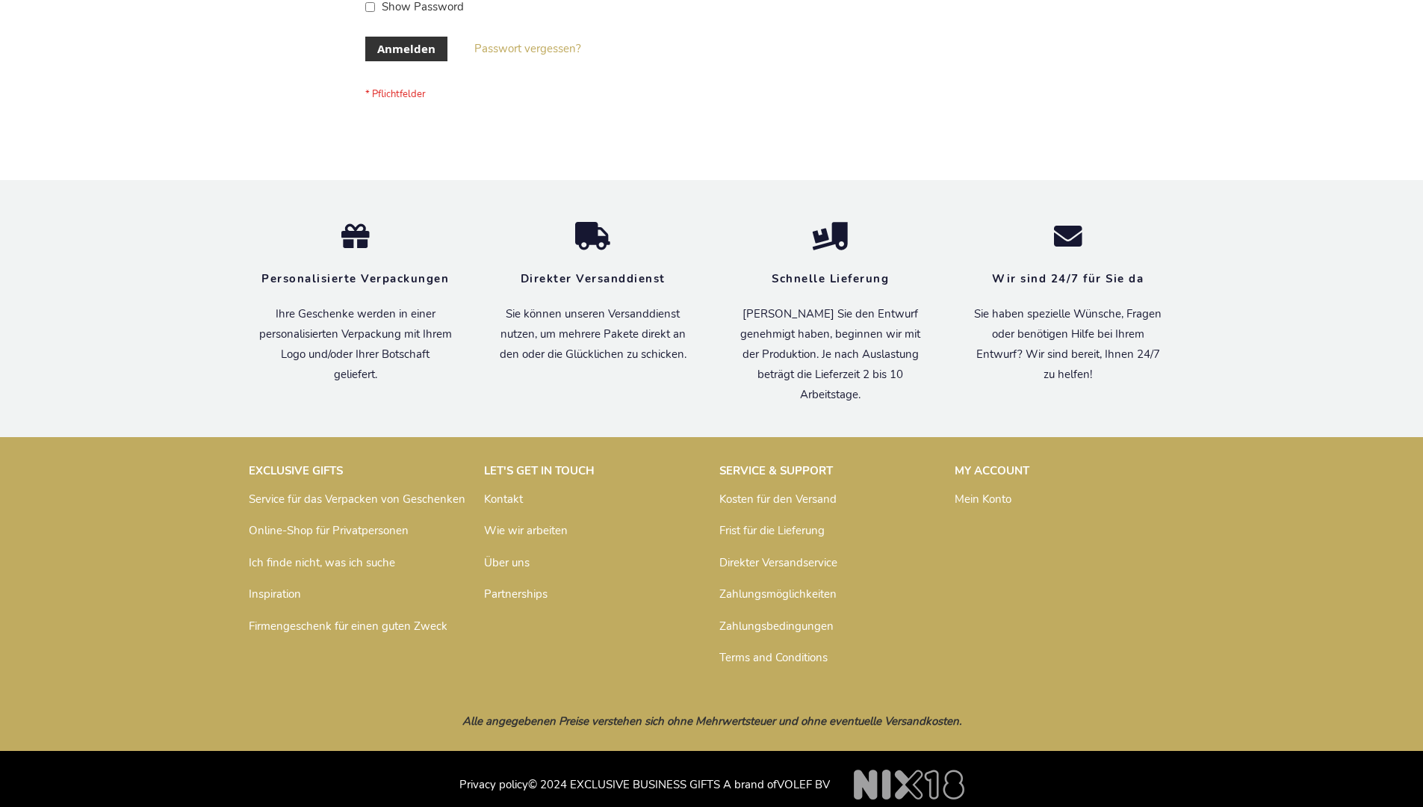
scroll to position [500, 0]
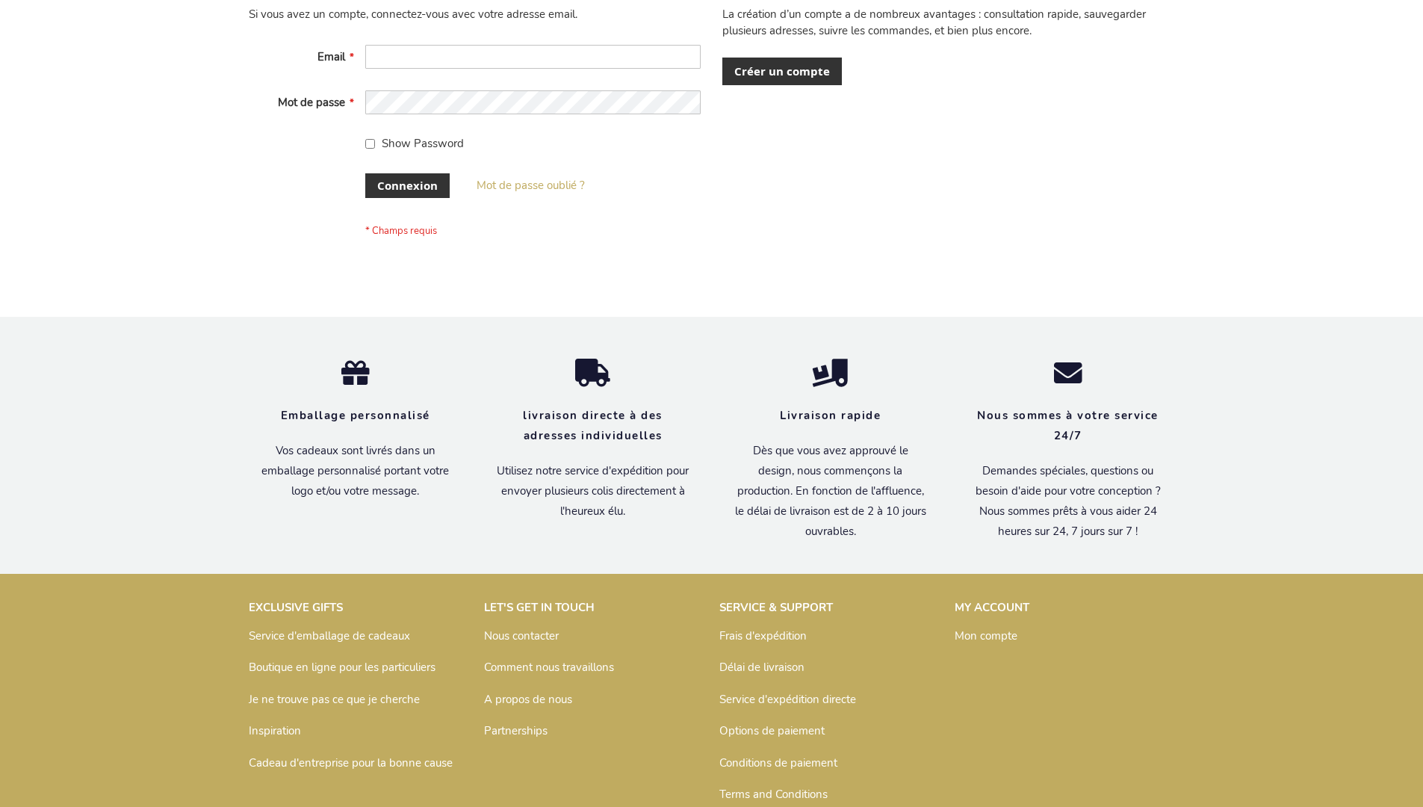
scroll to position [515, 0]
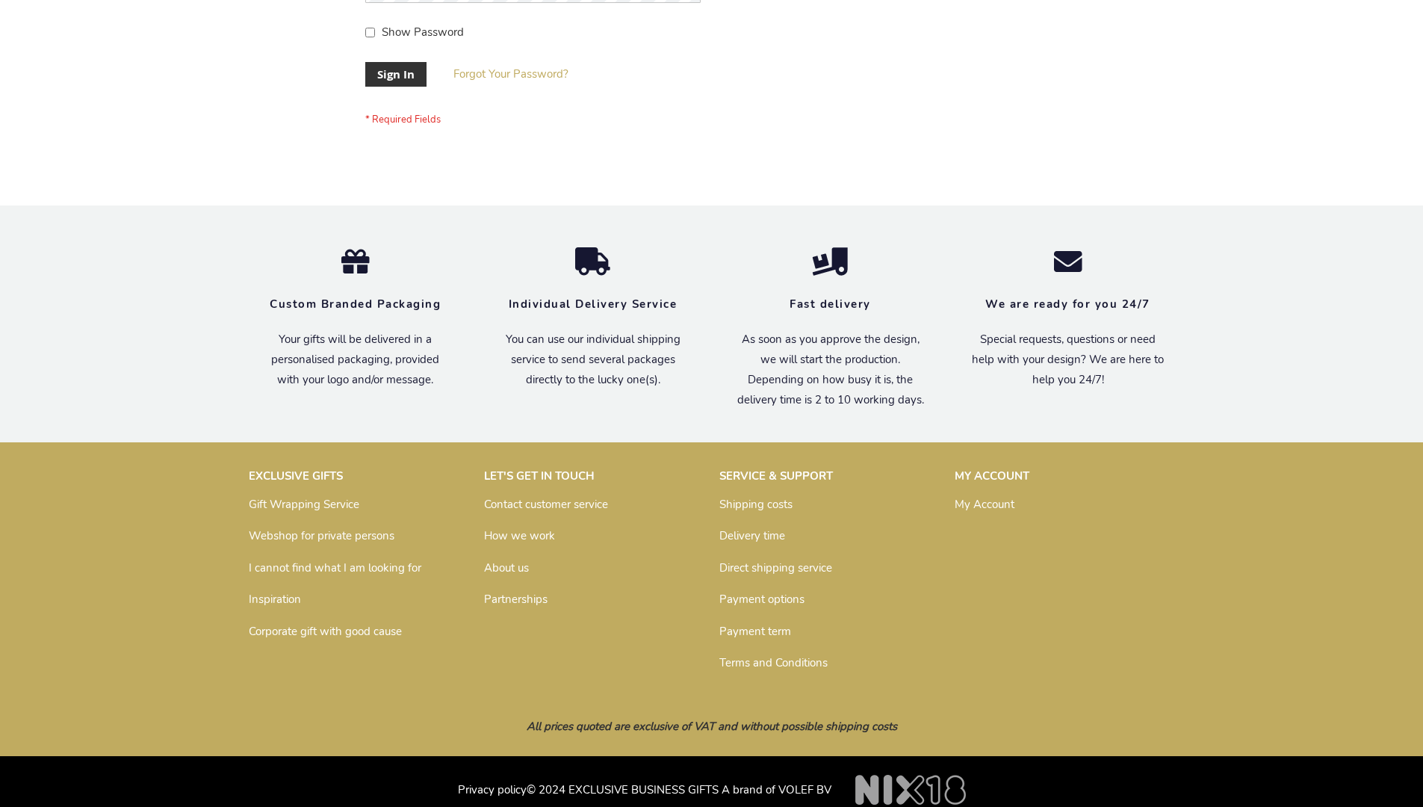
scroll to position [480, 0]
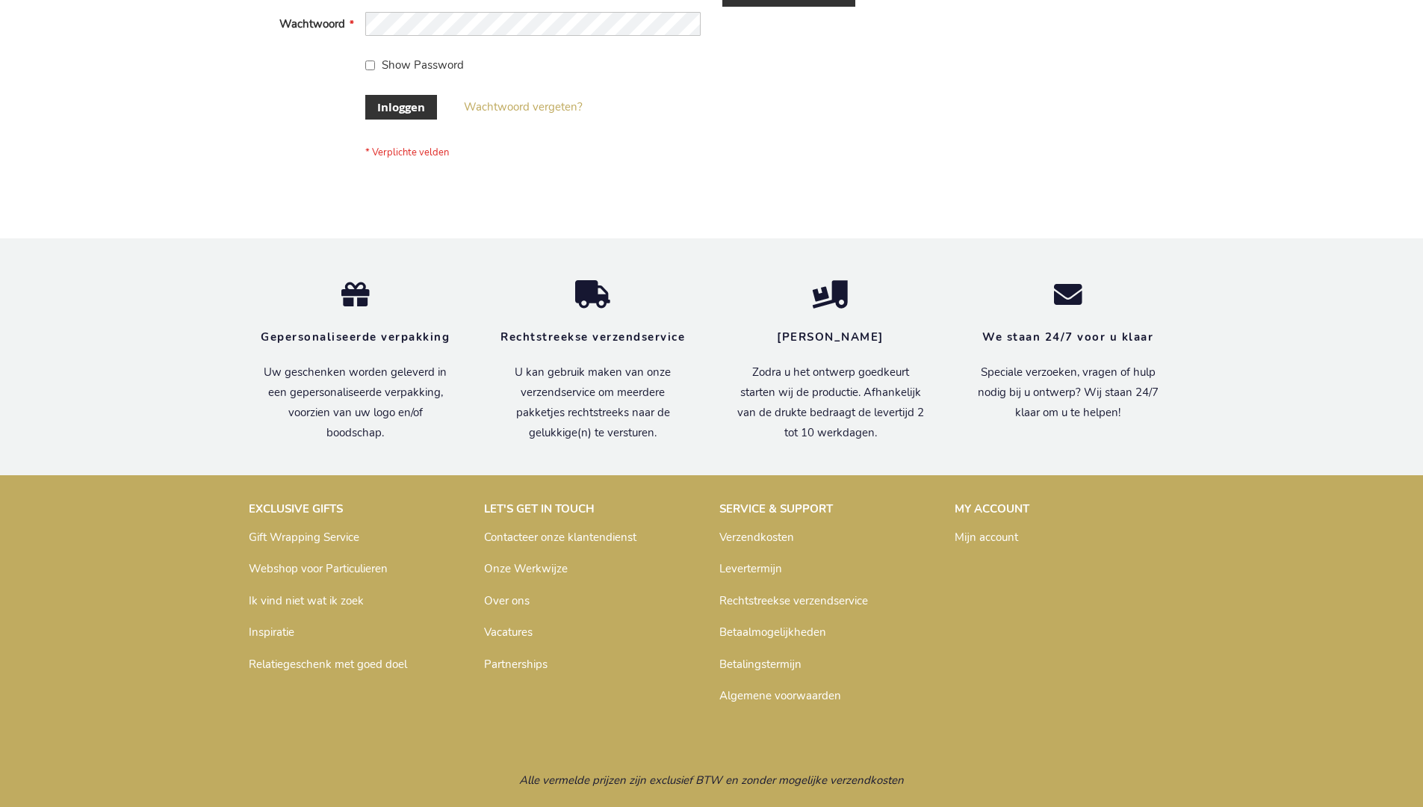
scroll to position [507, 0]
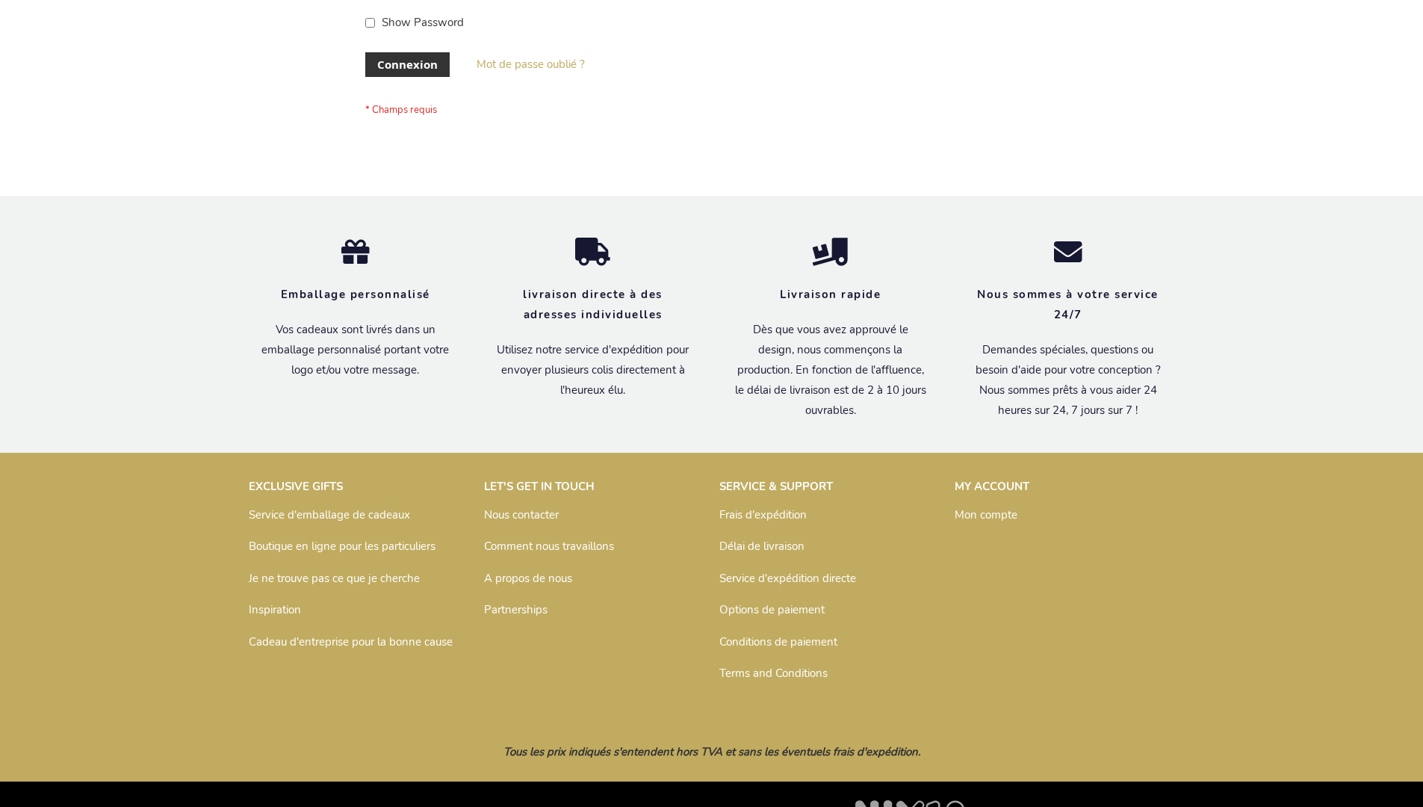
scroll to position [515, 0]
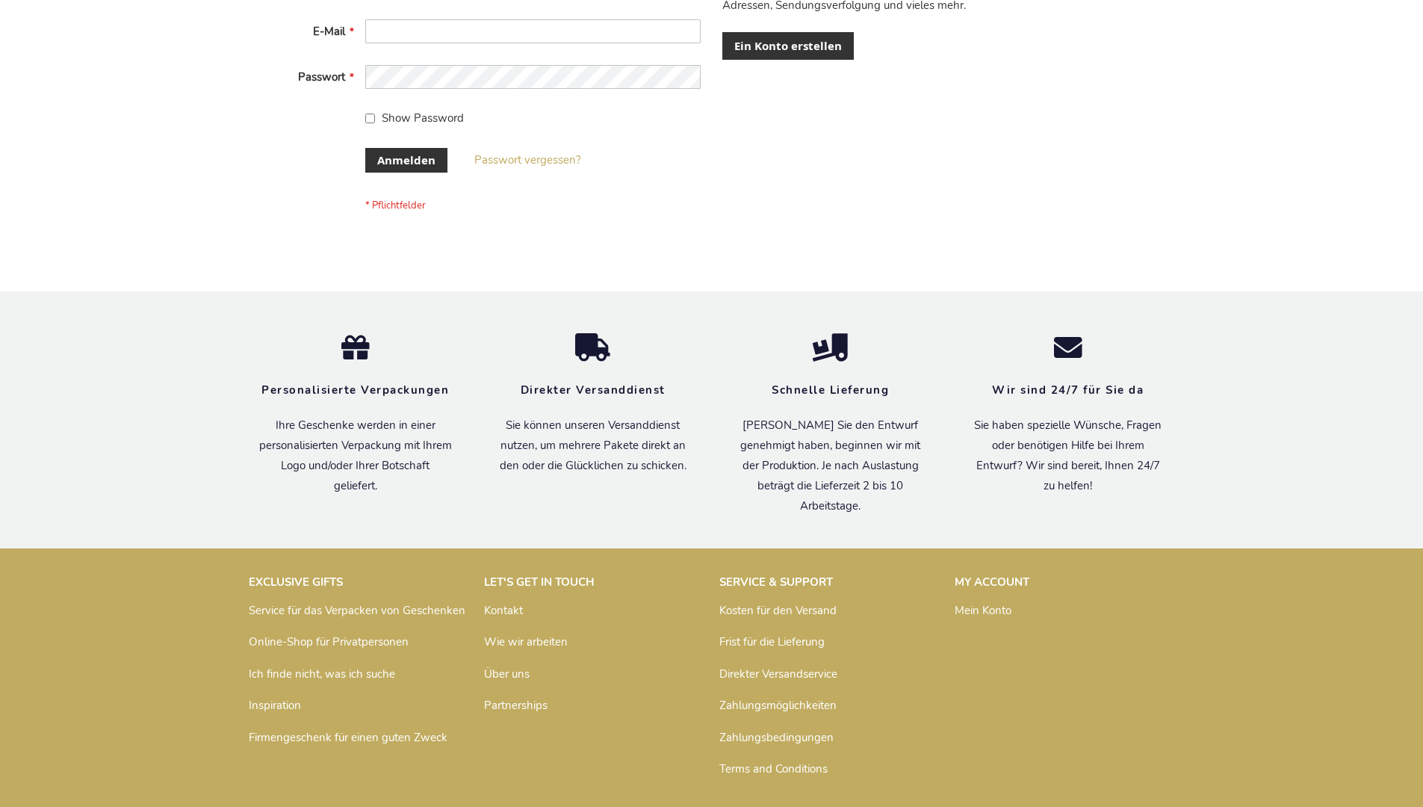
scroll to position [500, 0]
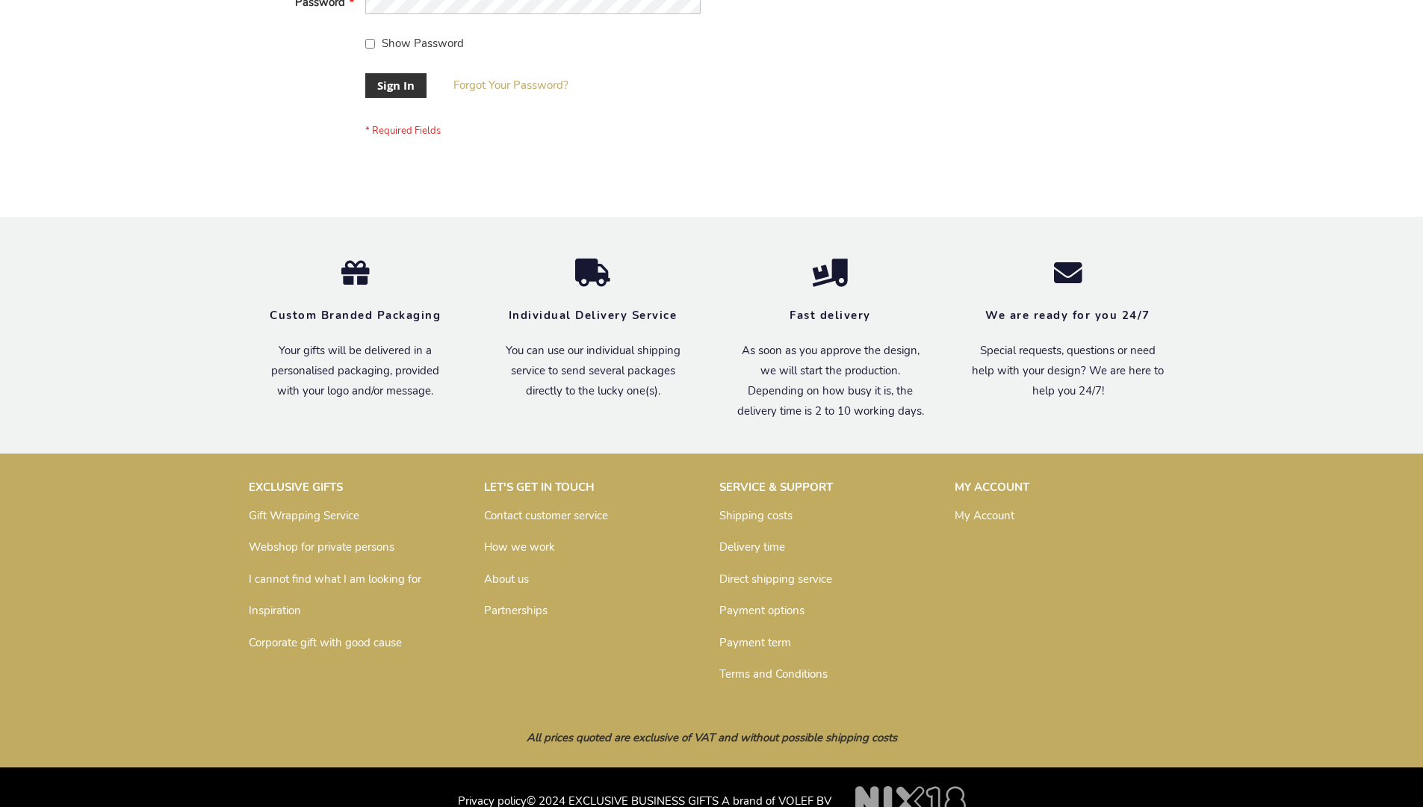
scroll to position [480, 0]
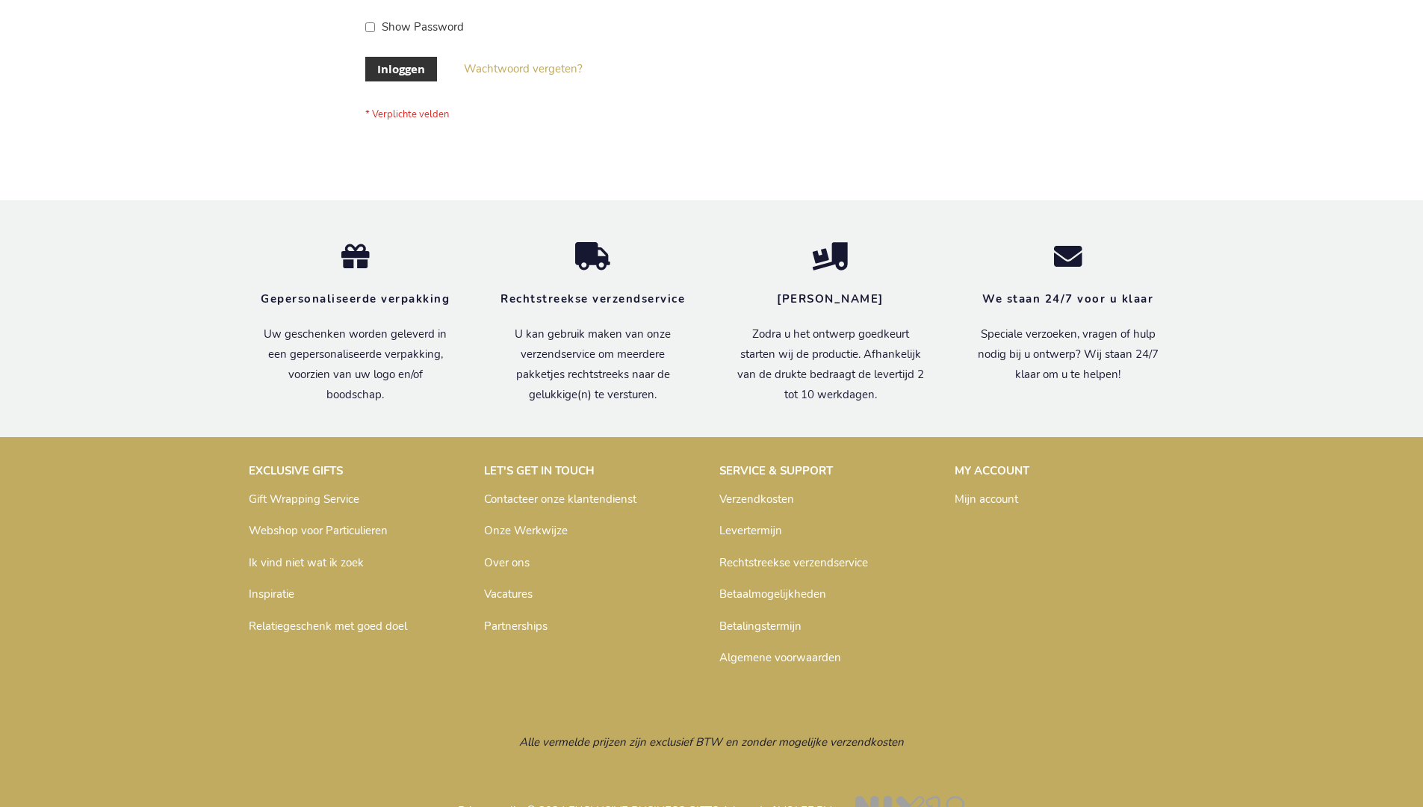
scroll to position [507, 0]
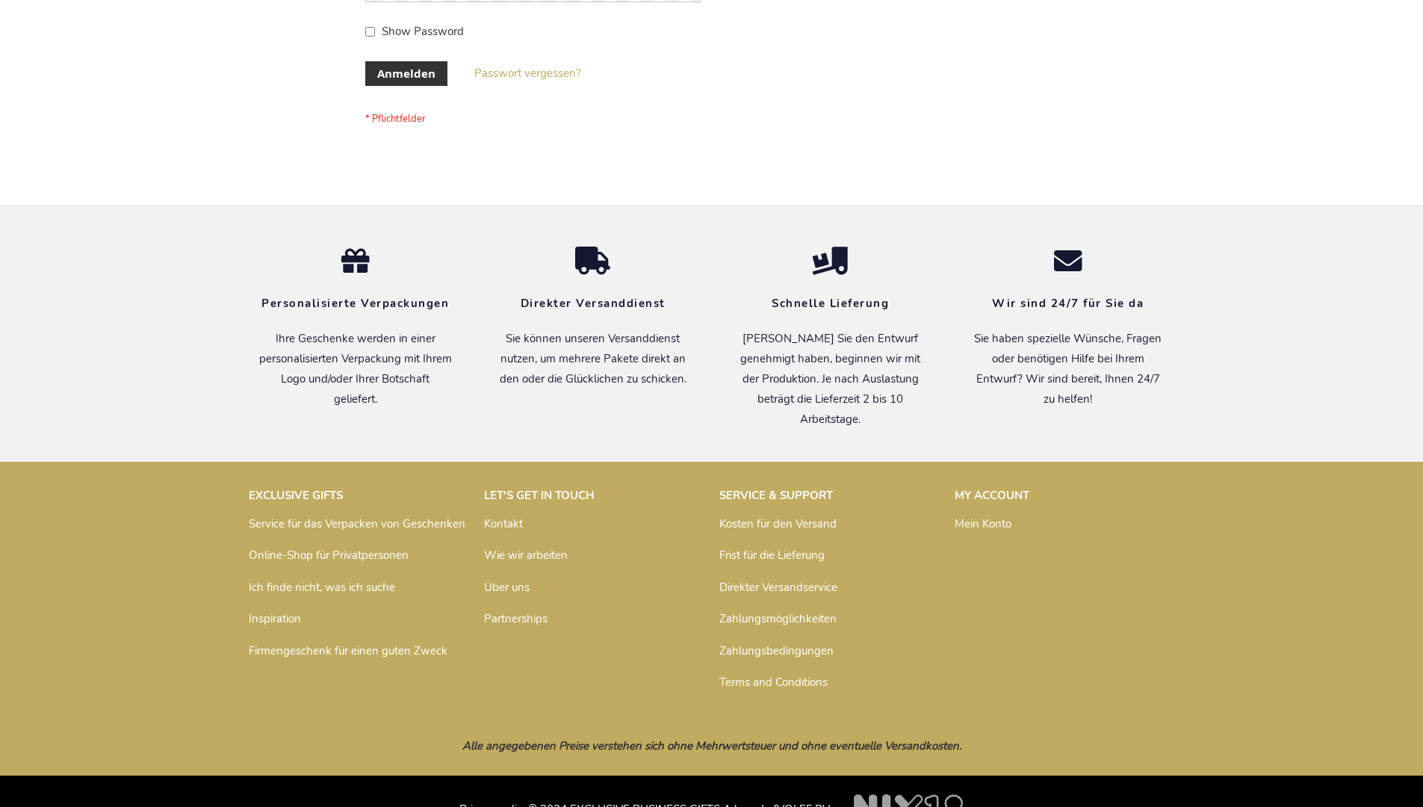
scroll to position [500, 0]
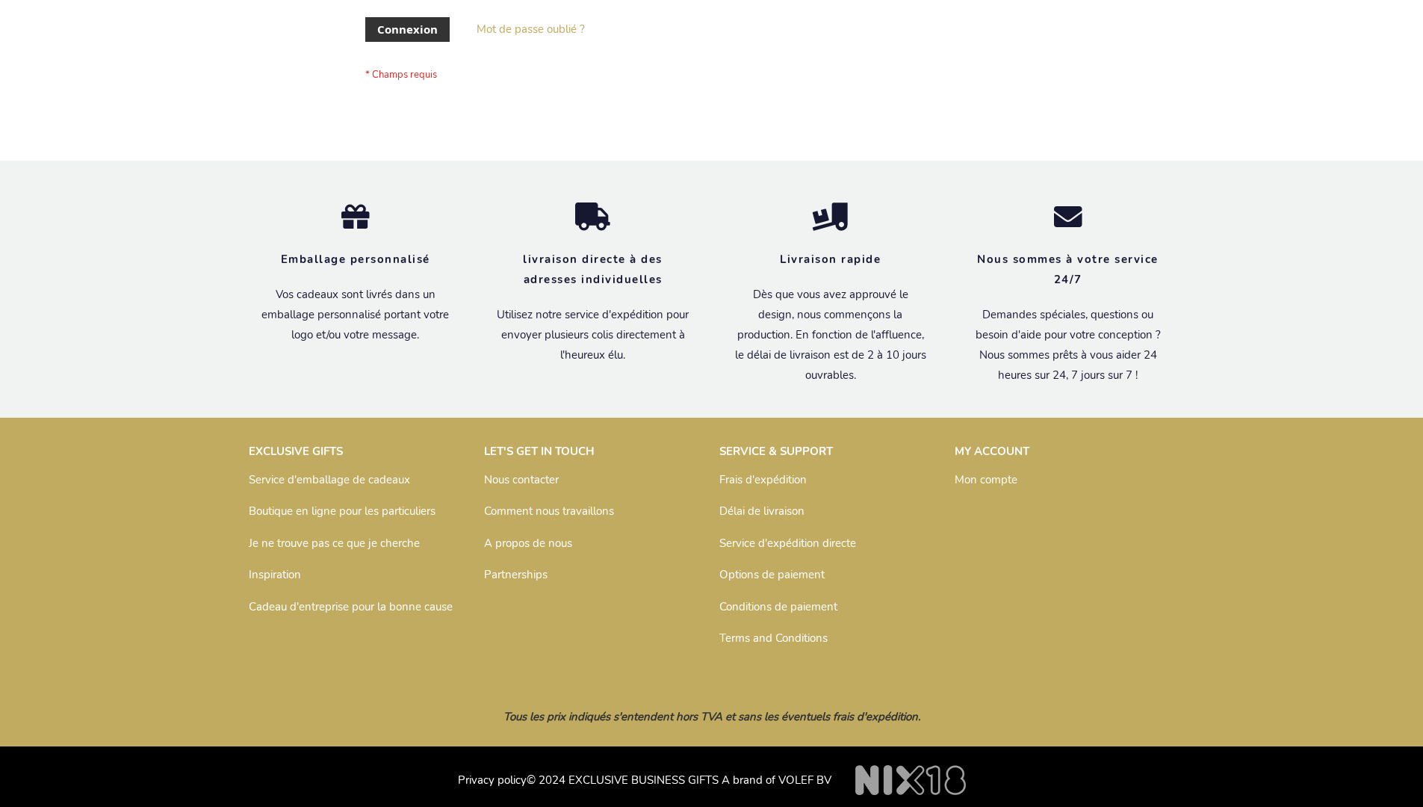
scroll to position [515, 0]
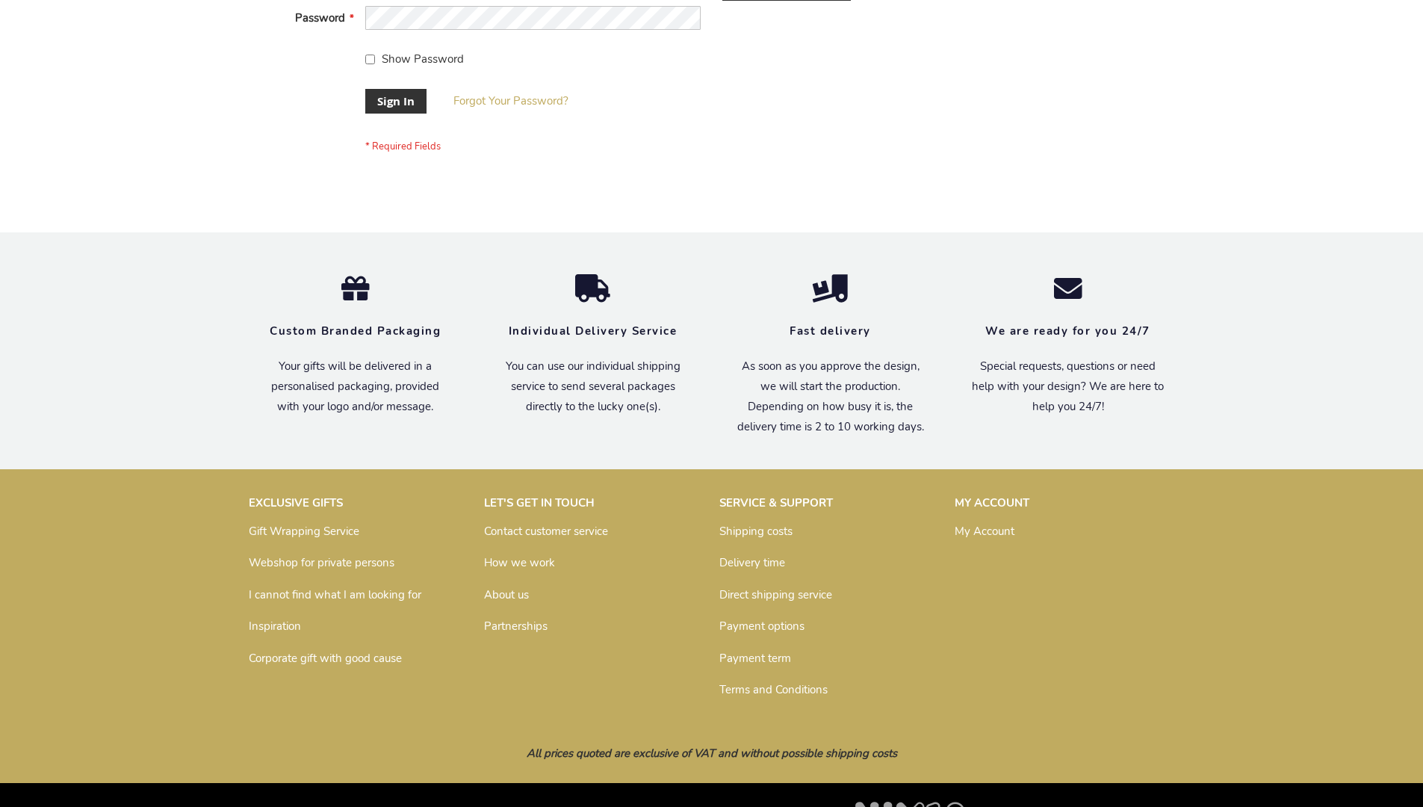
scroll to position [480, 0]
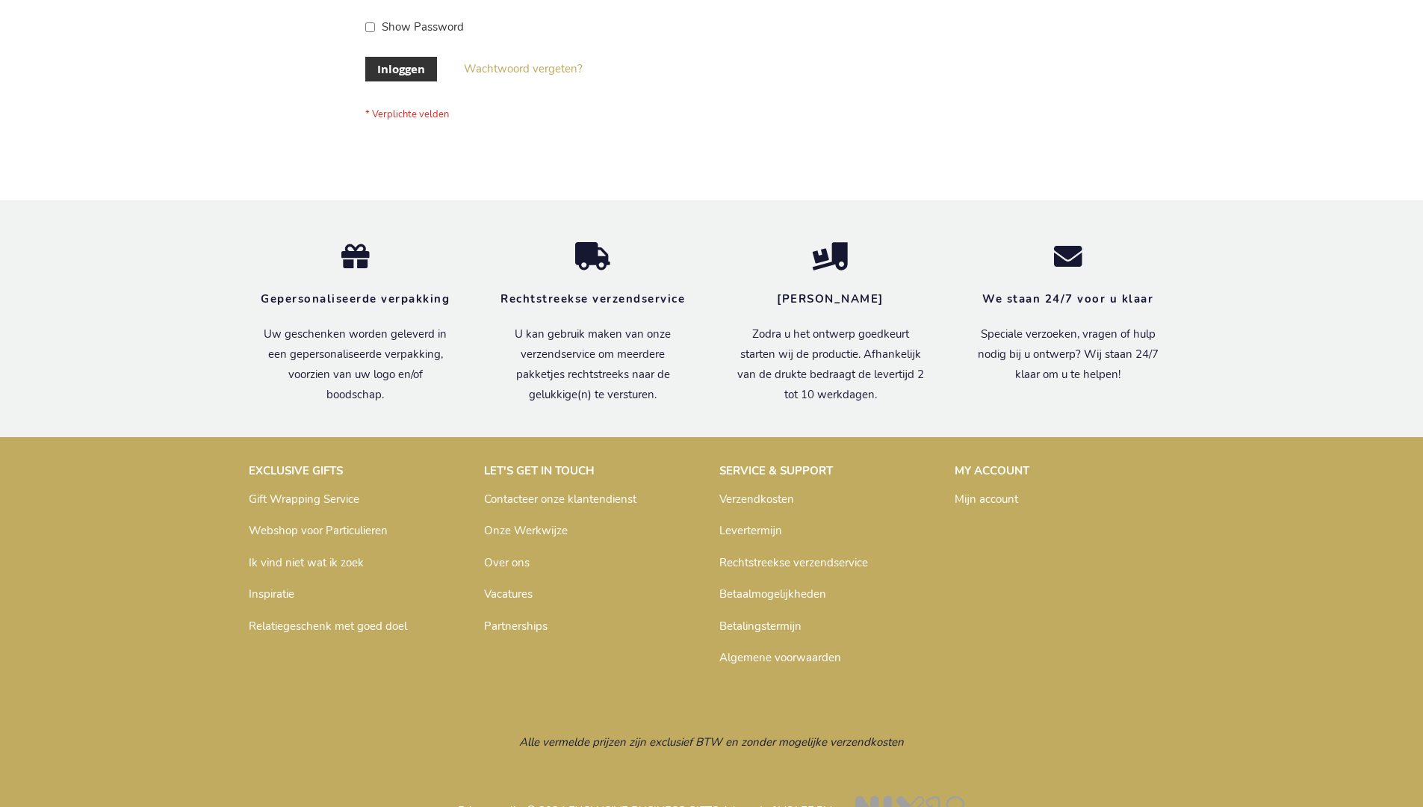
scroll to position [507, 0]
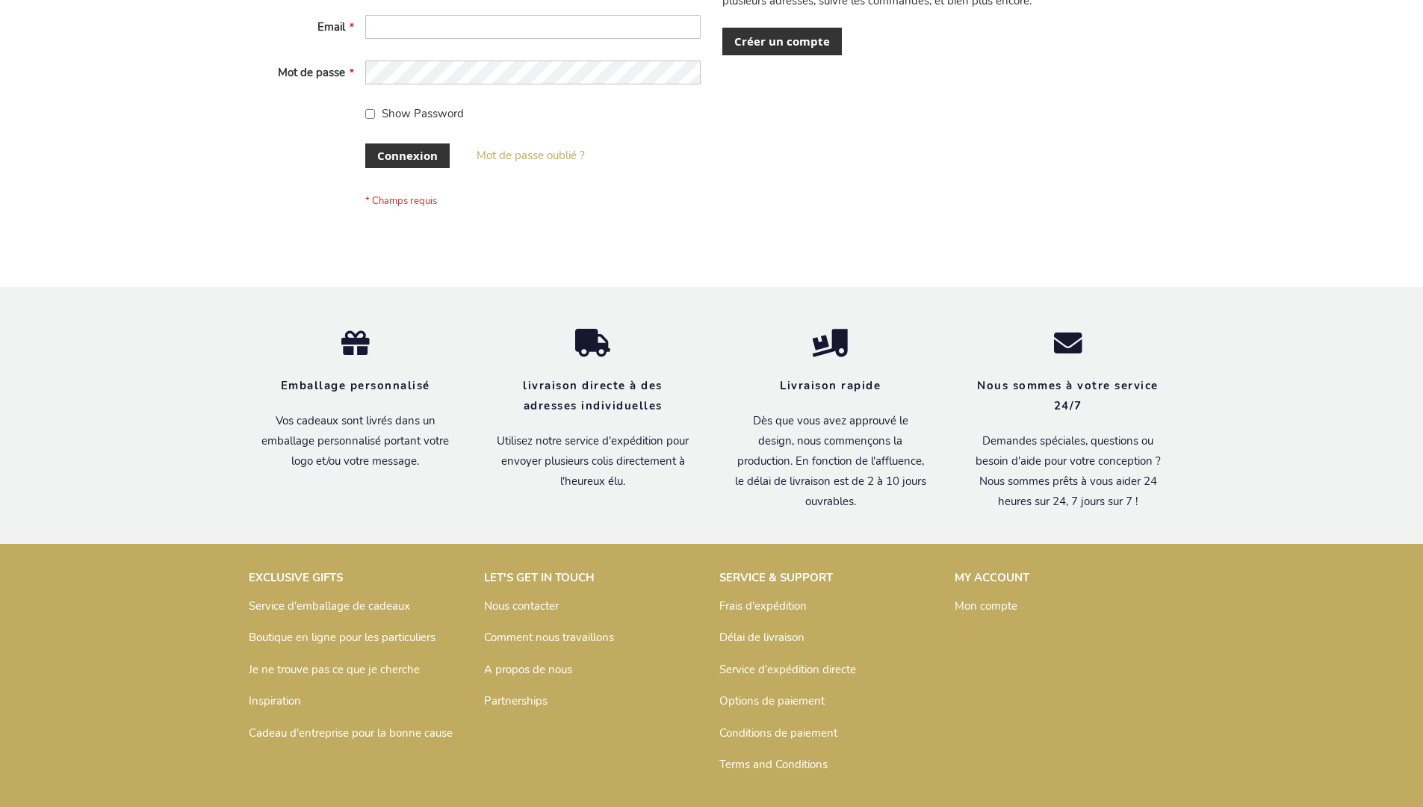
scroll to position [515, 0]
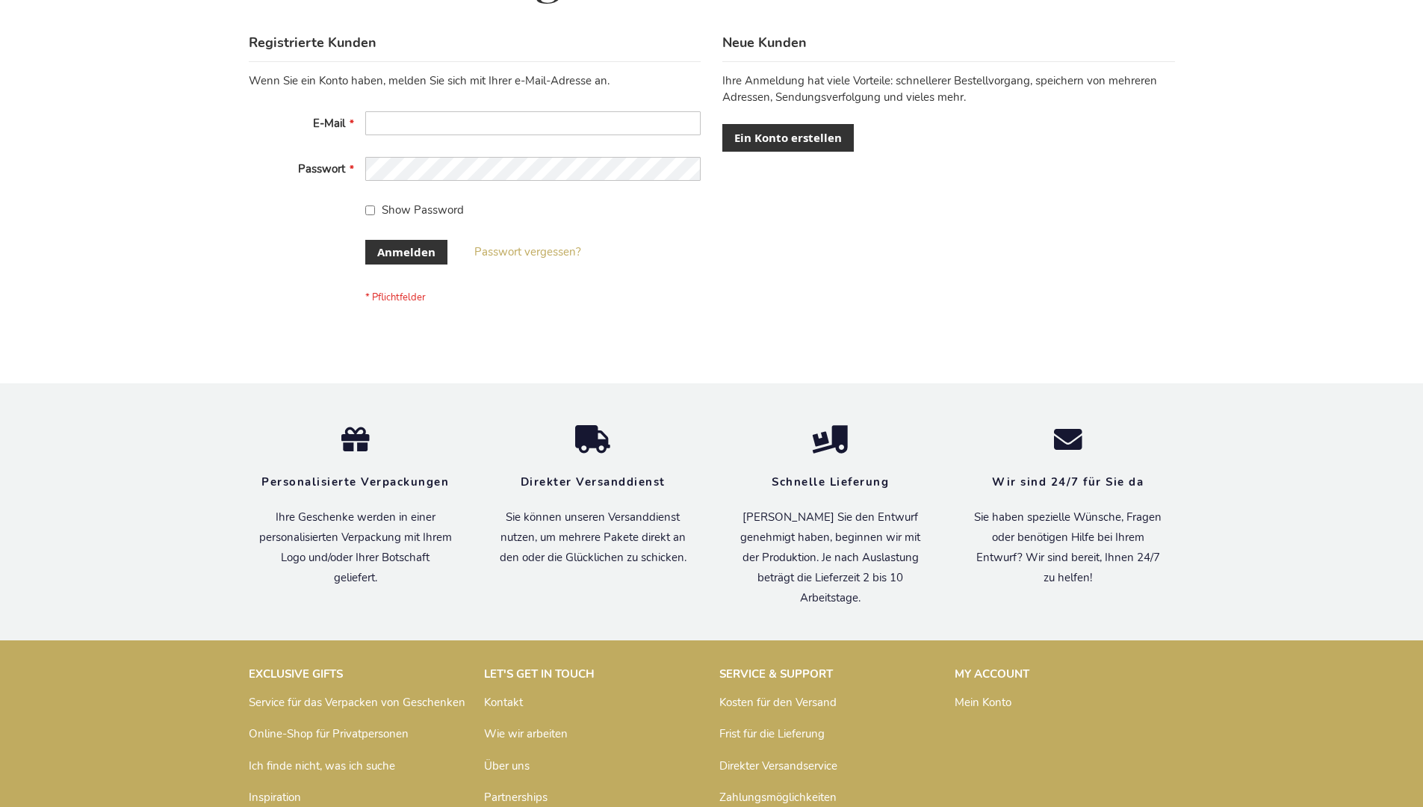
scroll to position [500, 0]
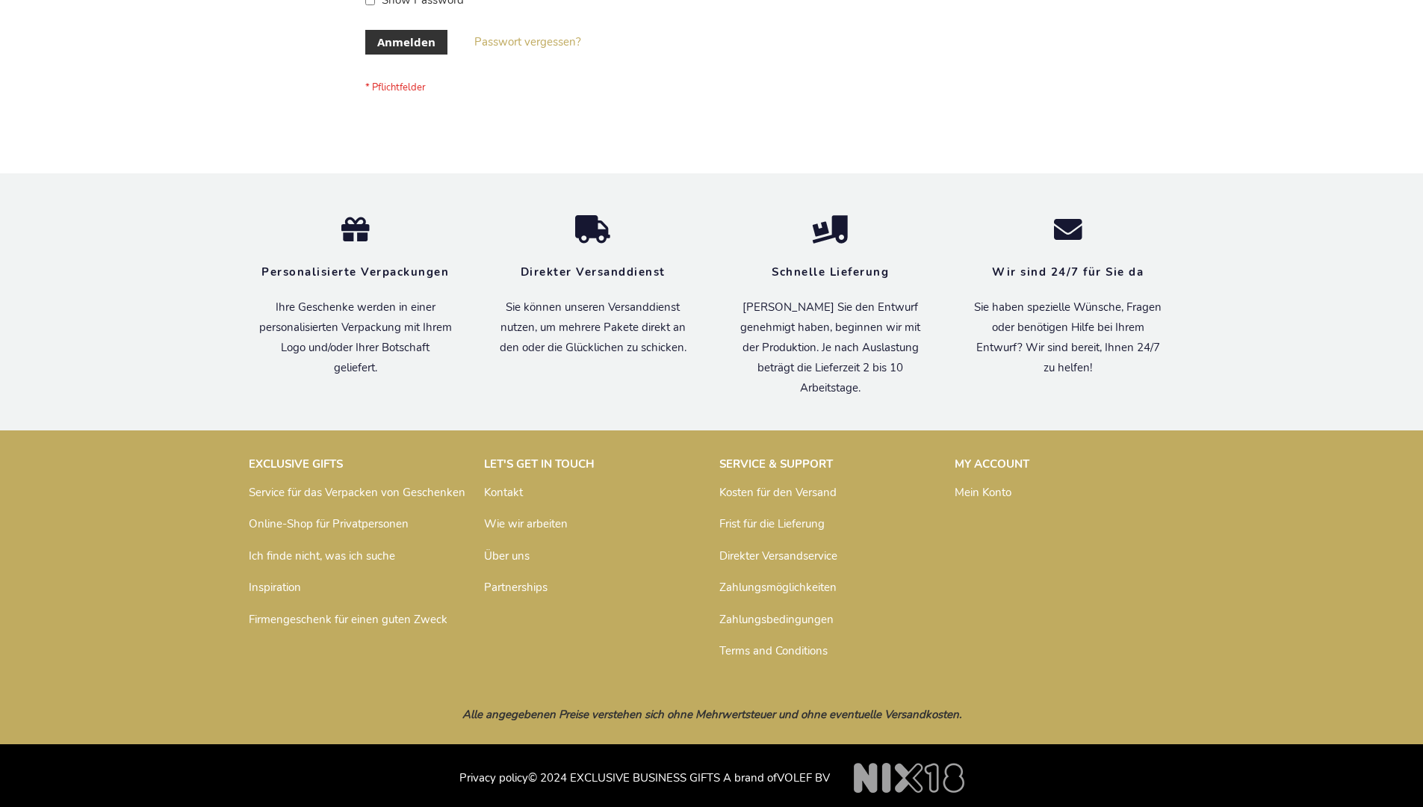
scroll to position [500, 0]
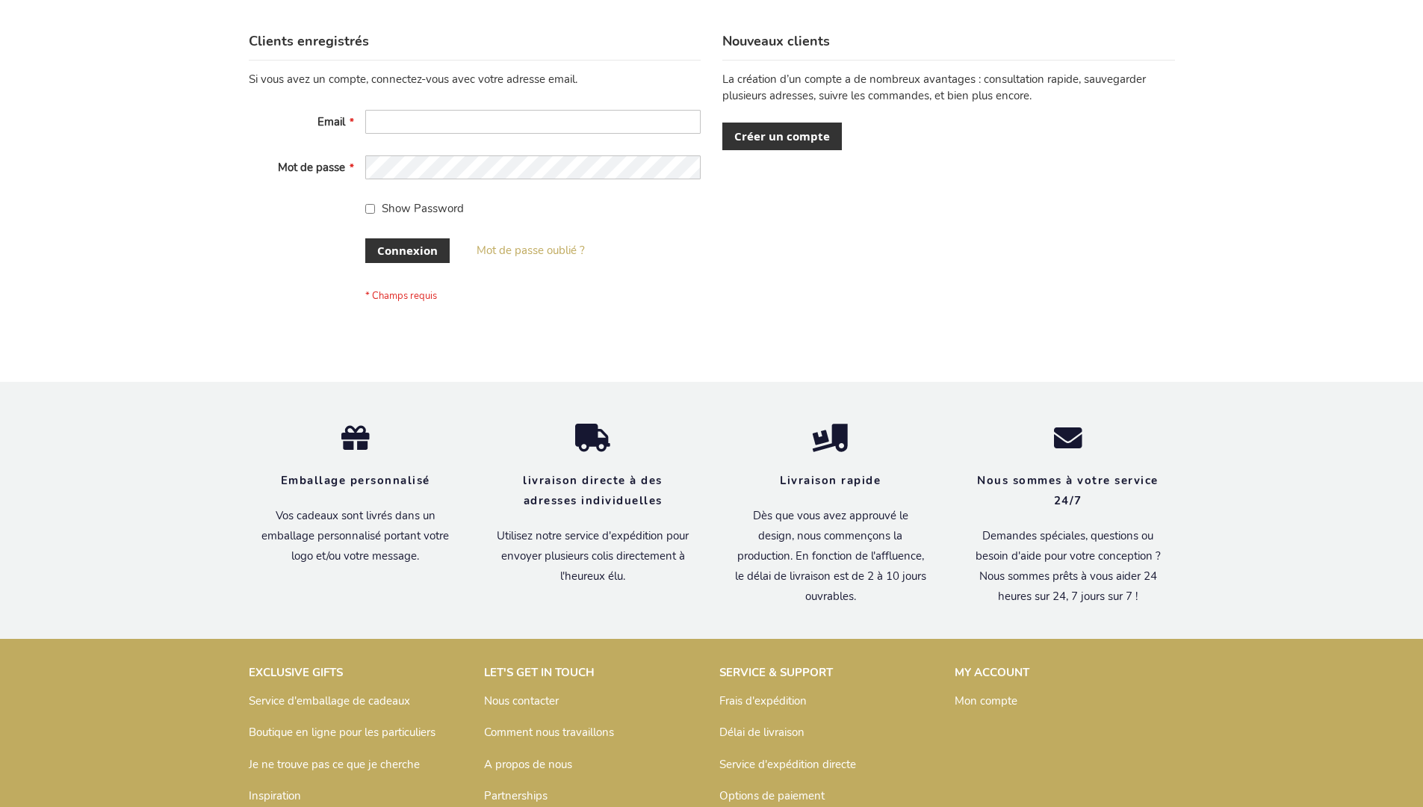
scroll to position [515, 0]
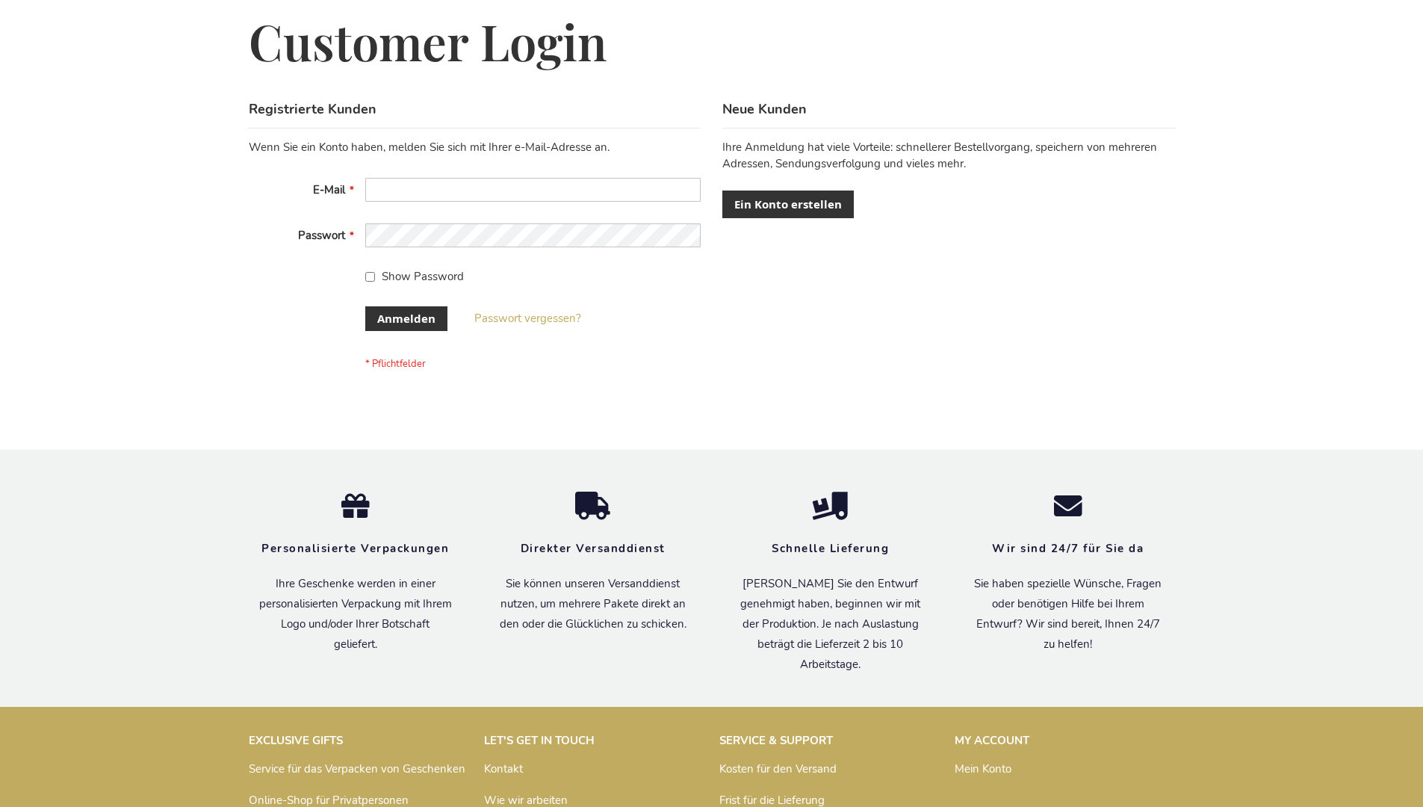
scroll to position [500, 0]
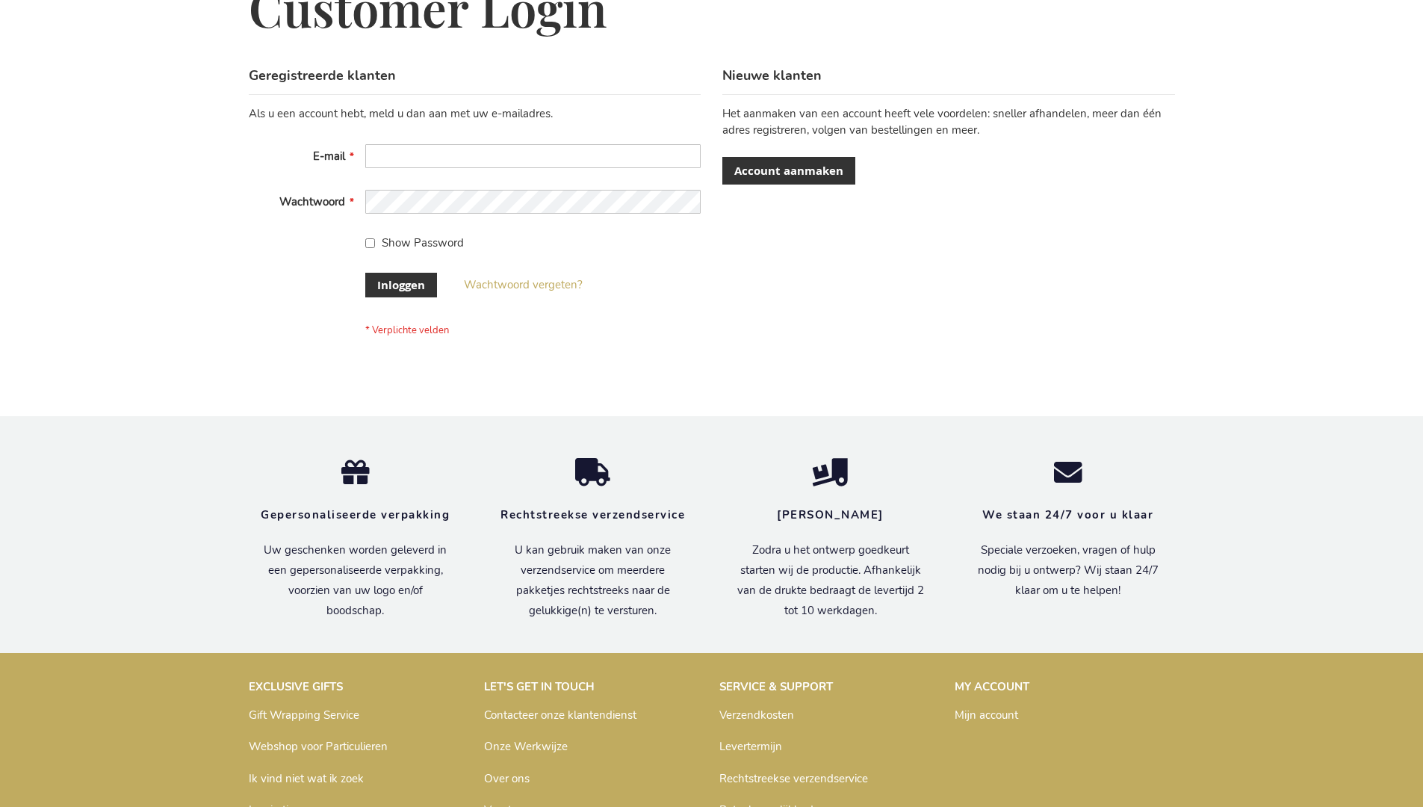
scroll to position [507, 0]
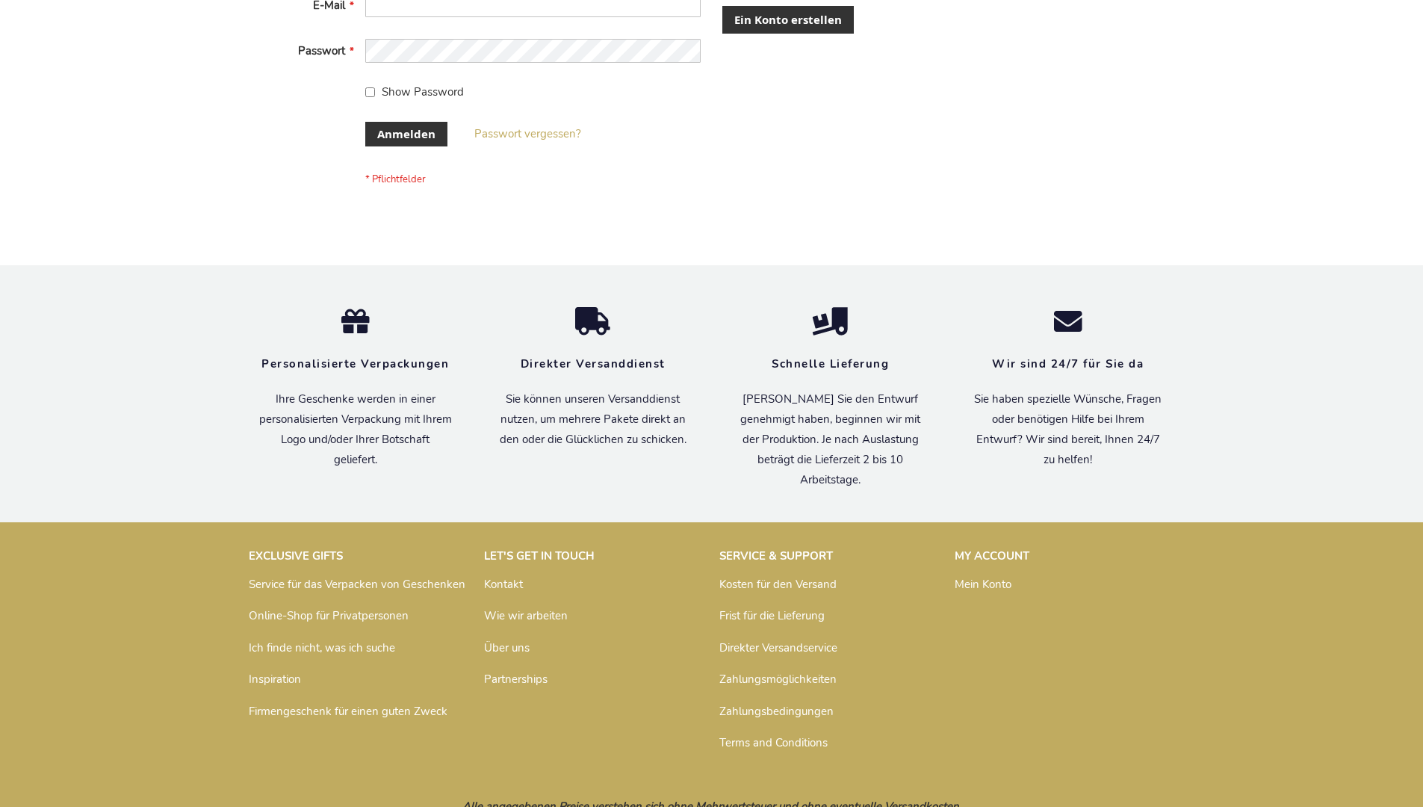
scroll to position [500, 0]
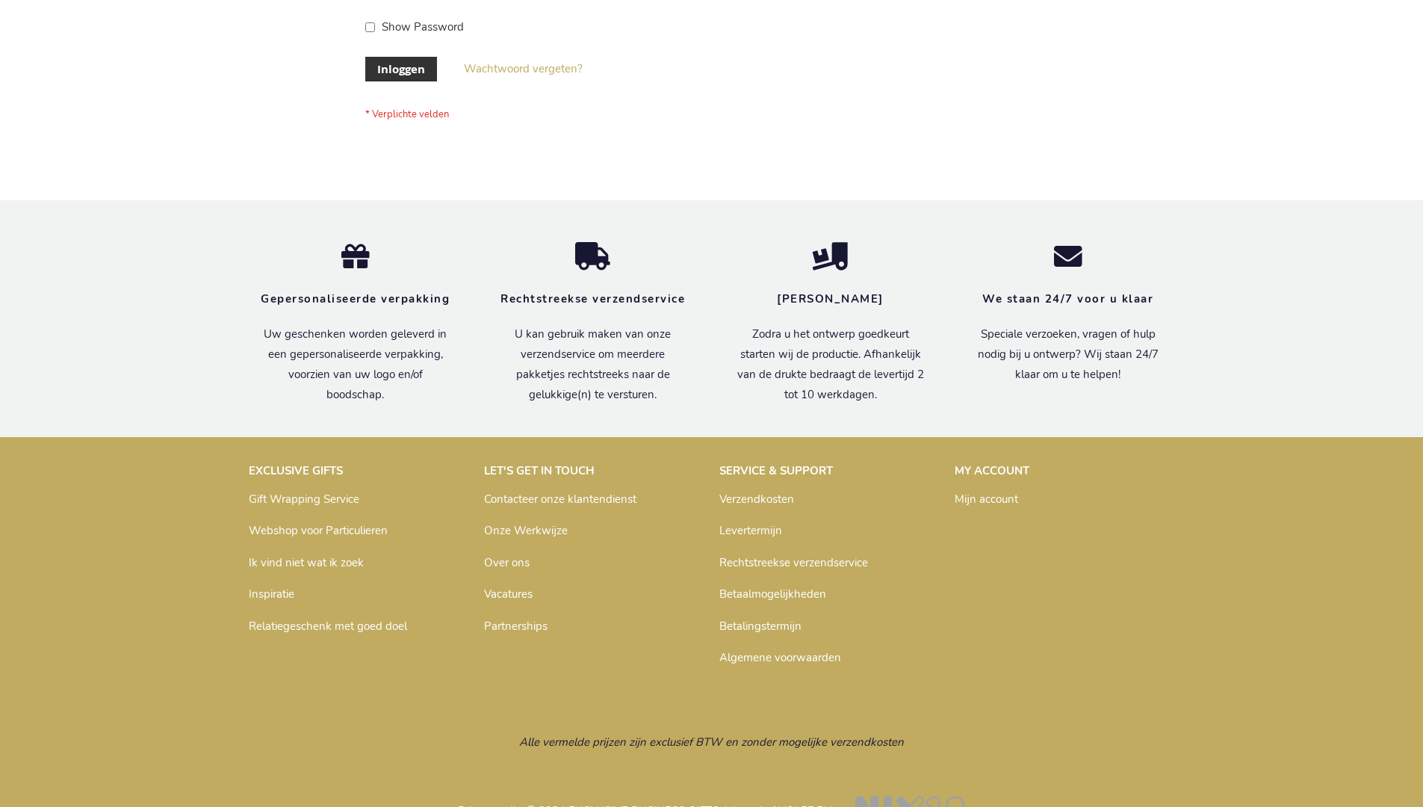
scroll to position [507, 0]
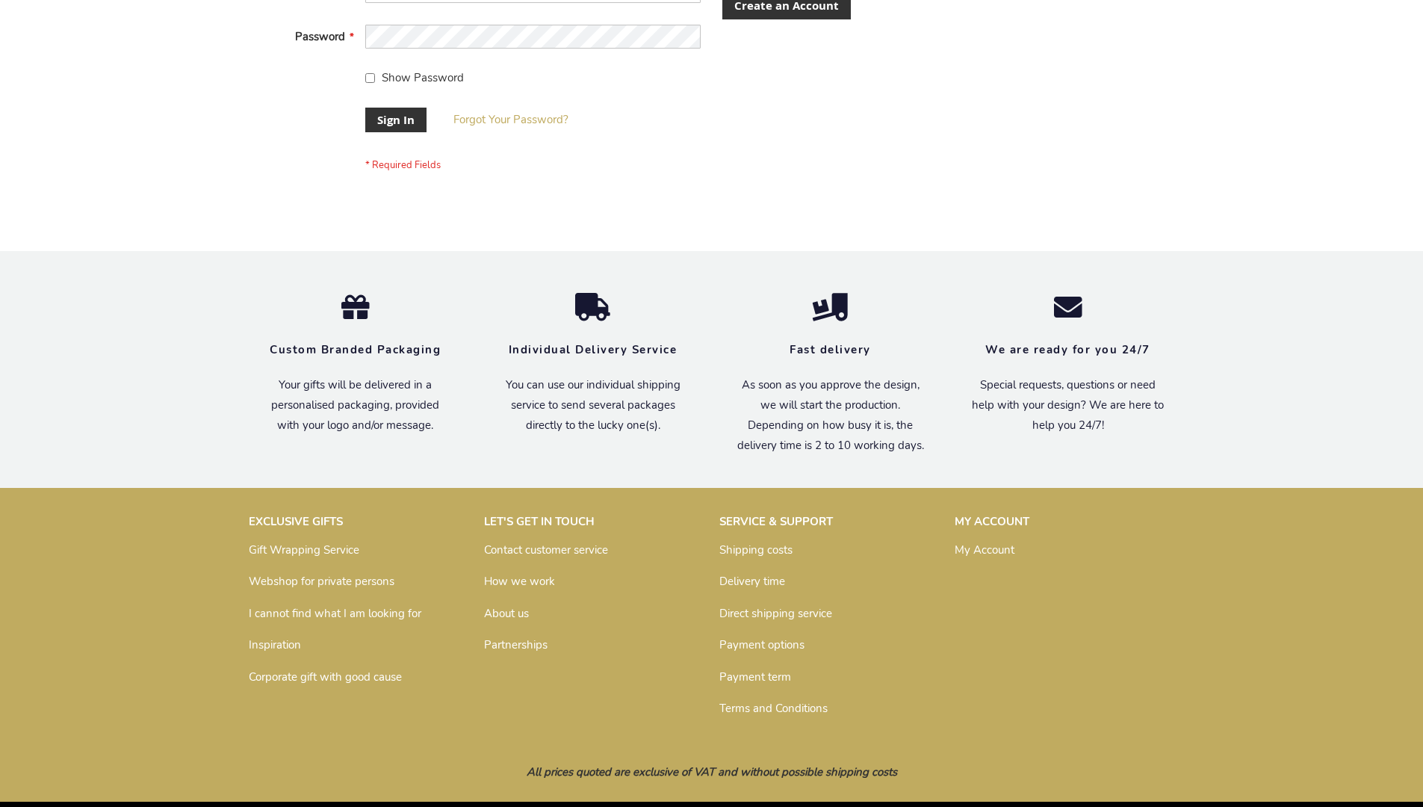
scroll to position [480, 0]
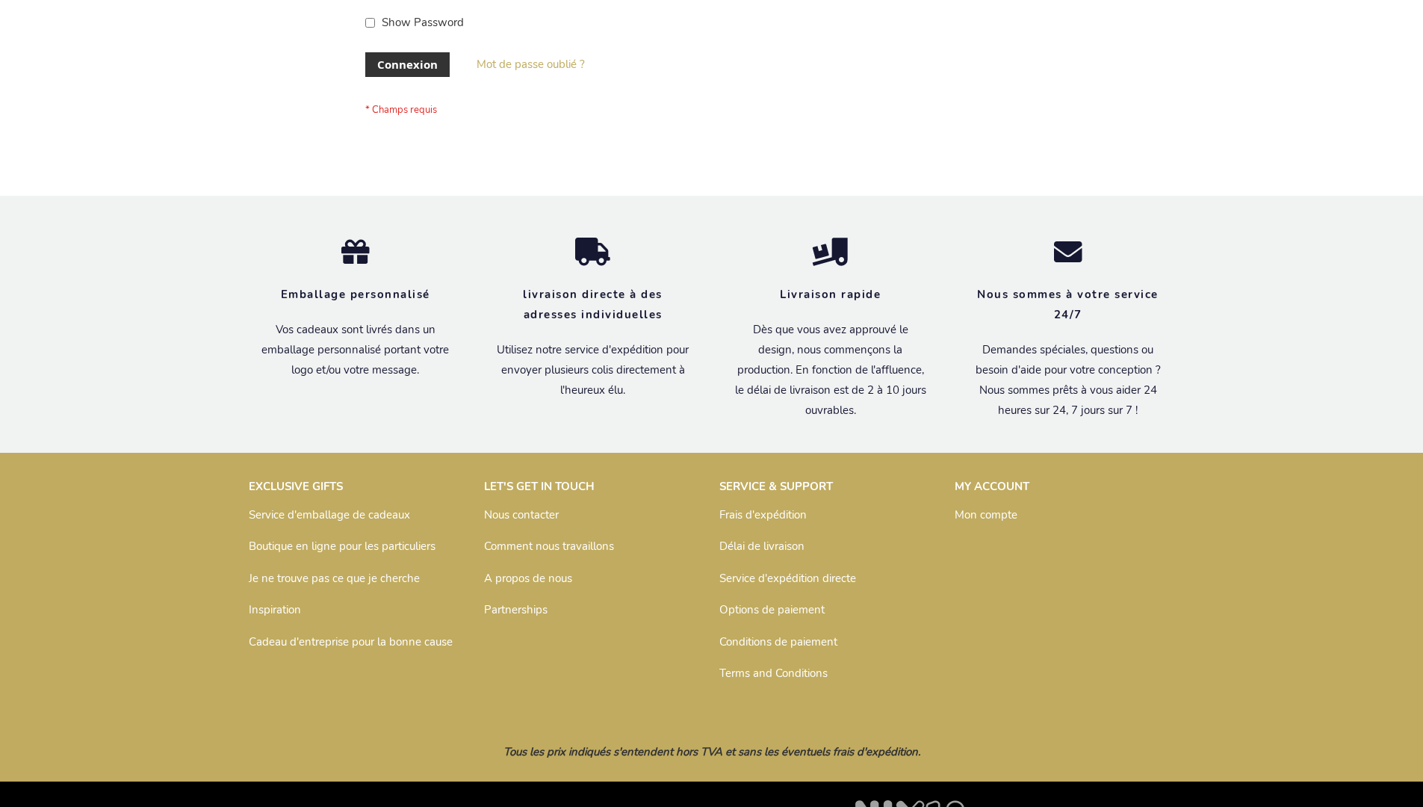
scroll to position [515, 0]
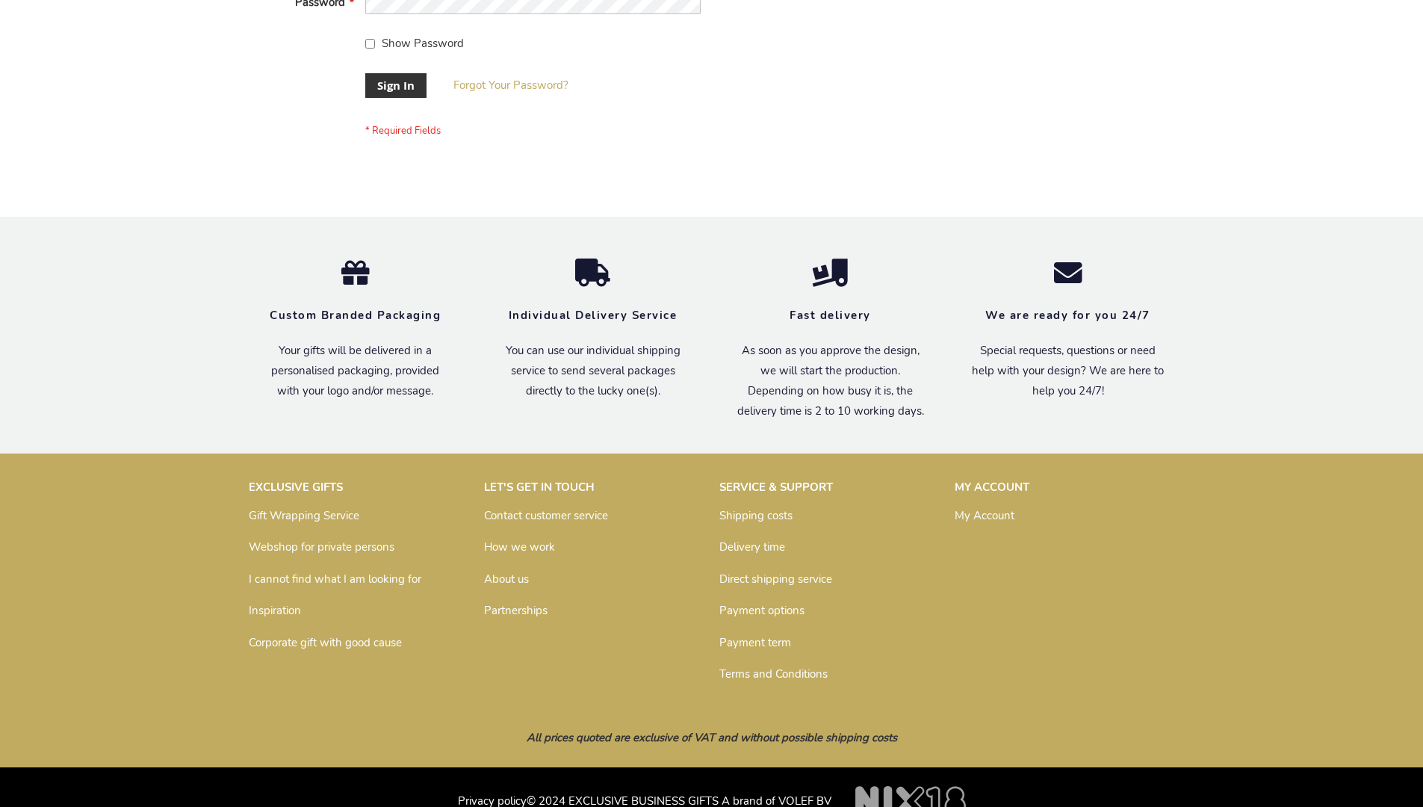
scroll to position [480, 0]
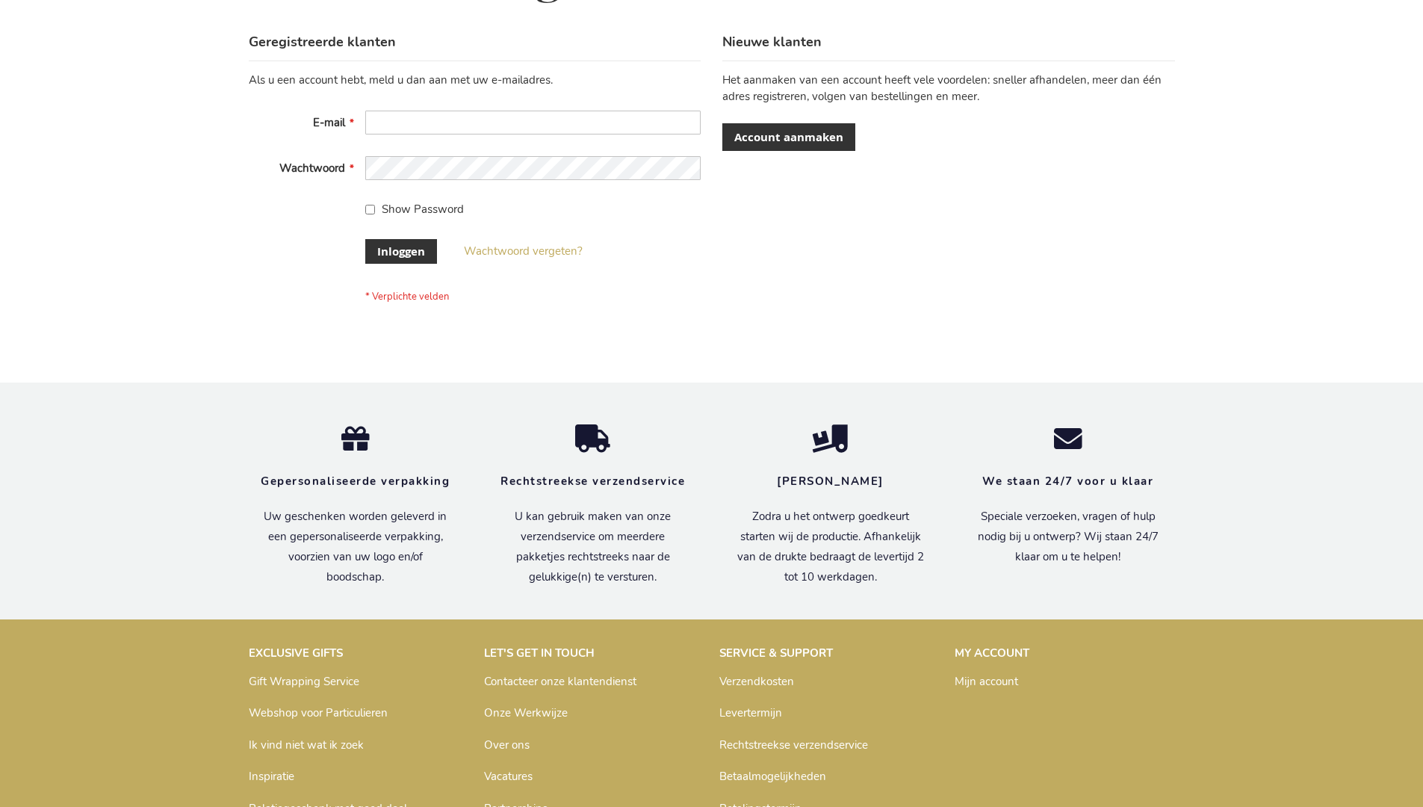
scroll to position [507, 0]
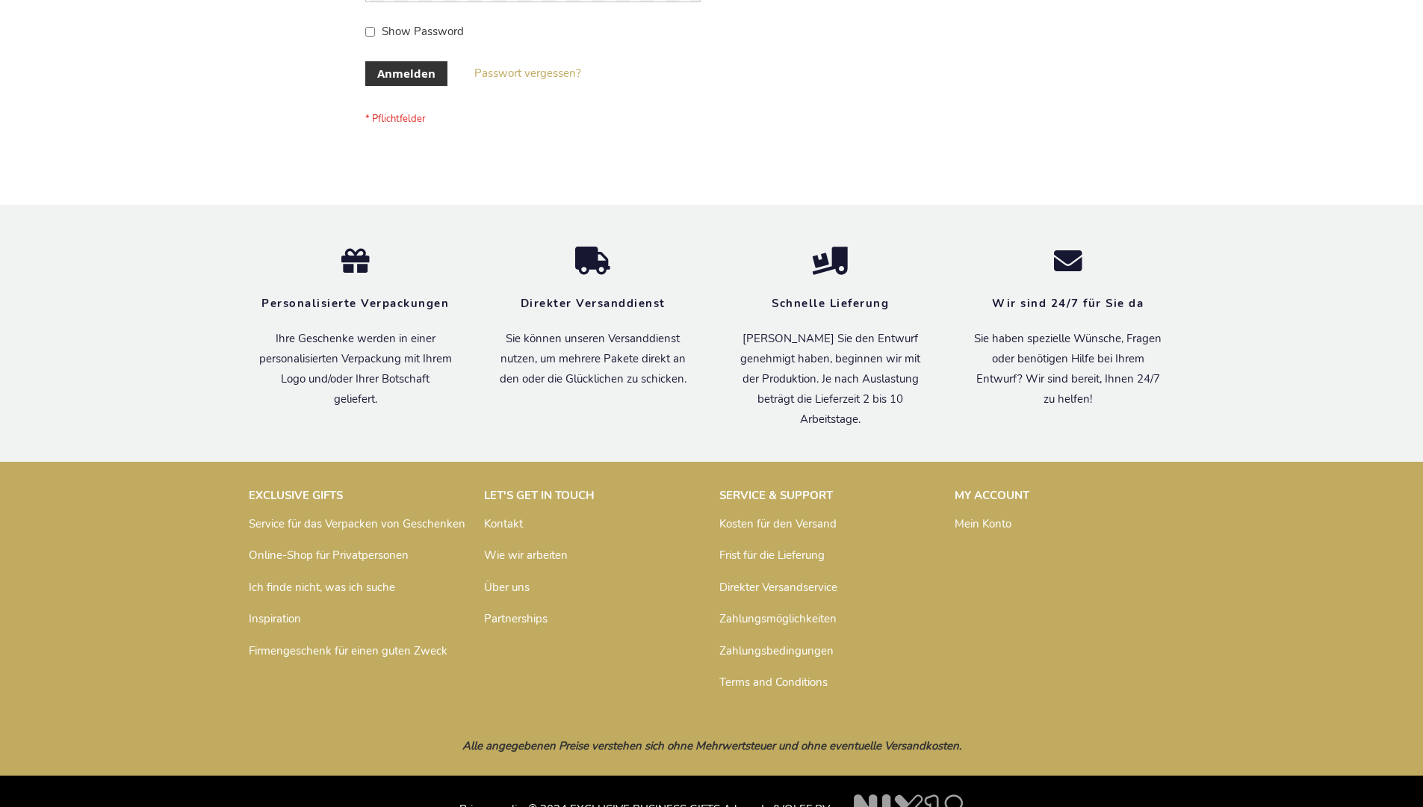
scroll to position [500, 0]
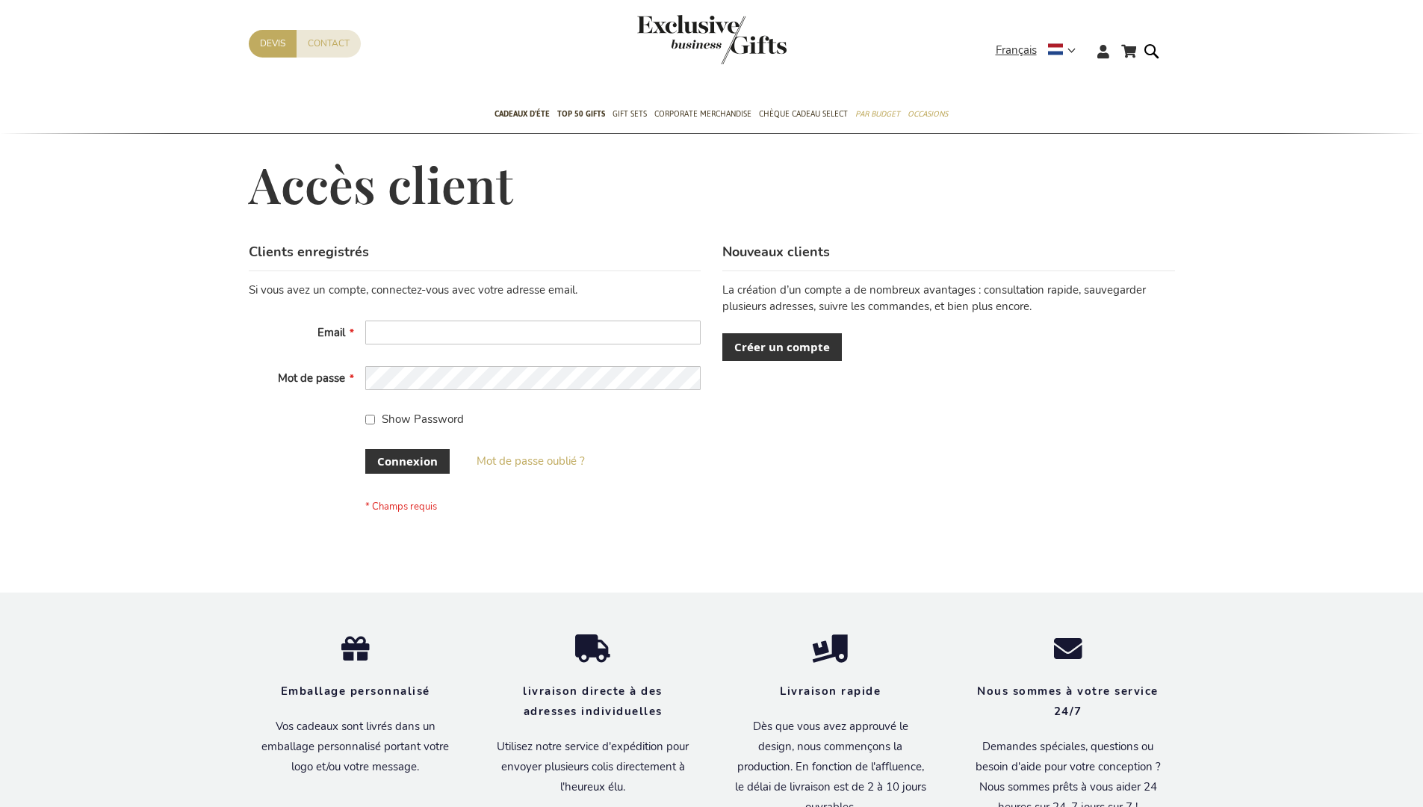
scroll to position [515, 0]
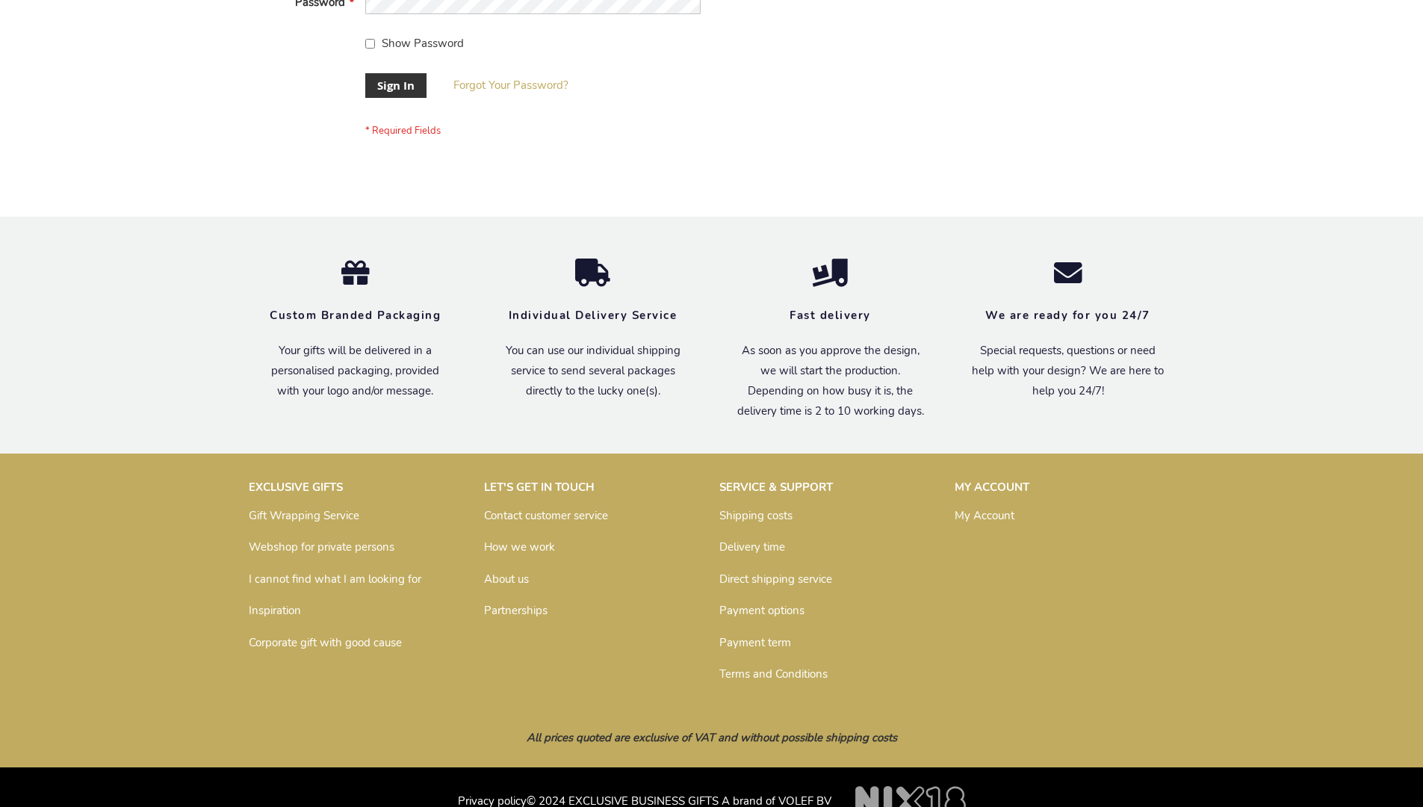
scroll to position [480, 0]
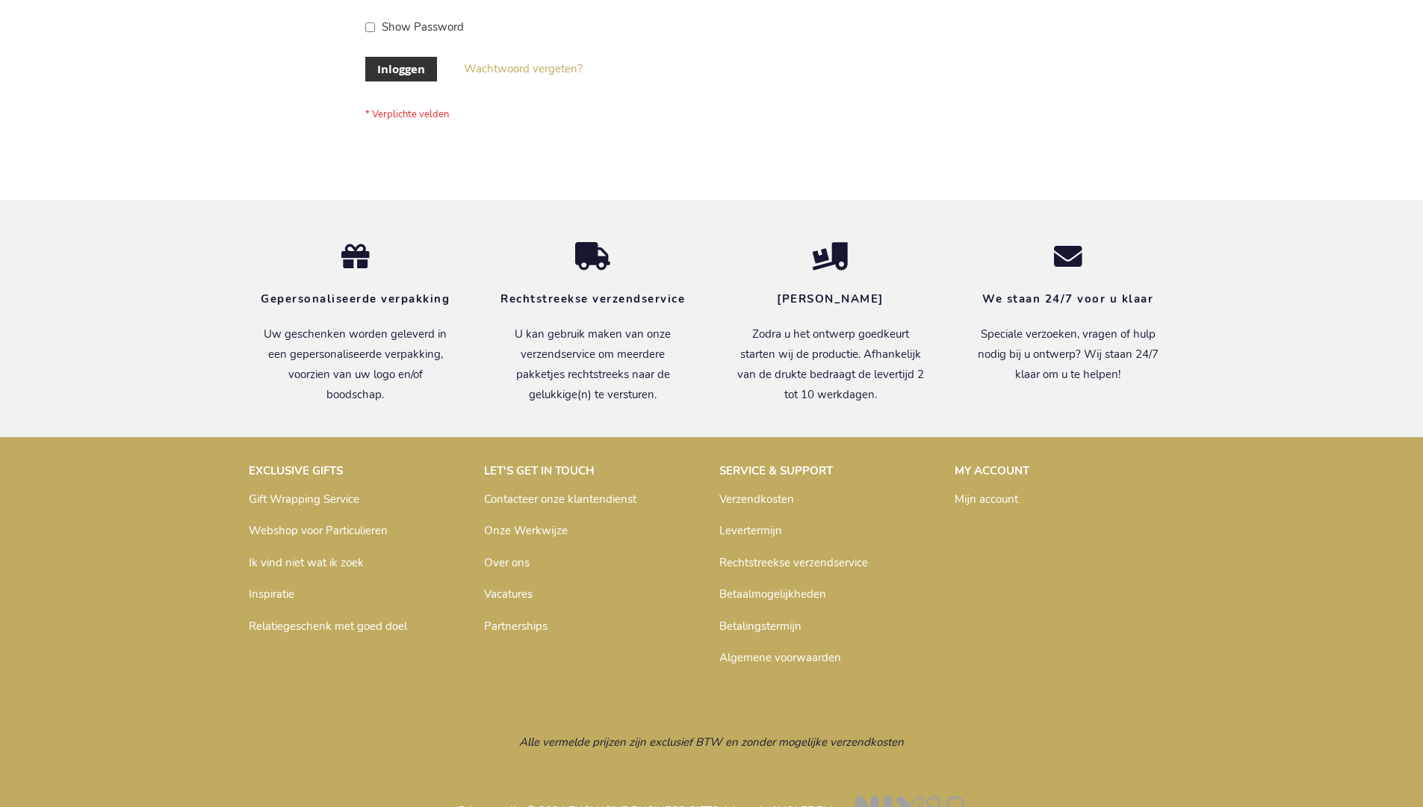
scroll to position [507, 0]
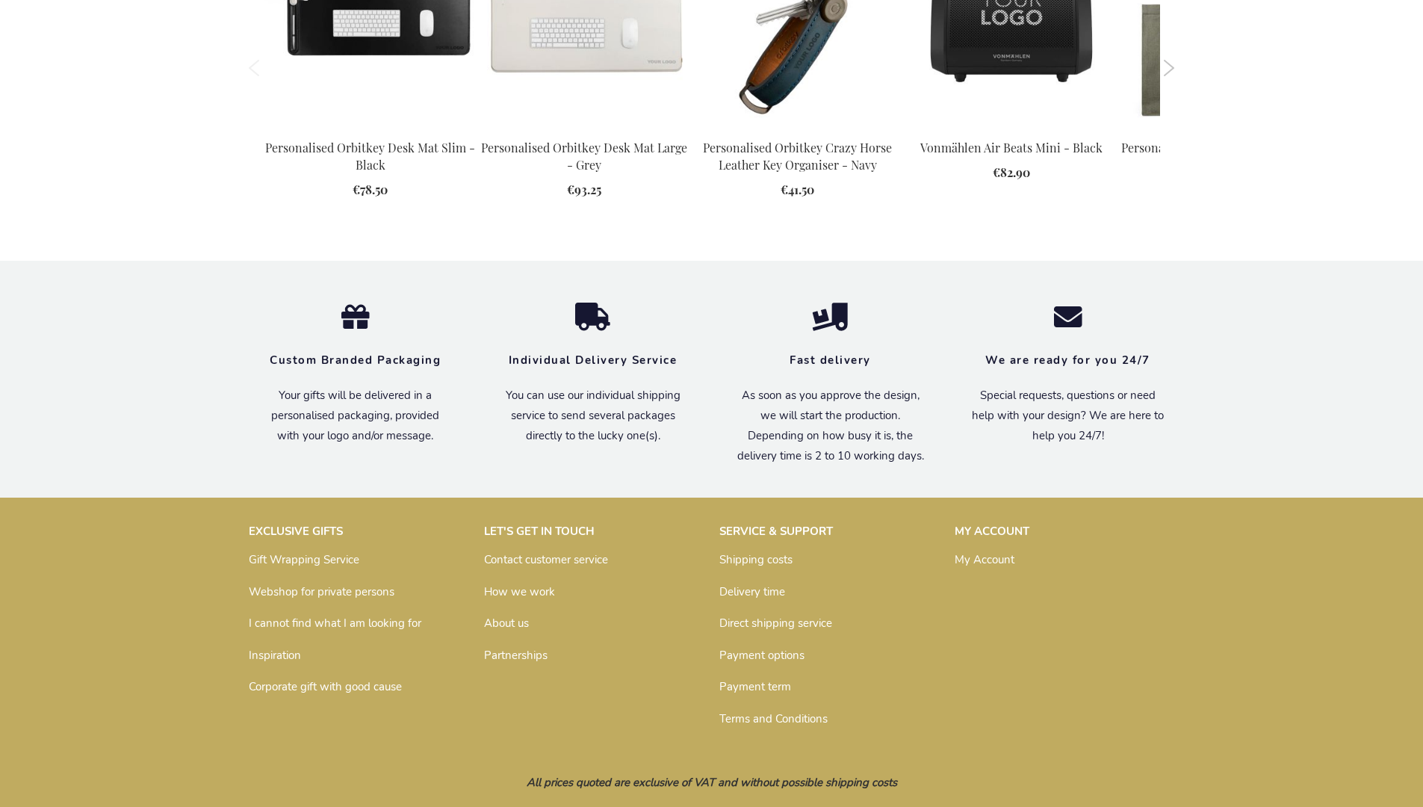
scroll to position [2028, 0]
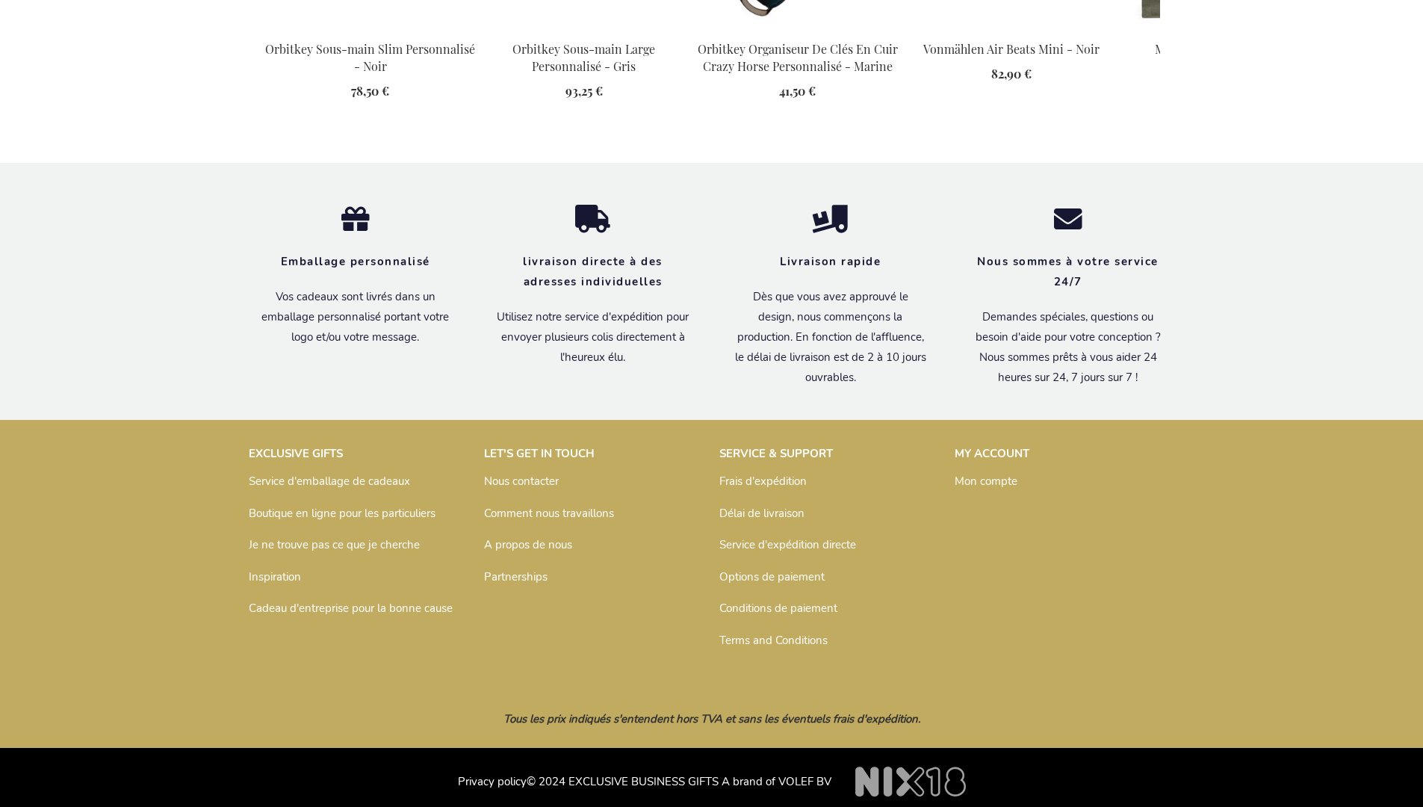
scroll to position [2045, 0]
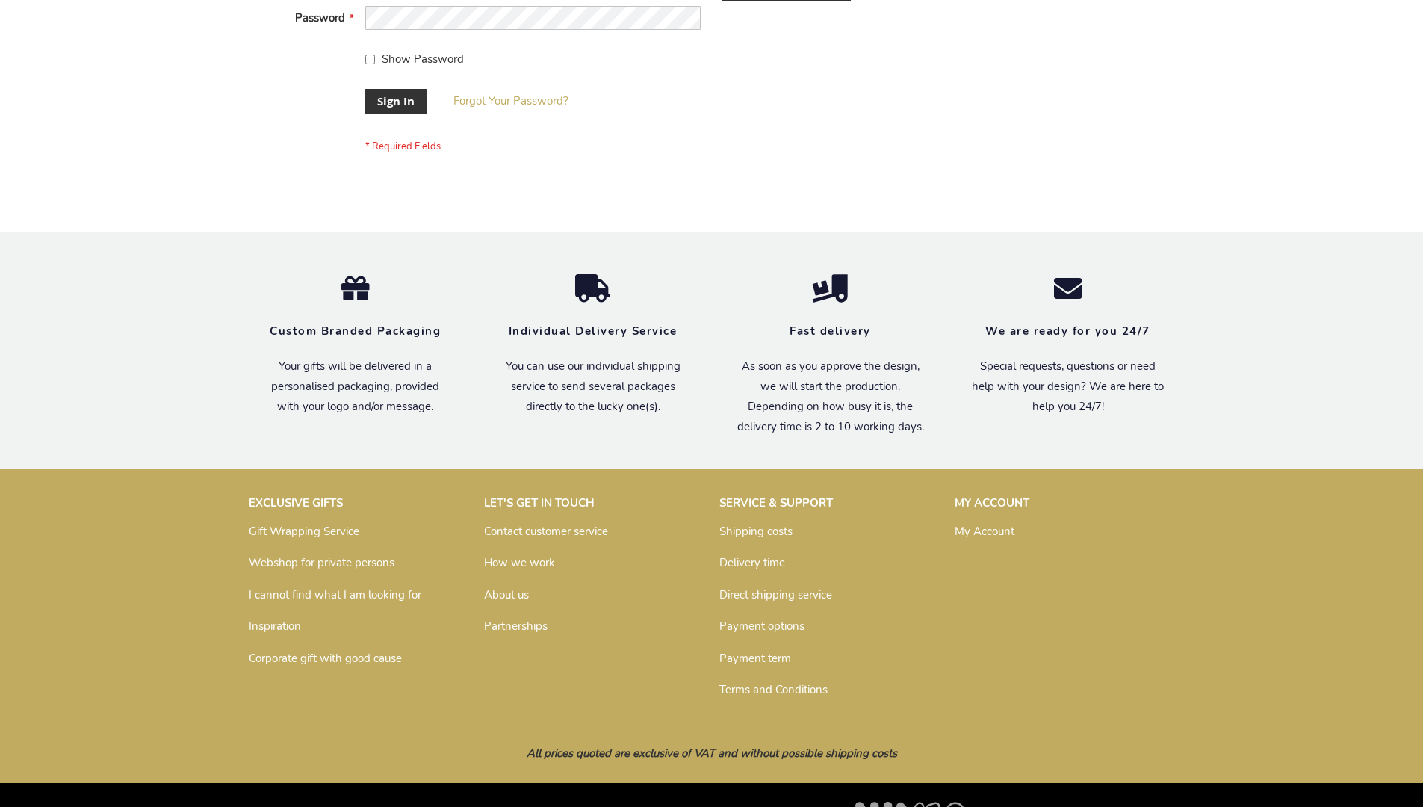
scroll to position [480, 0]
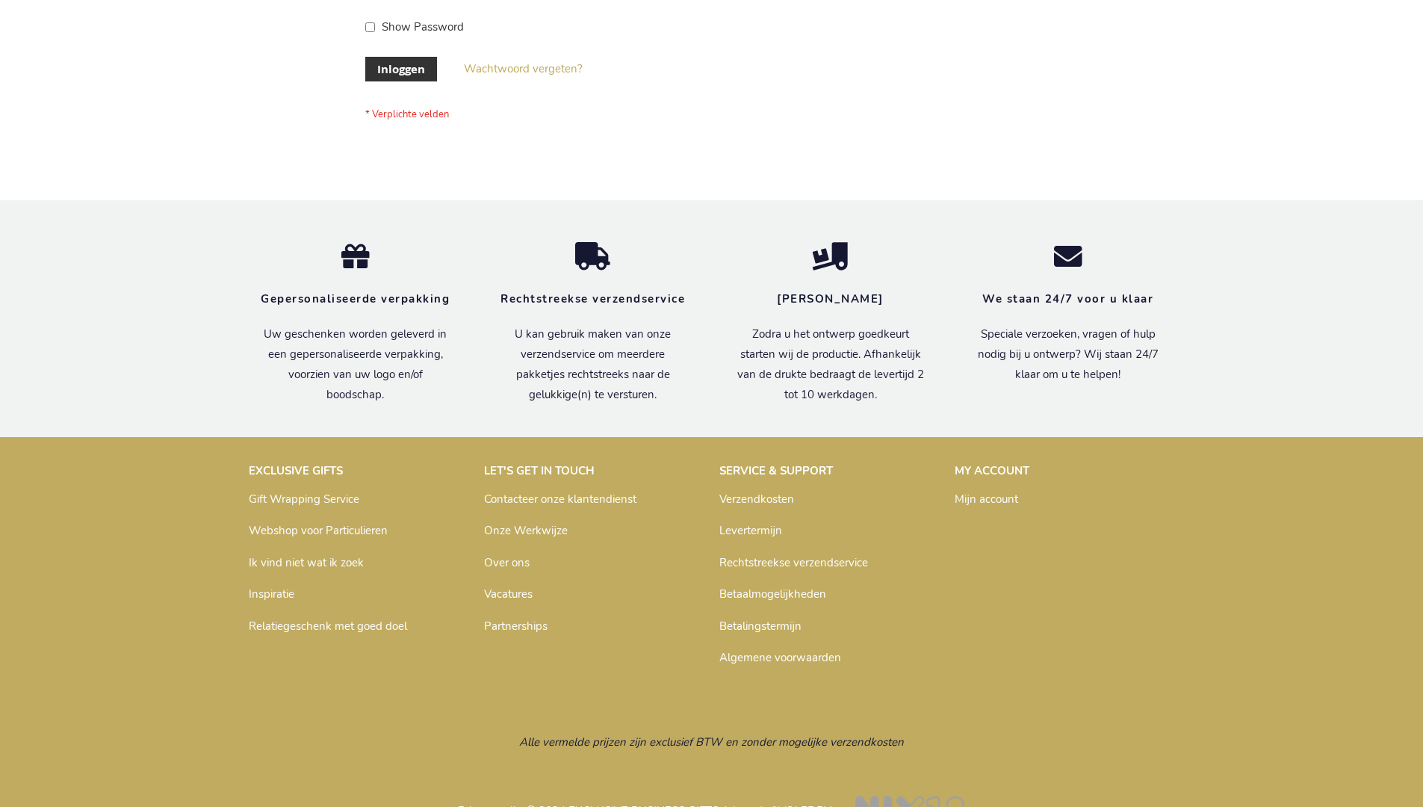
scroll to position [507, 0]
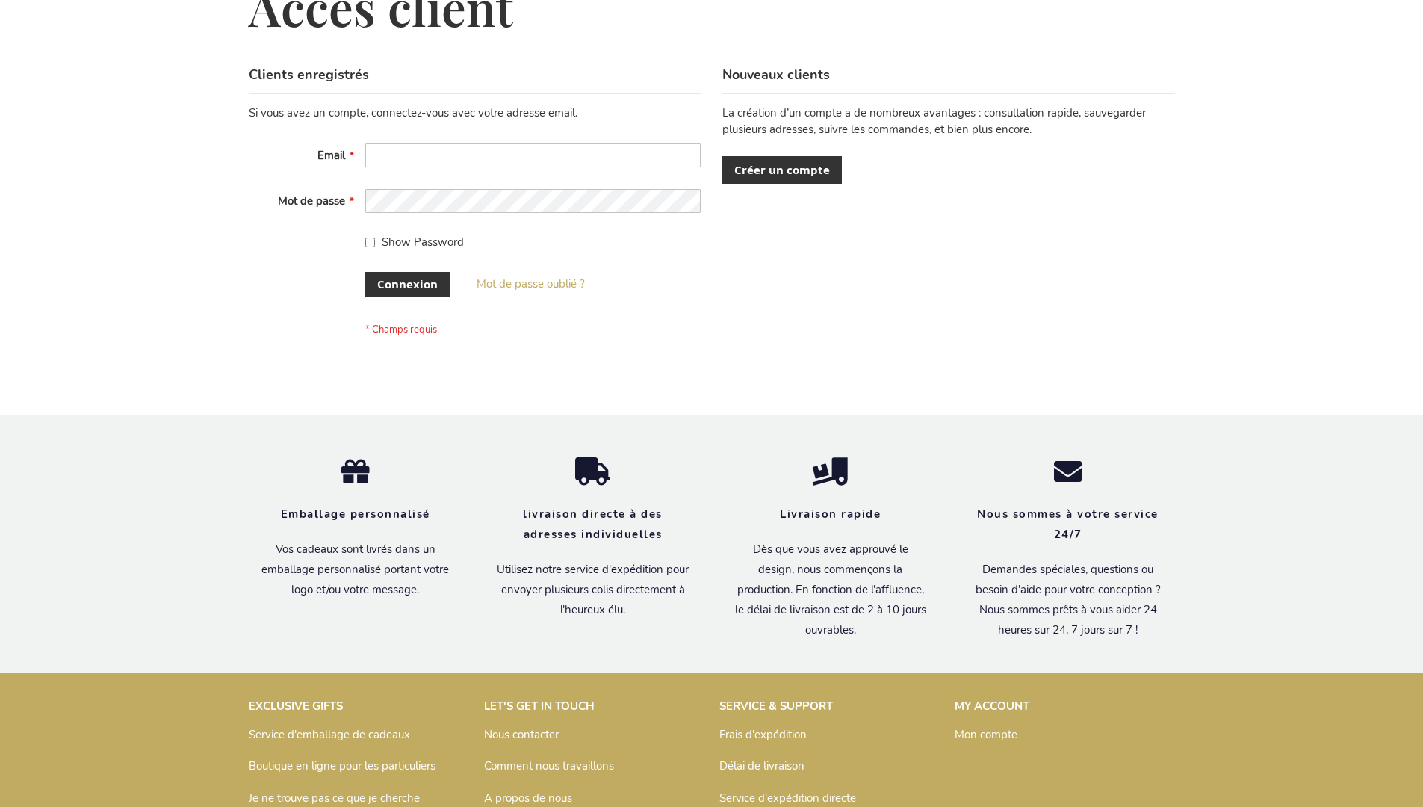
scroll to position [515, 0]
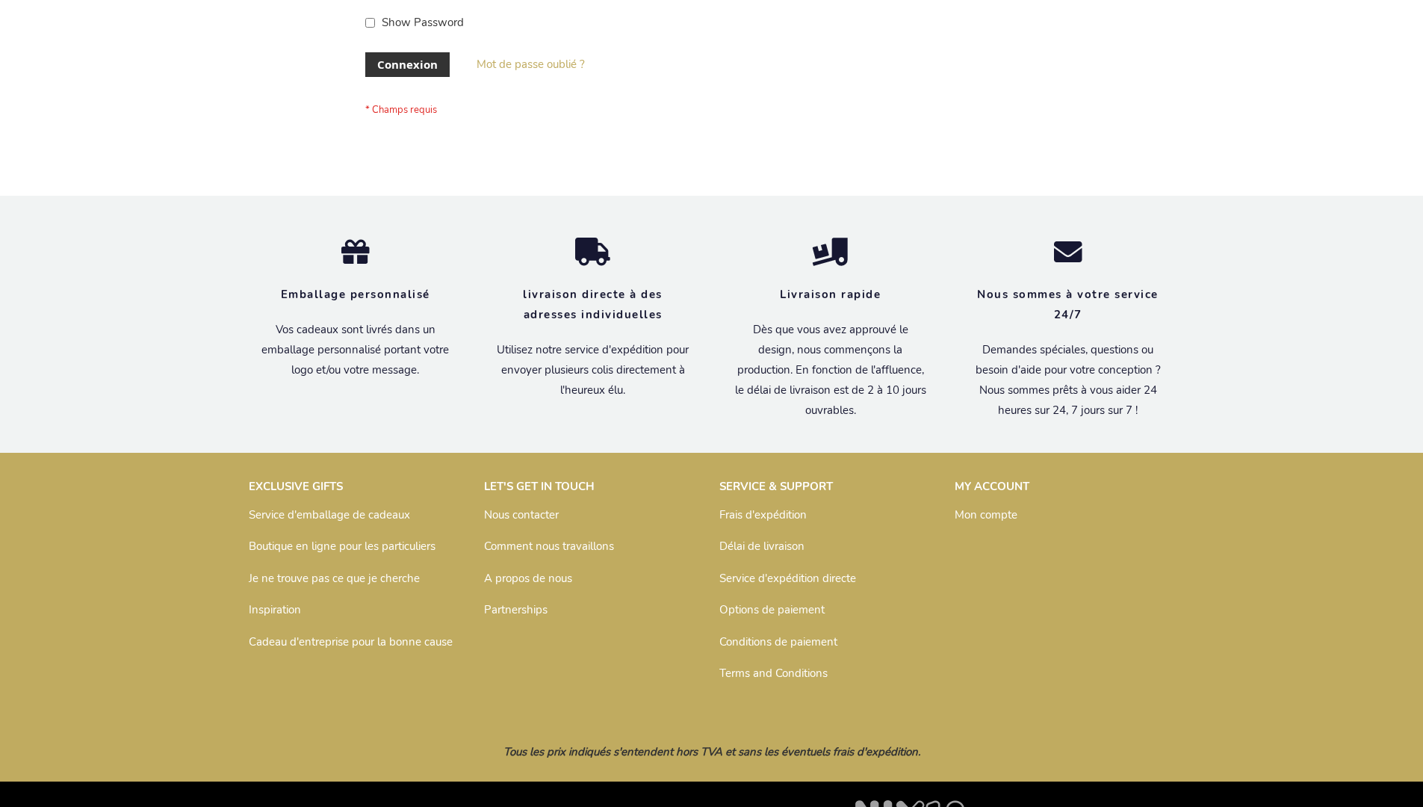
scroll to position [515, 0]
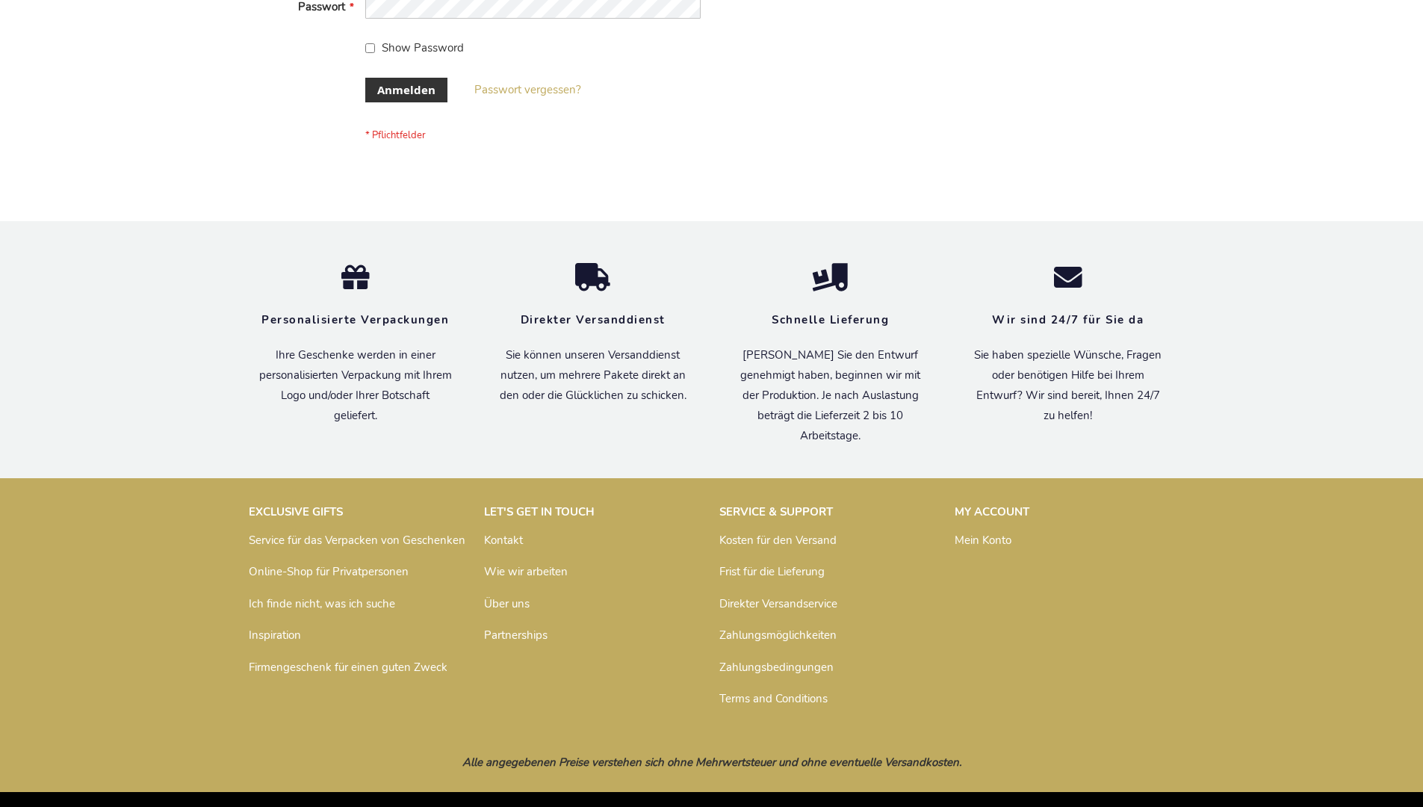
scroll to position [500, 0]
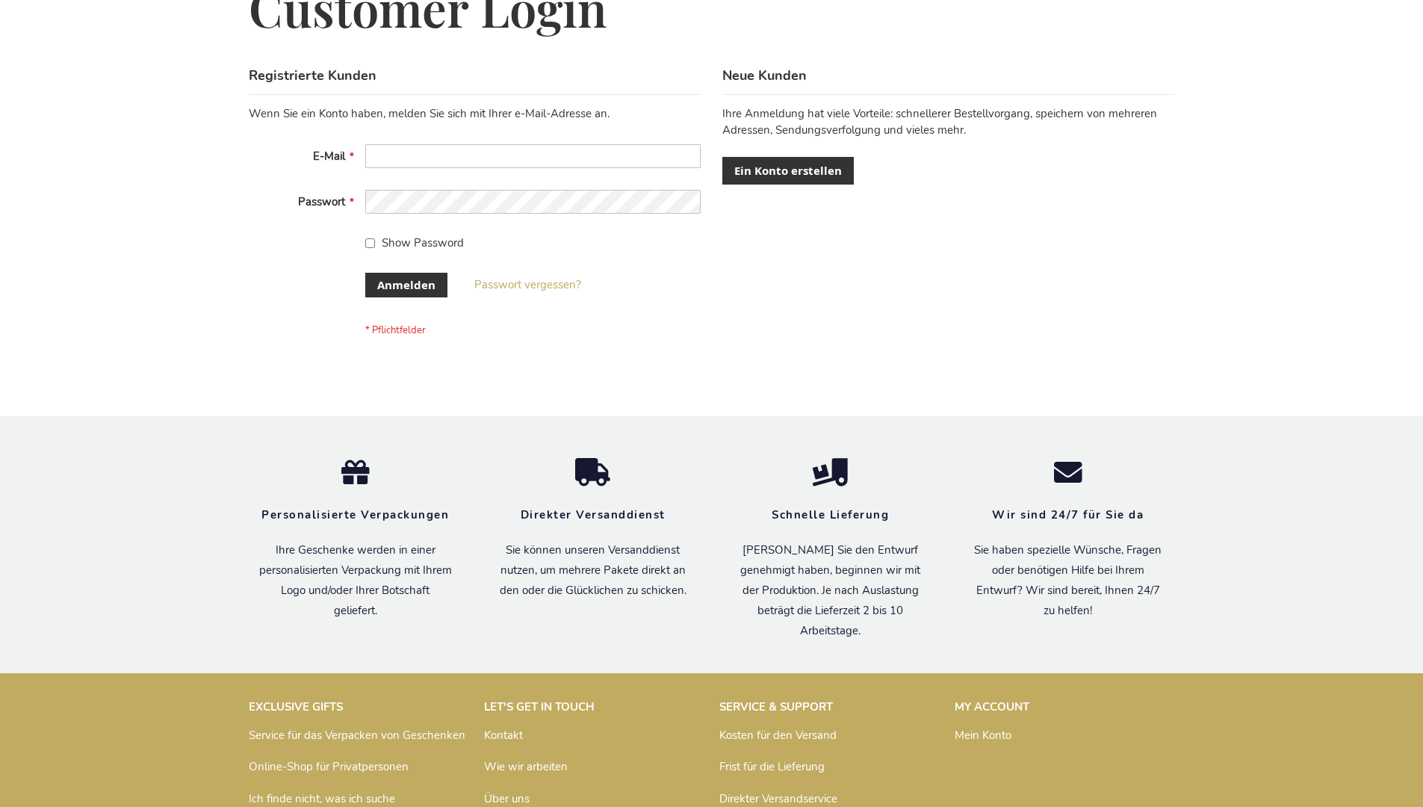
scroll to position [500, 0]
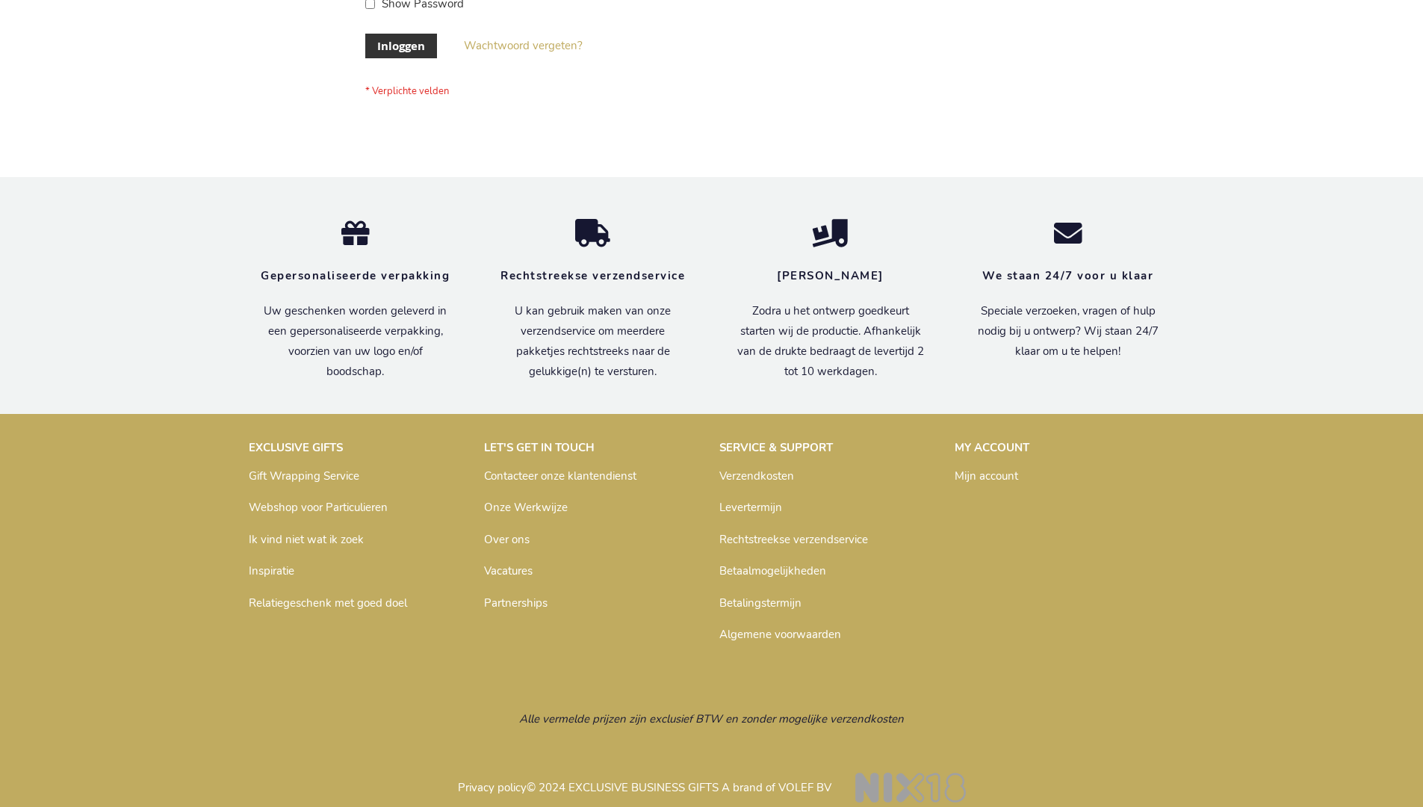
scroll to position [496, 0]
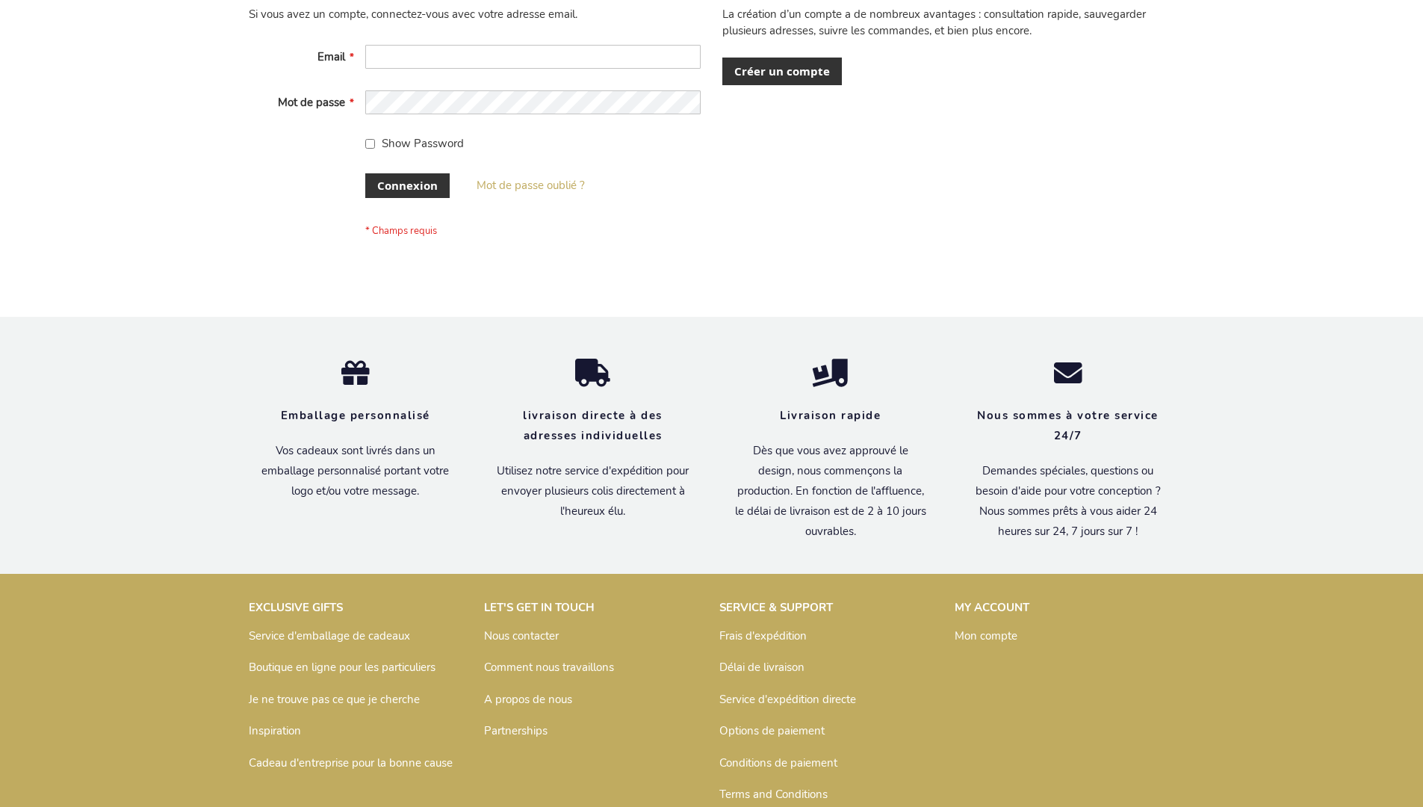
scroll to position [515, 0]
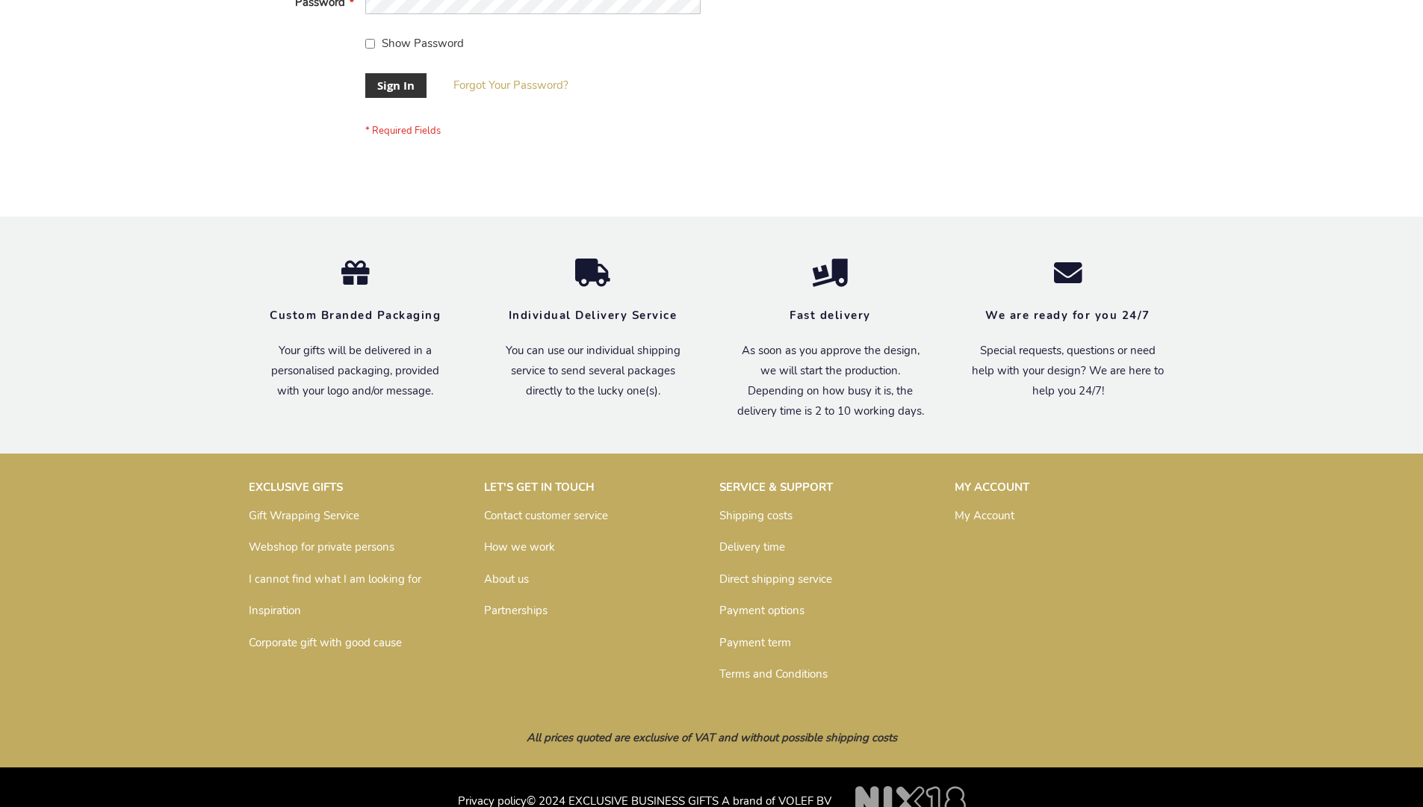
scroll to position [480, 0]
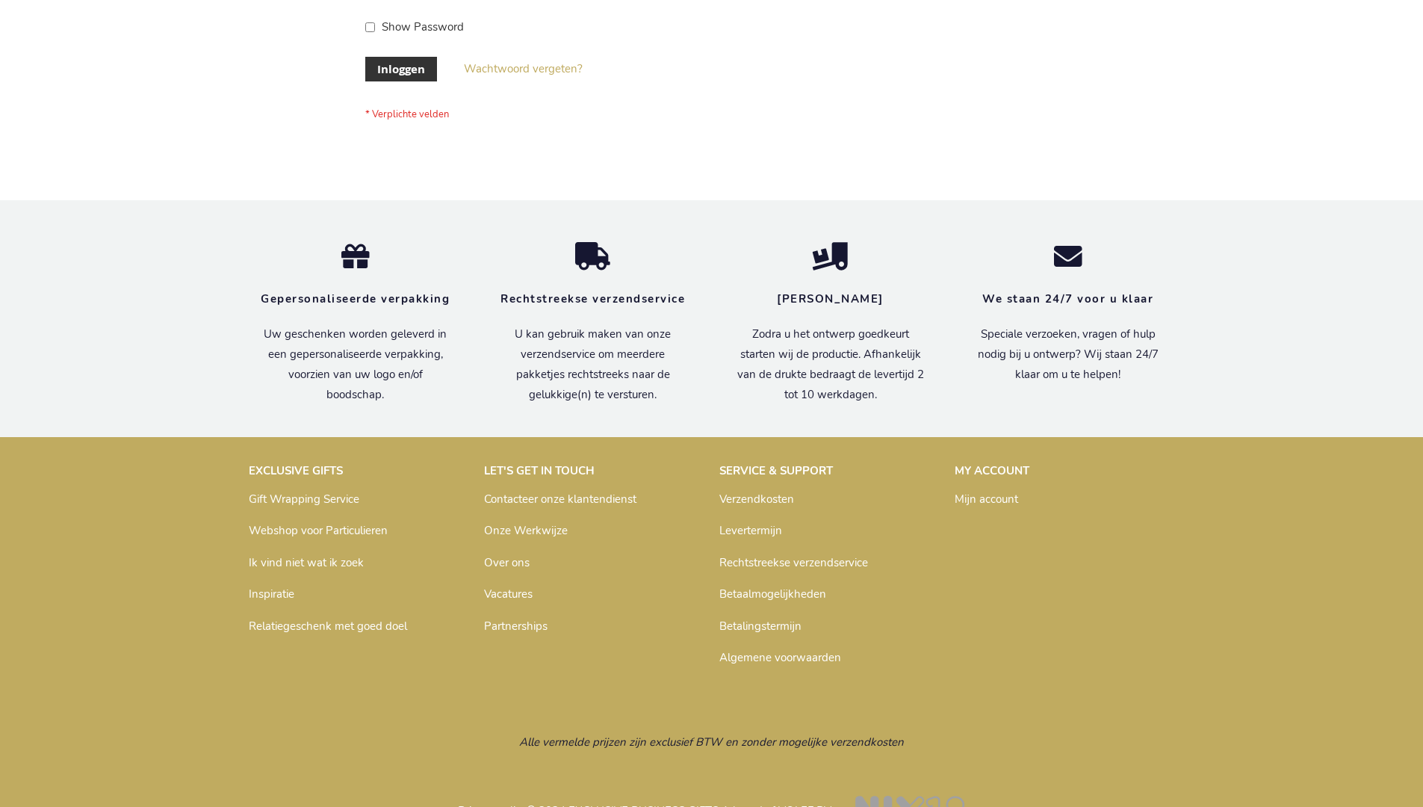
scroll to position [507, 0]
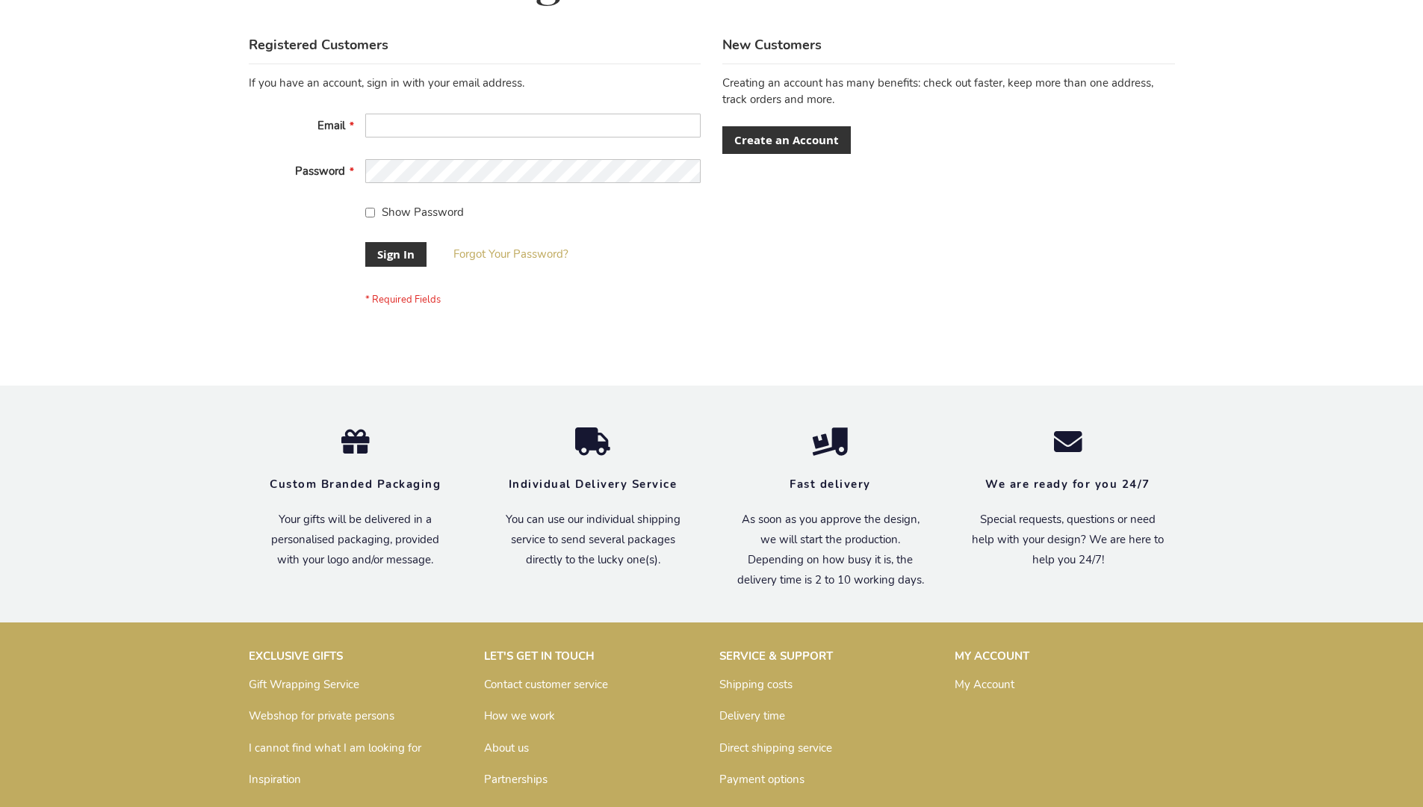
scroll to position [480, 0]
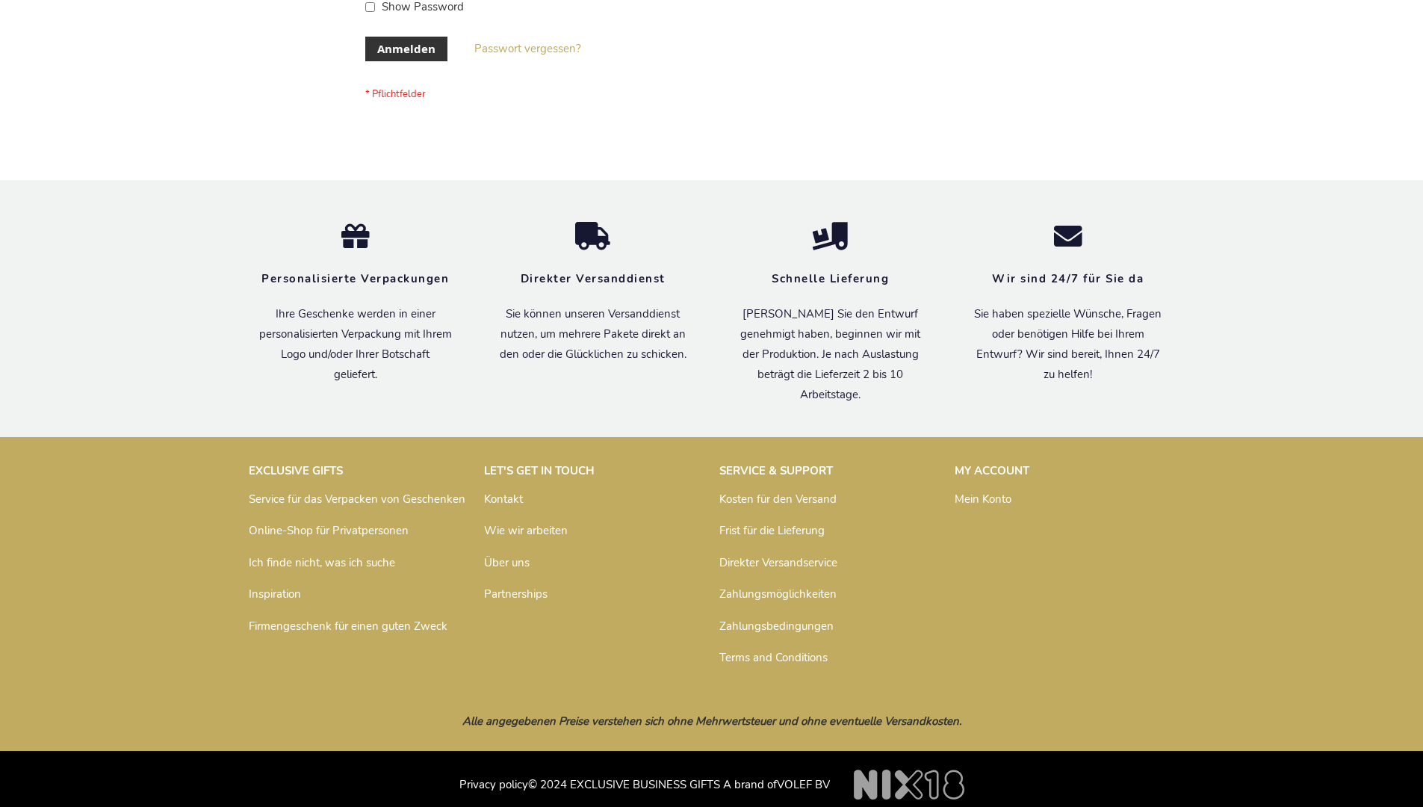
scroll to position [500, 0]
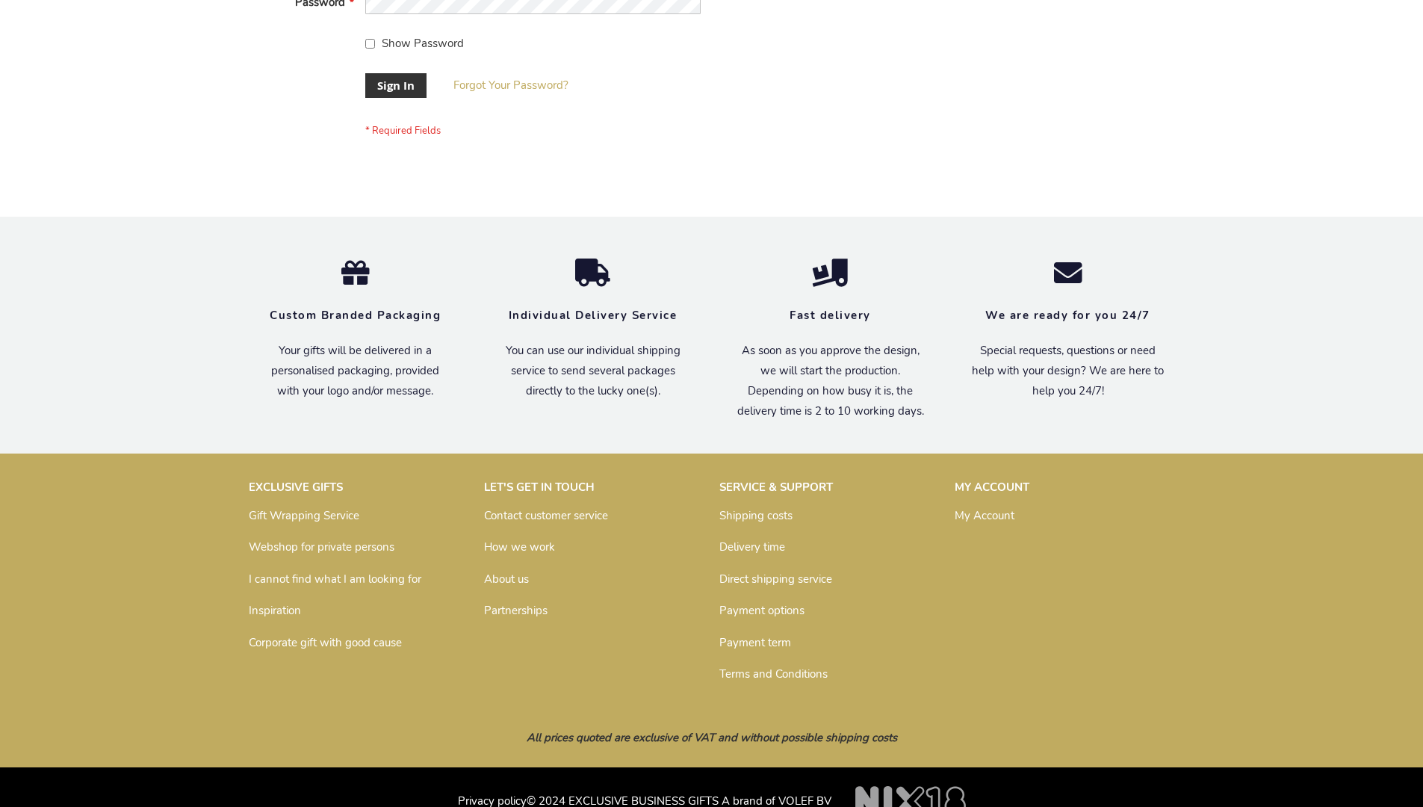
scroll to position [480, 0]
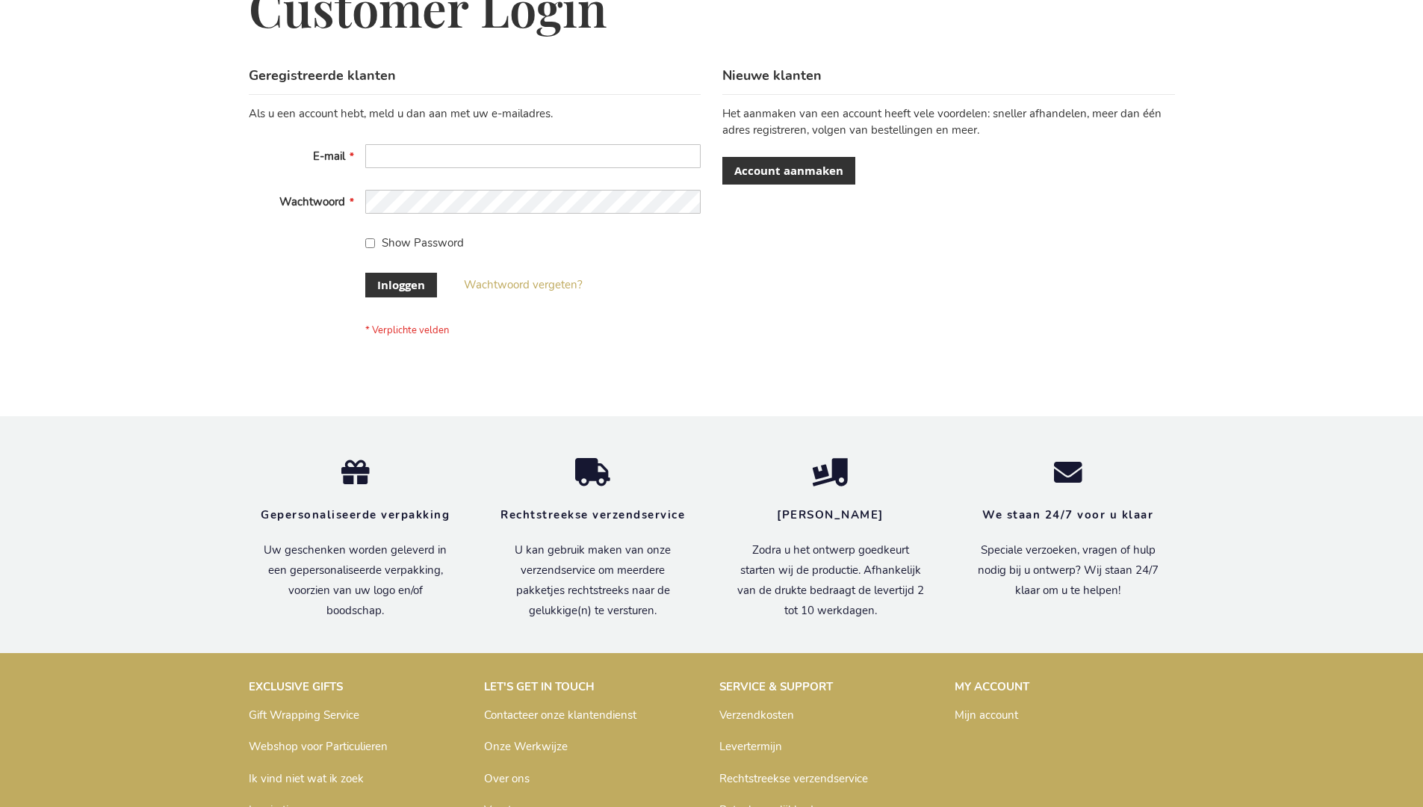
scroll to position [507, 0]
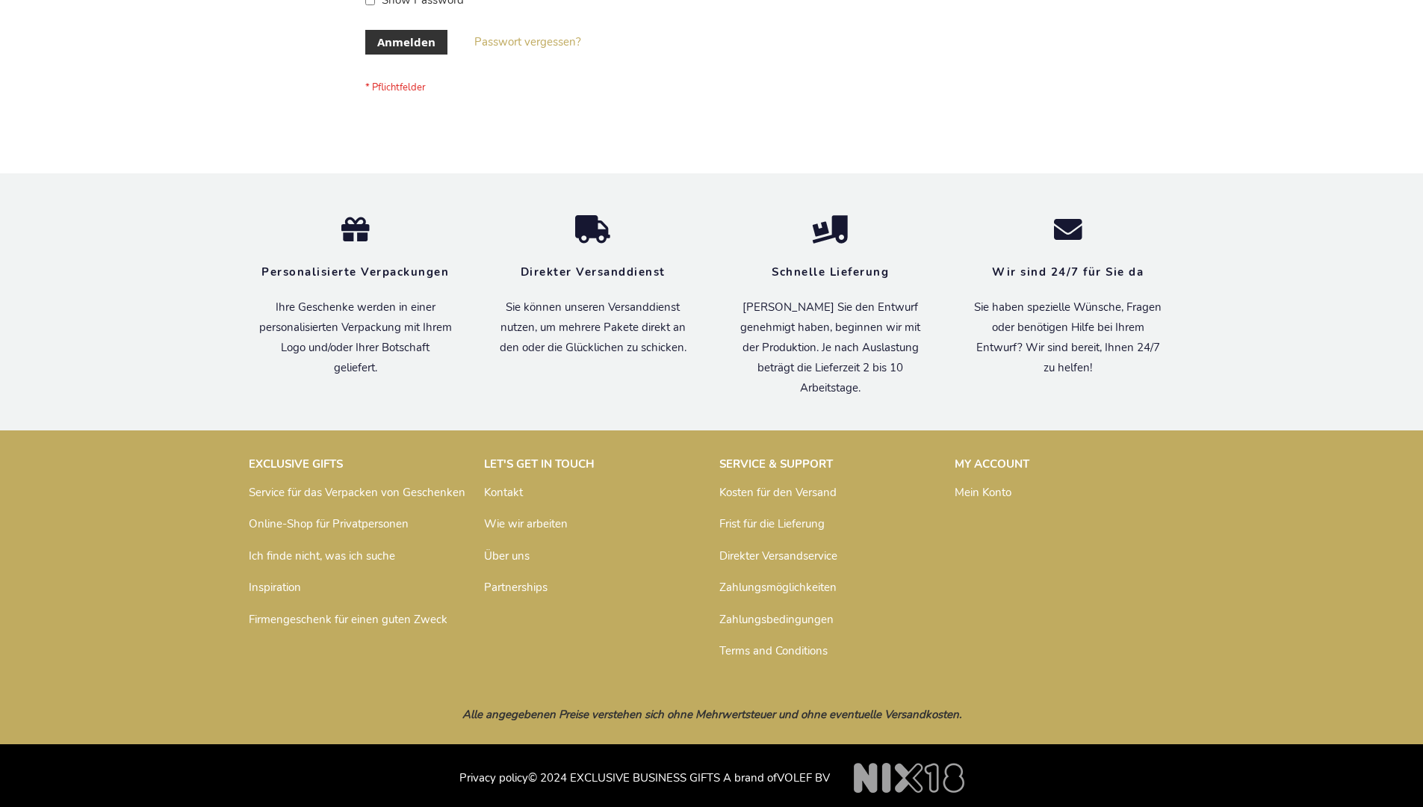
scroll to position [500, 0]
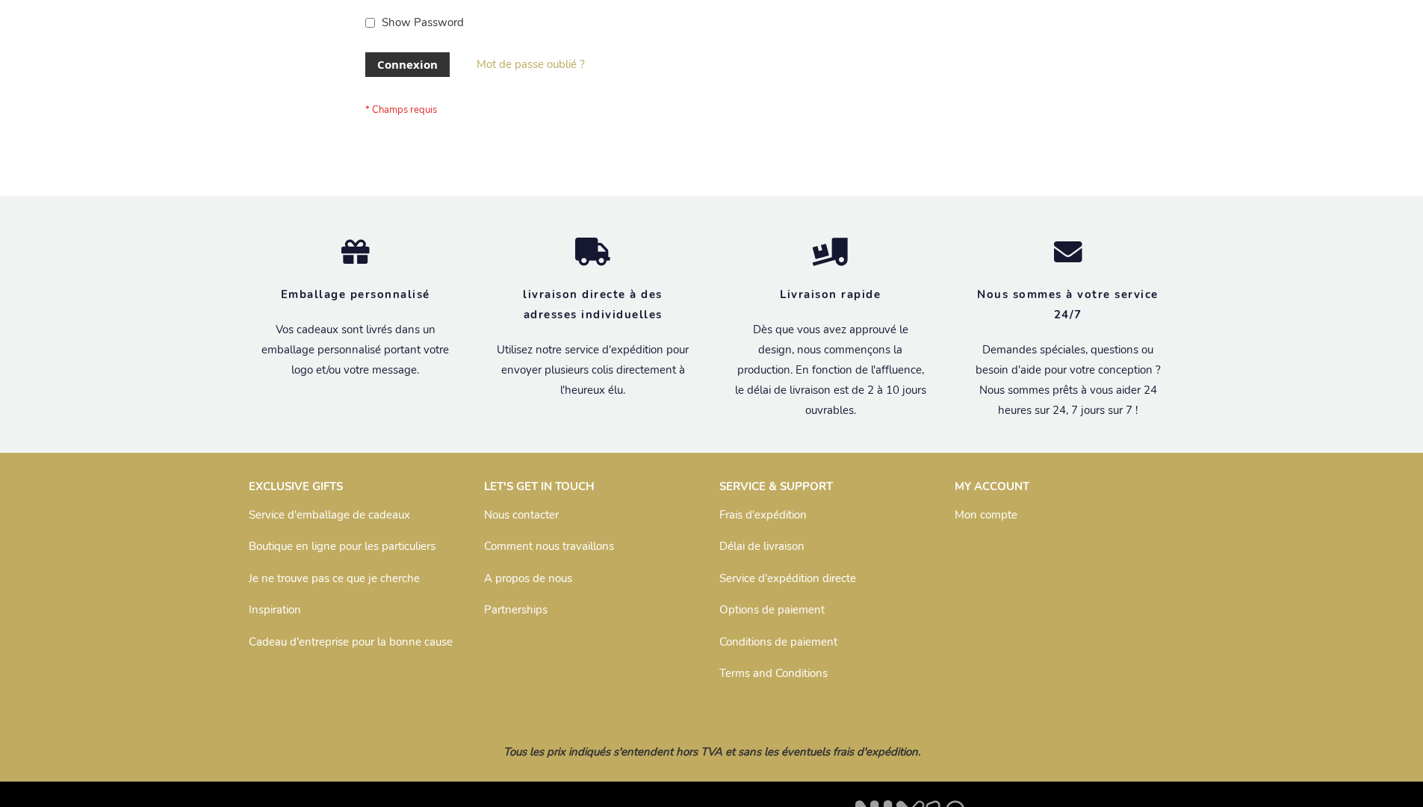
scroll to position [515, 0]
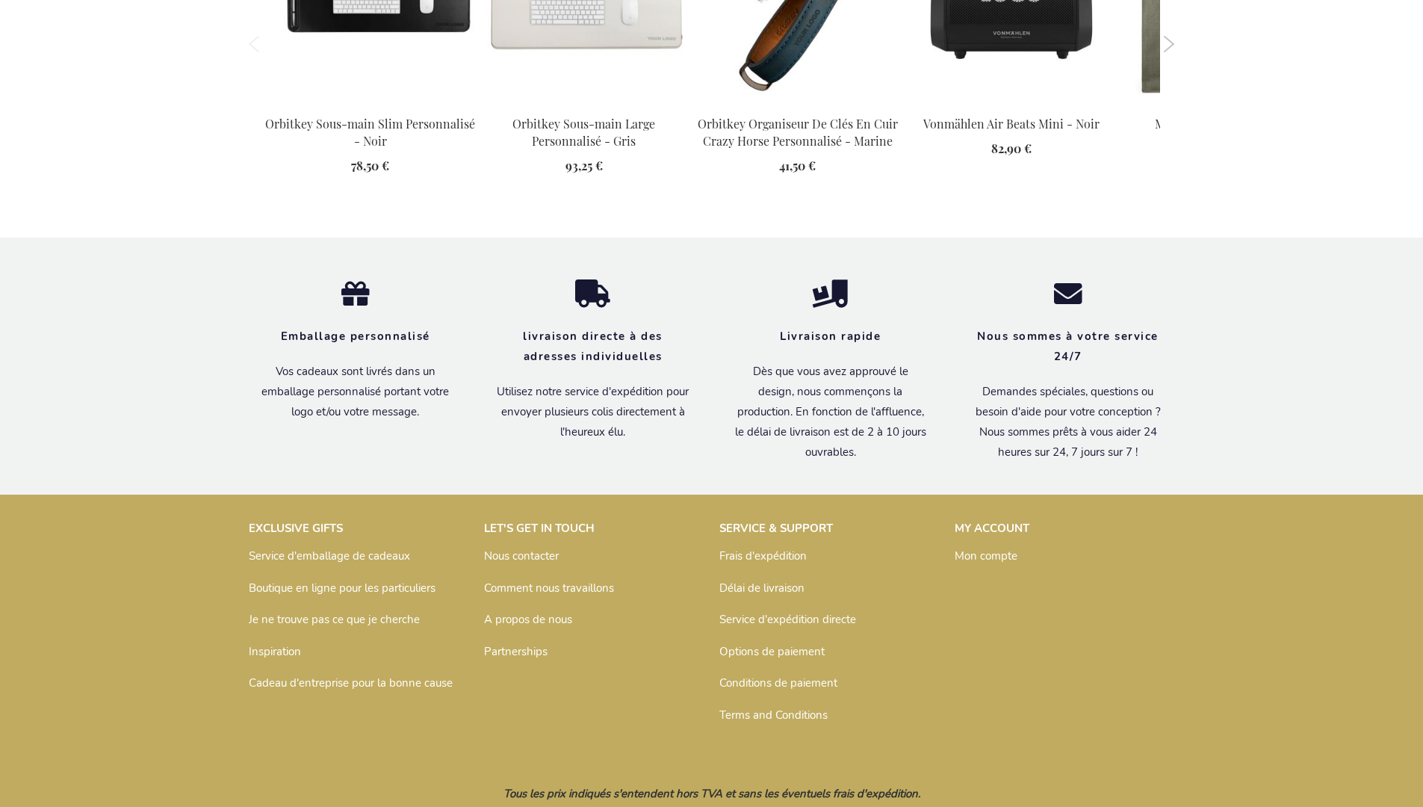
scroll to position [2045, 0]
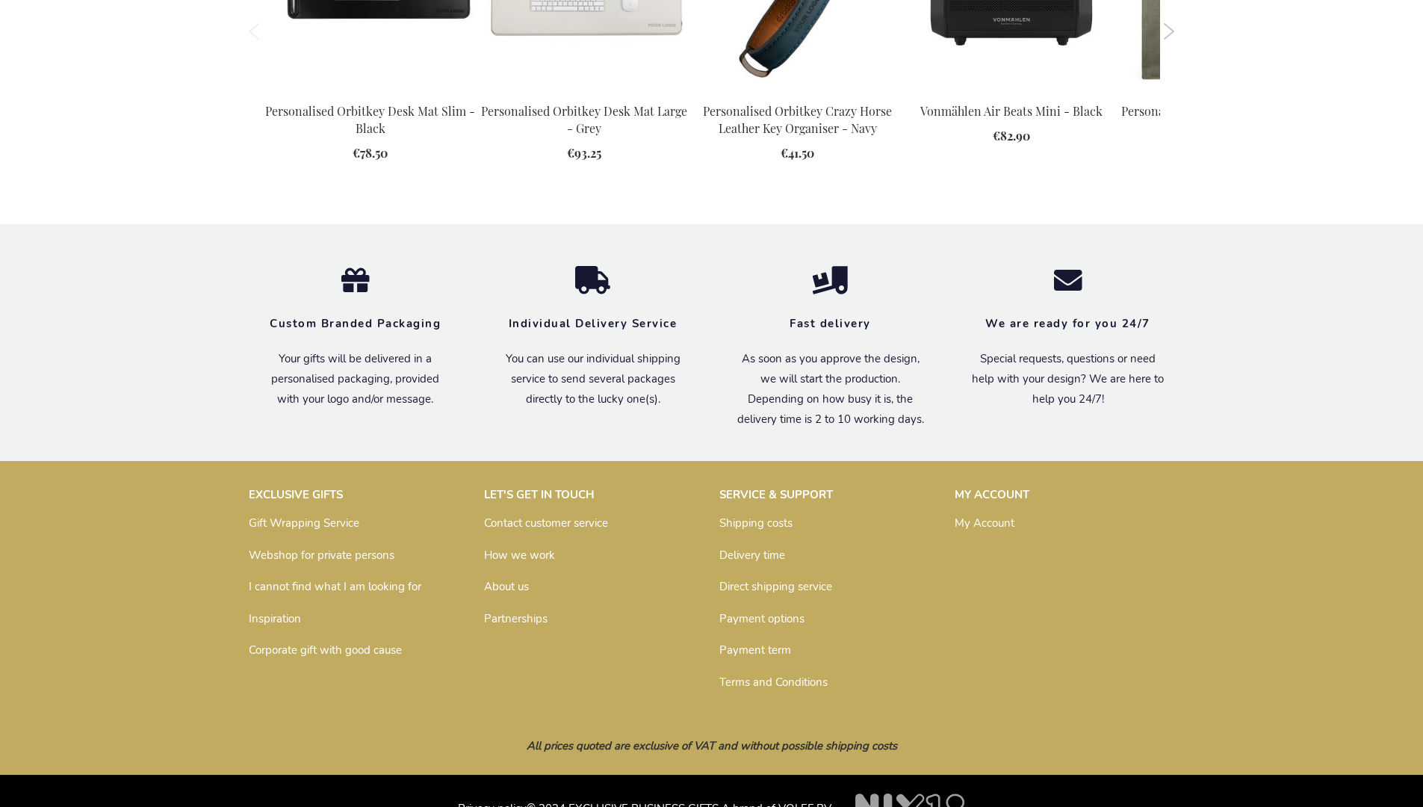
scroll to position [2028, 0]
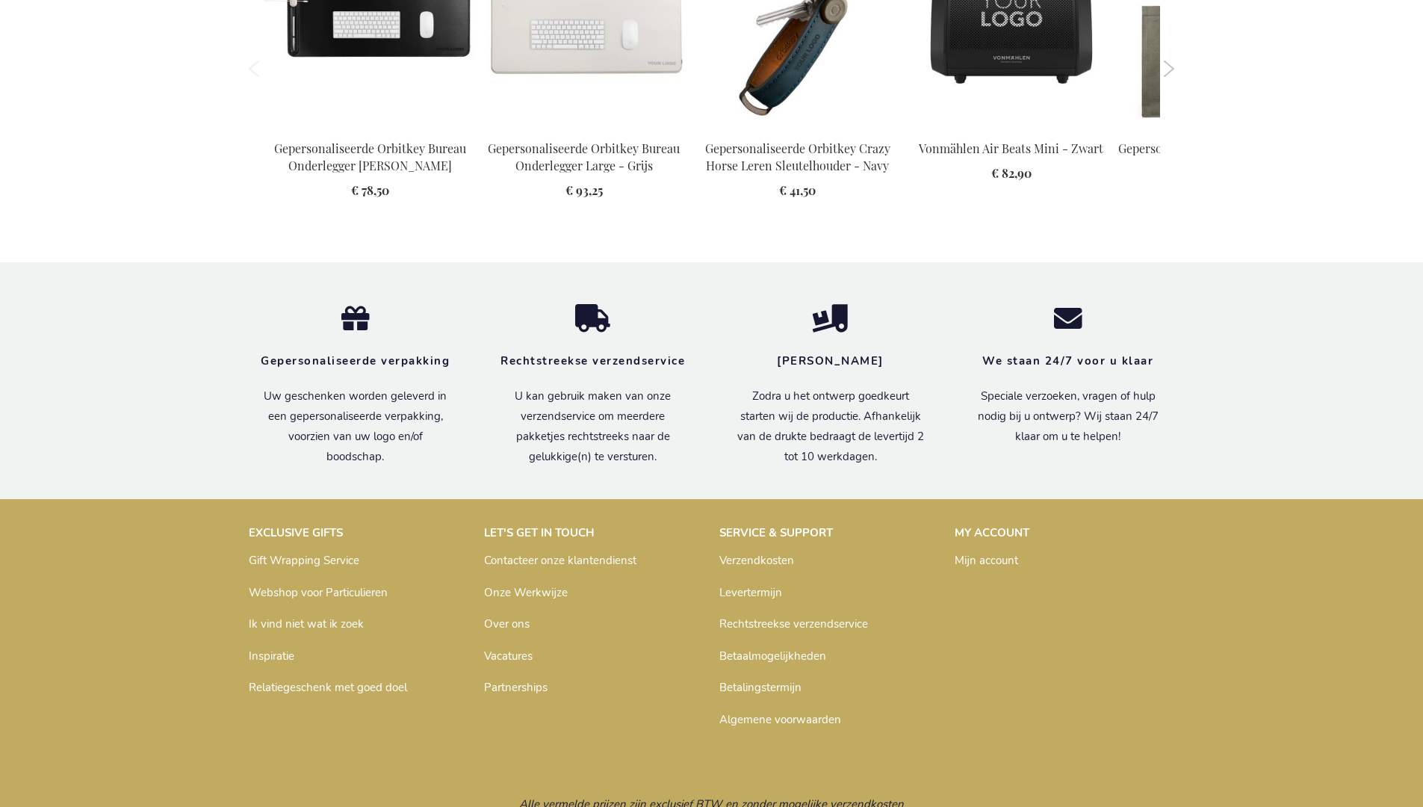
scroll to position [2037, 0]
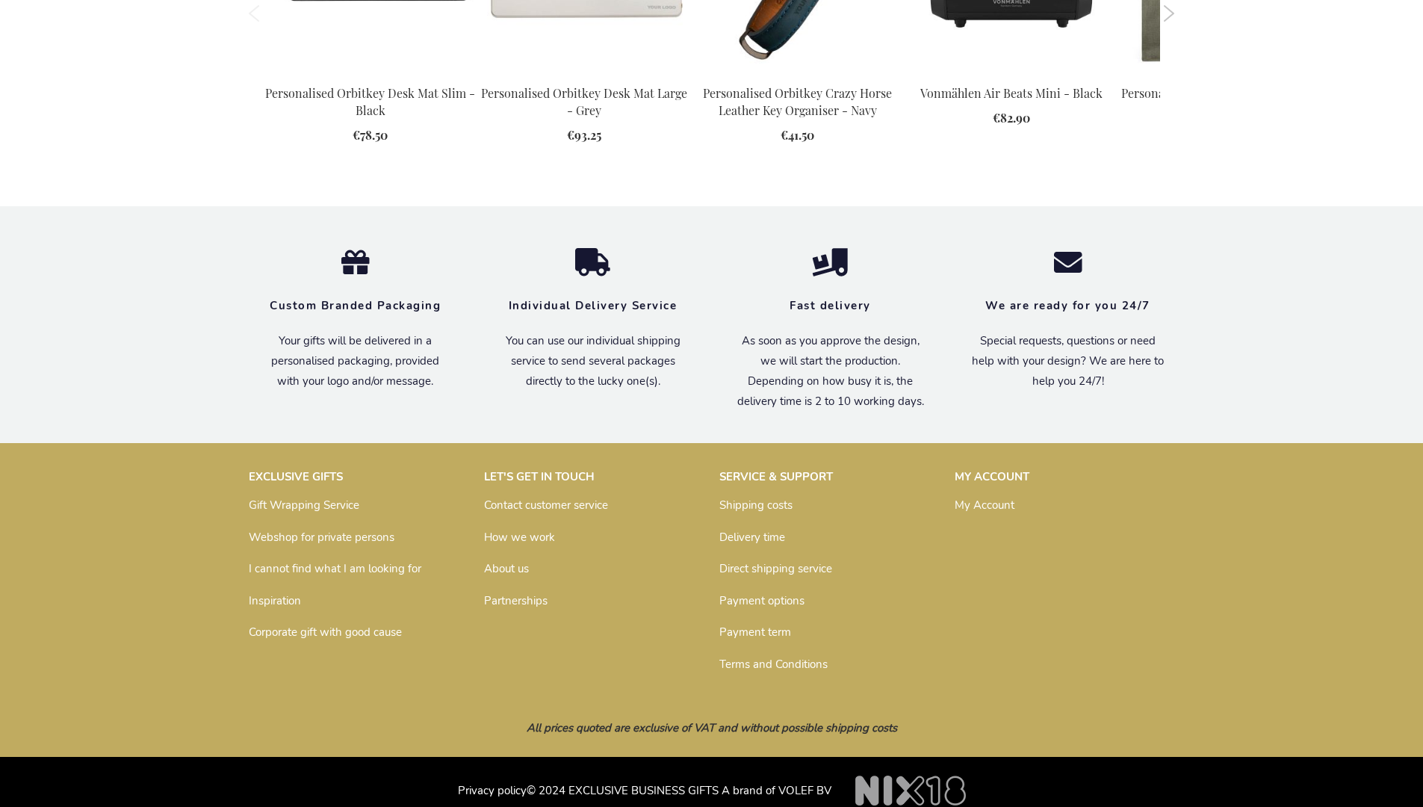
scroll to position [2028, 0]
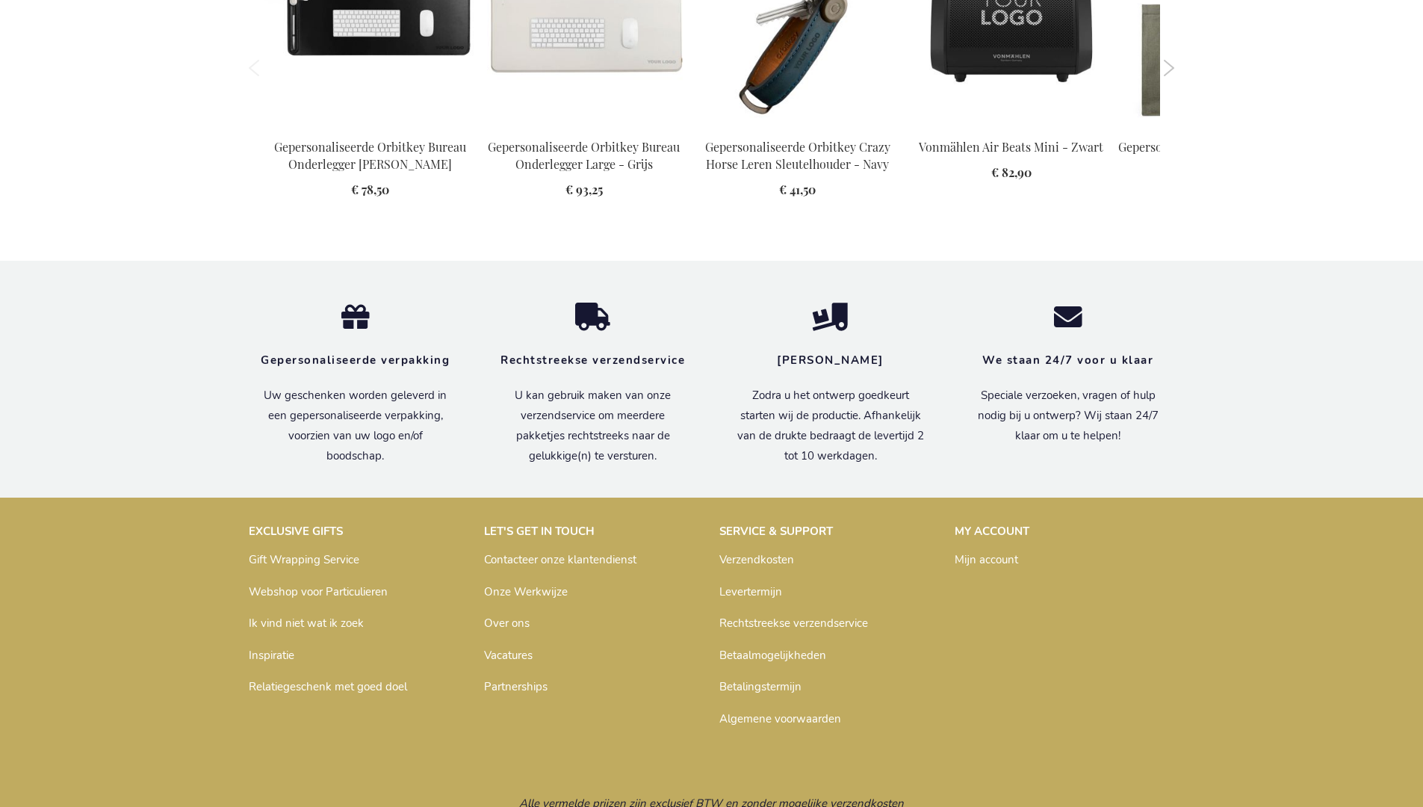
scroll to position [2022, 0]
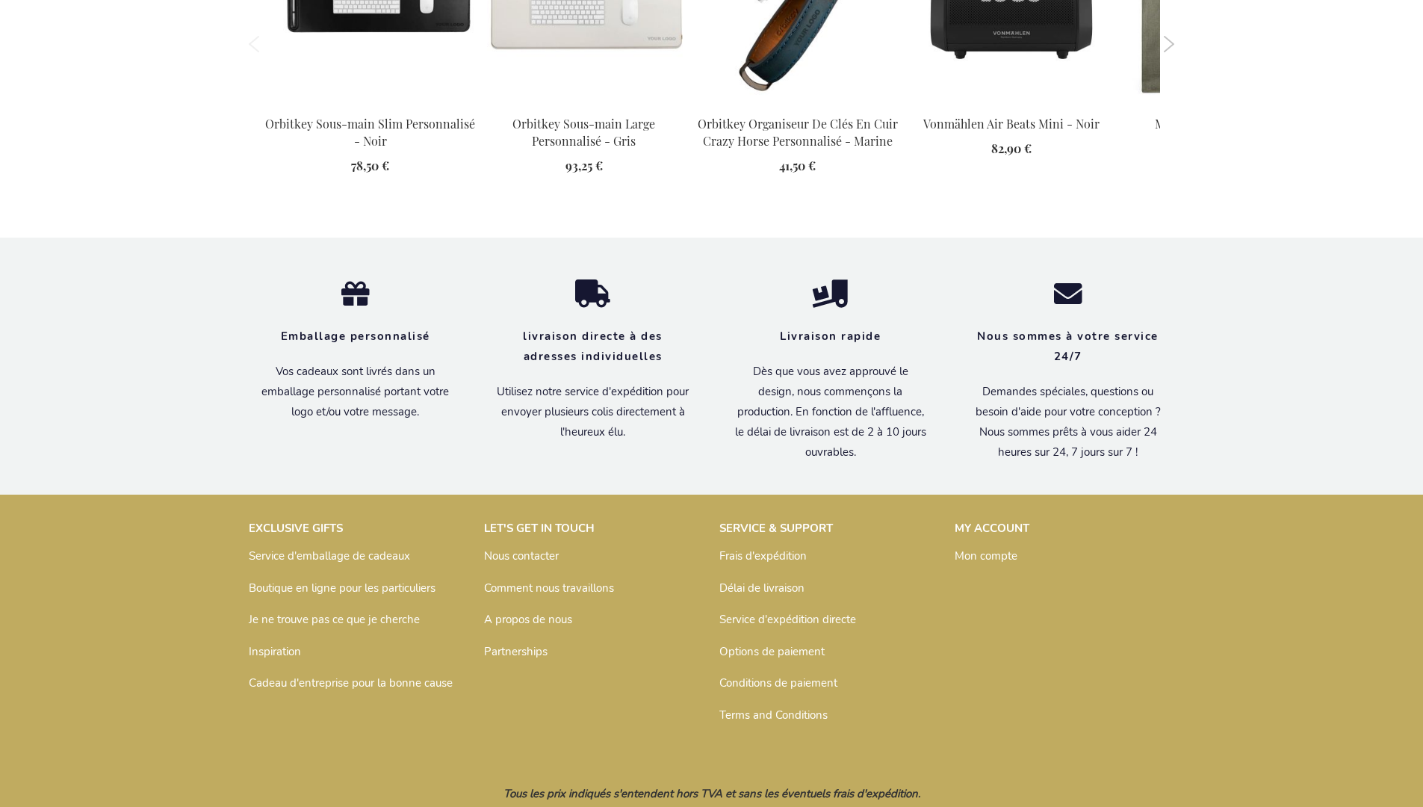
scroll to position [2045, 0]
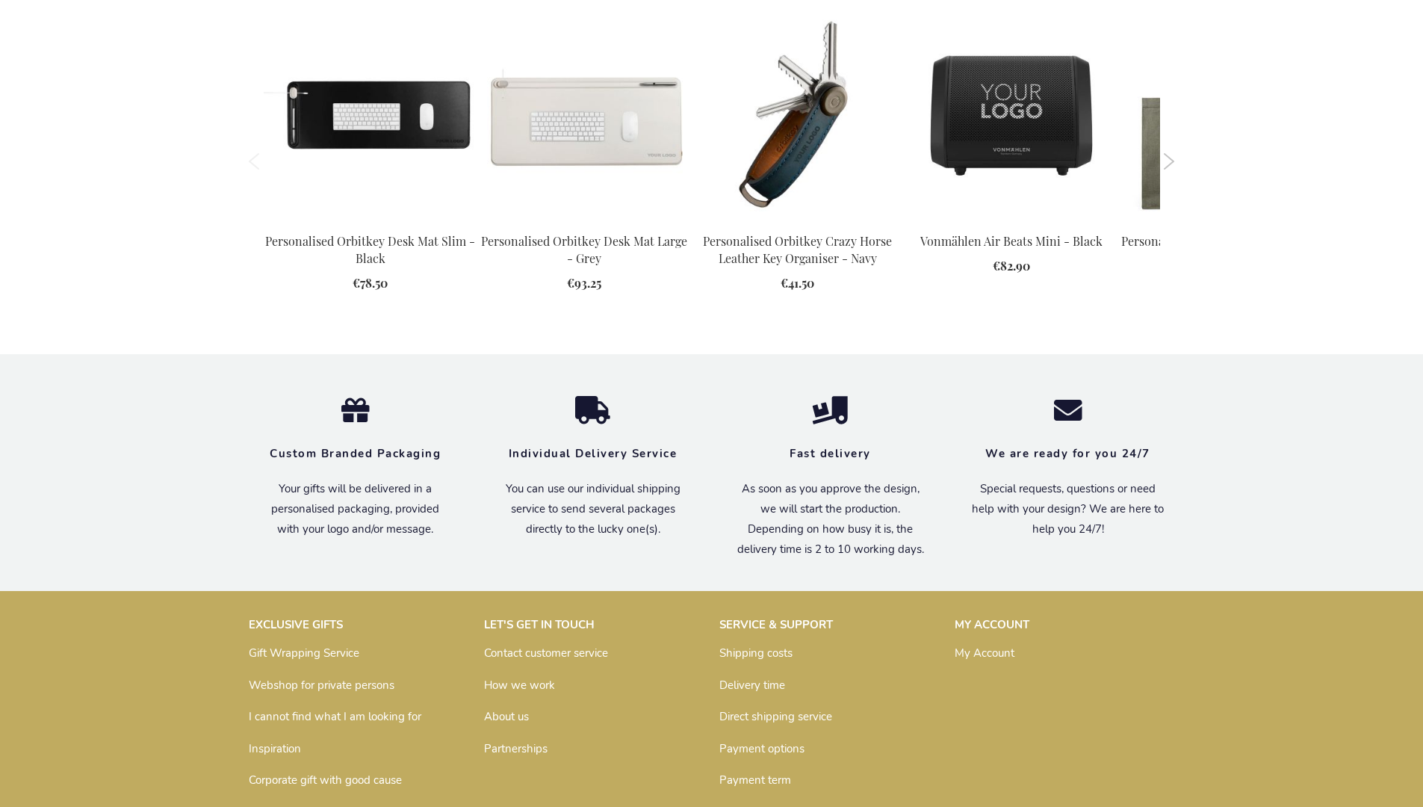
scroll to position [2028, 0]
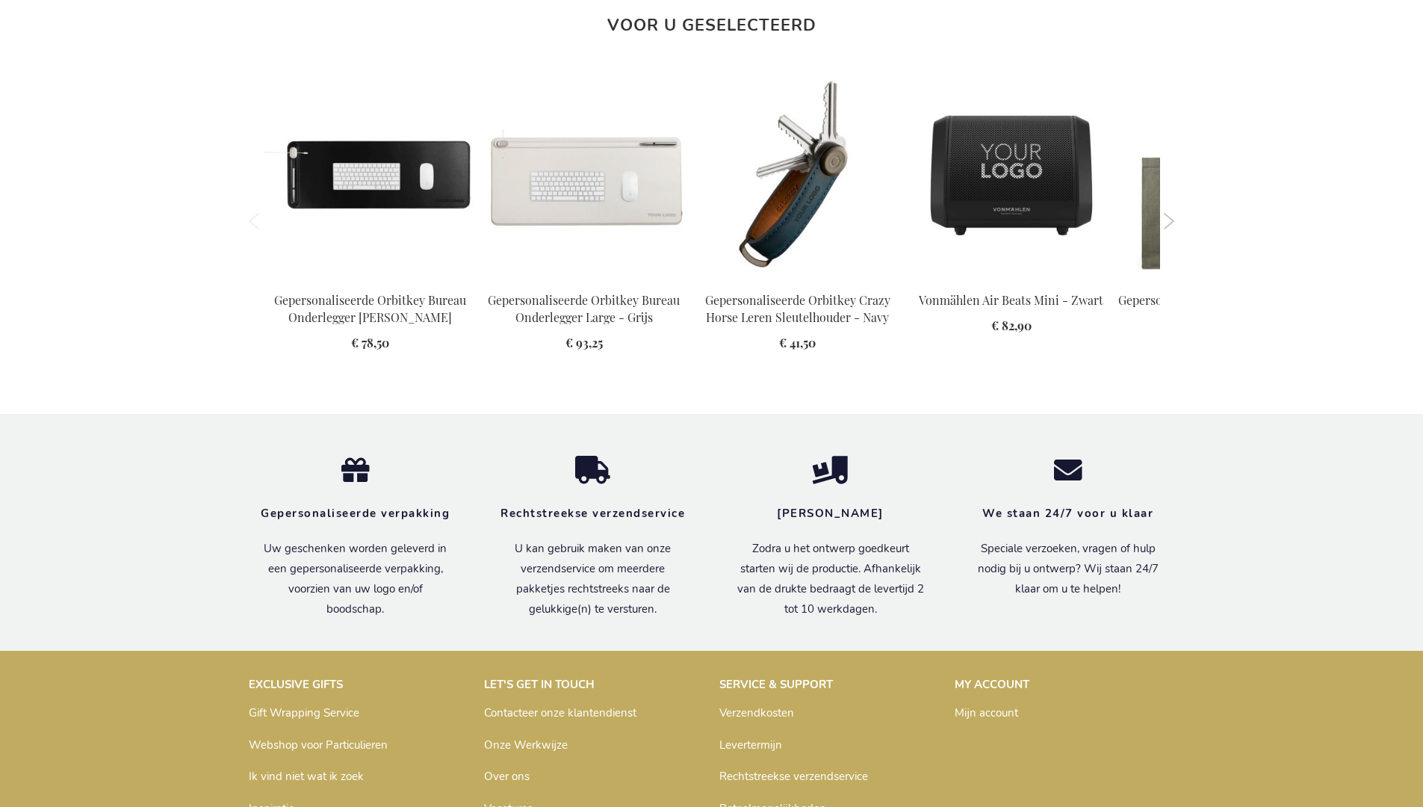
scroll to position [2022, 0]
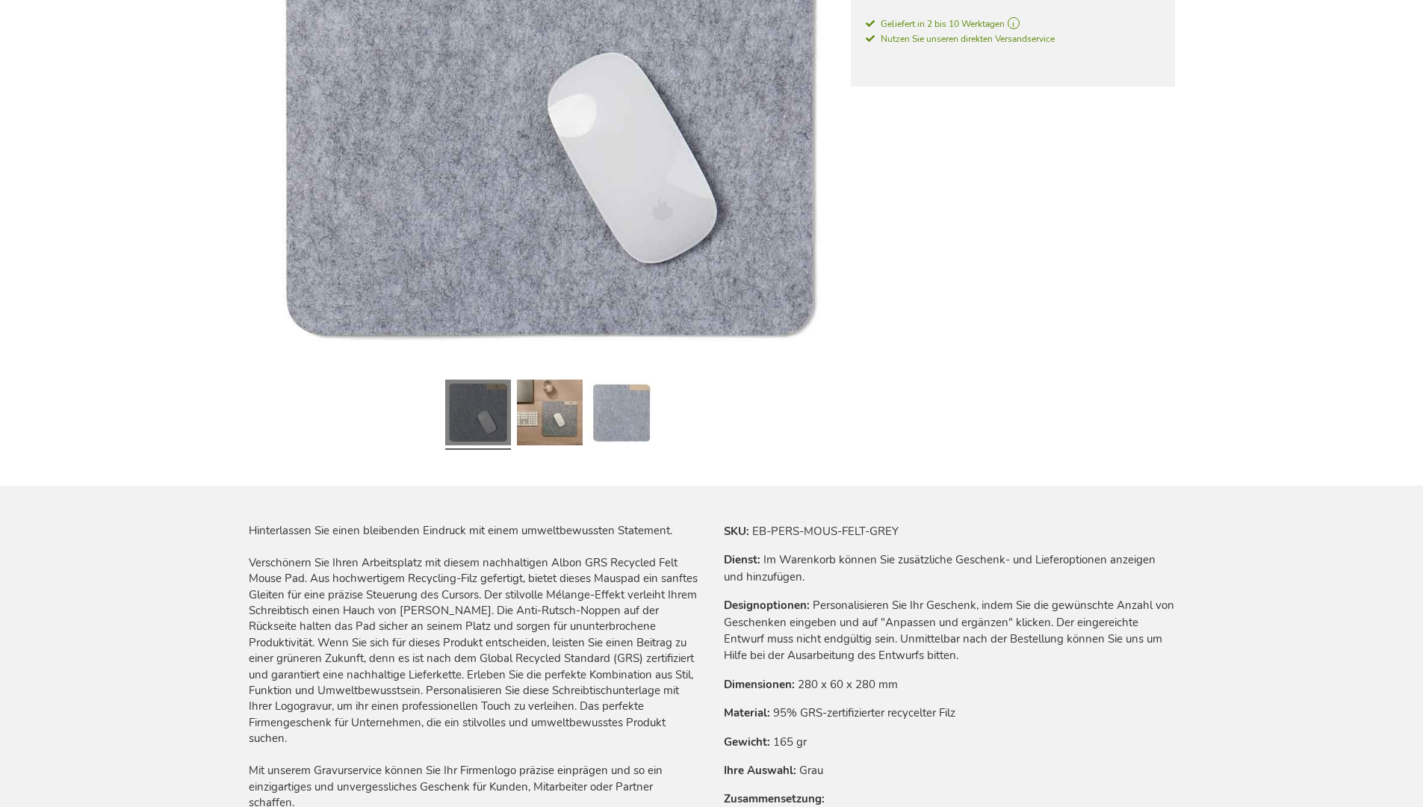
scroll to position [2064, 0]
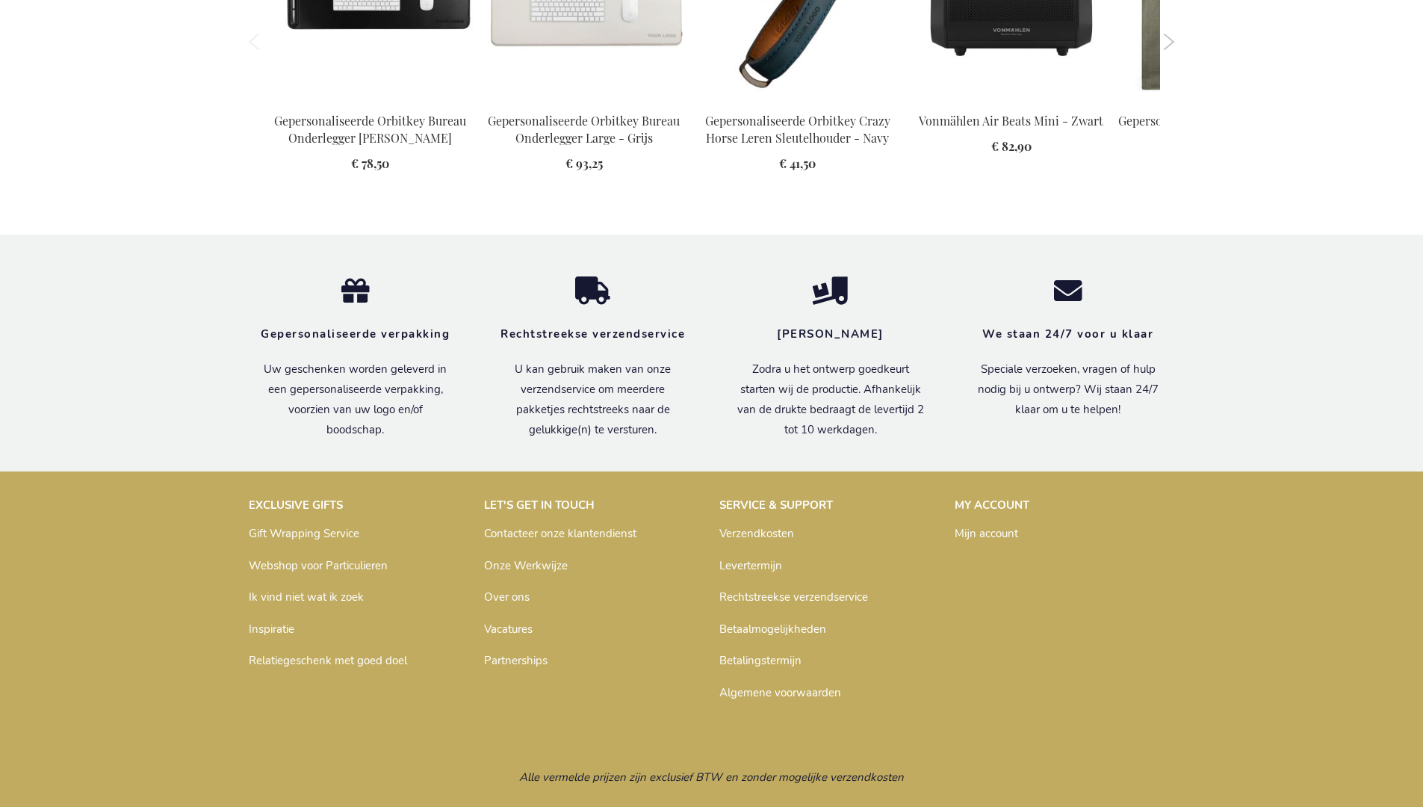
scroll to position [2022, 0]
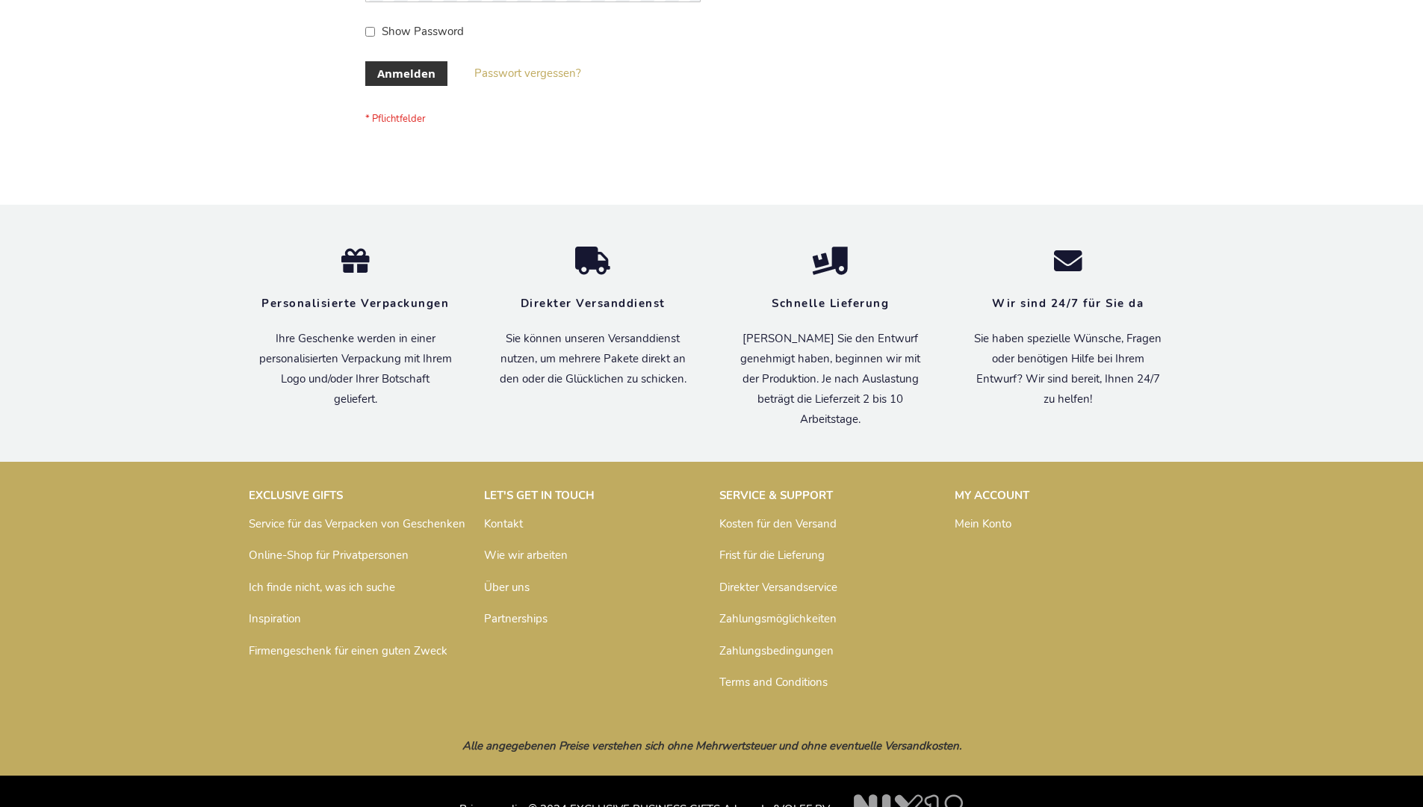
scroll to position [500, 0]
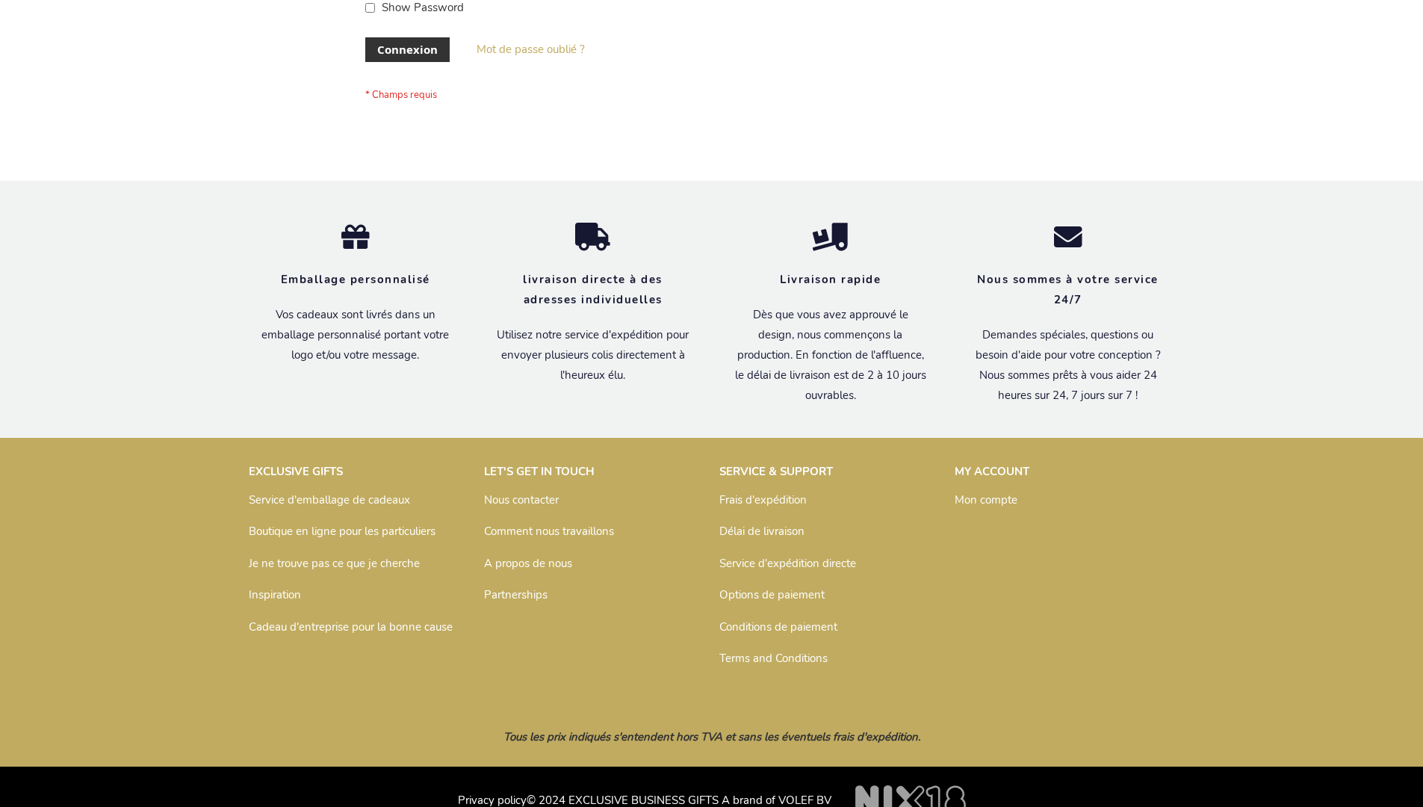
scroll to position [515, 0]
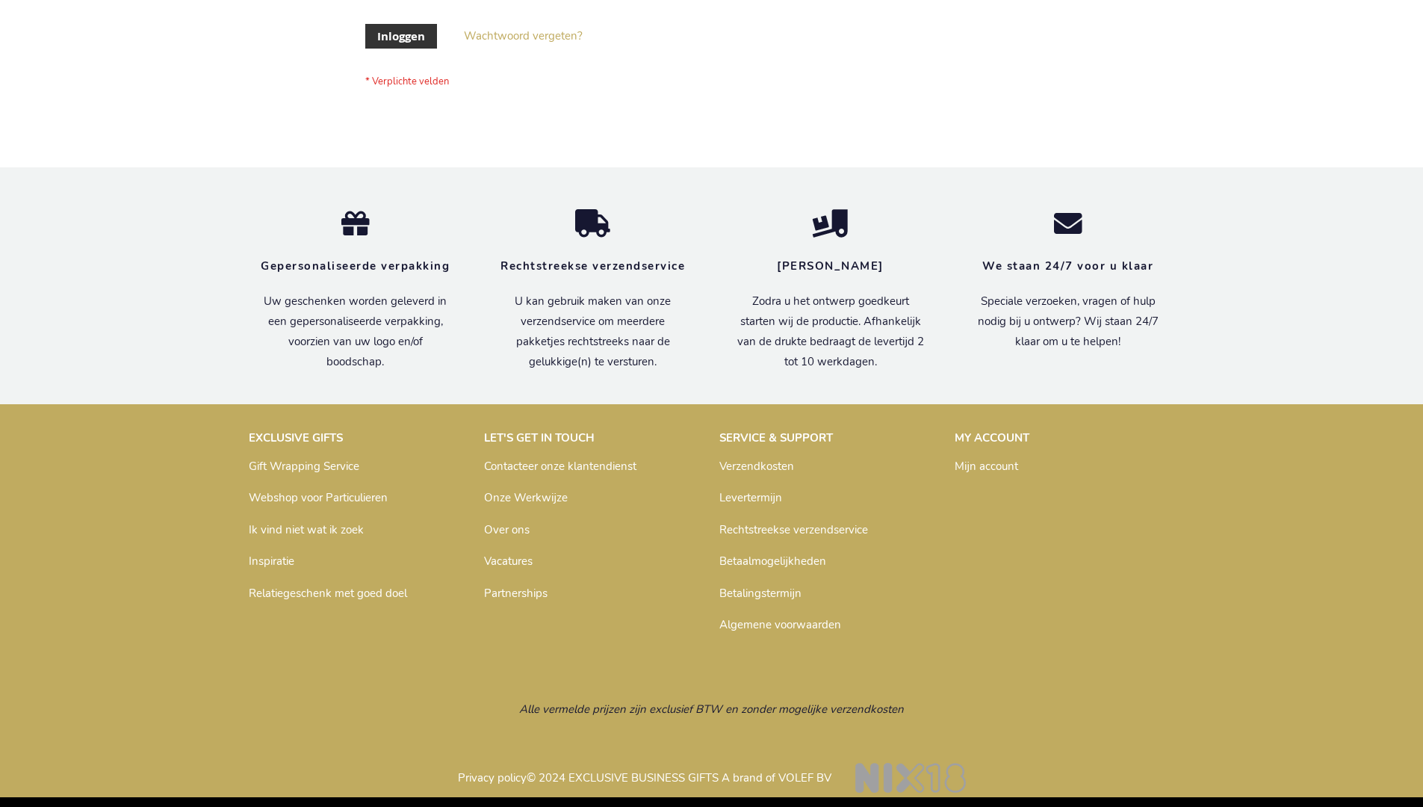
scroll to position [507, 0]
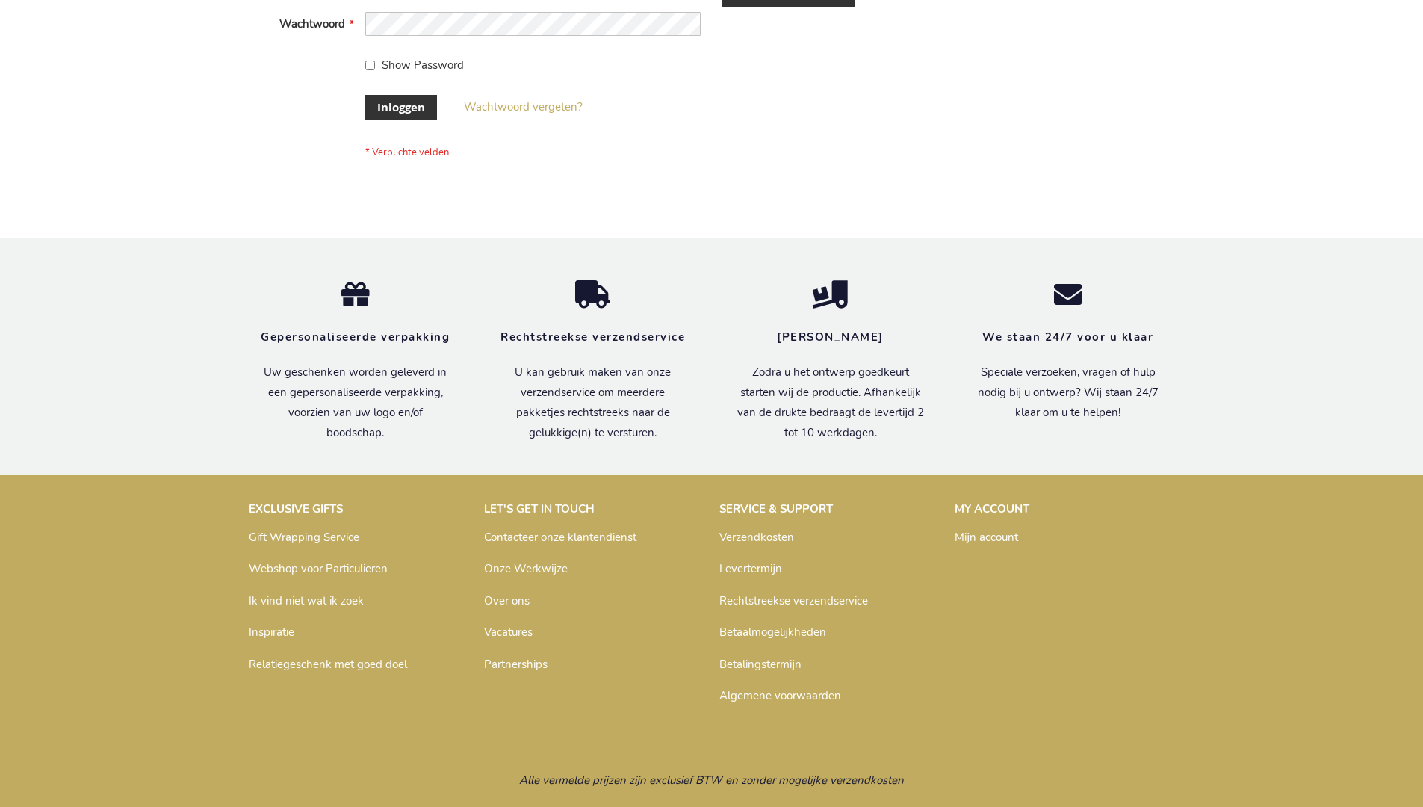
scroll to position [507, 0]
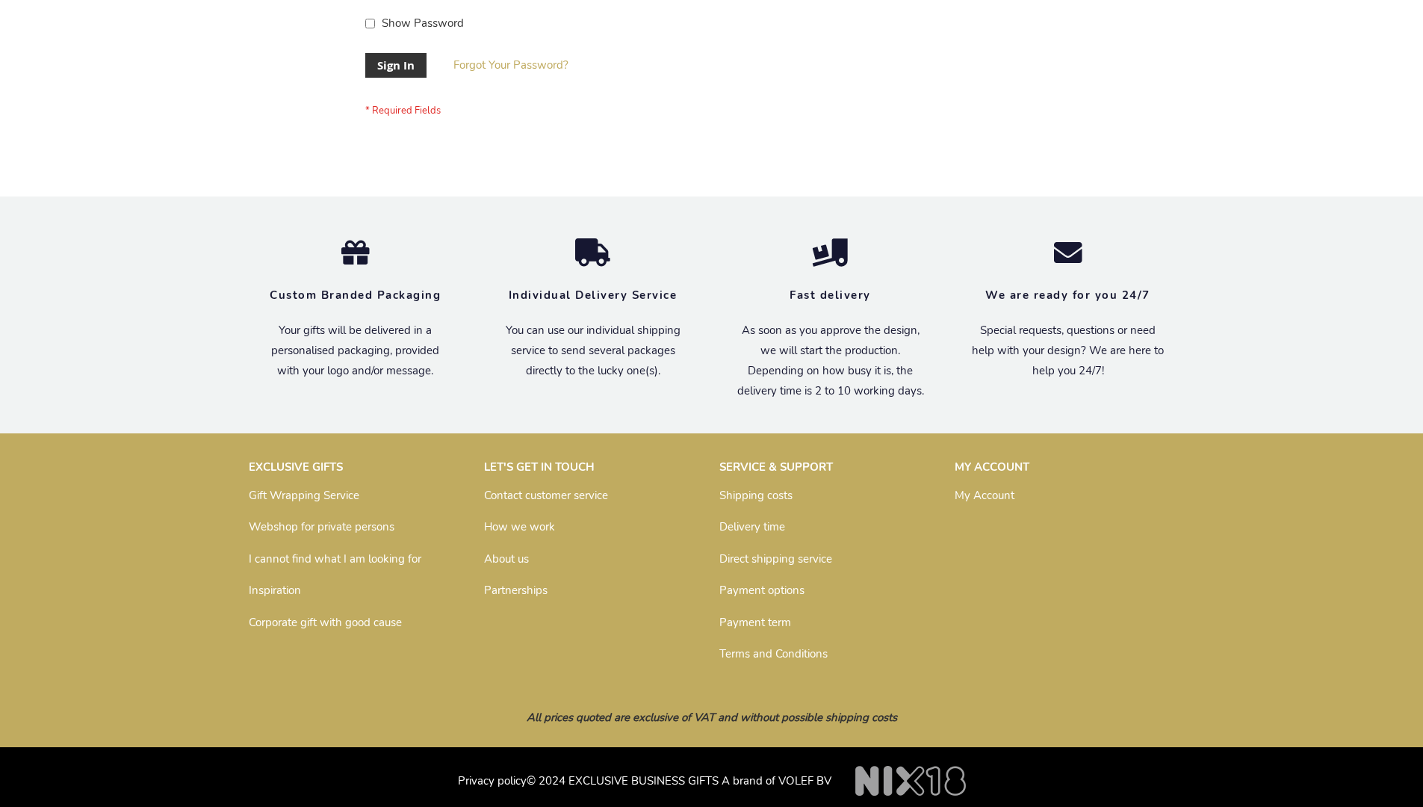
scroll to position [480, 0]
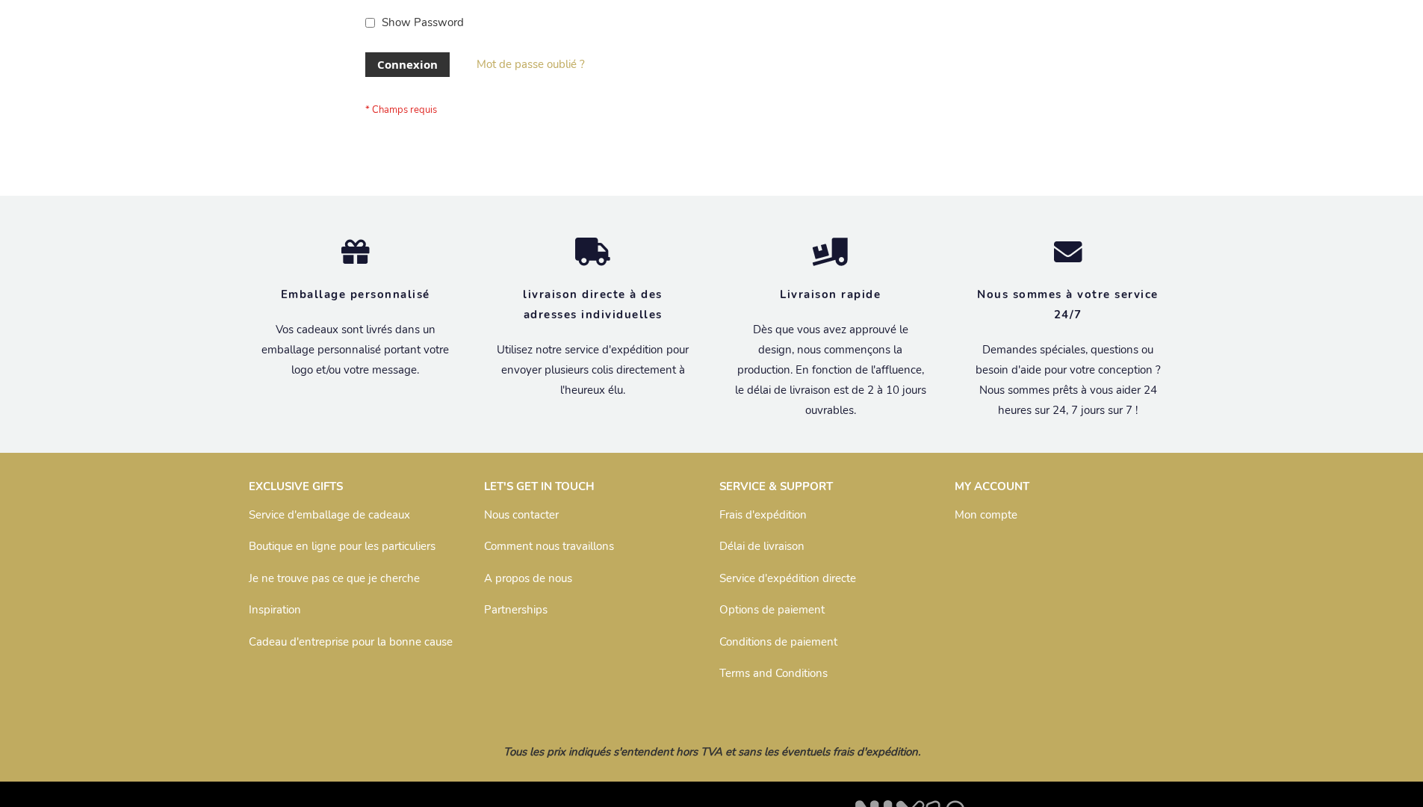
scroll to position [515, 0]
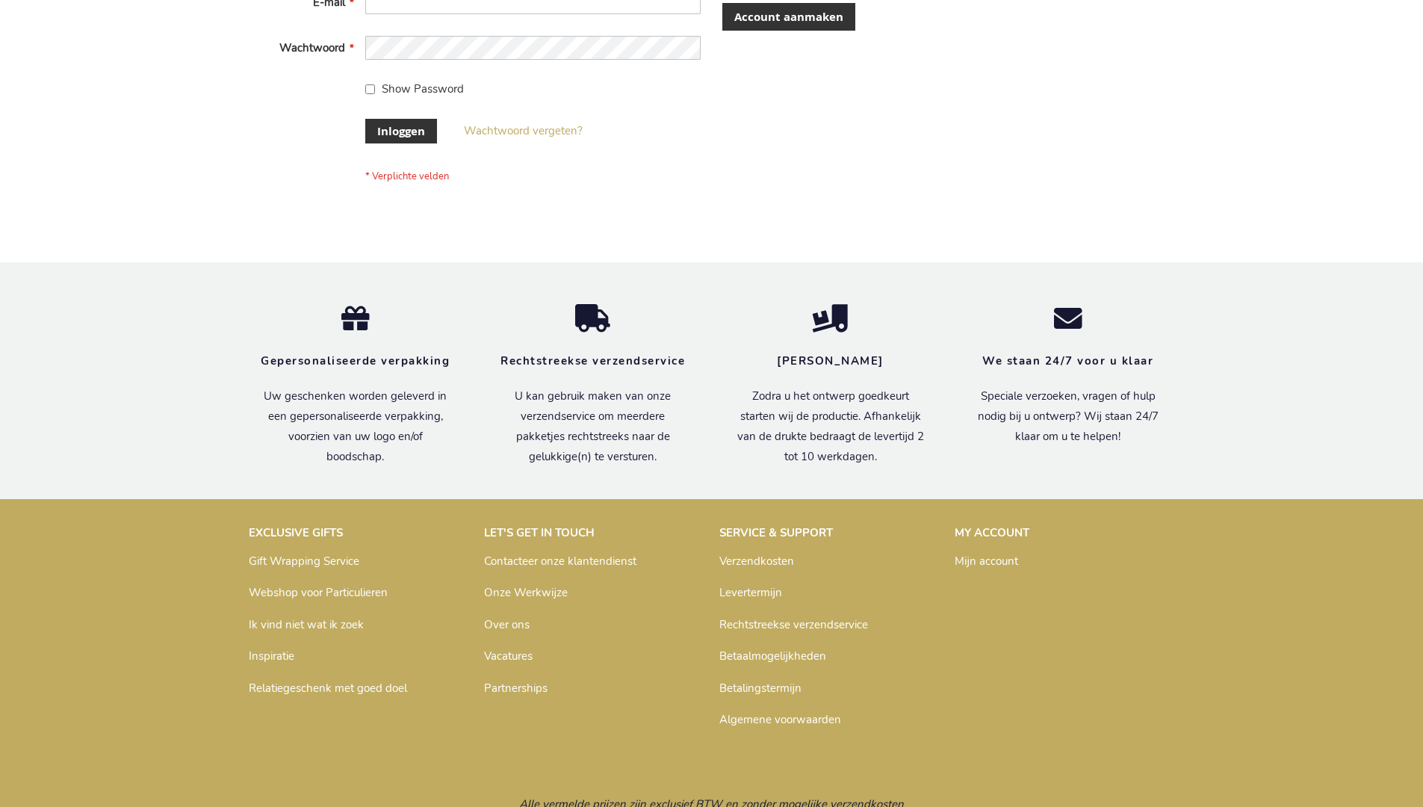
scroll to position [507, 0]
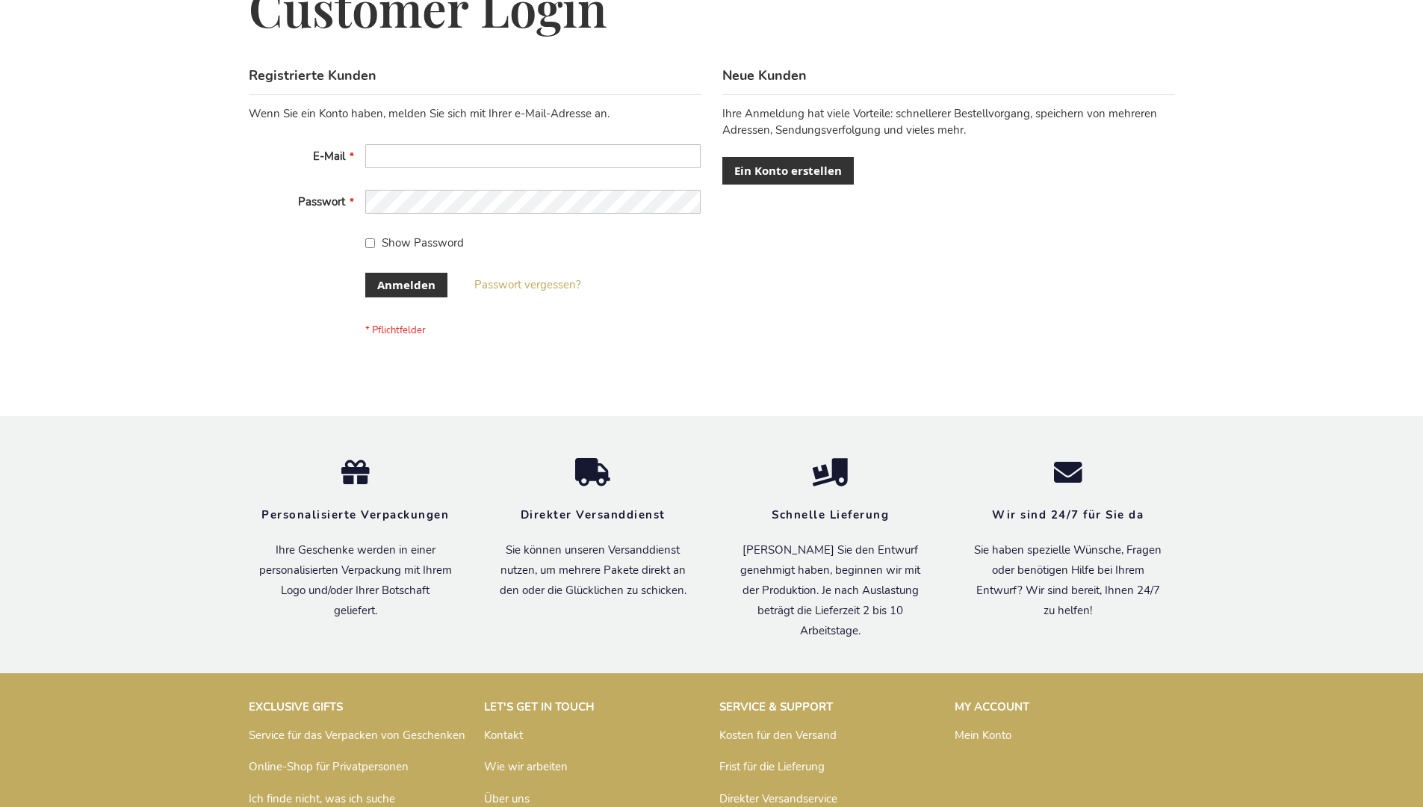
scroll to position [500, 0]
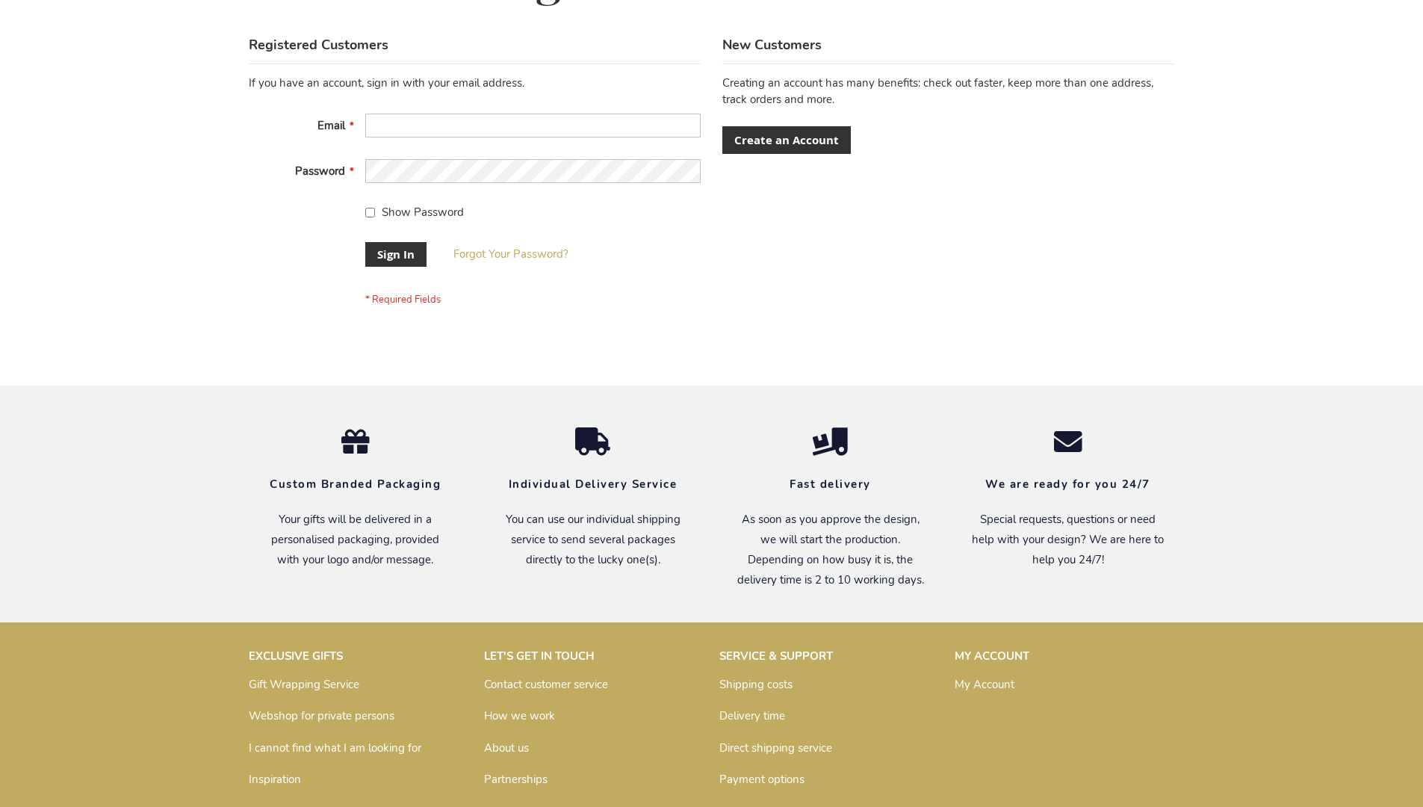
scroll to position [480, 0]
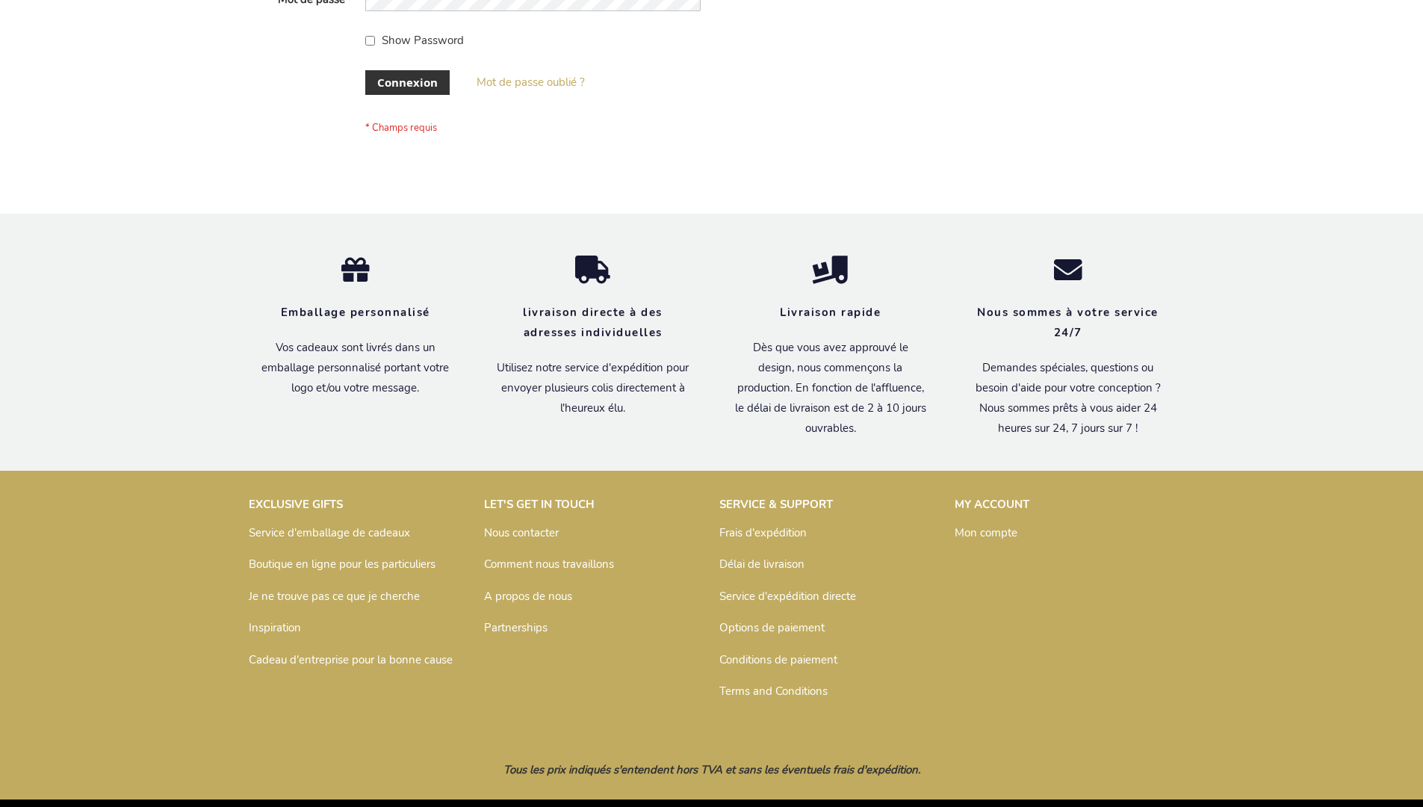
scroll to position [515, 0]
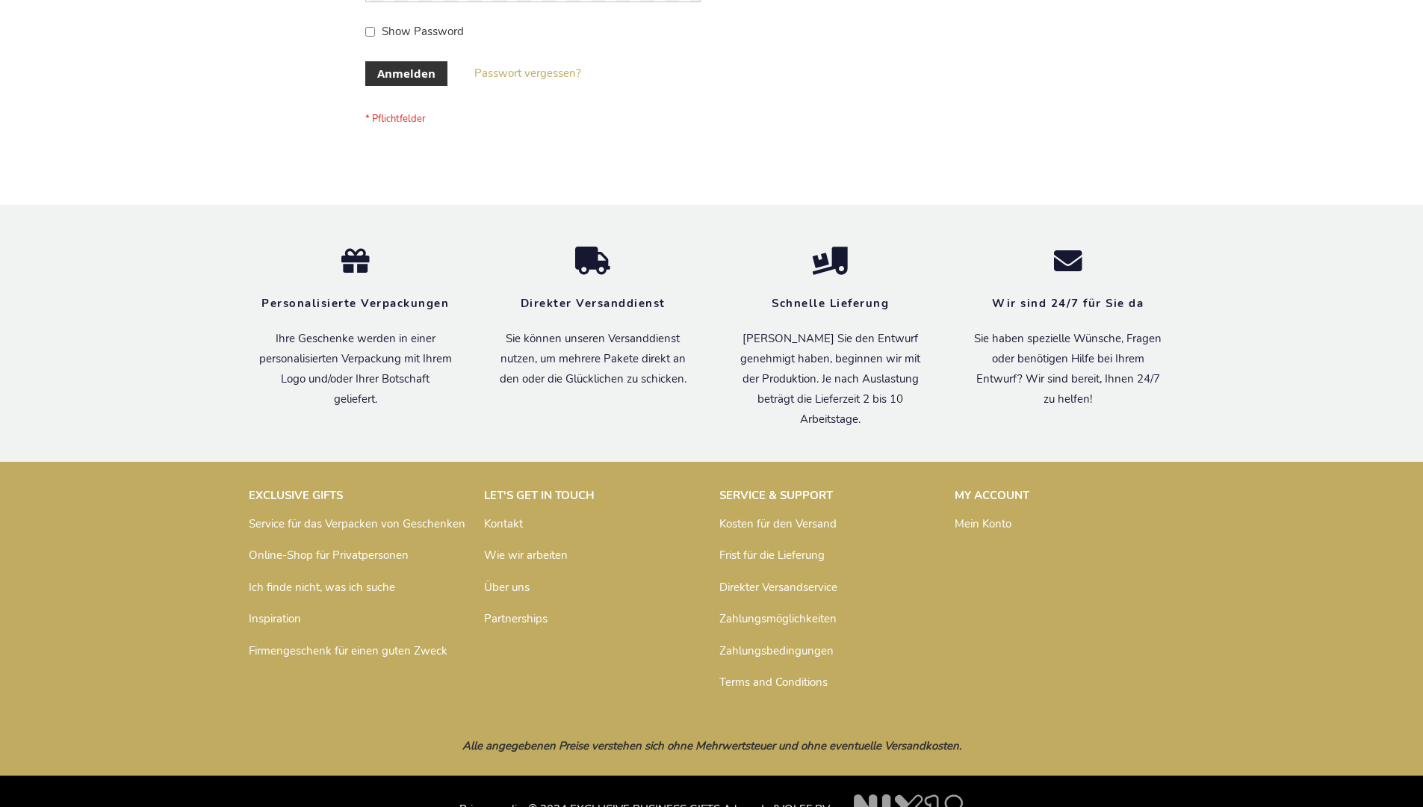
scroll to position [500, 0]
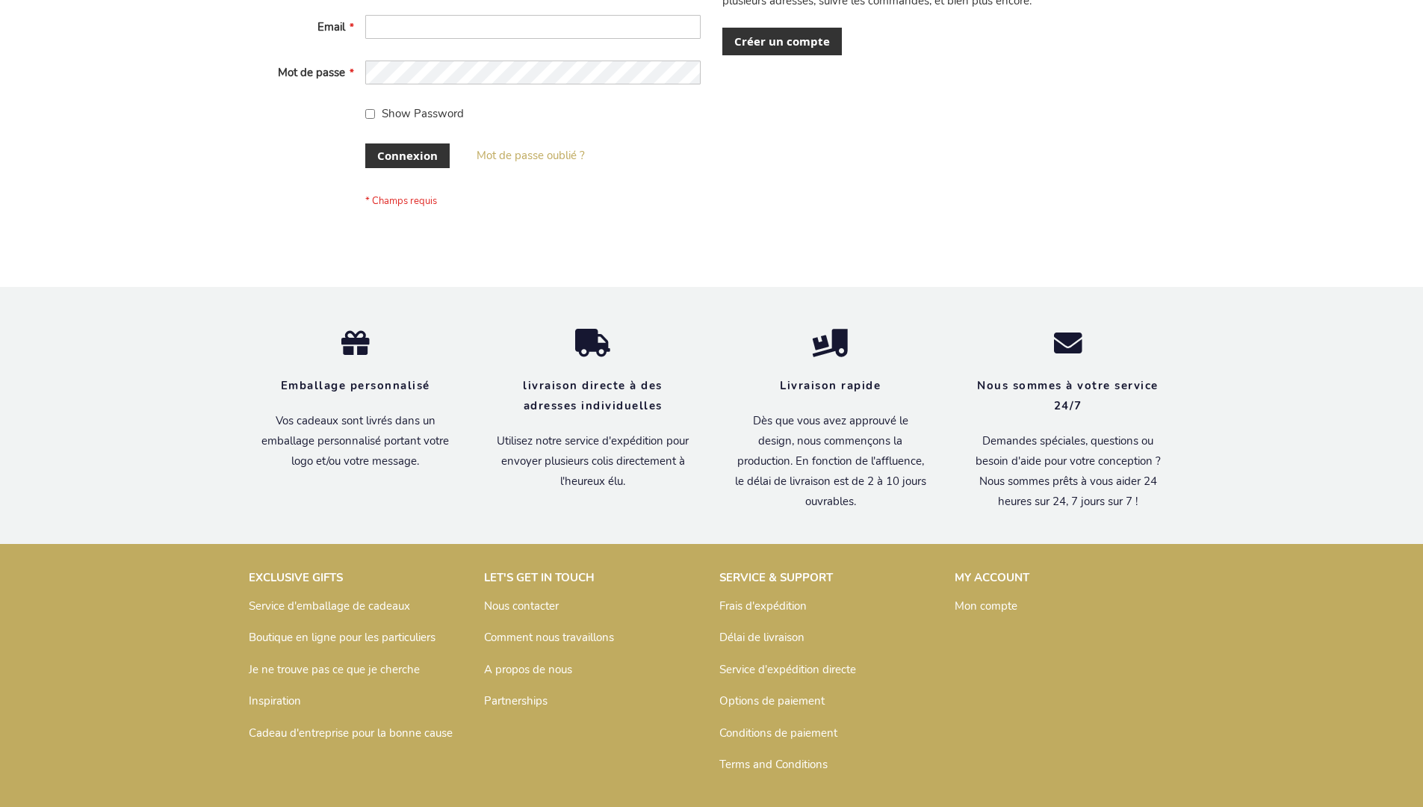
scroll to position [515, 0]
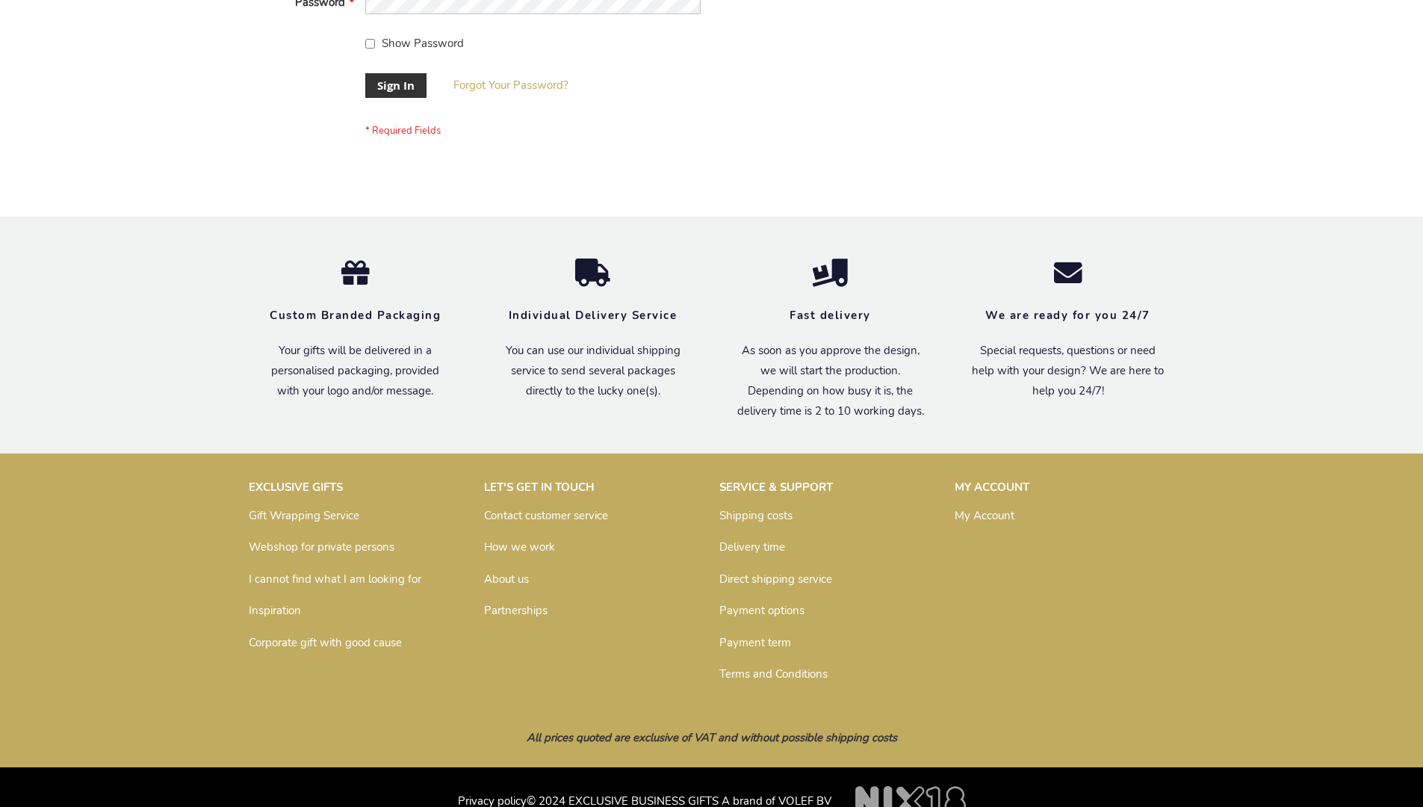
scroll to position [480, 0]
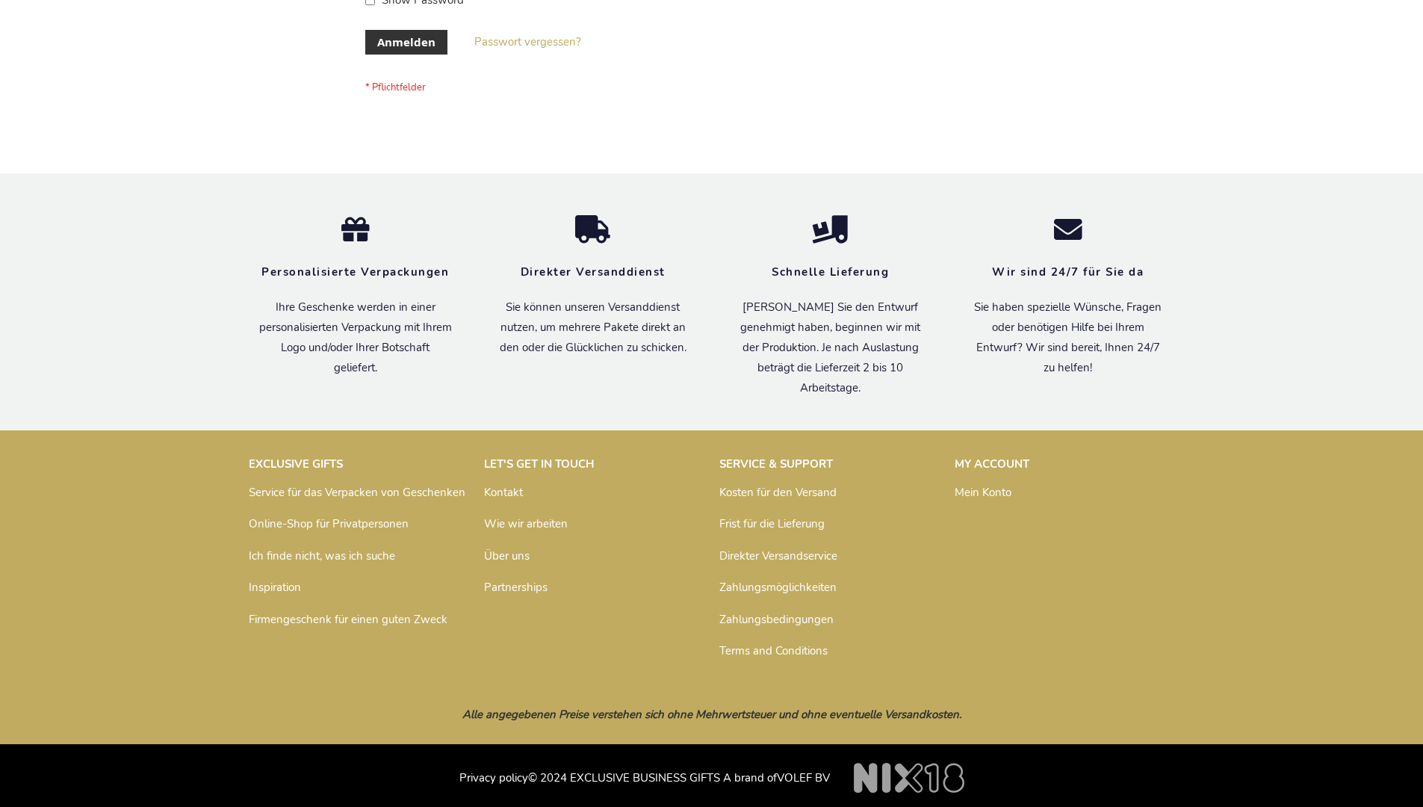
scroll to position [500, 0]
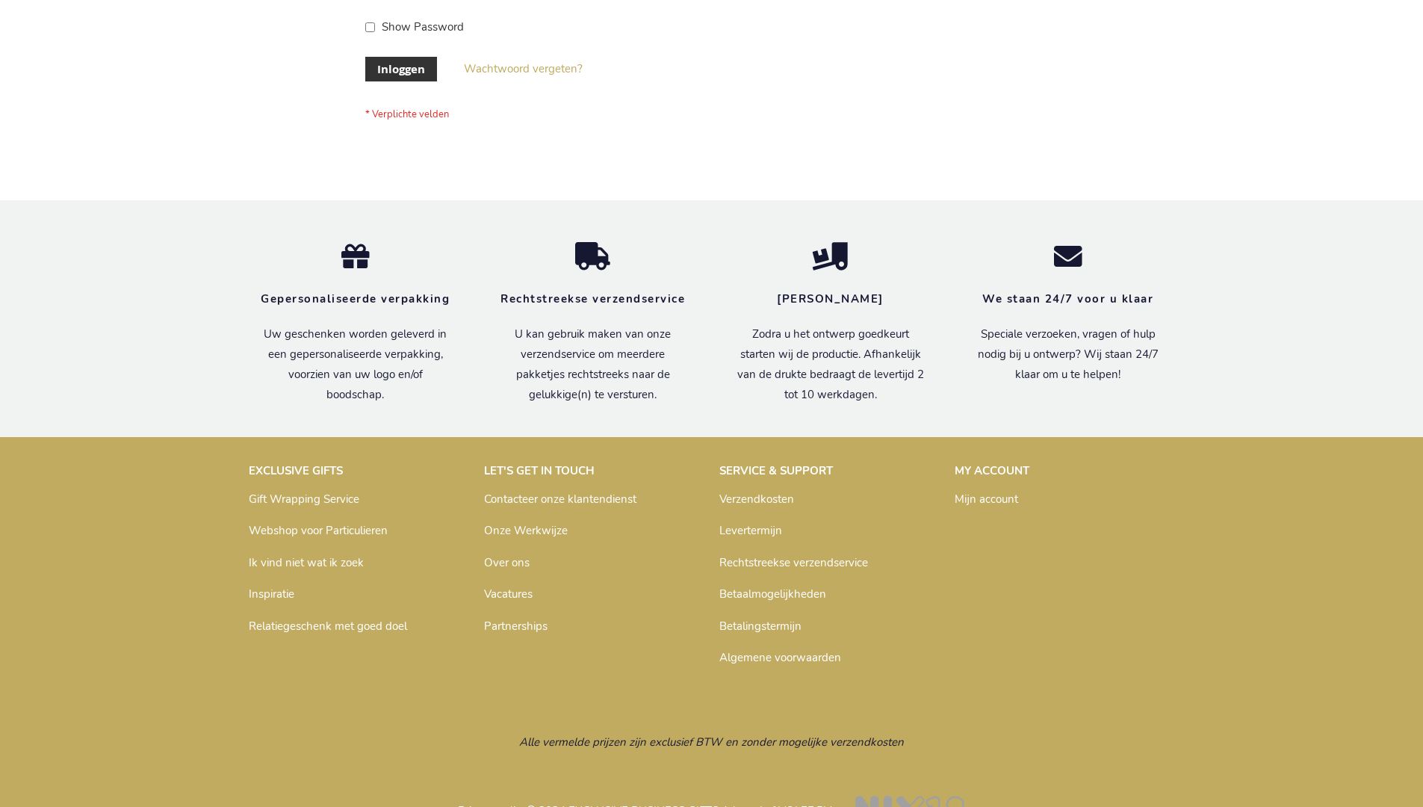
scroll to position [507, 0]
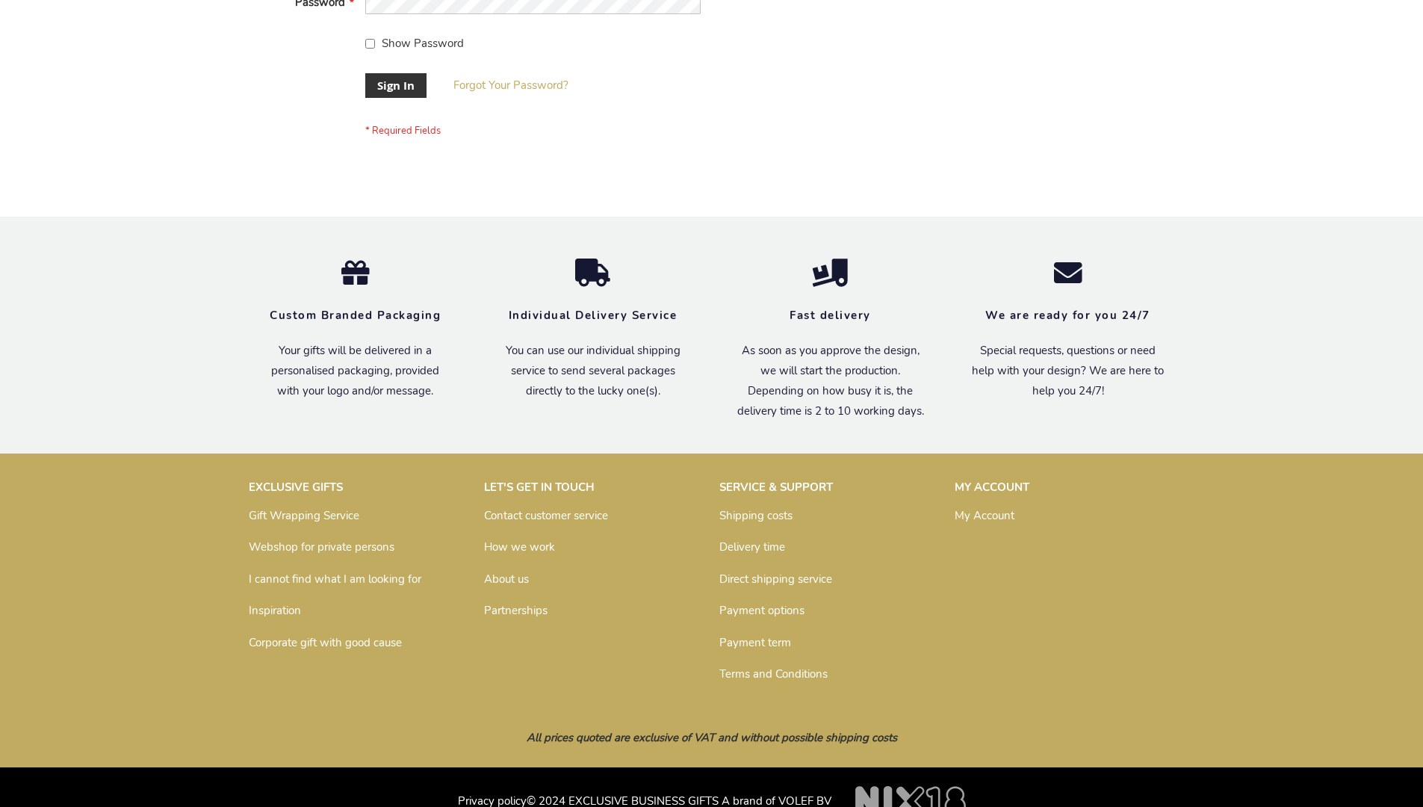
scroll to position [480, 0]
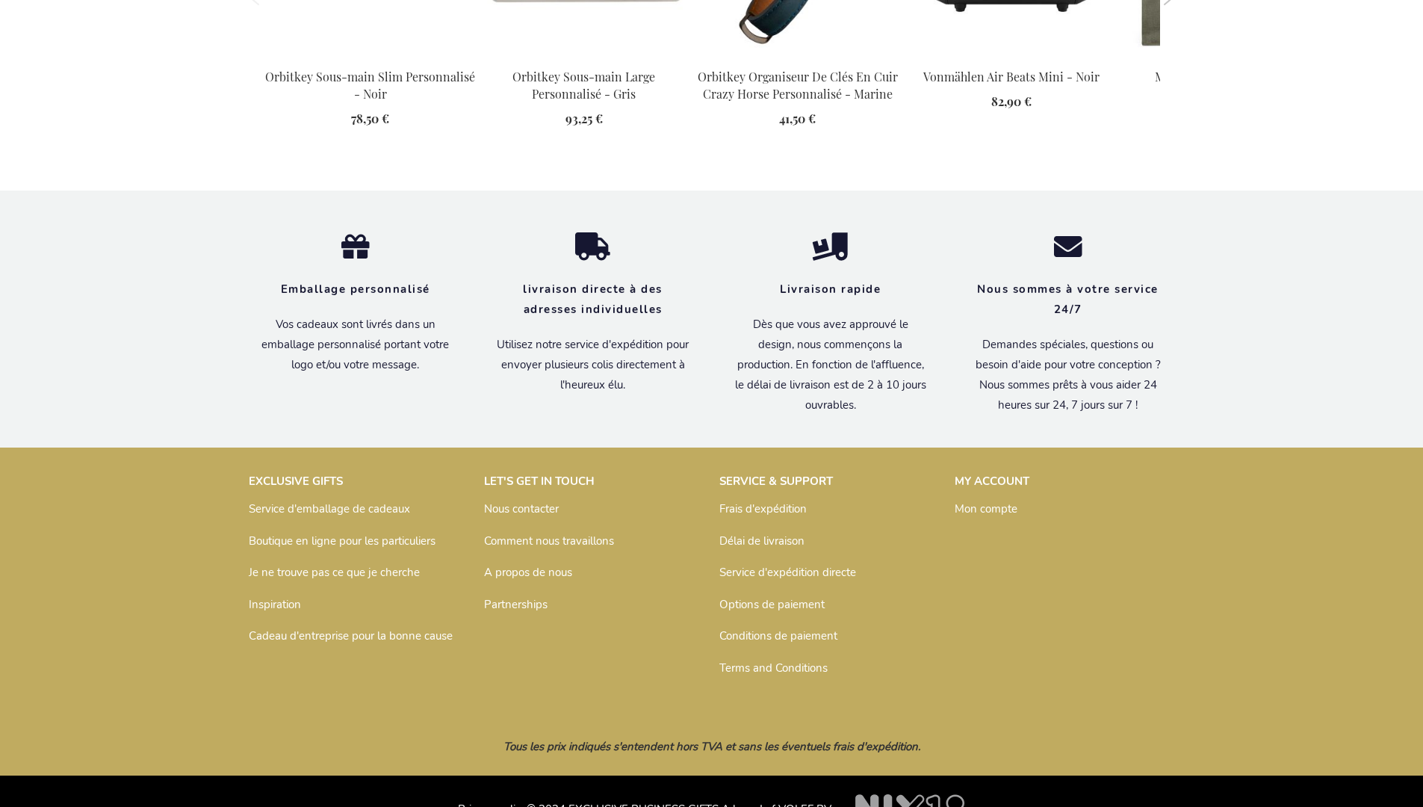
scroll to position [2045, 0]
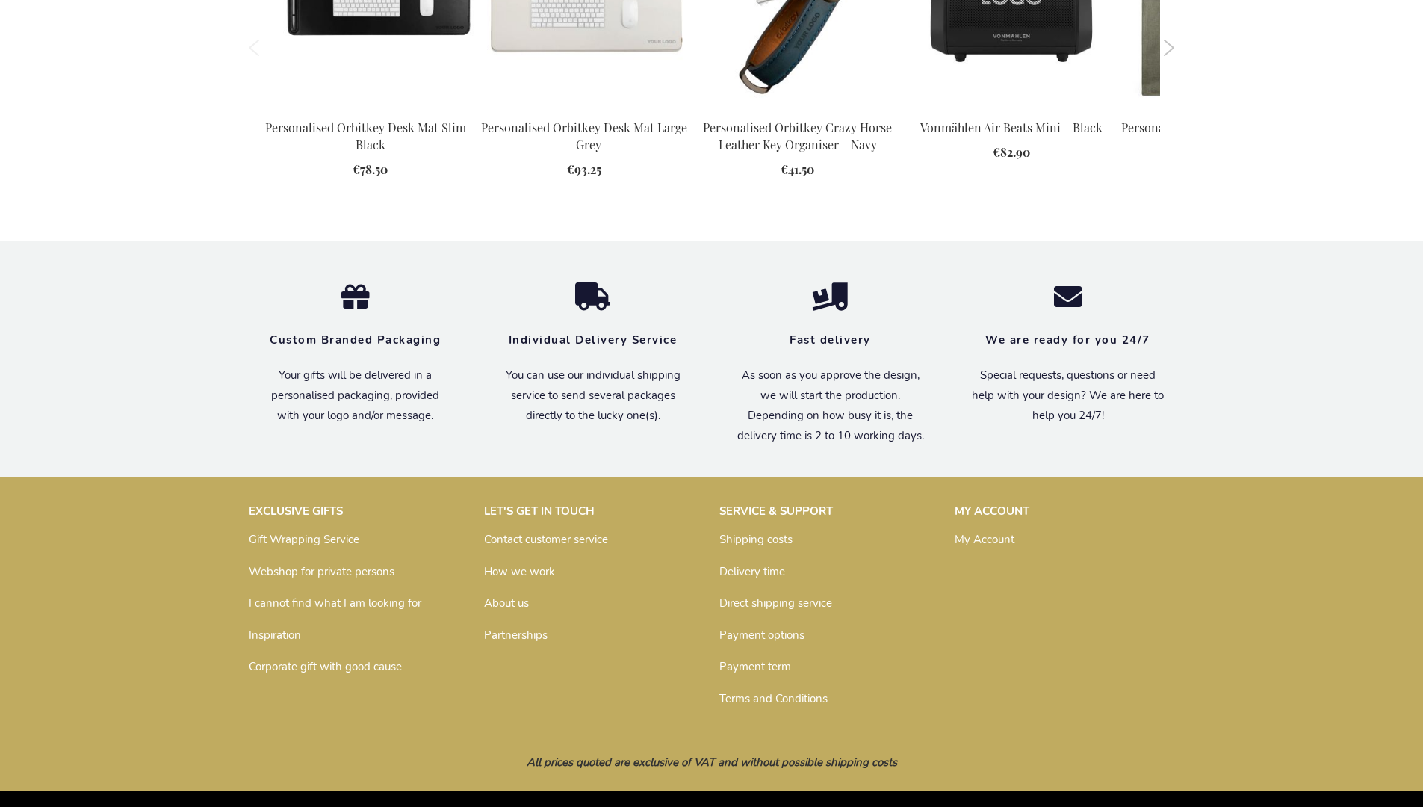
scroll to position [2028, 0]
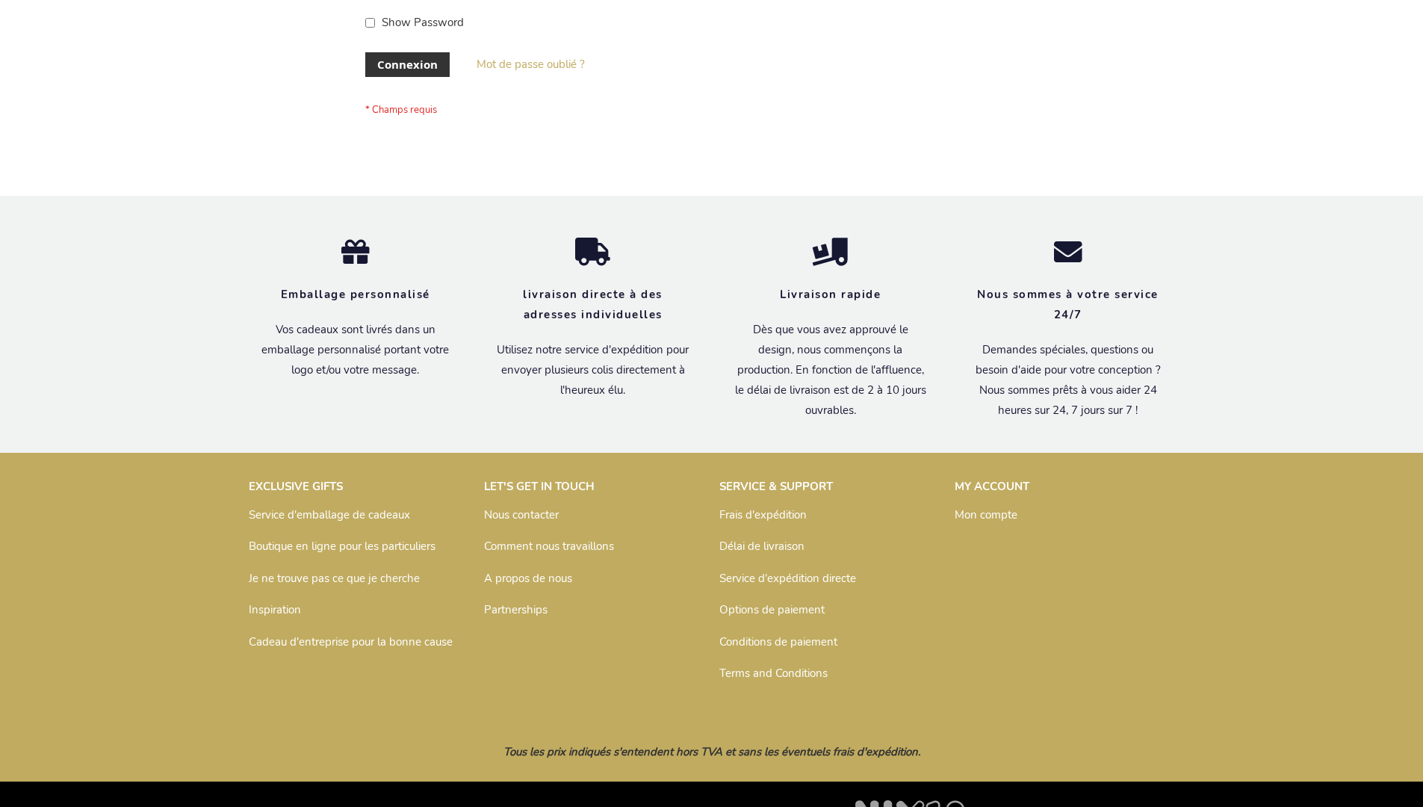
scroll to position [515, 0]
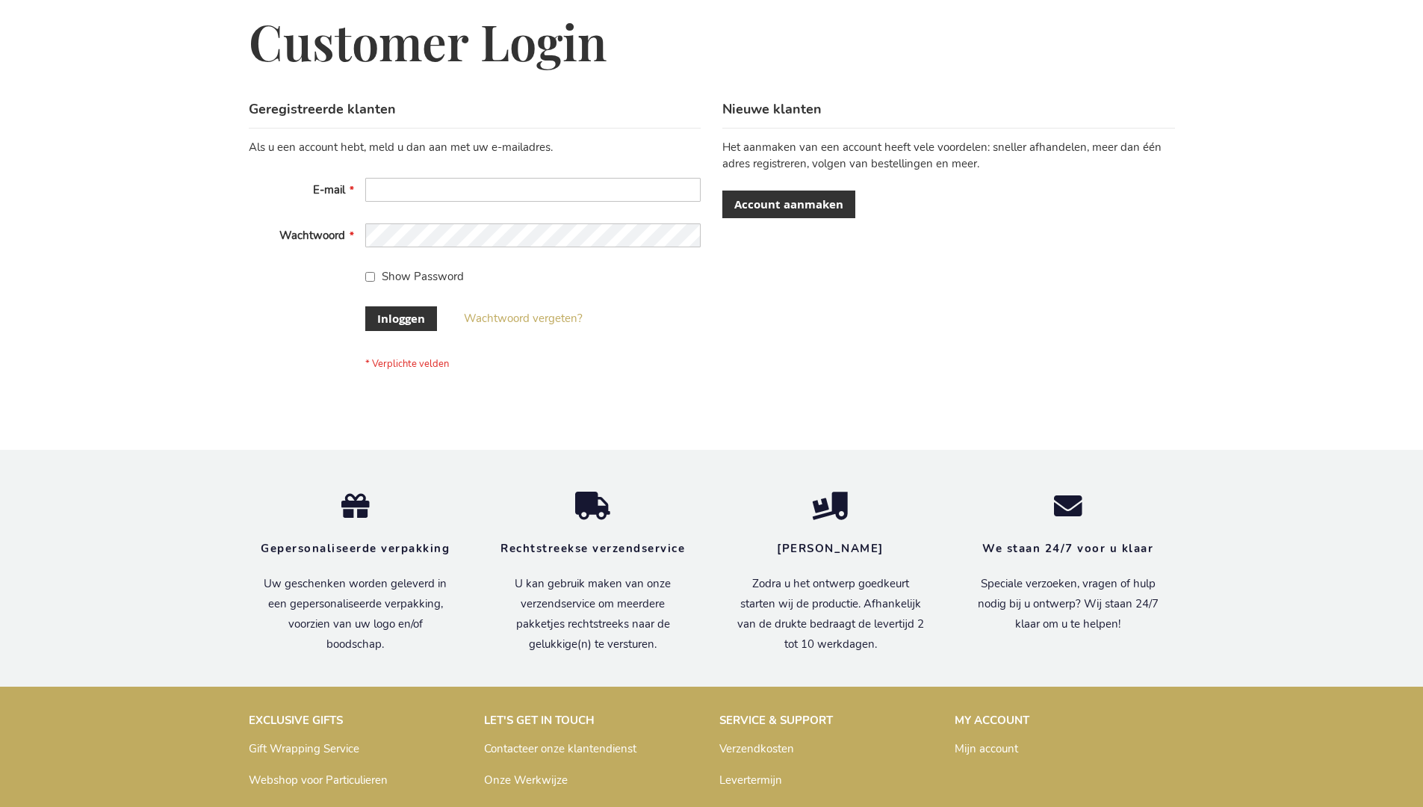
scroll to position [507, 0]
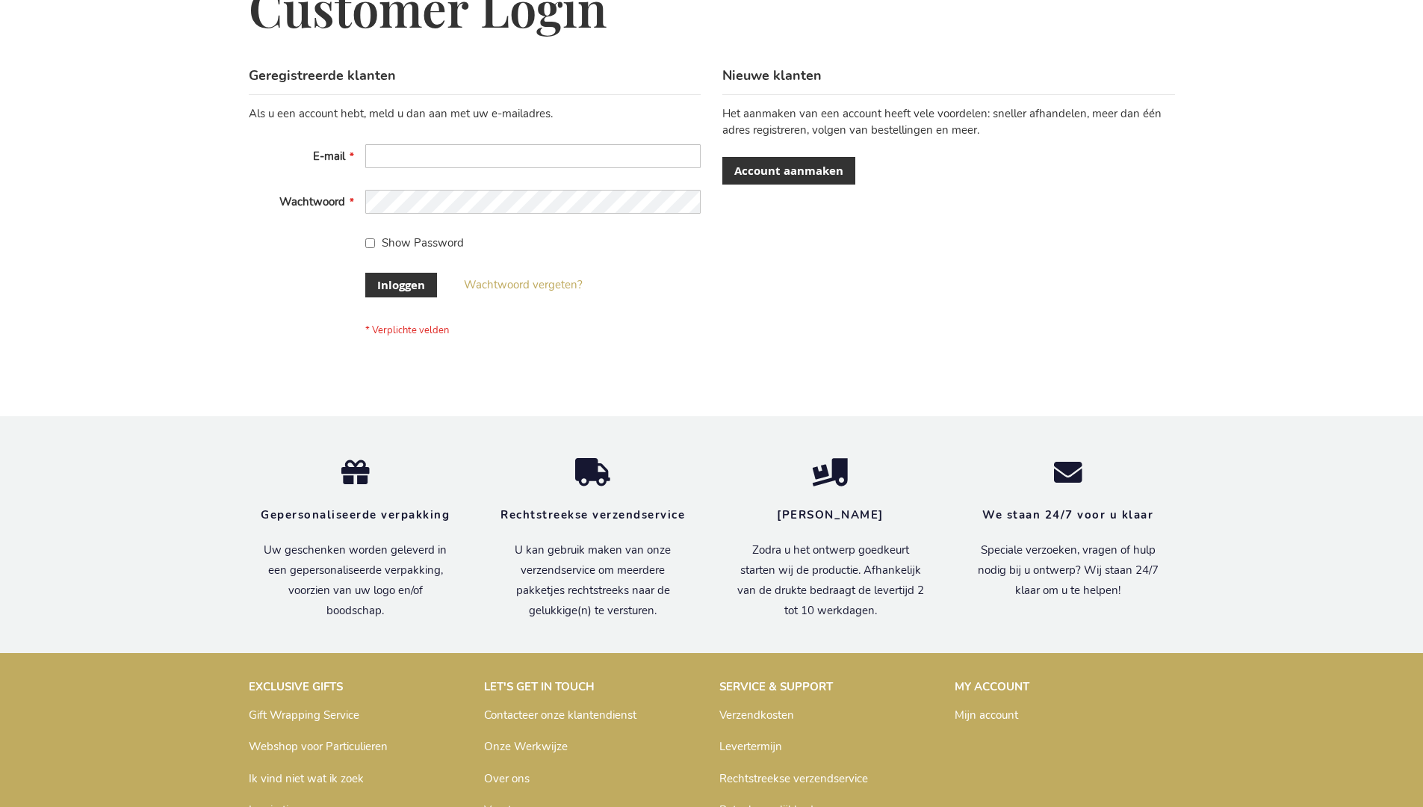
scroll to position [507, 0]
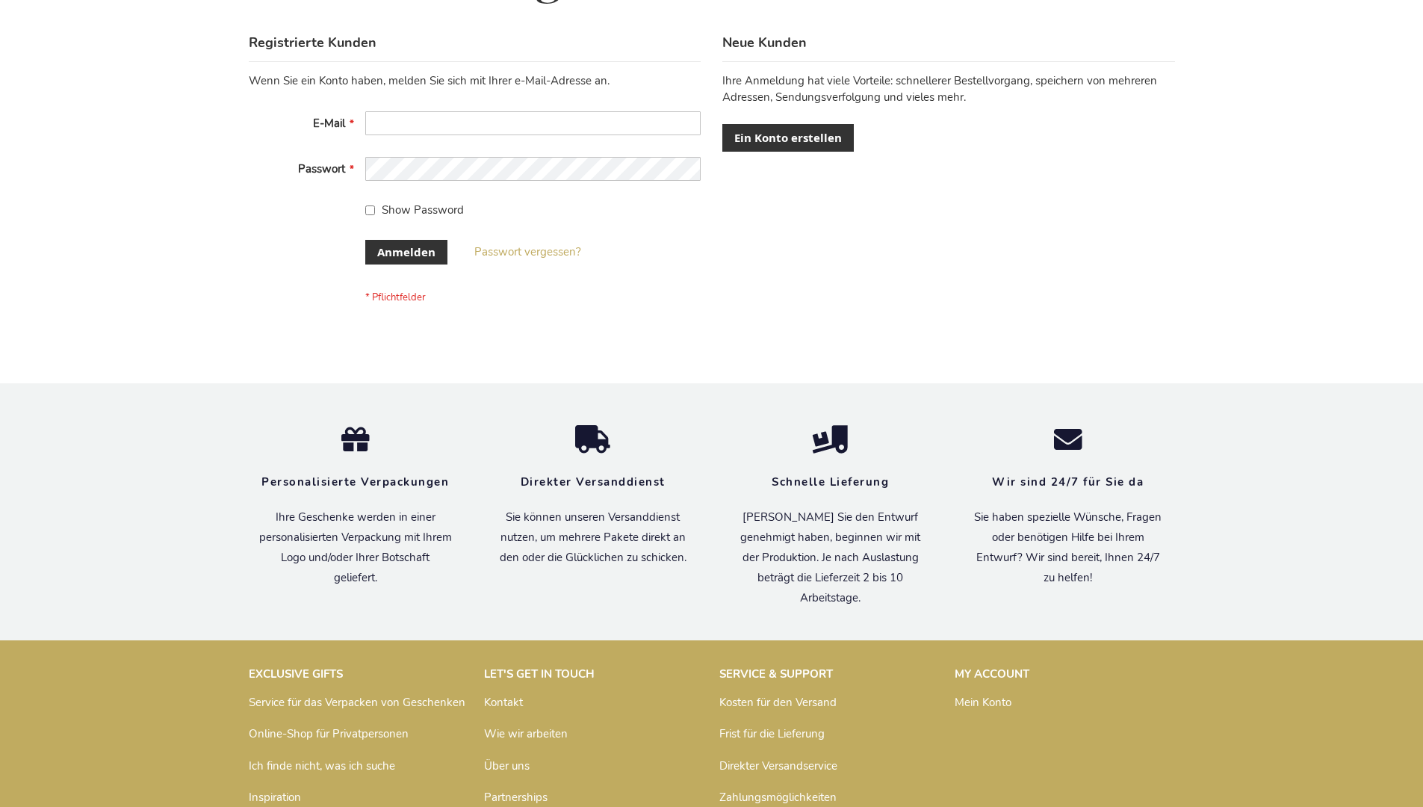
scroll to position [500, 0]
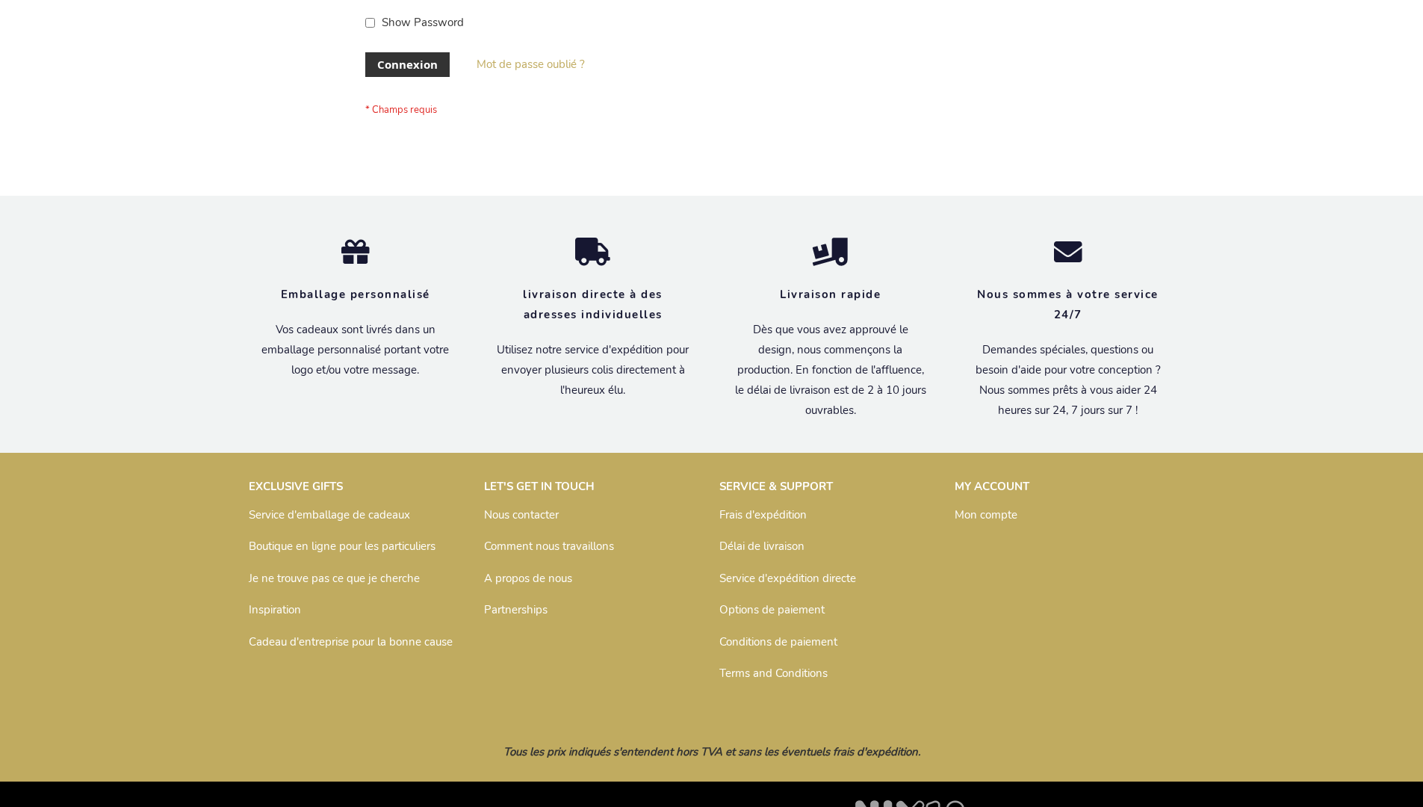
scroll to position [515, 0]
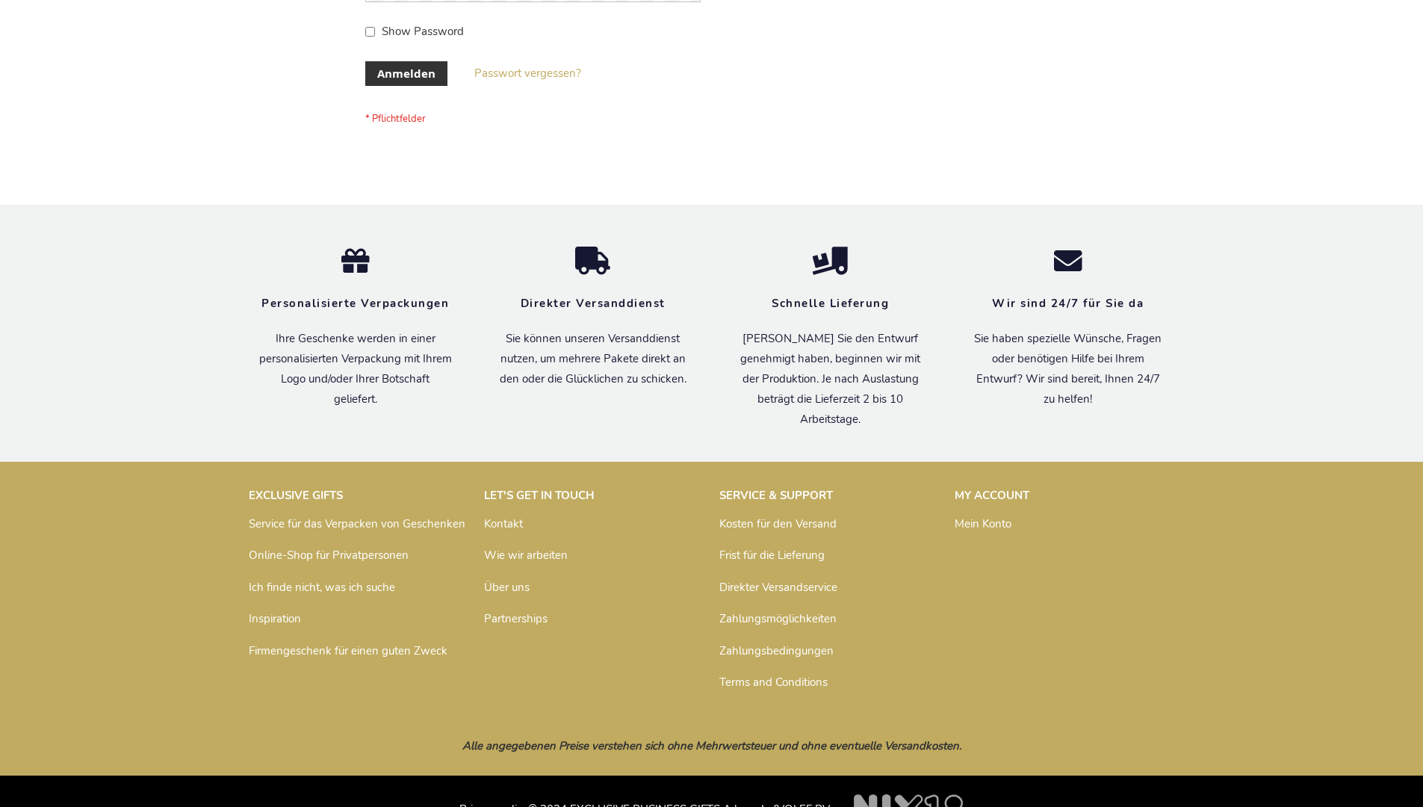
scroll to position [500, 0]
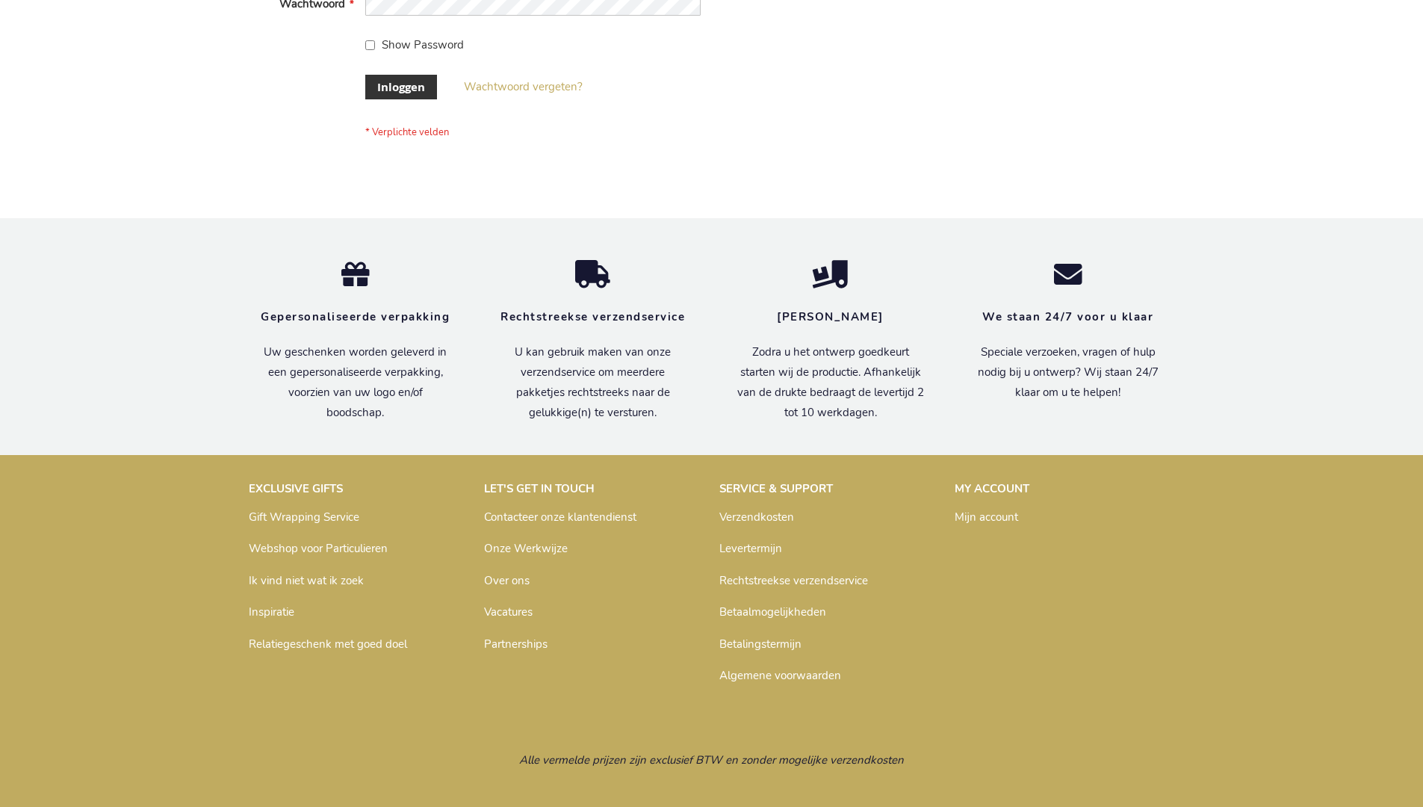
scroll to position [507, 0]
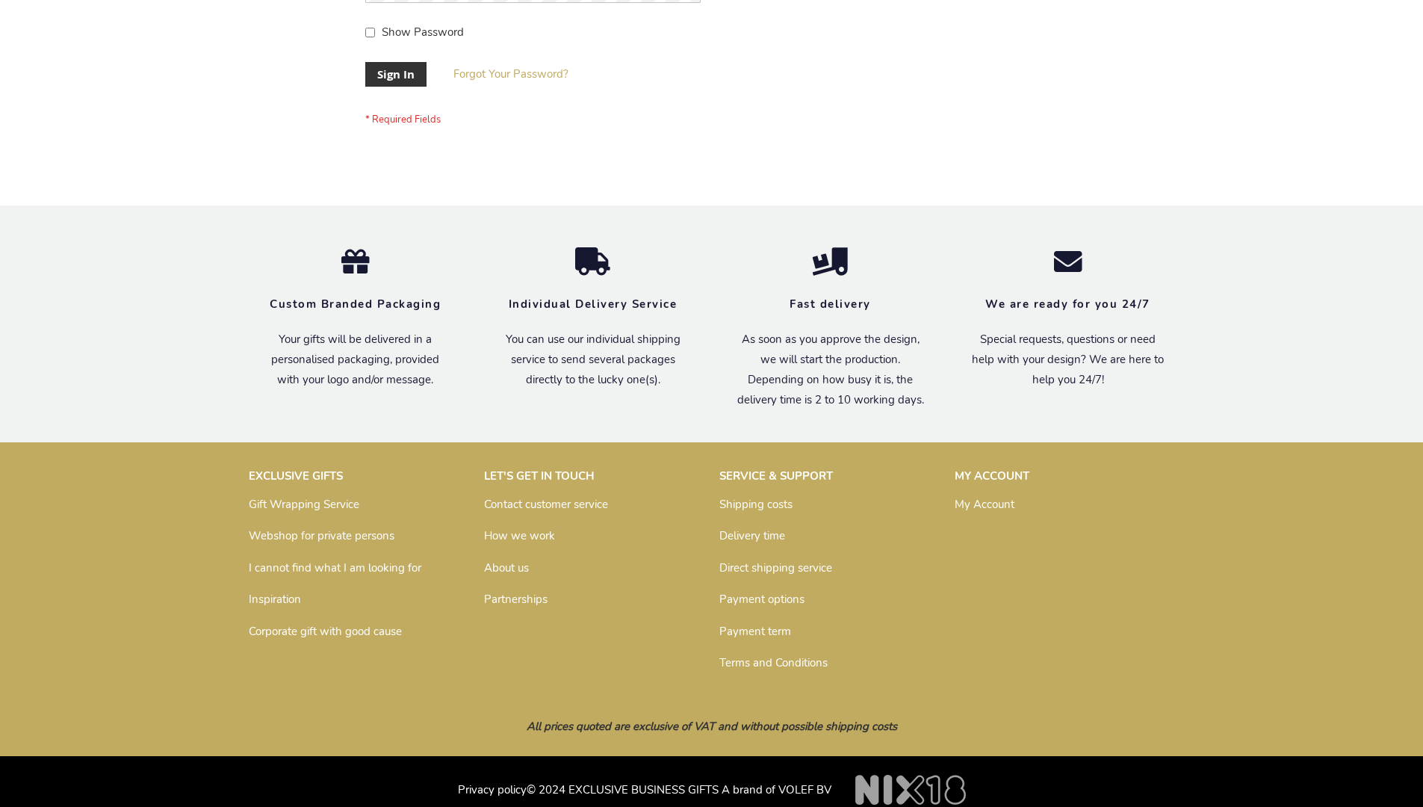
scroll to position [480, 0]
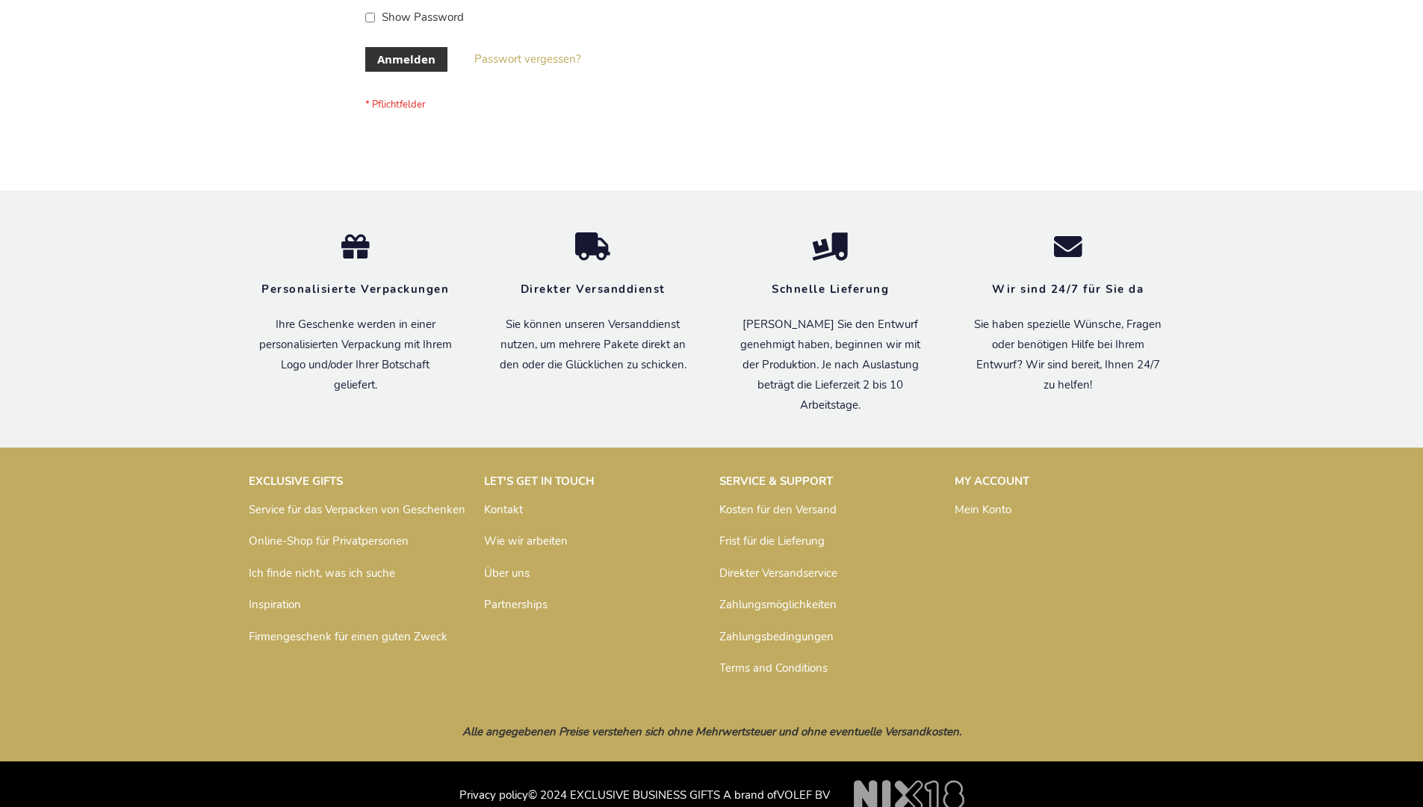
scroll to position [500, 0]
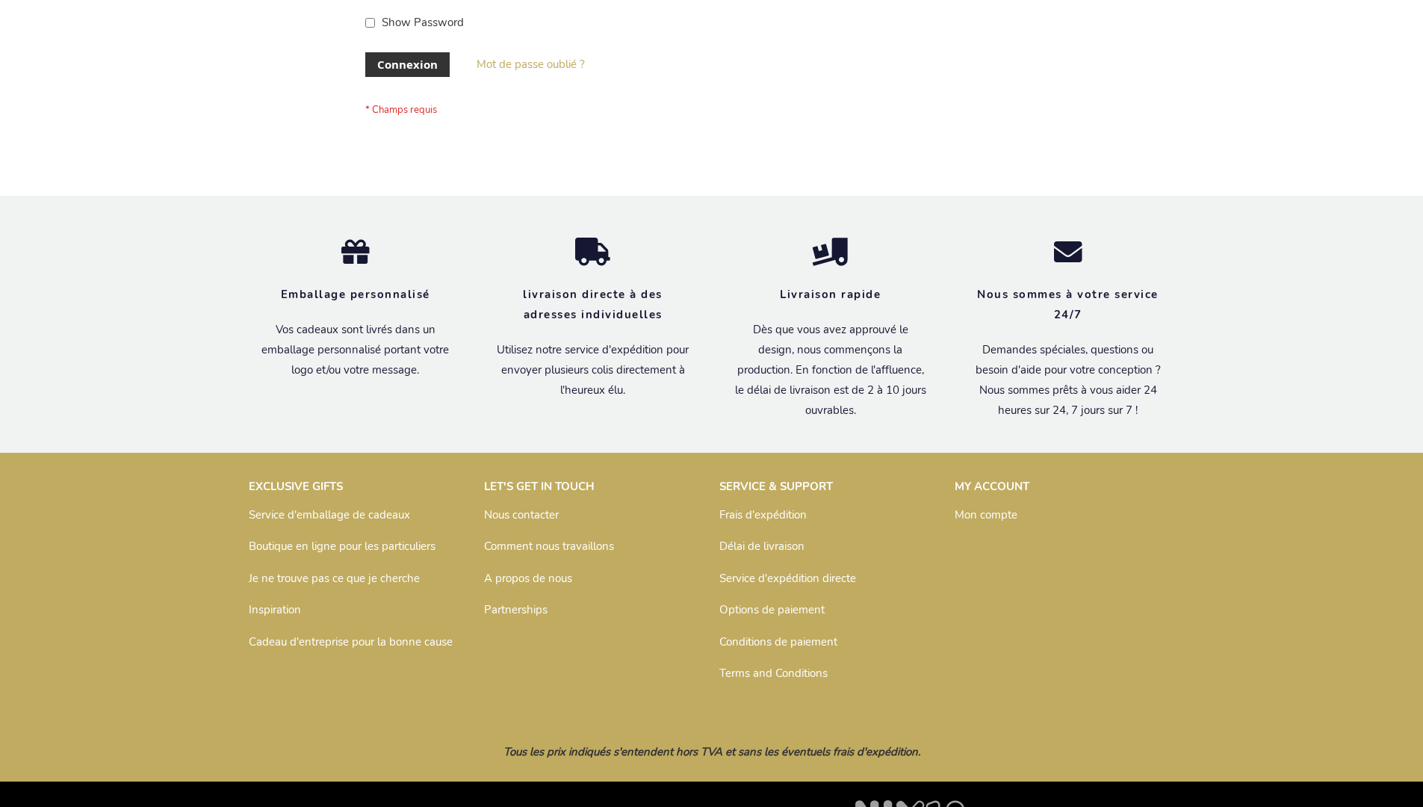
scroll to position [515, 0]
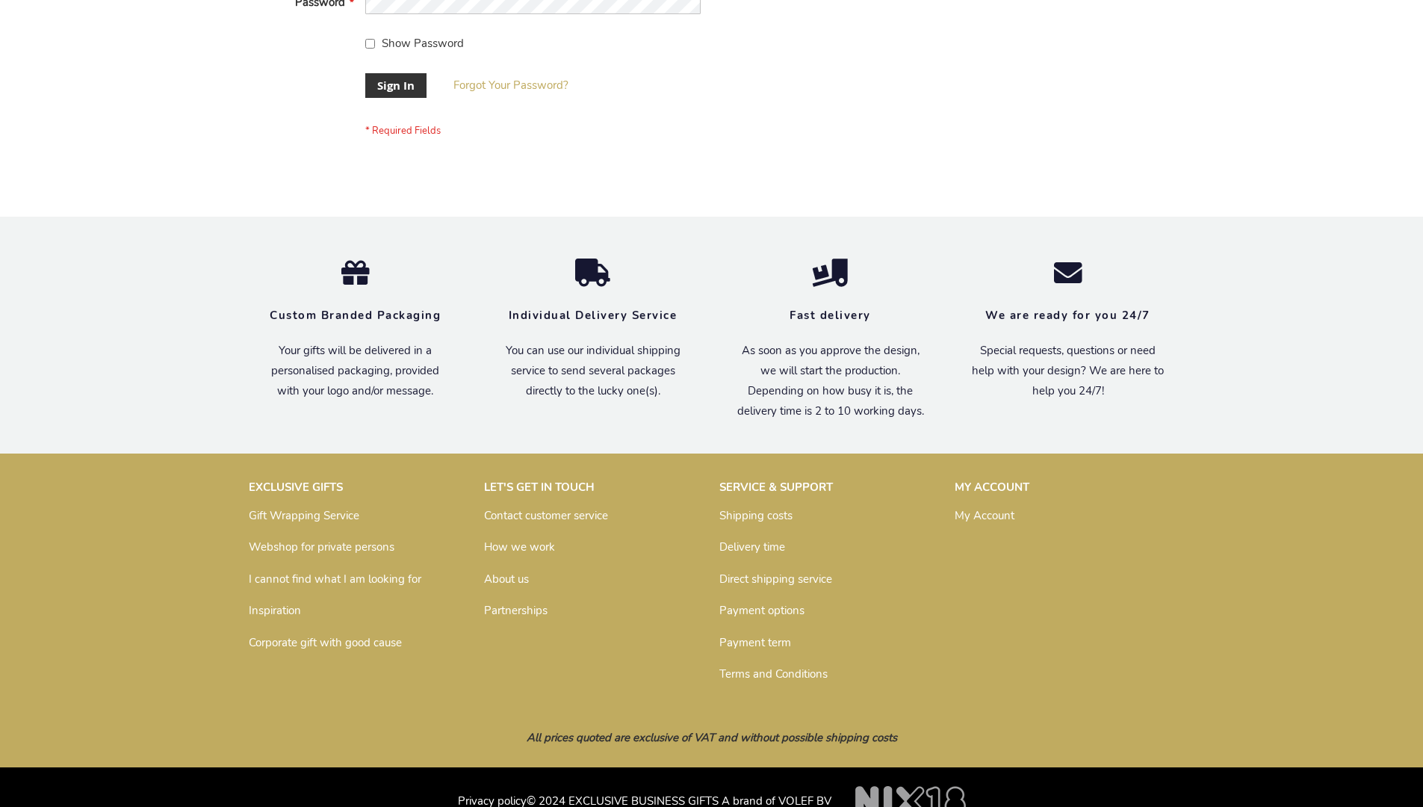
scroll to position [480, 0]
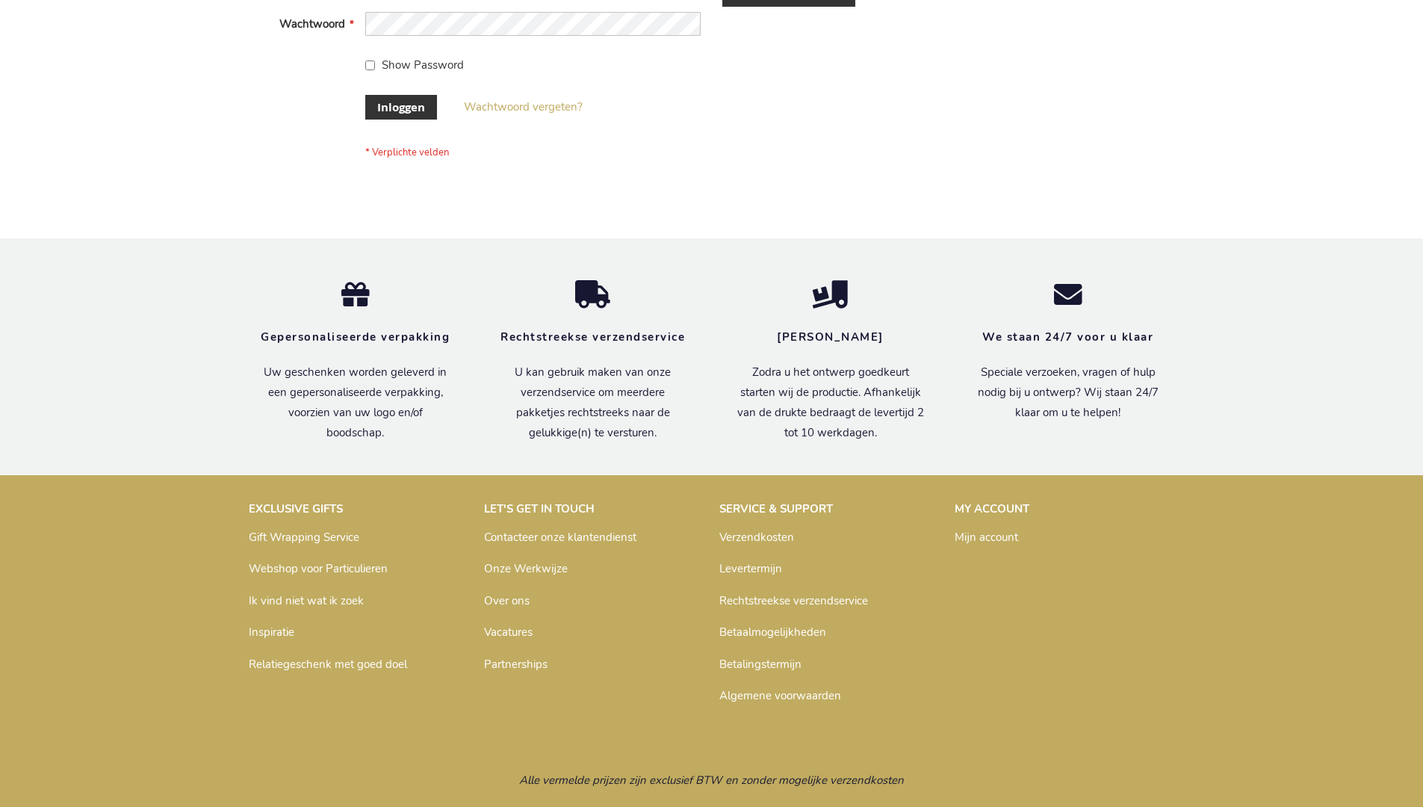
scroll to position [507, 0]
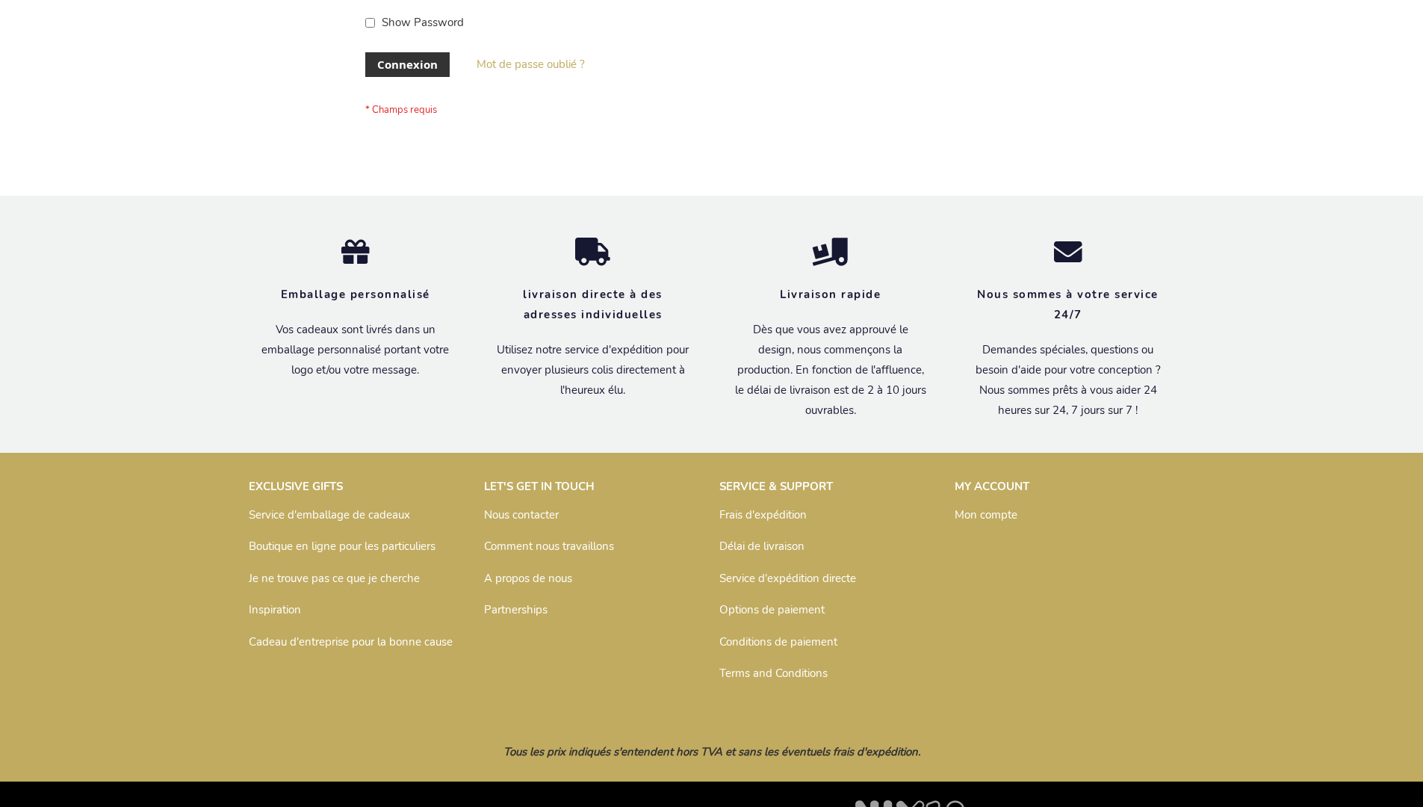
scroll to position [515, 0]
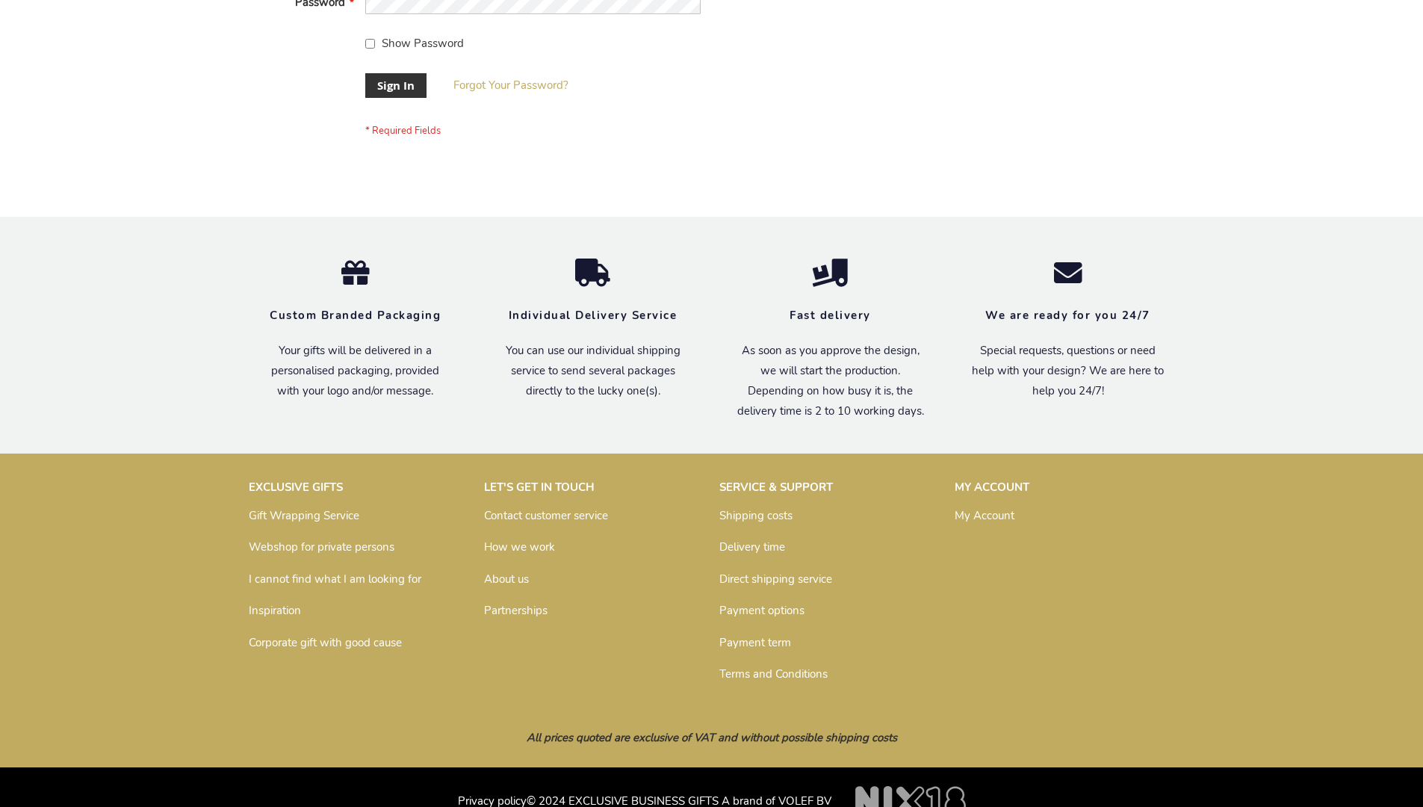
scroll to position [480, 0]
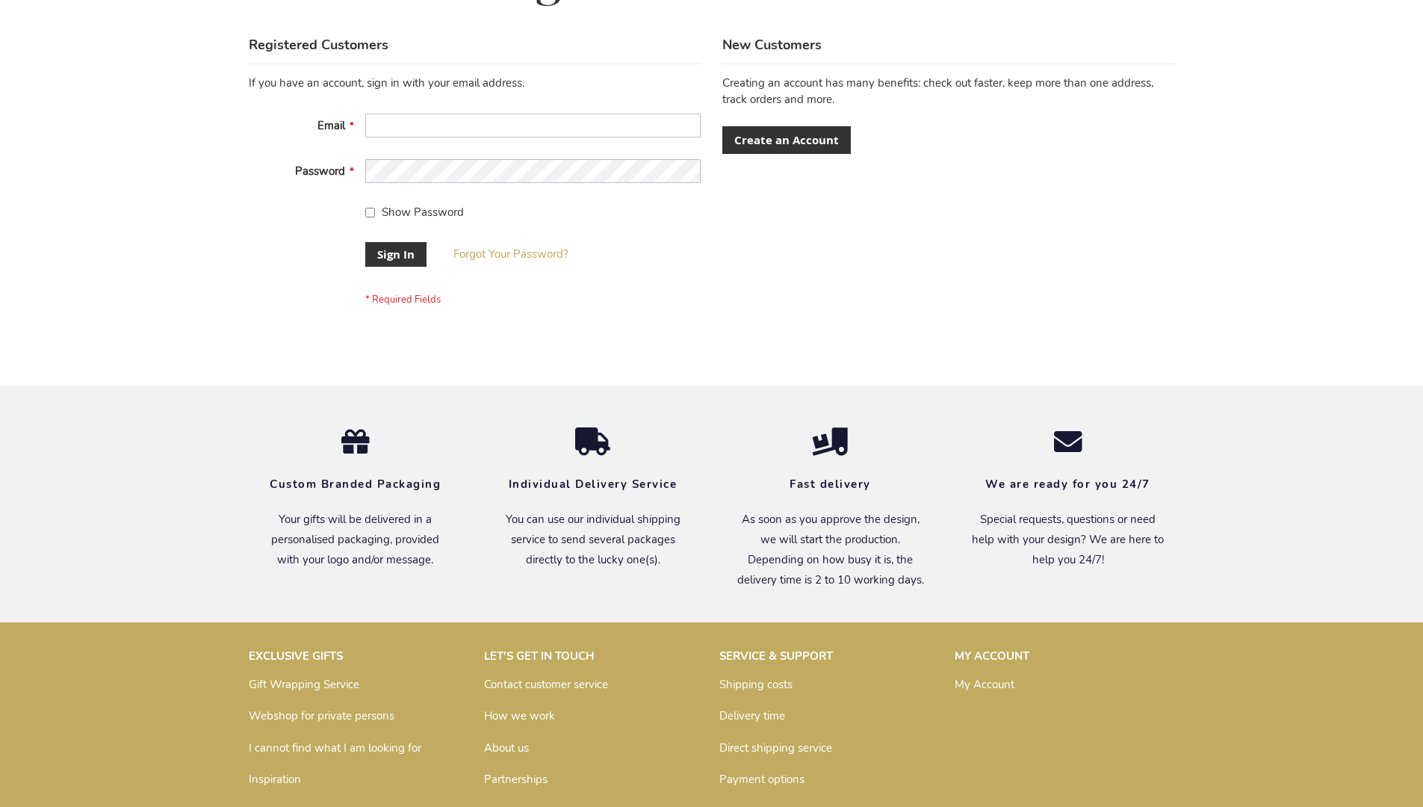
scroll to position [480, 0]
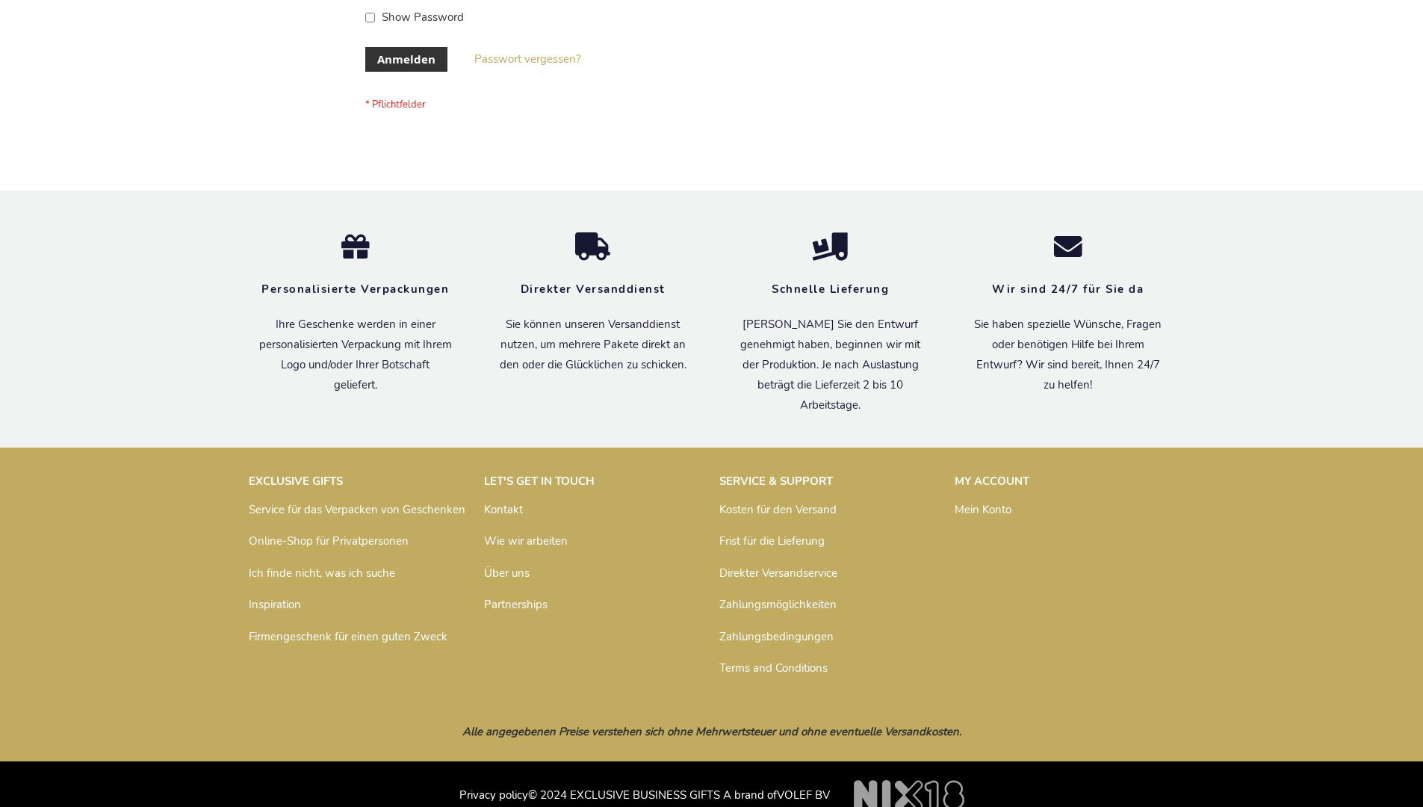
scroll to position [500, 0]
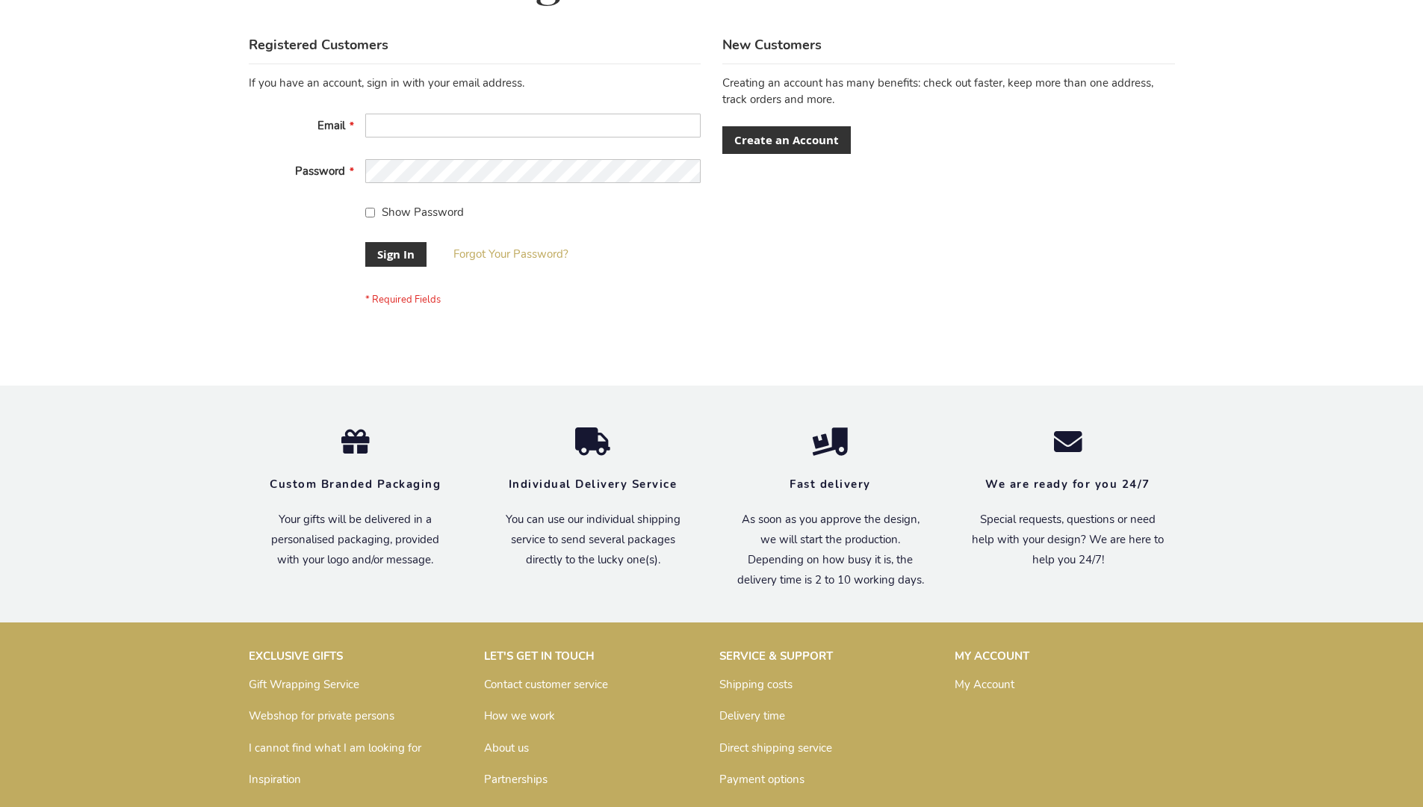
scroll to position [480, 0]
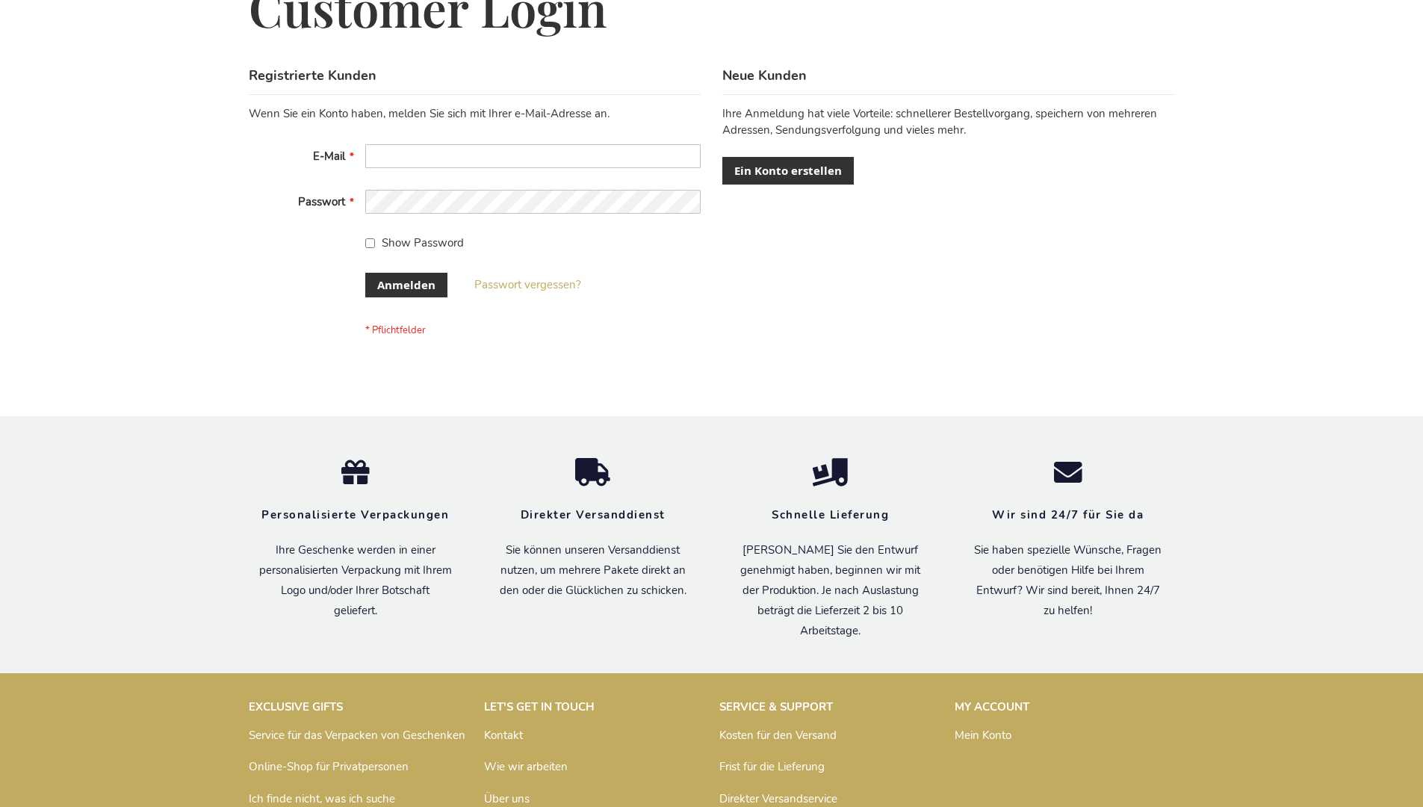
scroll to position [500, 0]
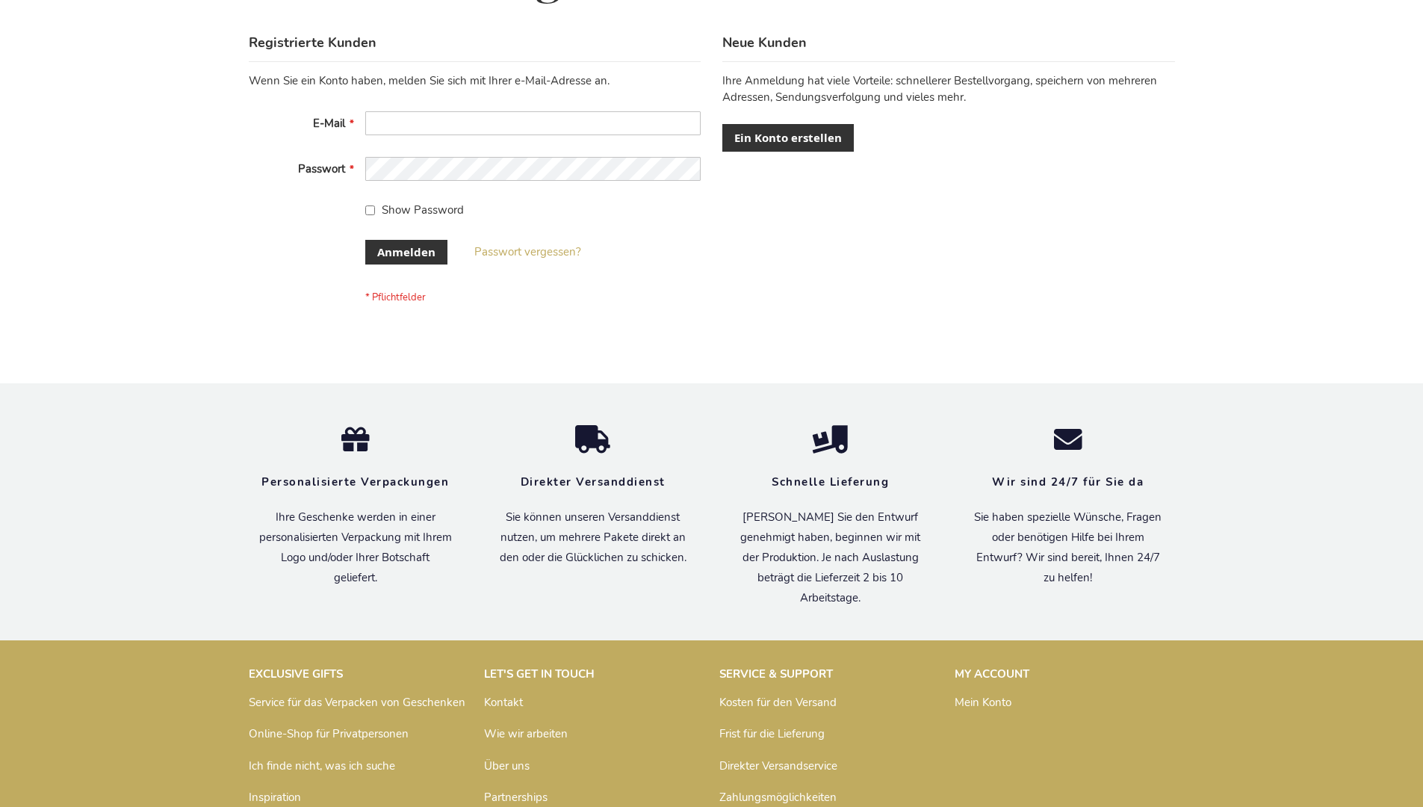
scroll to position [500, 0]
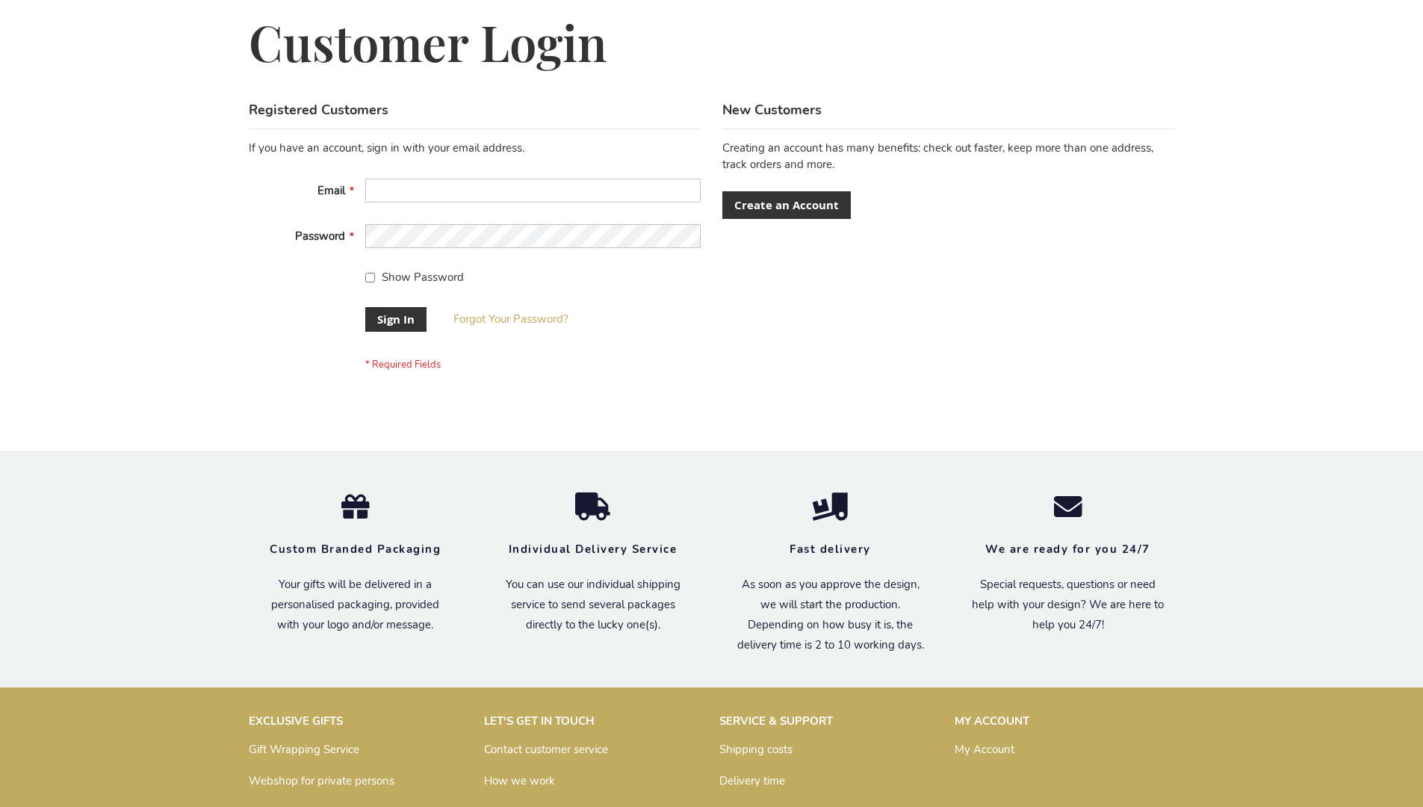
scroll to position [480, 0]
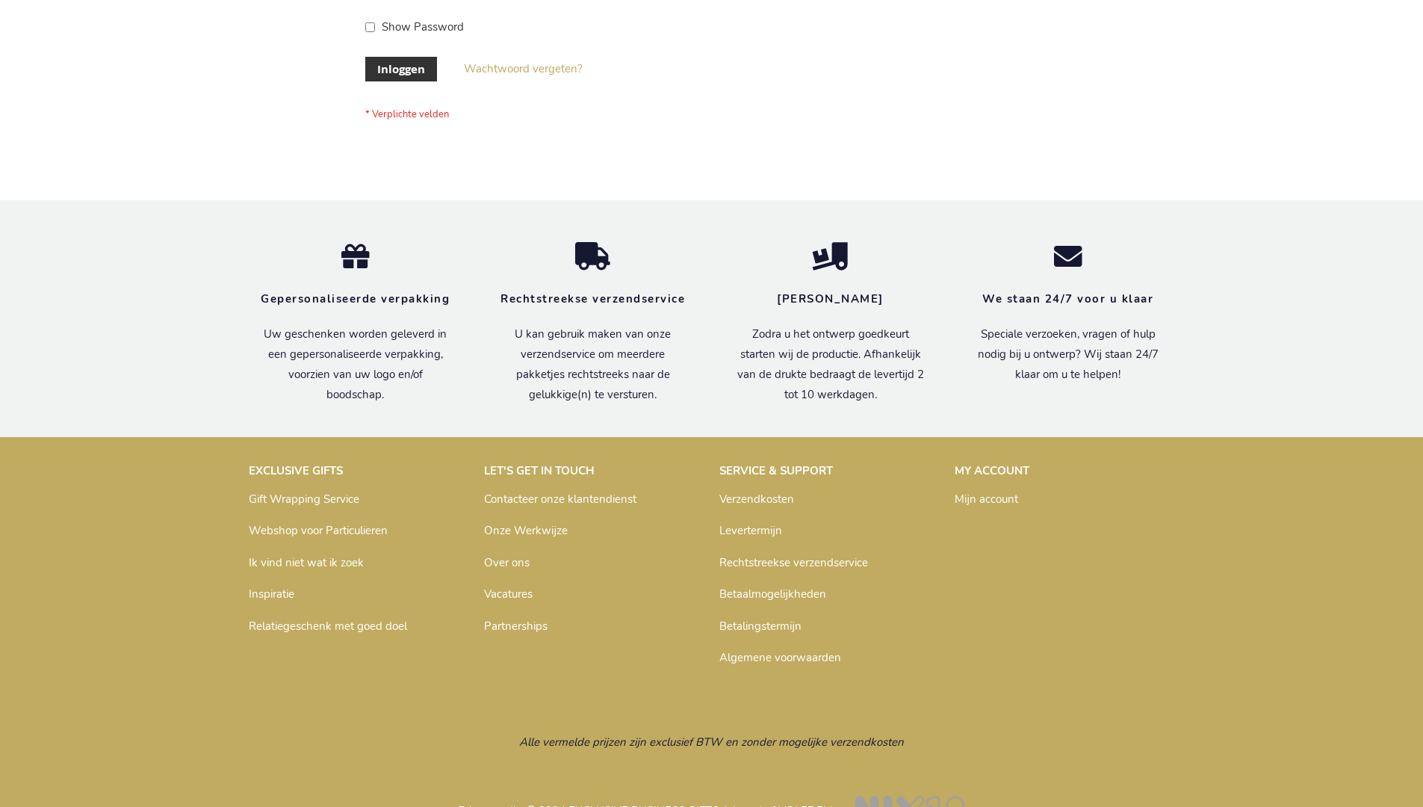
scroll to position [507, 0]
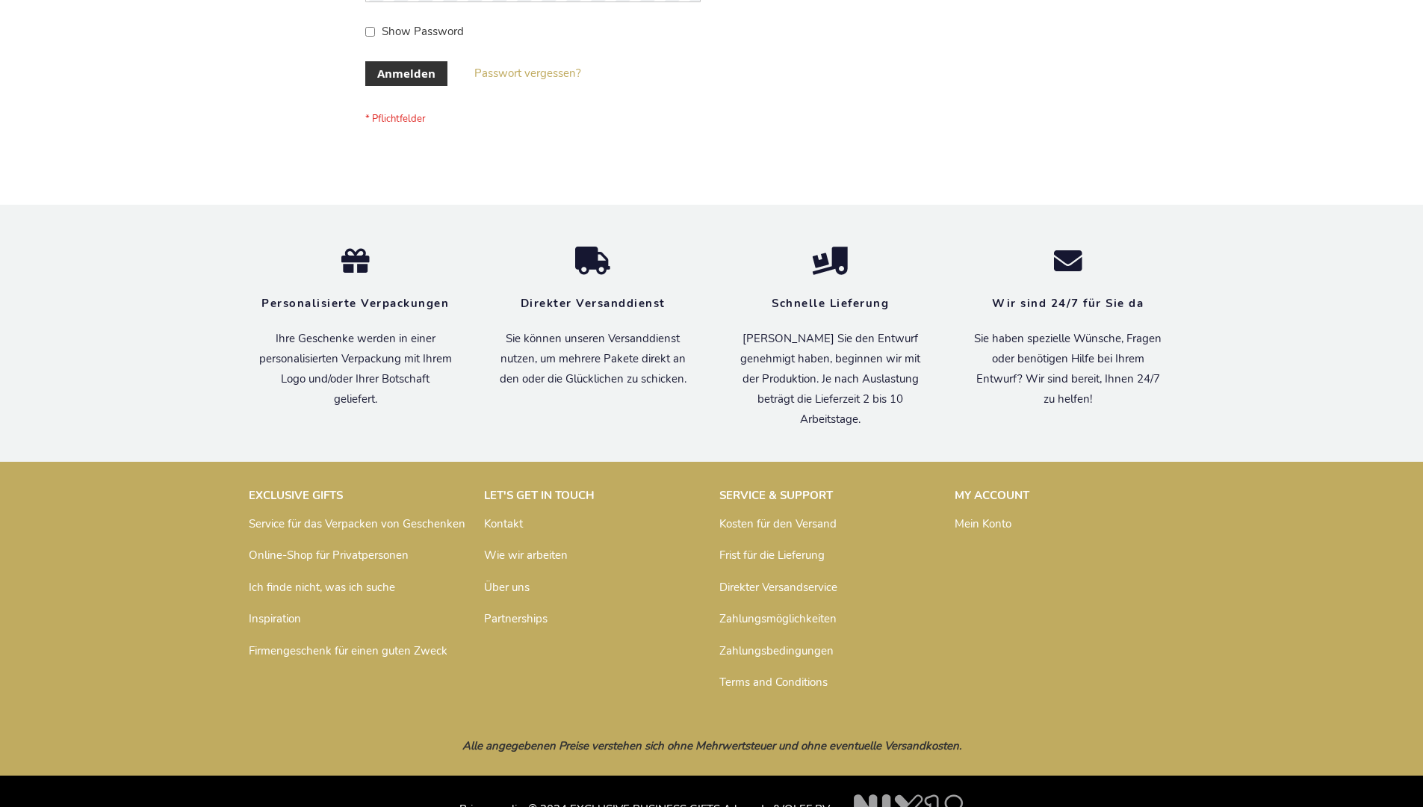
scroll to position [500, 0]
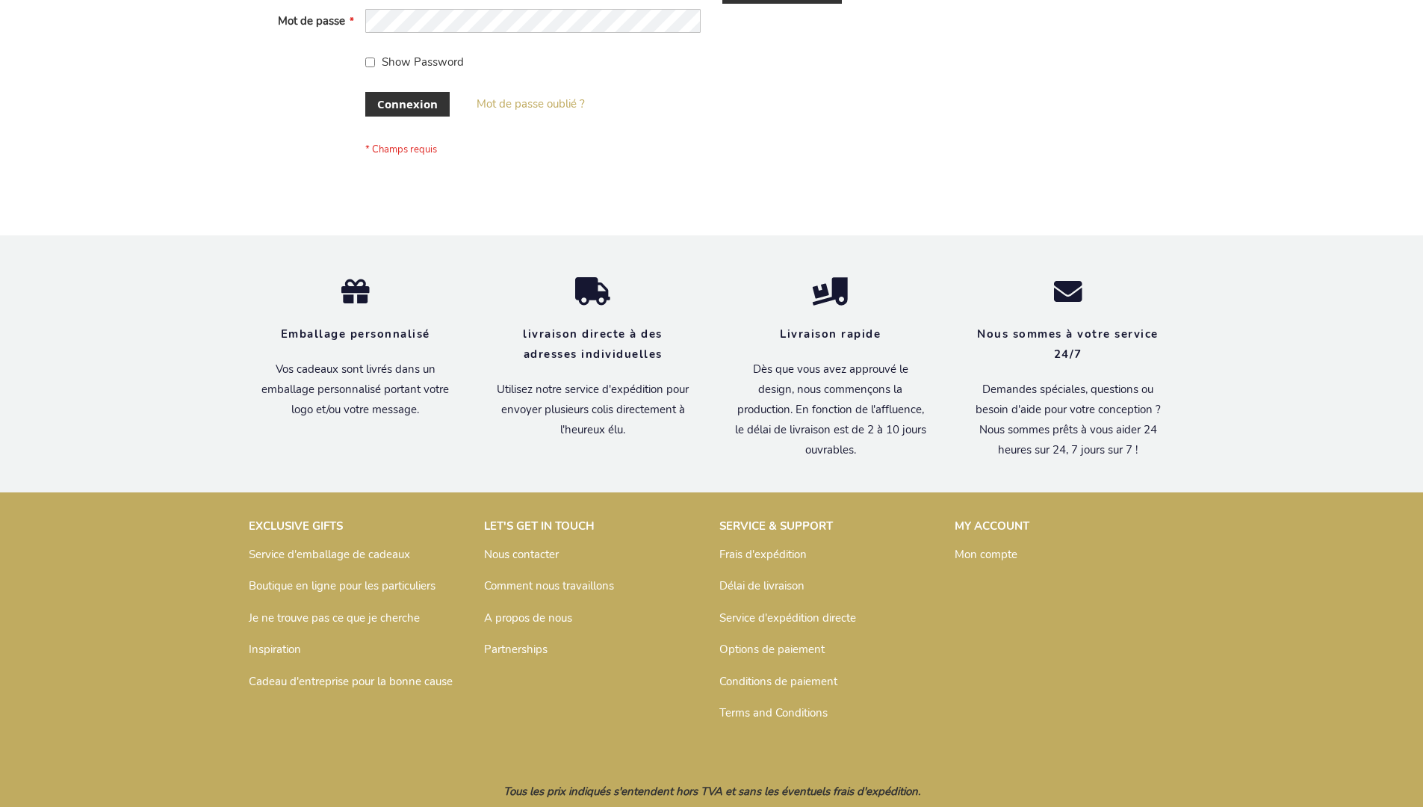
scroll to position [515, 0]
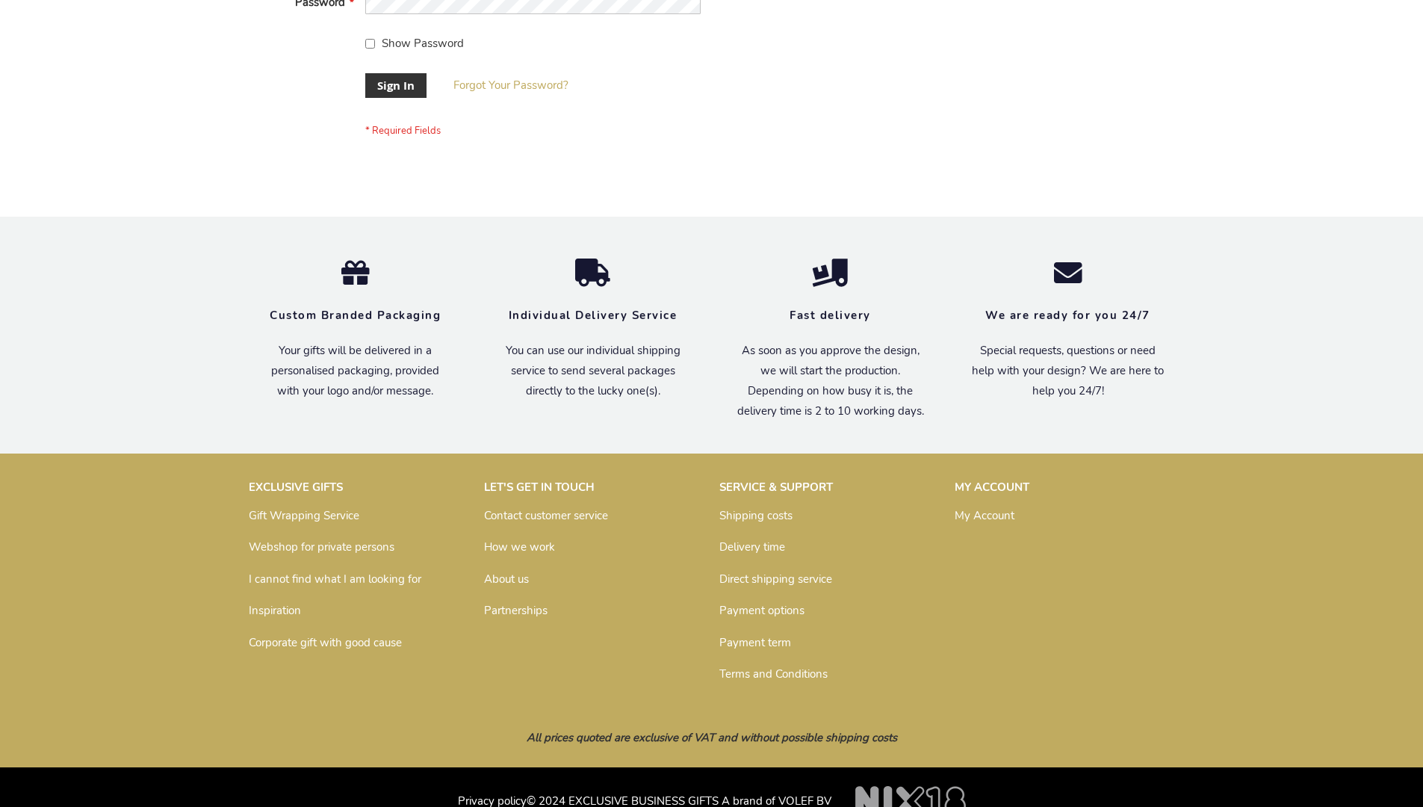
scroll to position [480, 0]
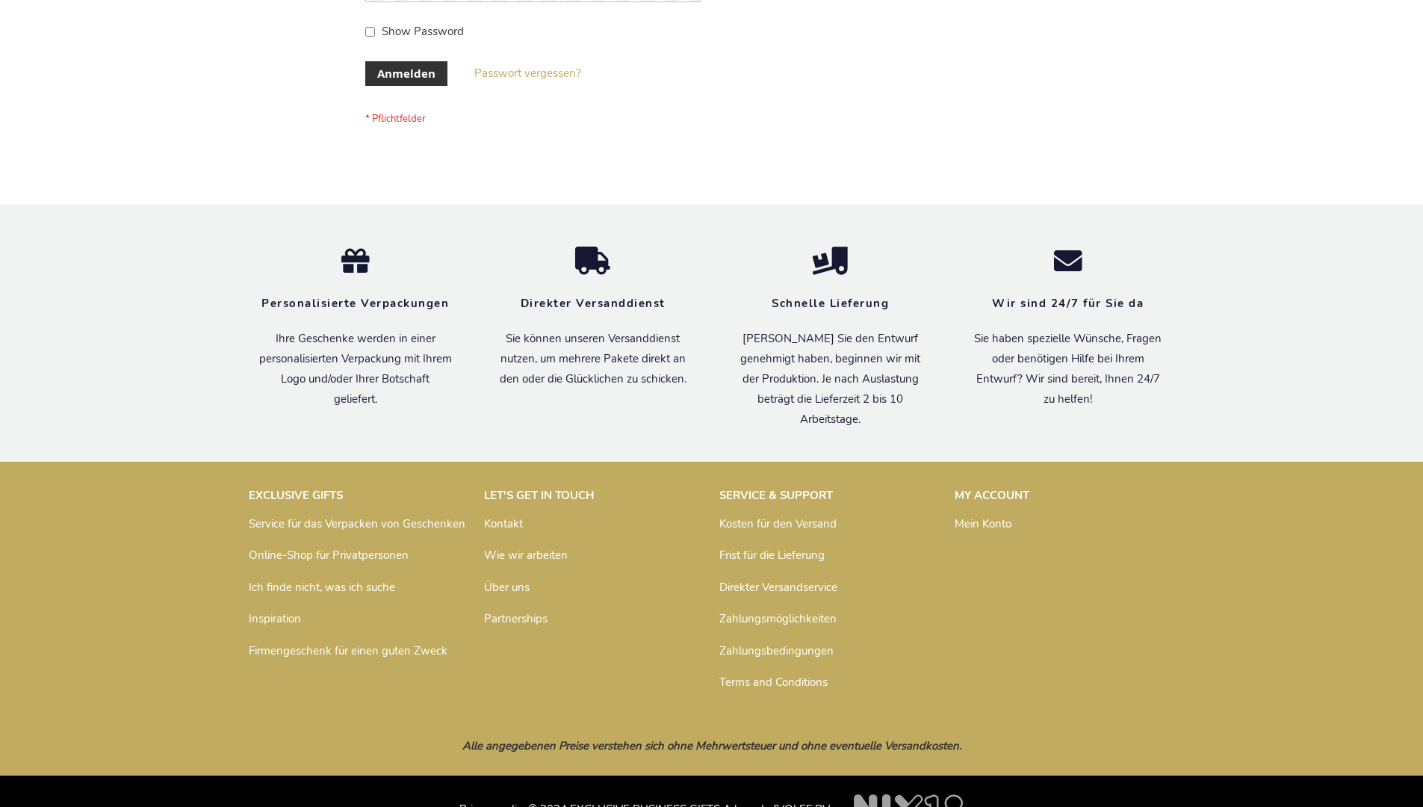
scroll to position [500, 0]
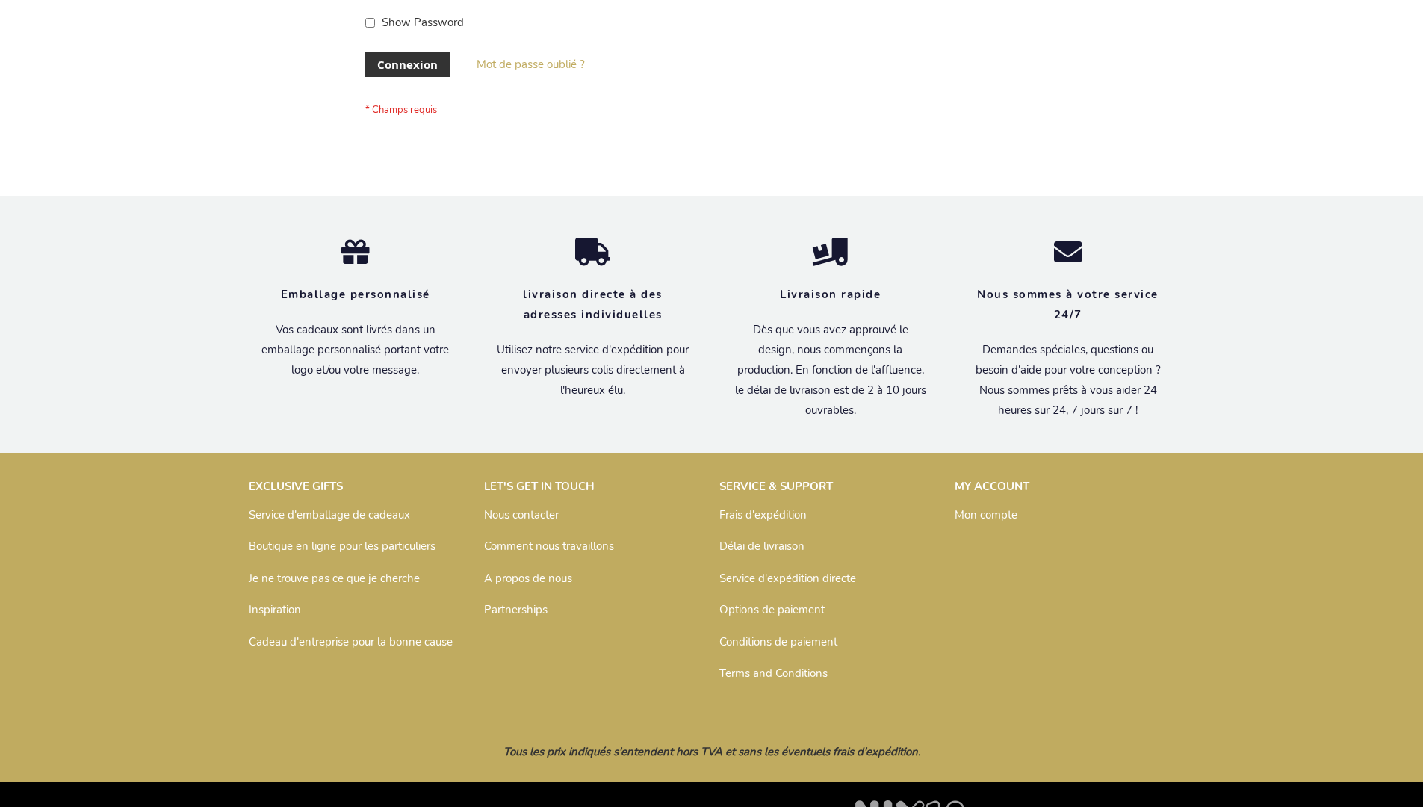
scroll to position [515, 0]
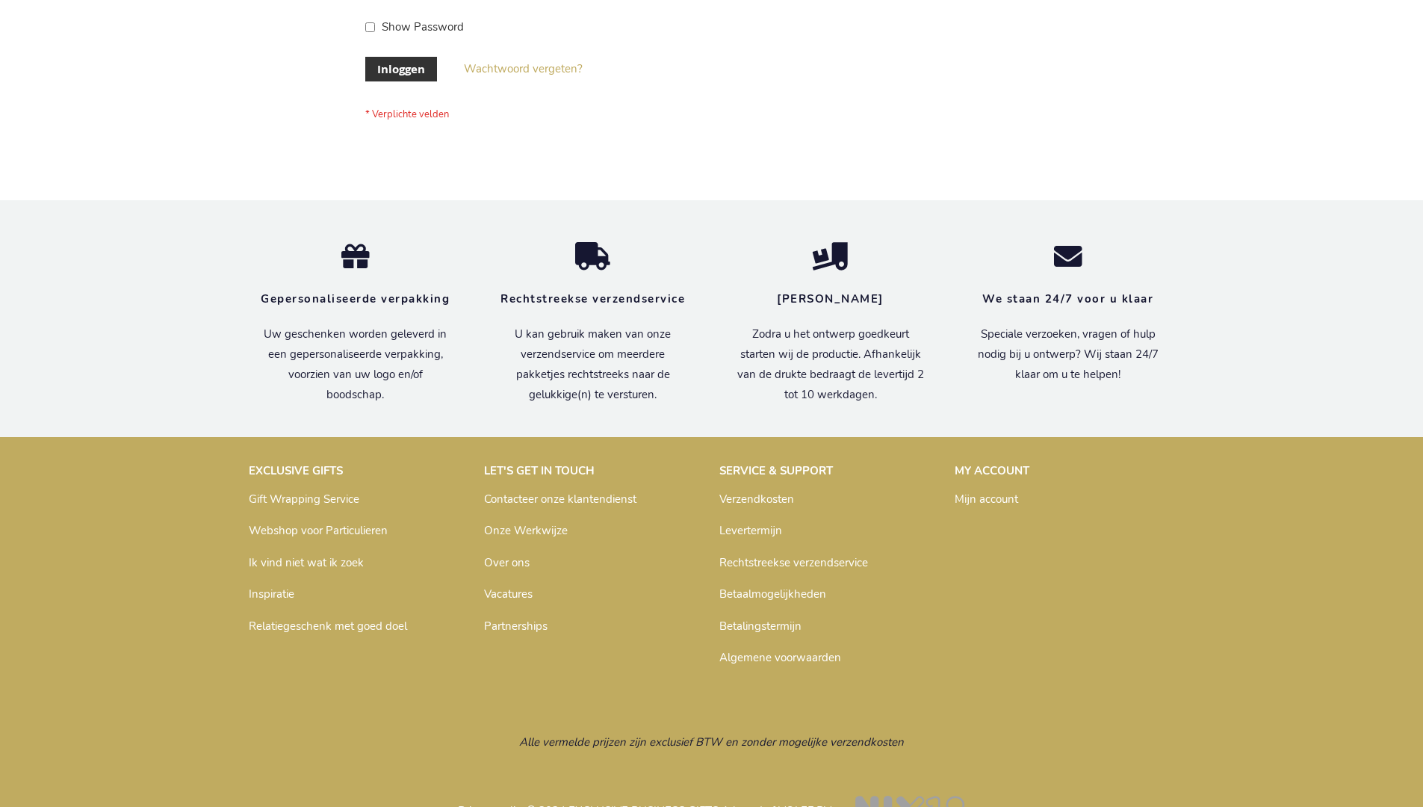
scroll to position [507, 0]
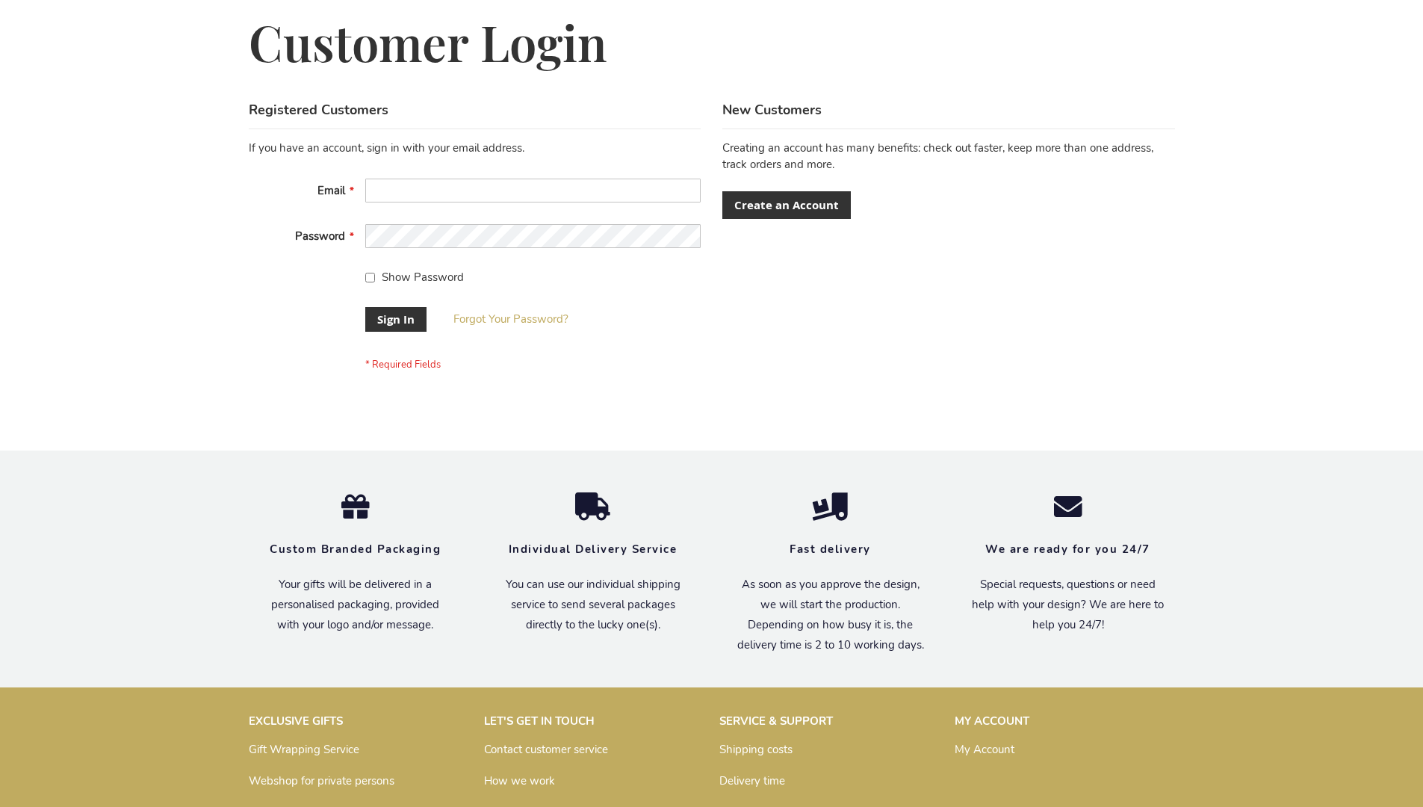
scroll to position [480, 0]
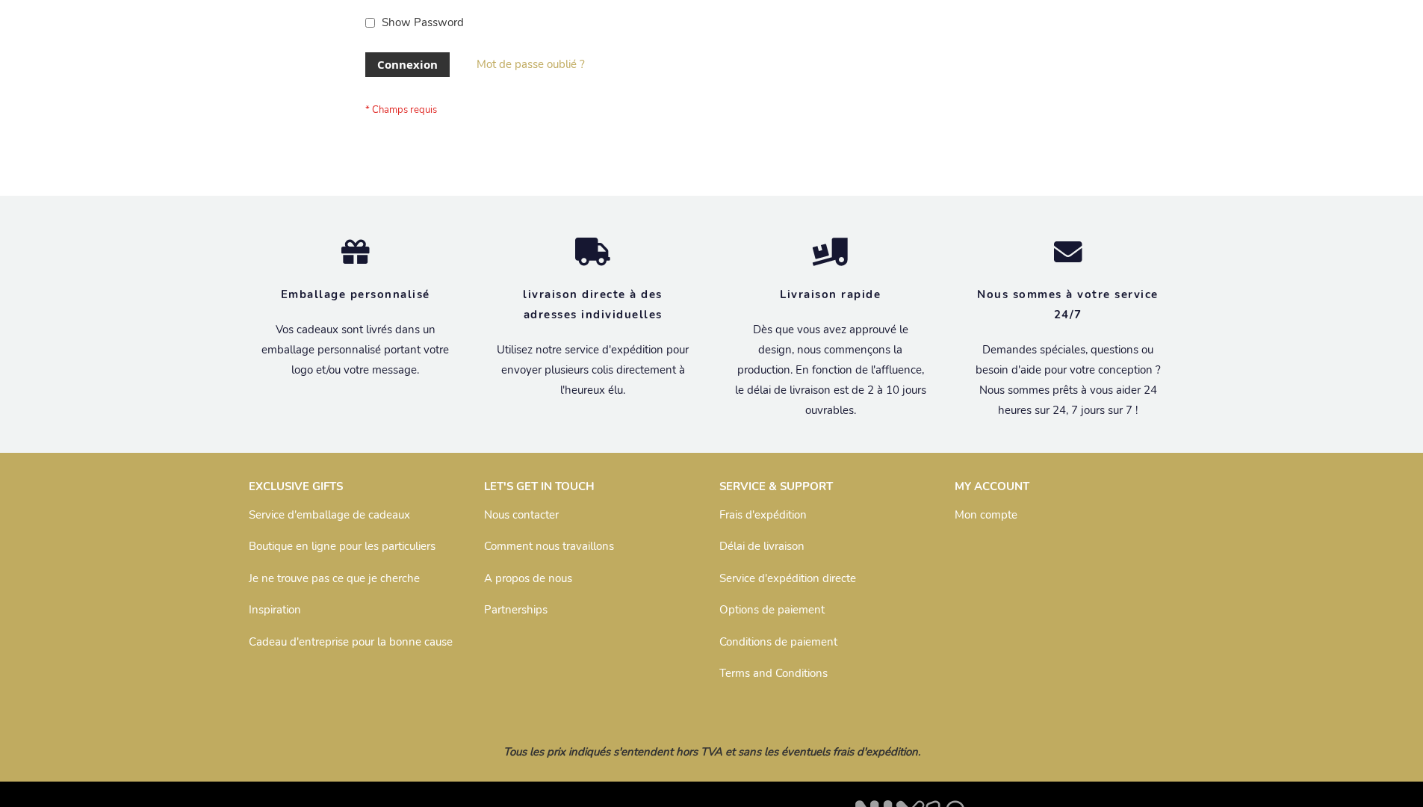
scroll to position [515, 0]
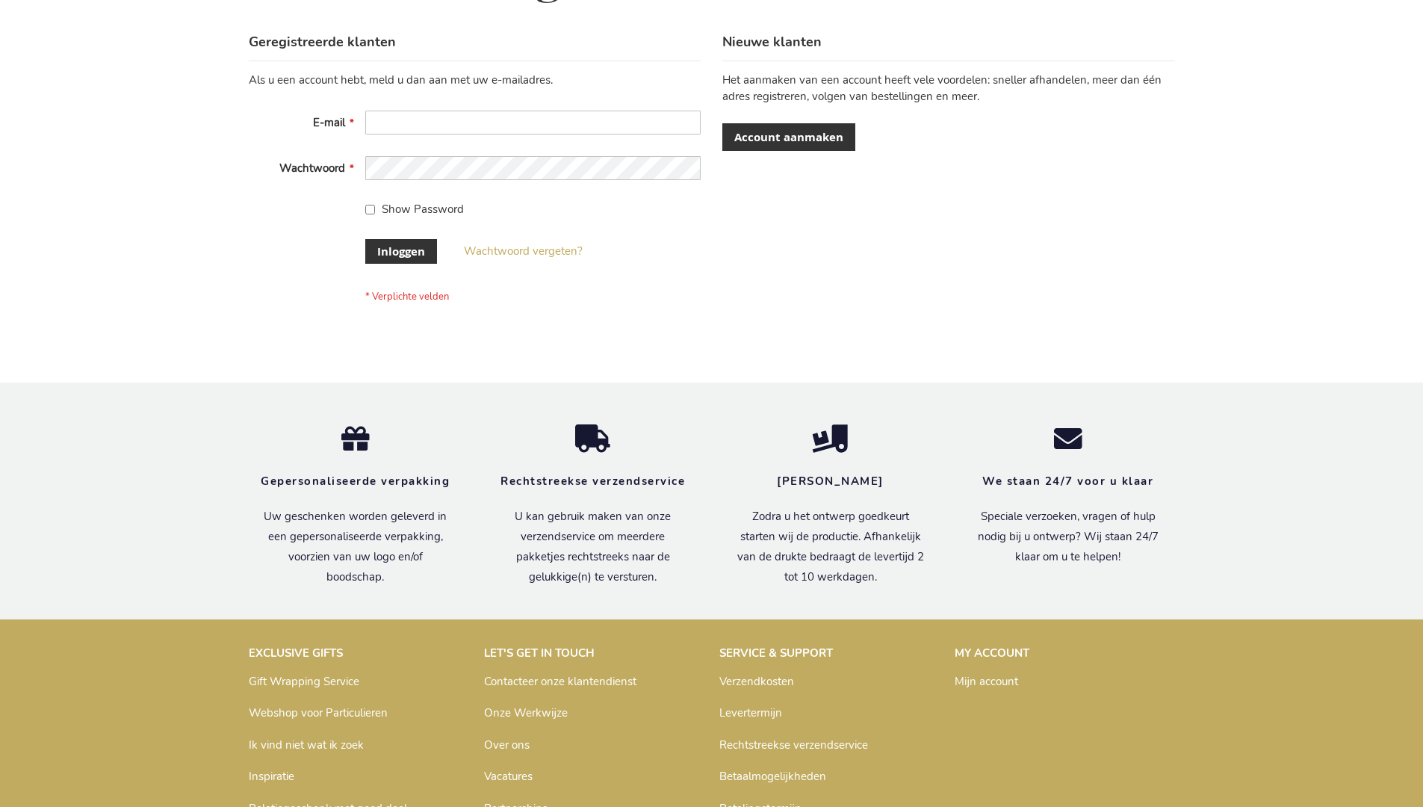
scroll to position [507, 0]
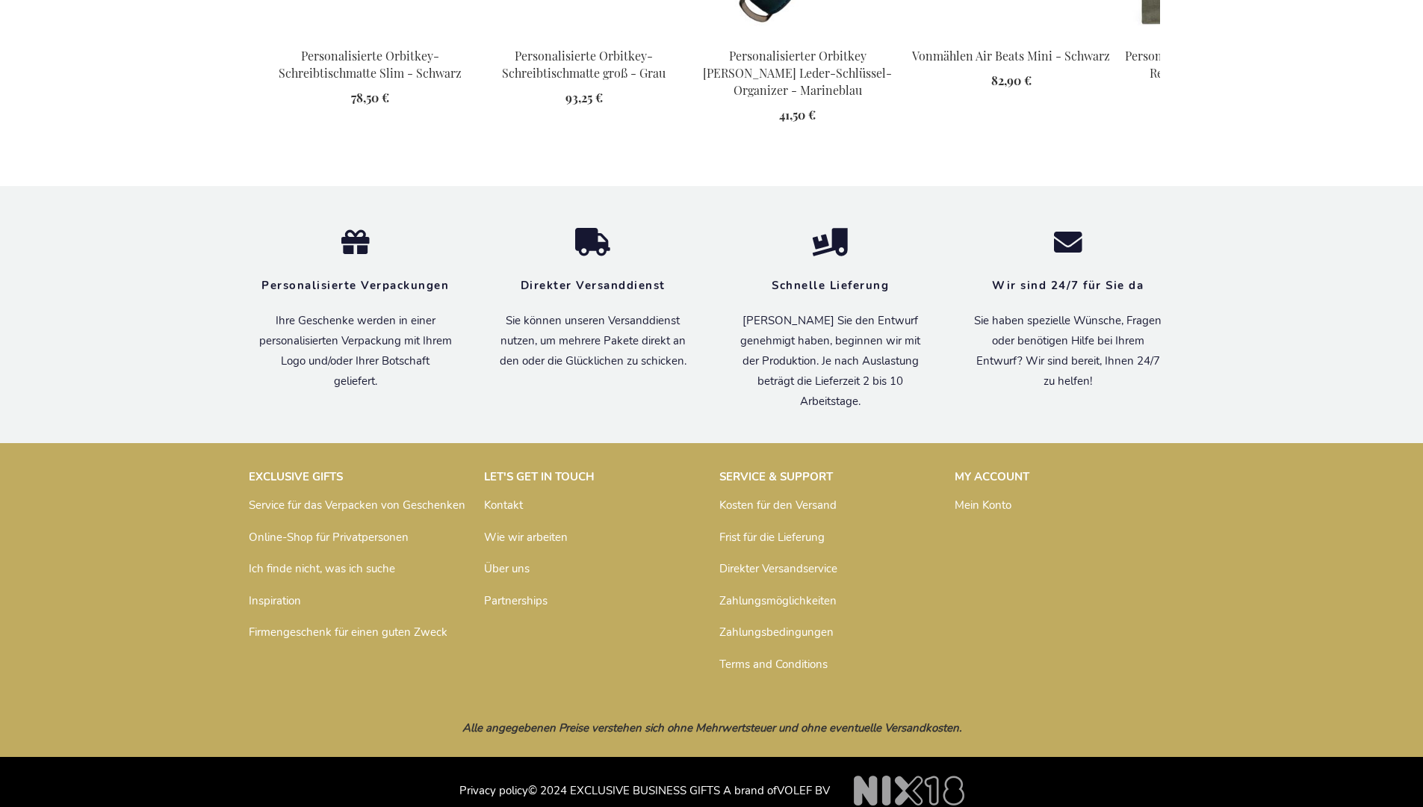
scroll to position [2064, 0]
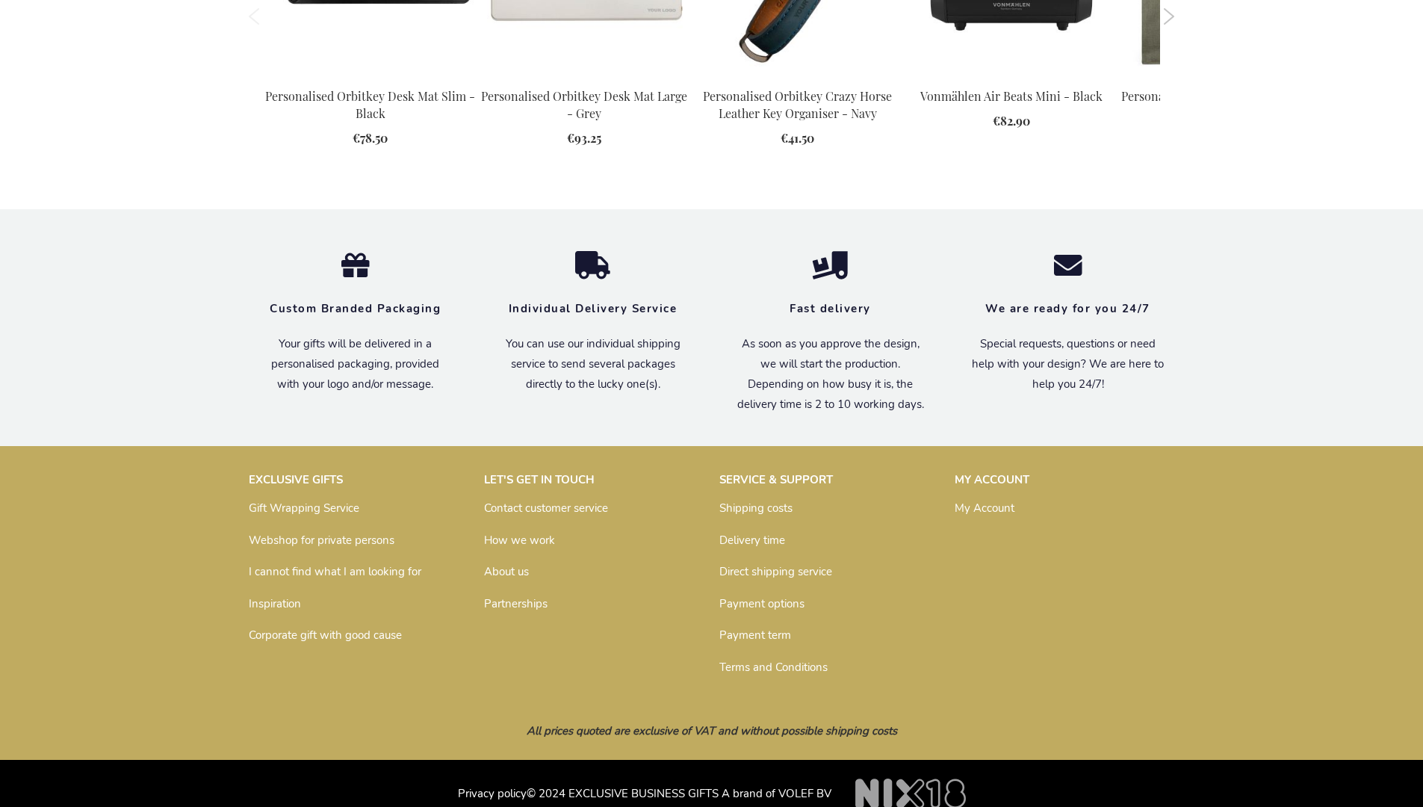
scroll to position [2089, 0]
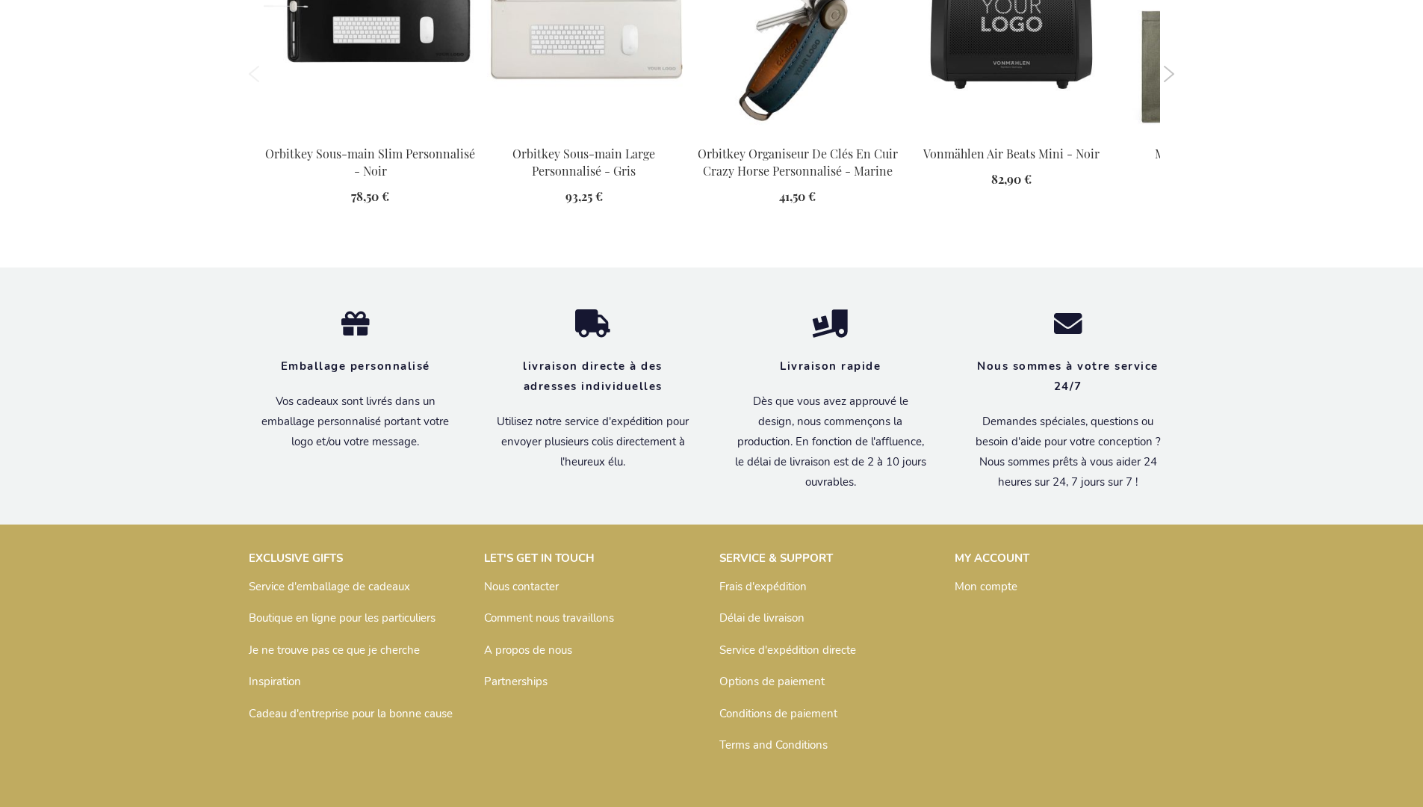
scroll to position [2107, 0]
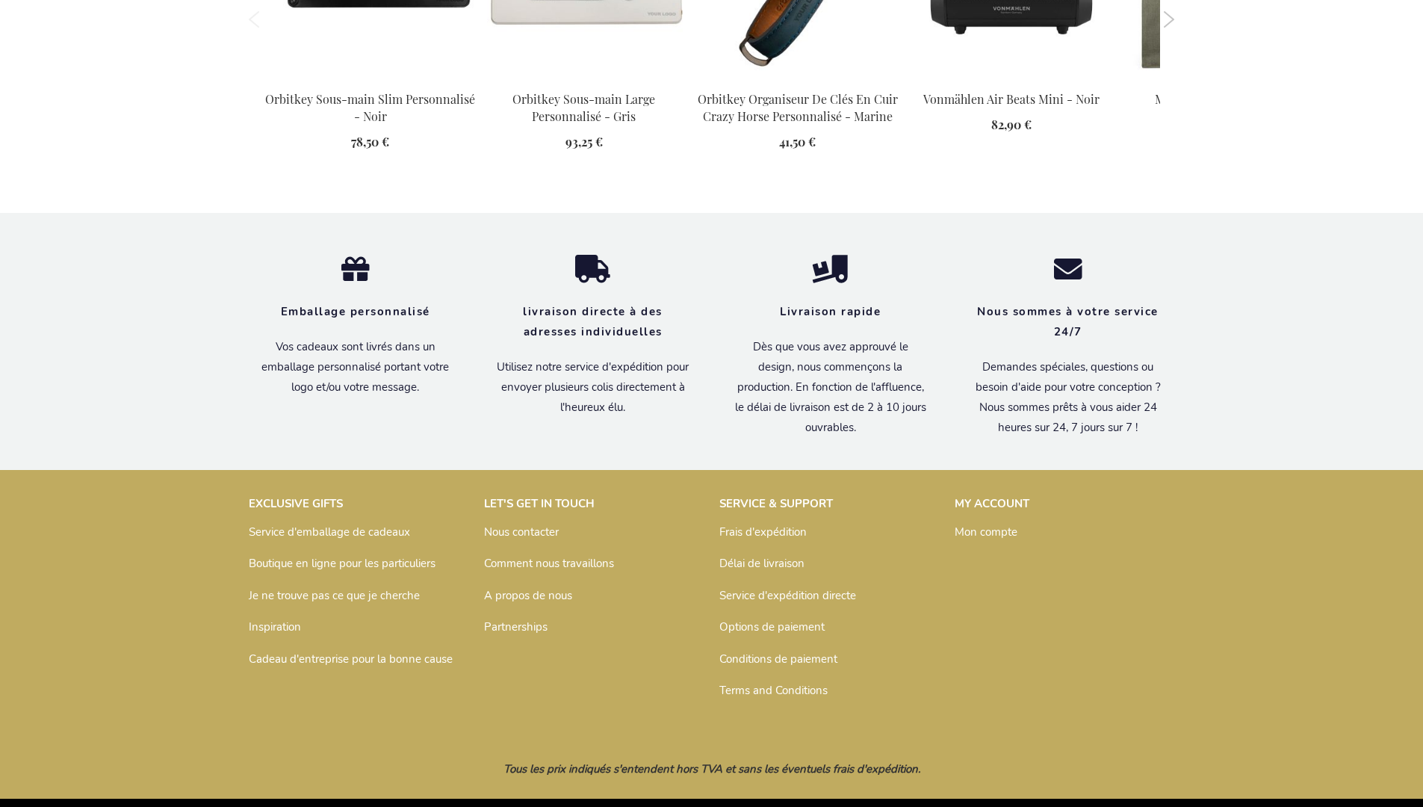
scroll to position [2107, 0]
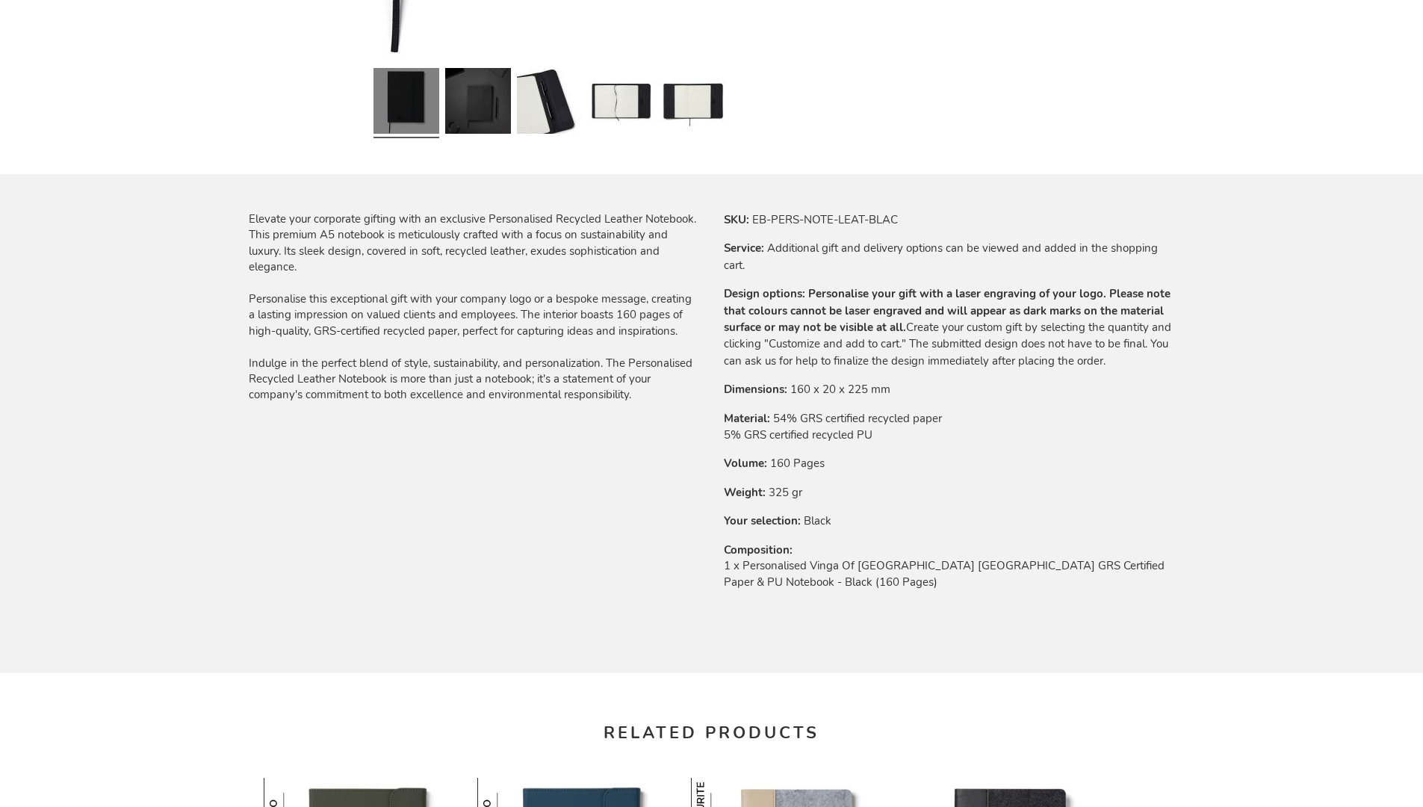
scroll to position [2089, 0]
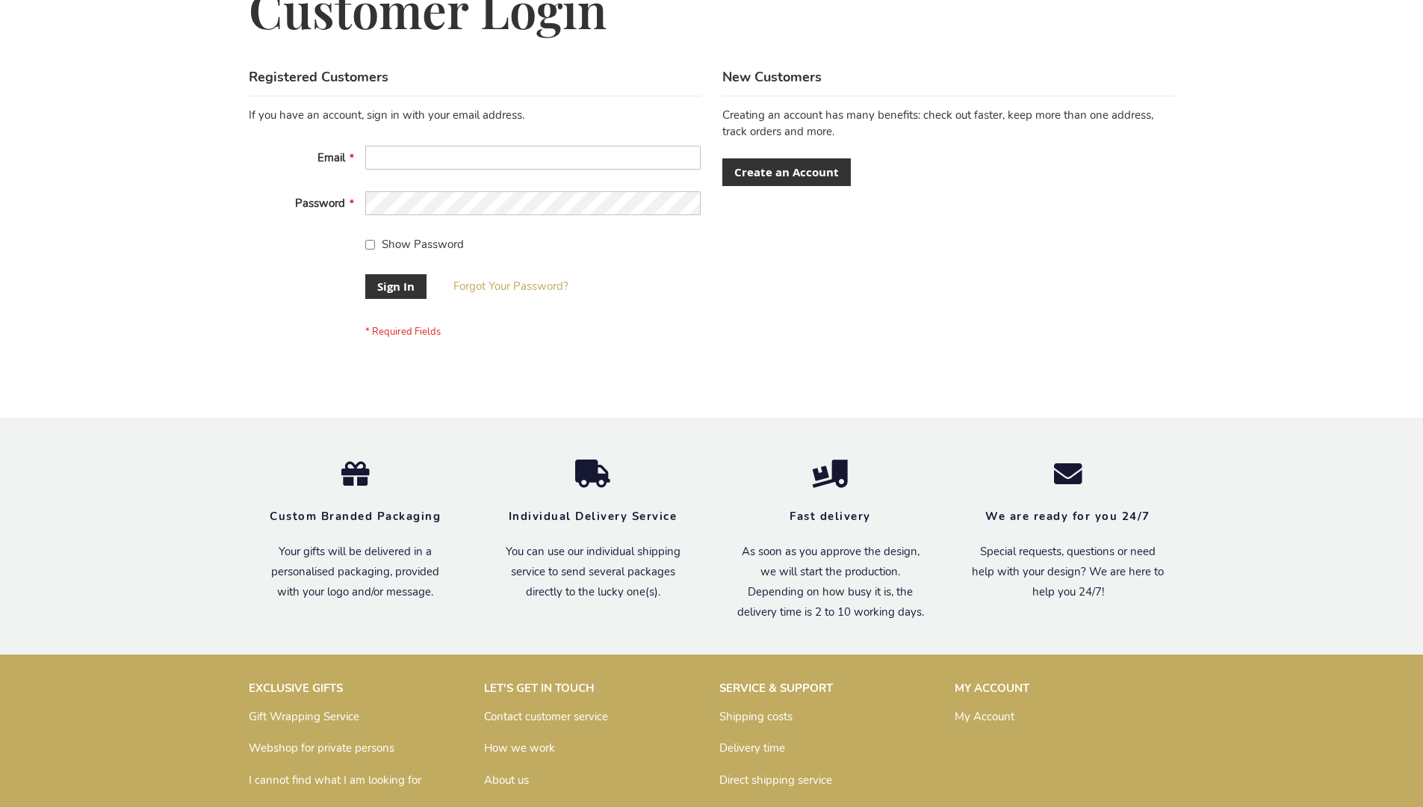
scroll to position [480, 0]
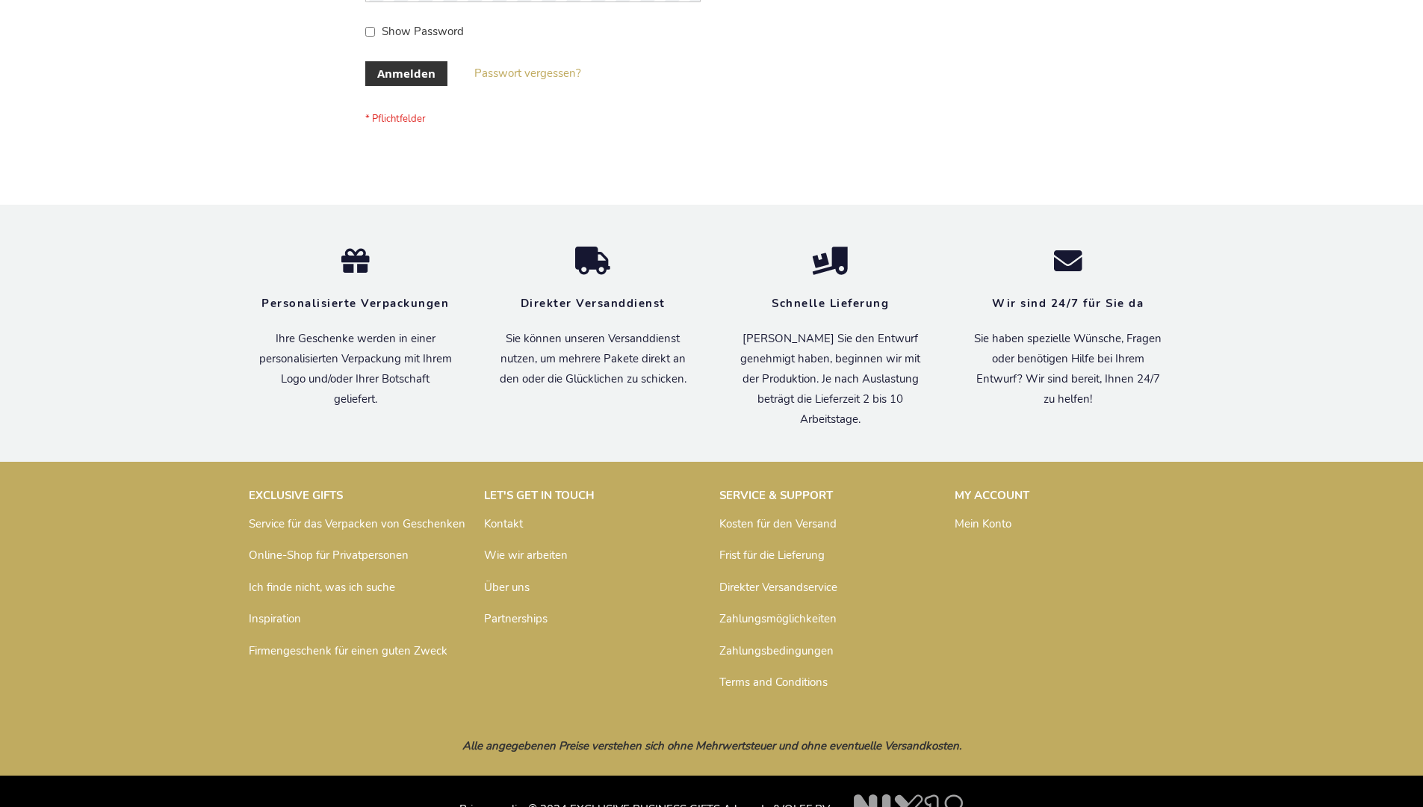
scroll to position [500, 0]
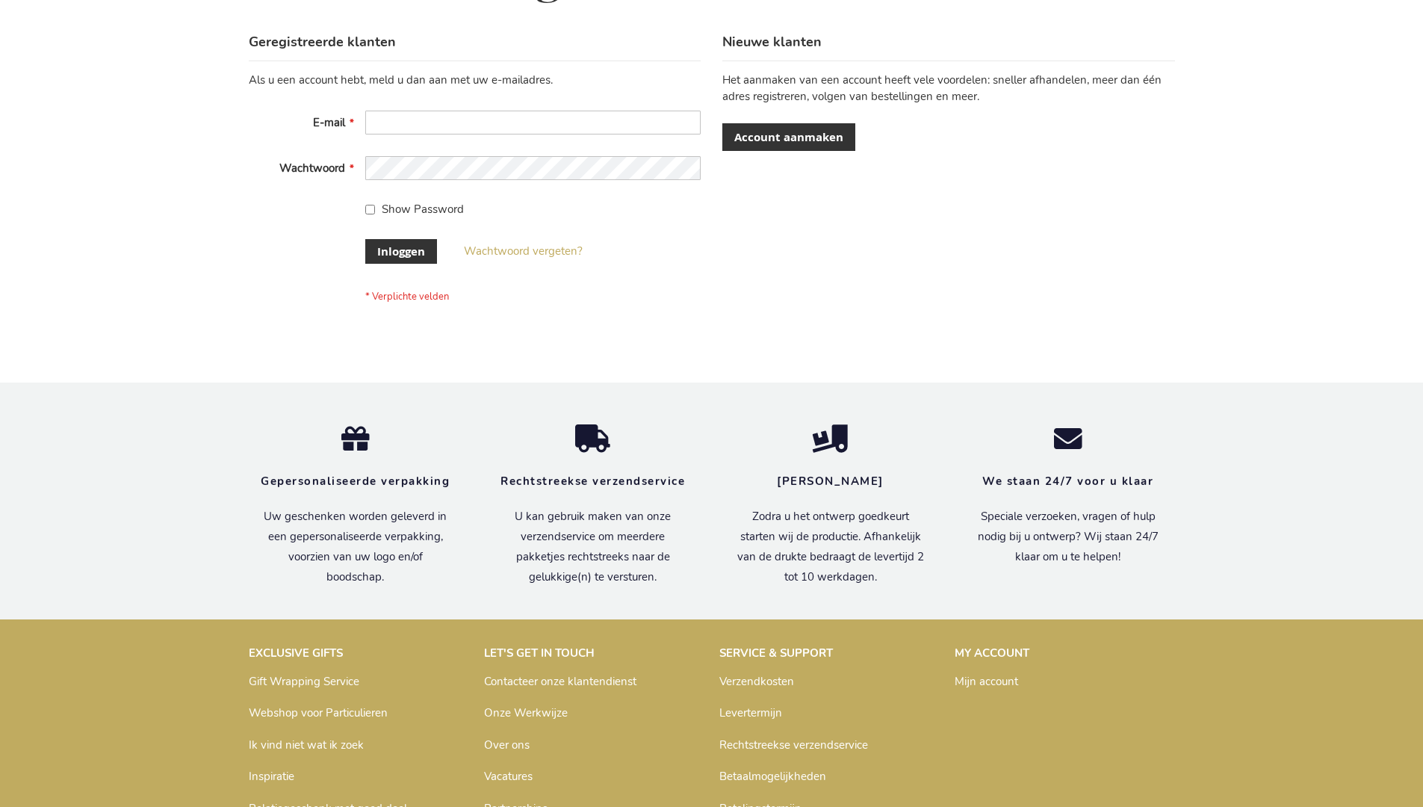
scroll to position [507, 0]
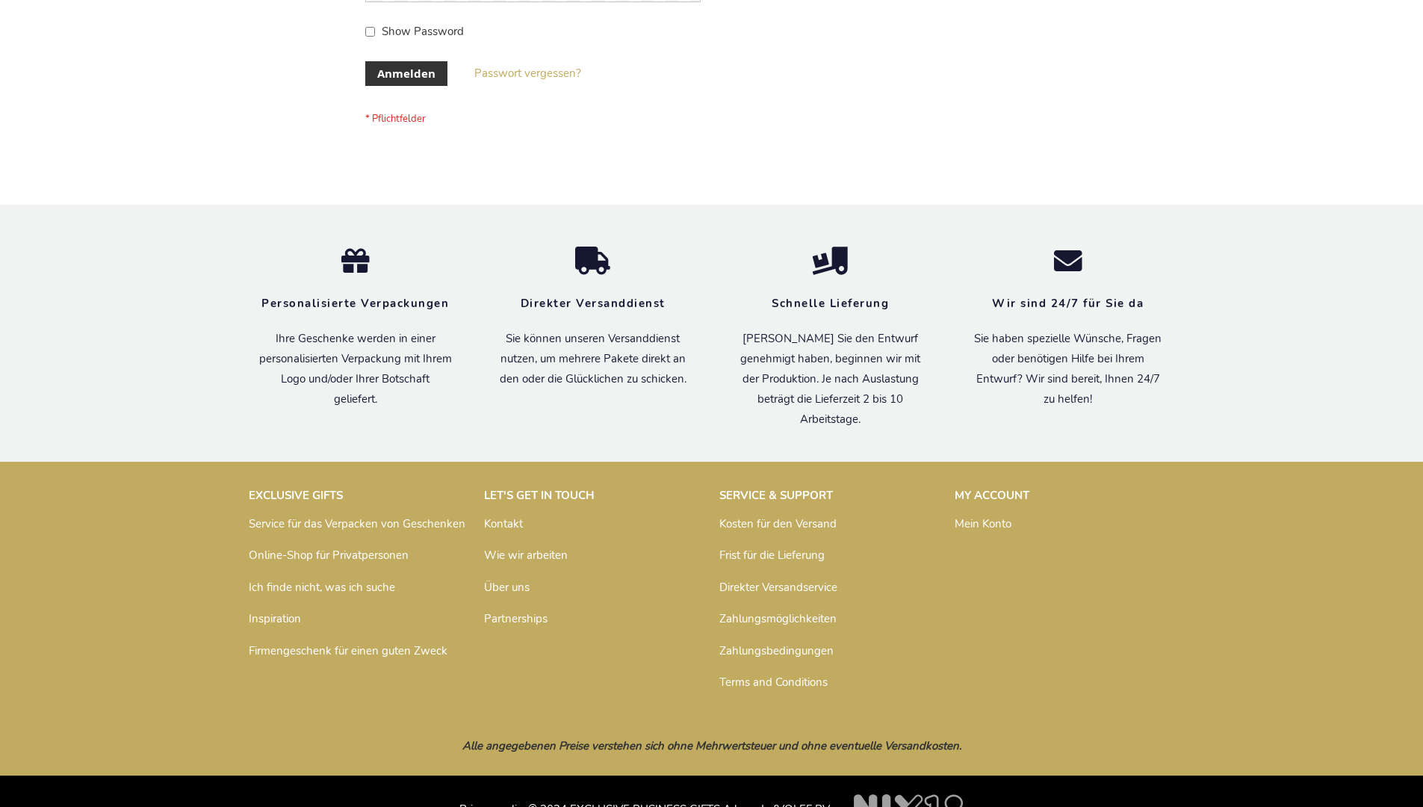
scroll to position [500, 0]
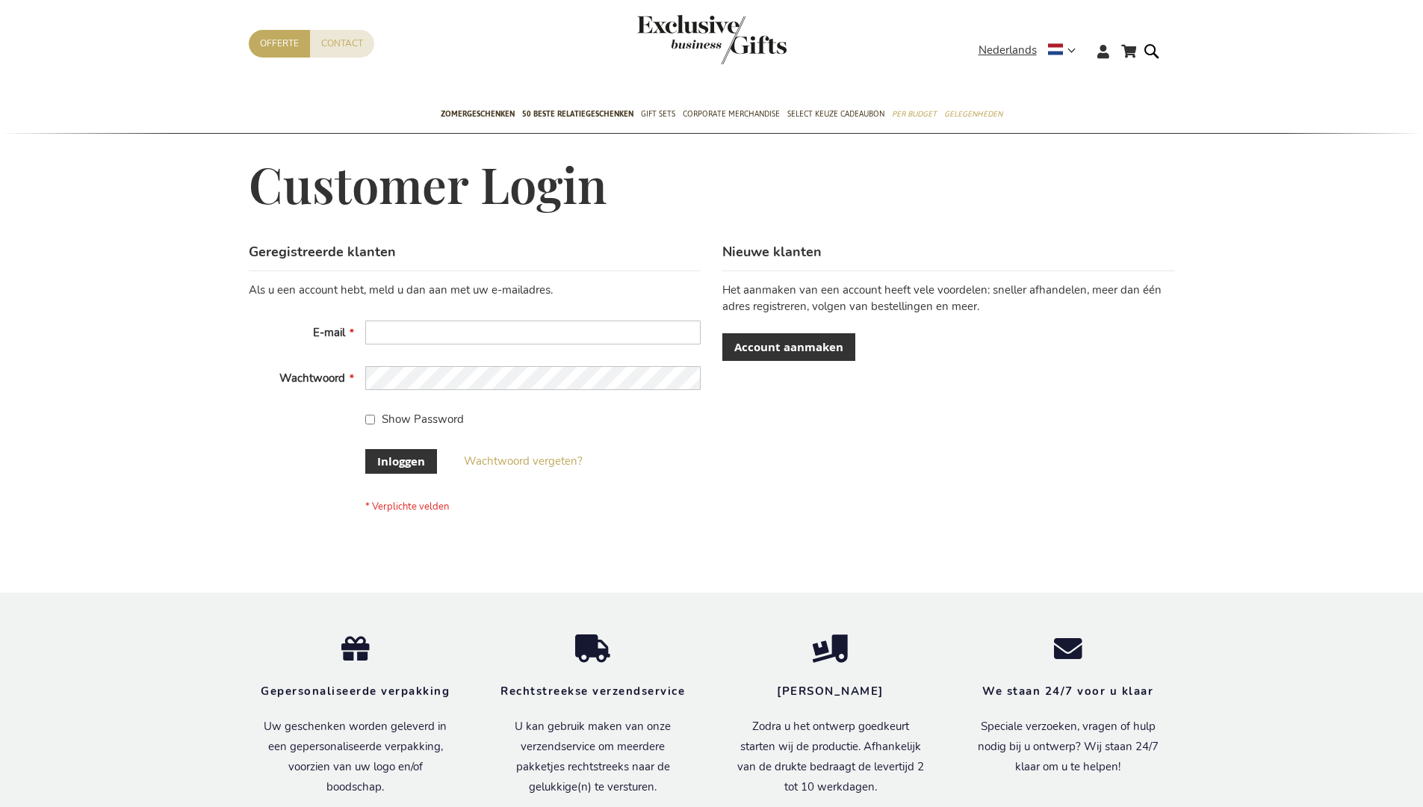
scroll to position [507, 0]
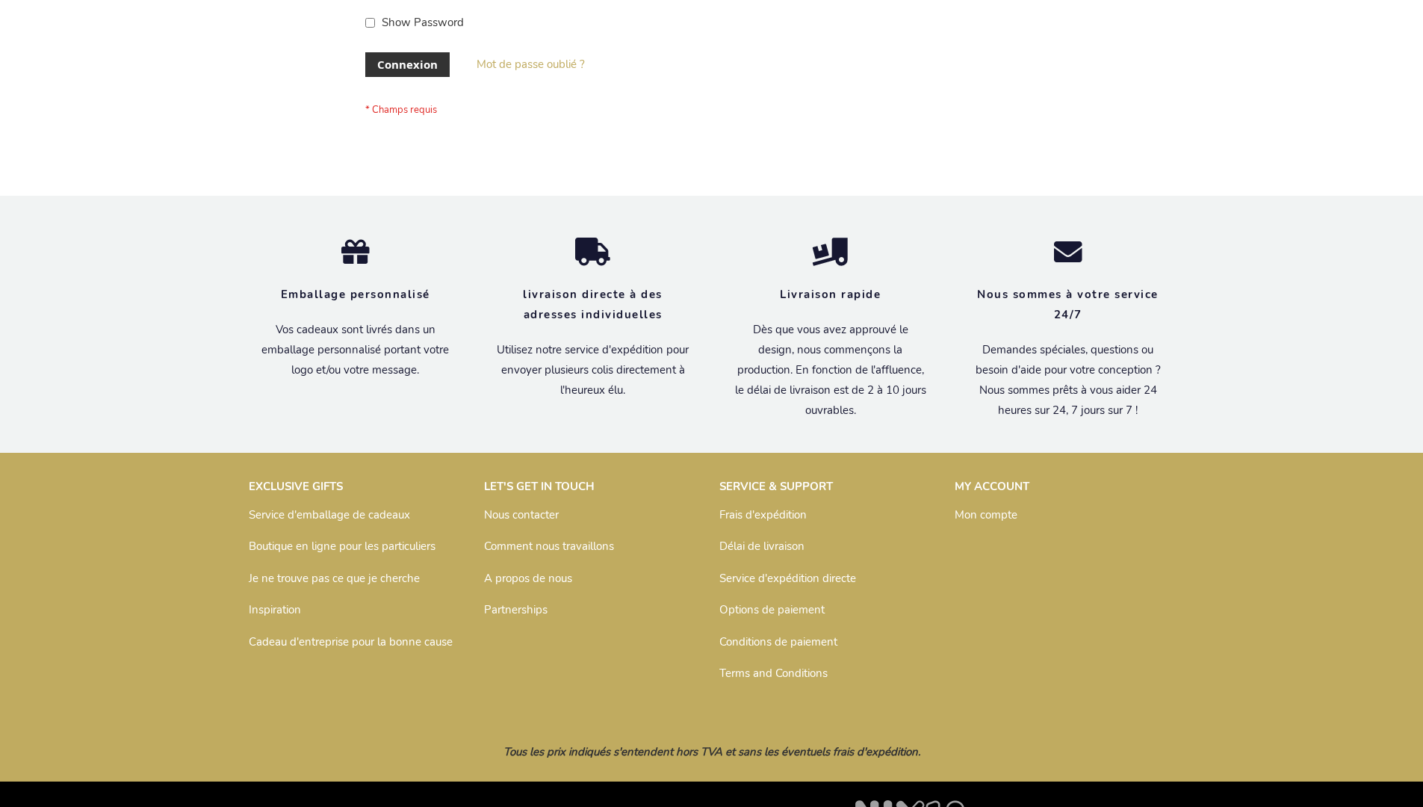
scroll to position [515, 0]
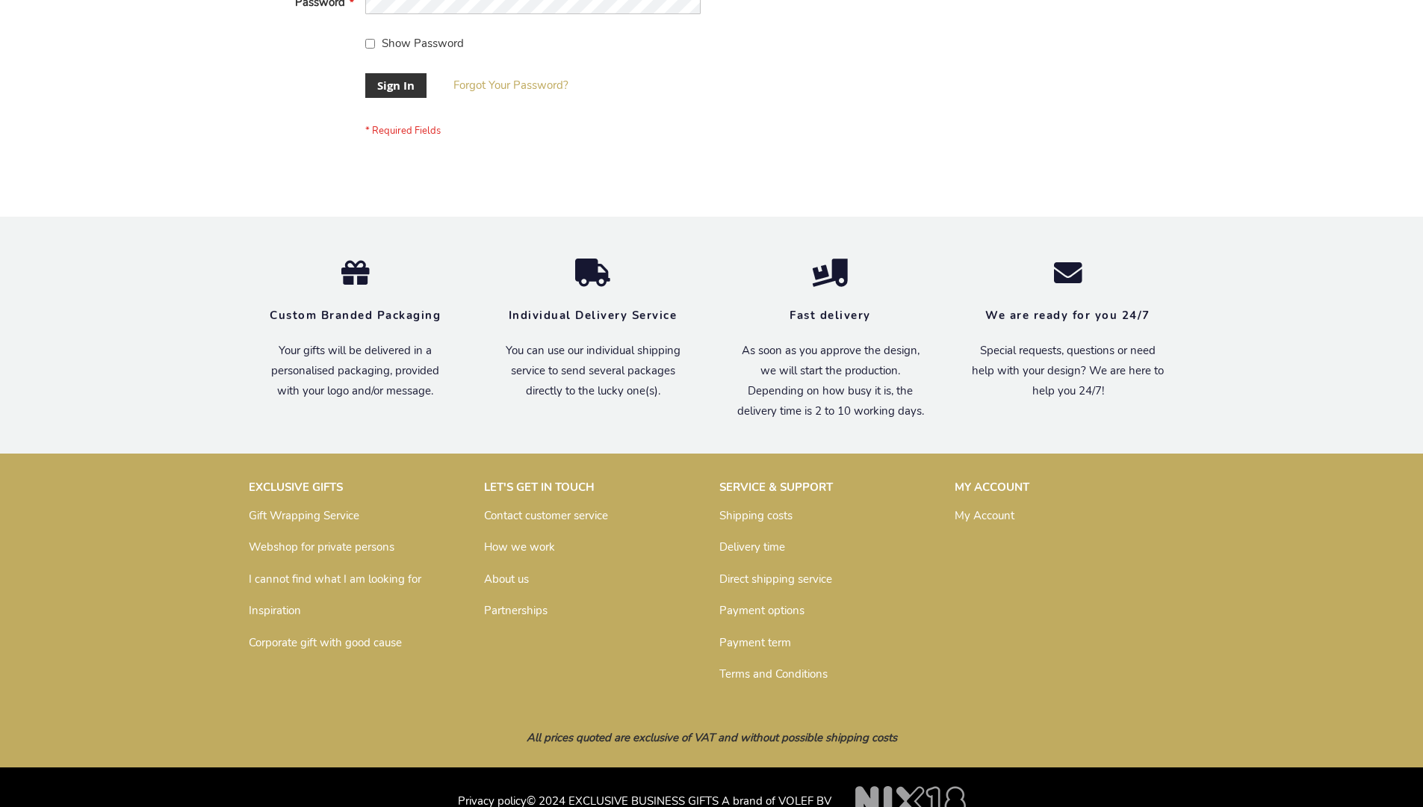
scroll to position [480, 0]
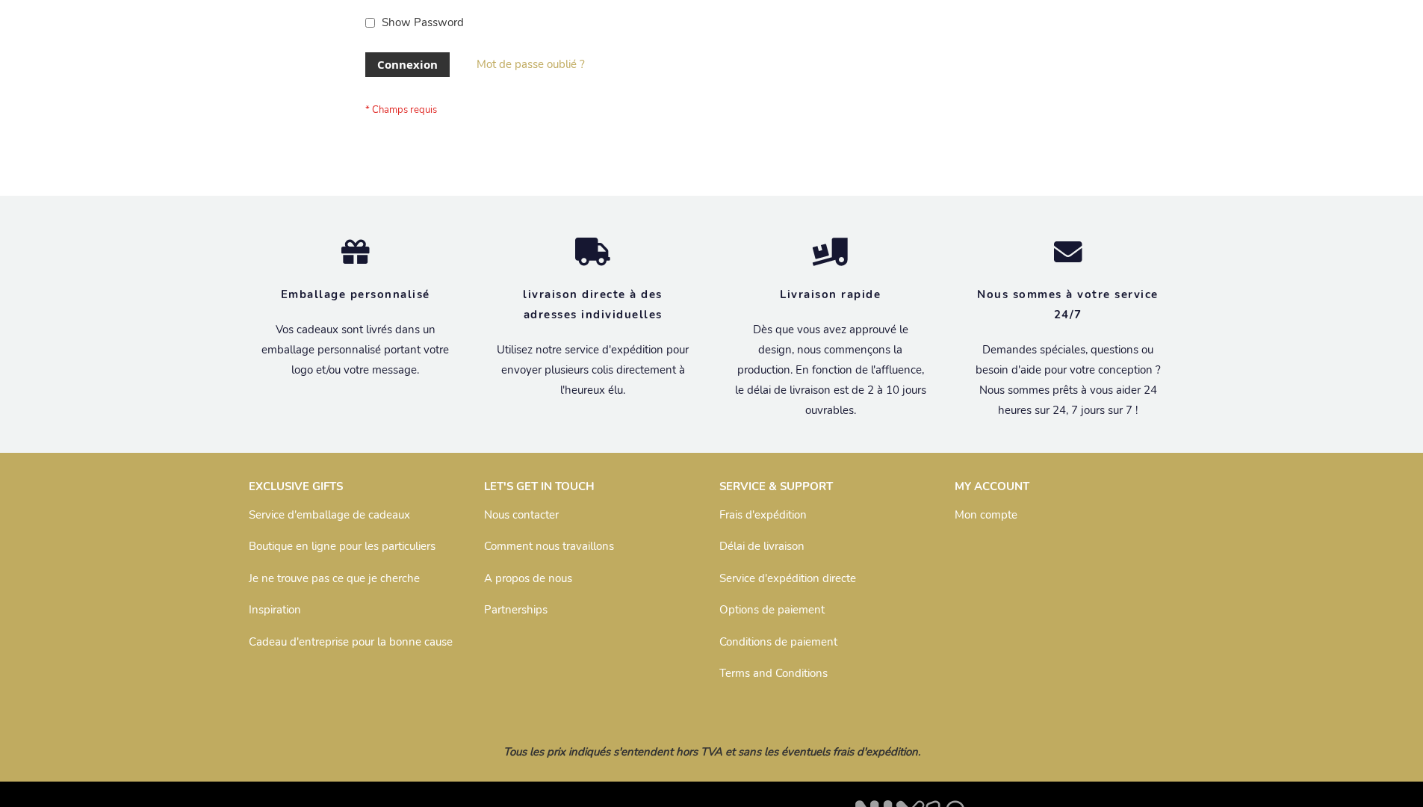
scroll to position [515, 0]
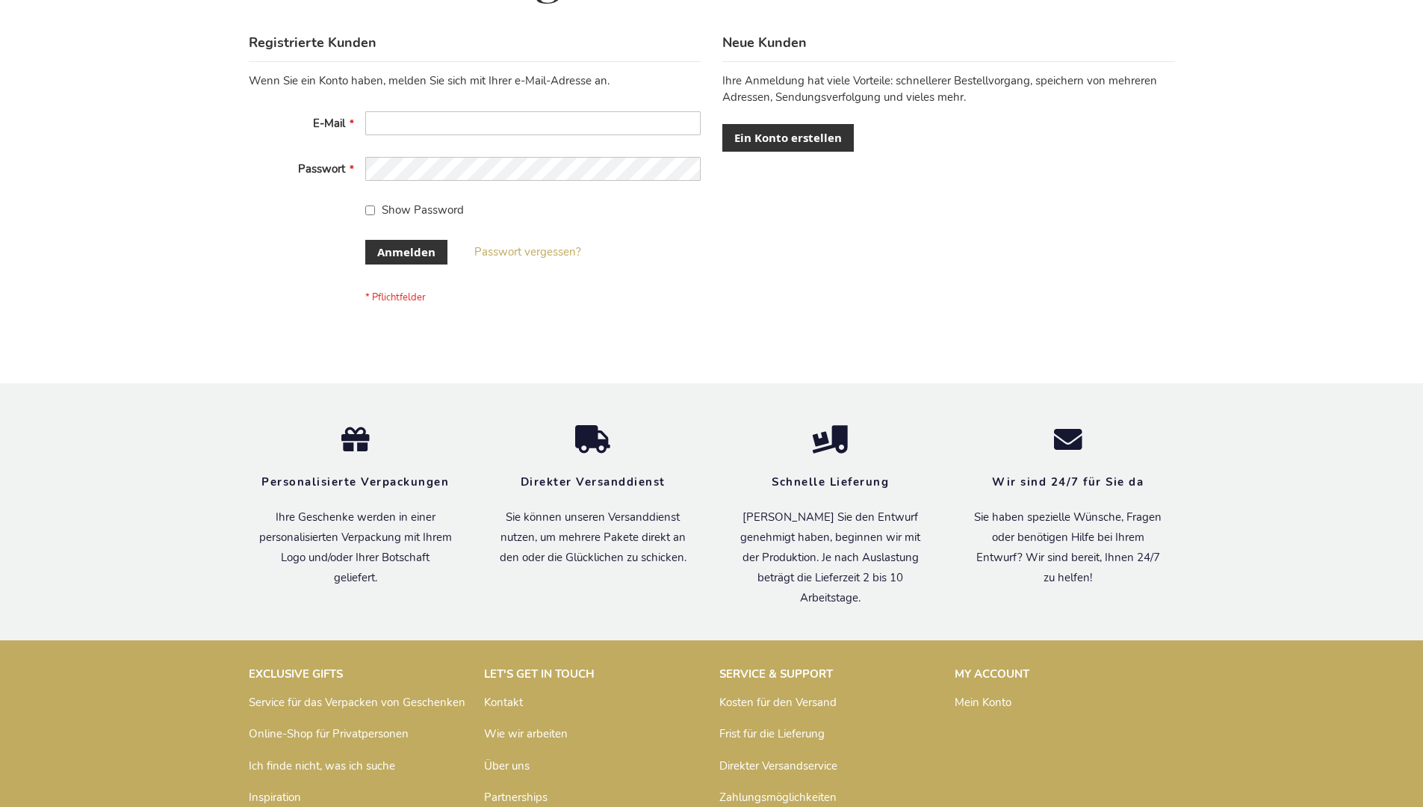
scroll to position [500, 0]
